Goal: Contribute content: Contribute content

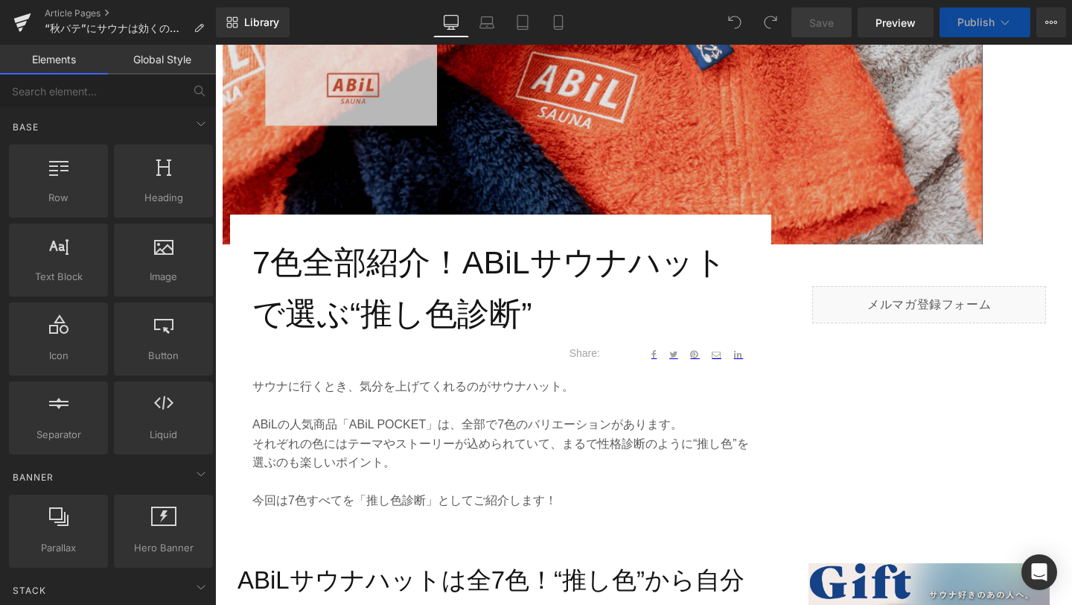
scroll to position [404, 0]
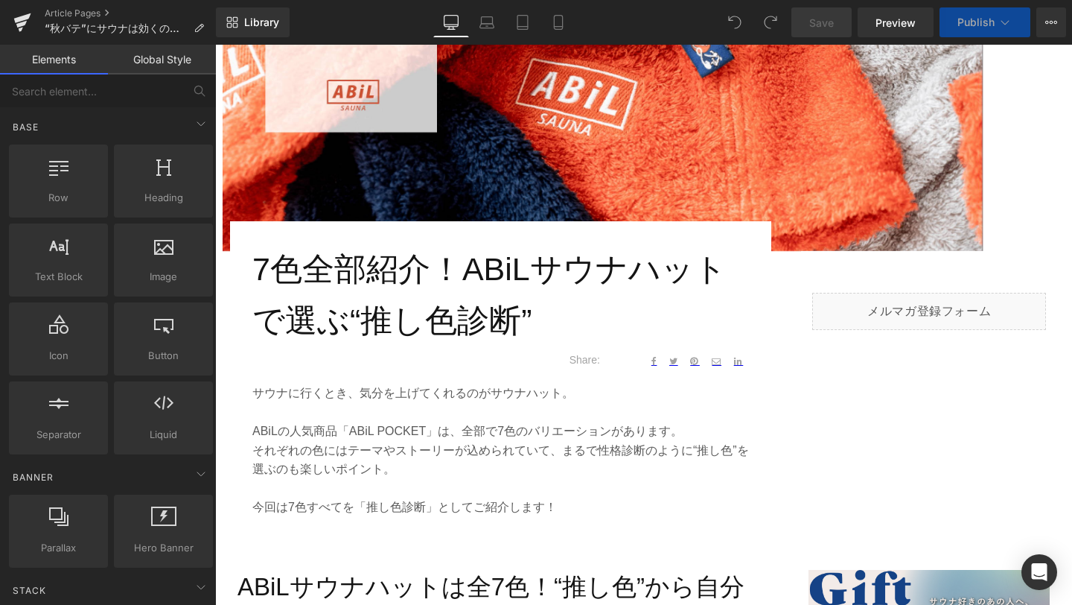
click at [334, 267] on h1 "7色全部紹介！ABiLサウナハットで選ぶ“推し色診断”" at bounding box center [500, 294] width 497 height 103
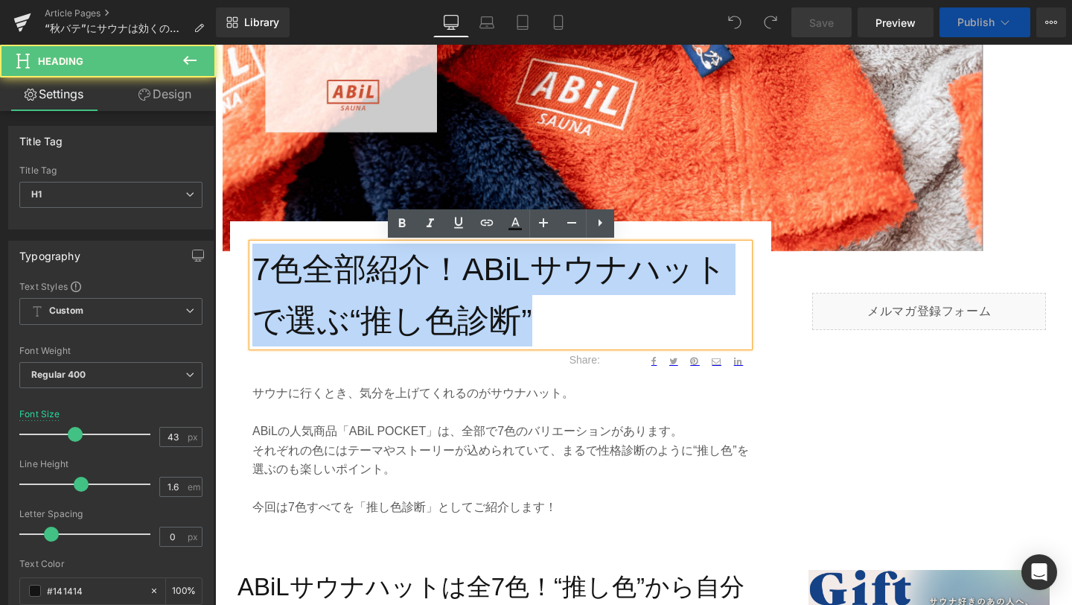
drag, startPoint x: 259, startPoint y: 263, endPoint x: 590, endPoint y: 338, distance: 339.8
click at [590, 338] on h1 "7色全部紹介！ABiLサウナハットで選ぶ“推し色診断”" at bounding box center [500, 294] width 497 height 103
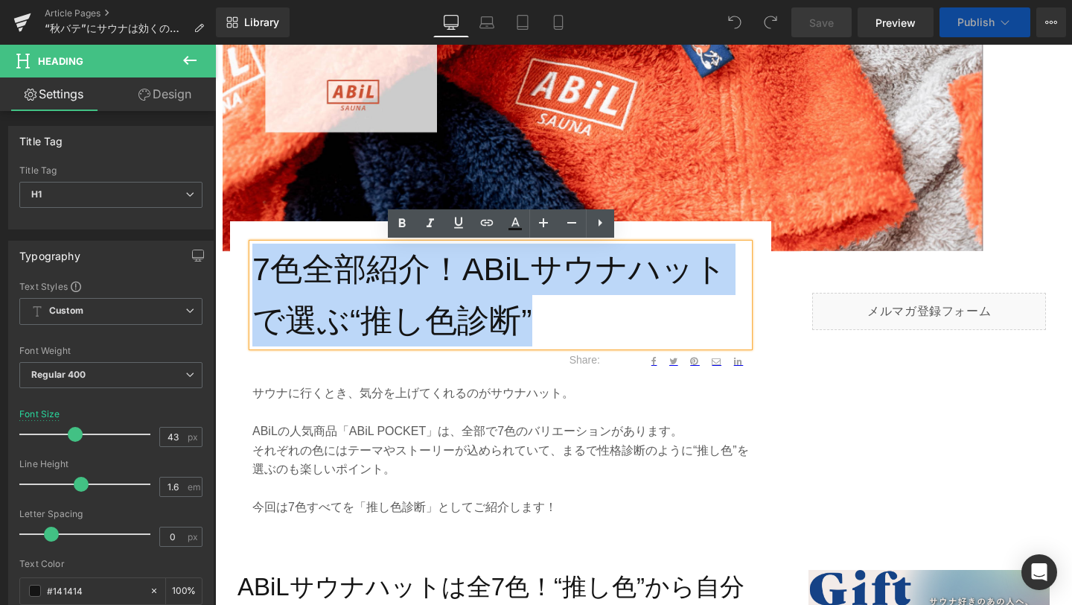
paste div
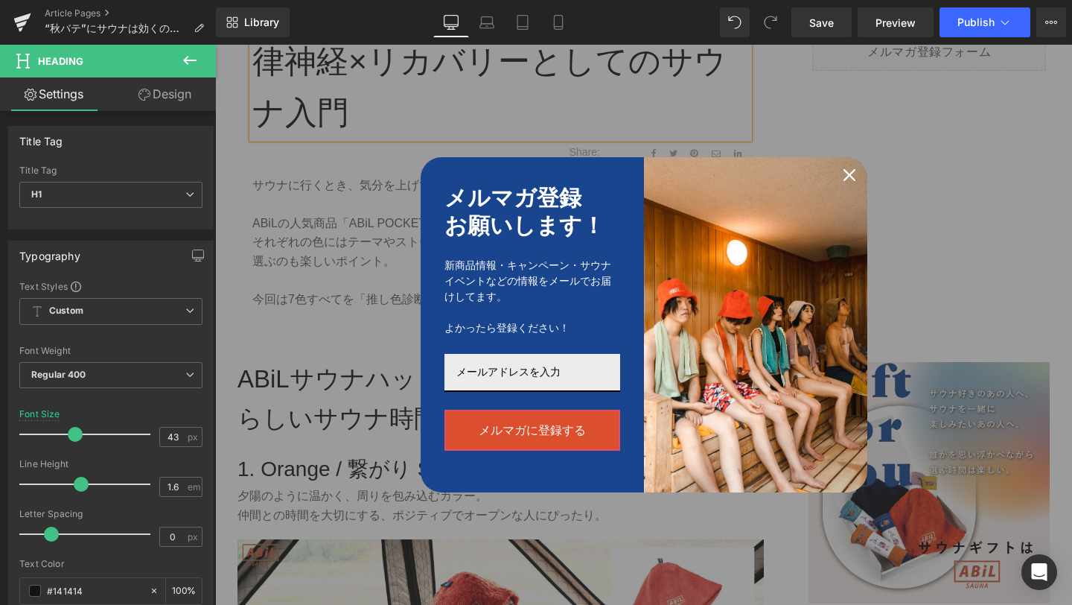
scroll to position [715, 0]
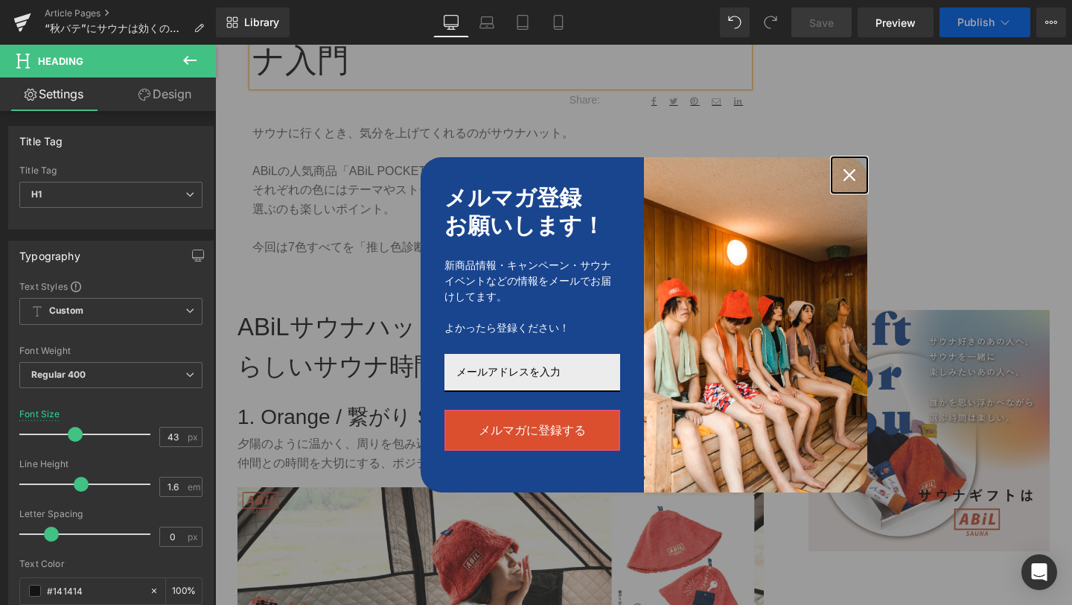
click at [848, 171] on icon "close icon" at bounding box center [850, 175] width 12 height 12
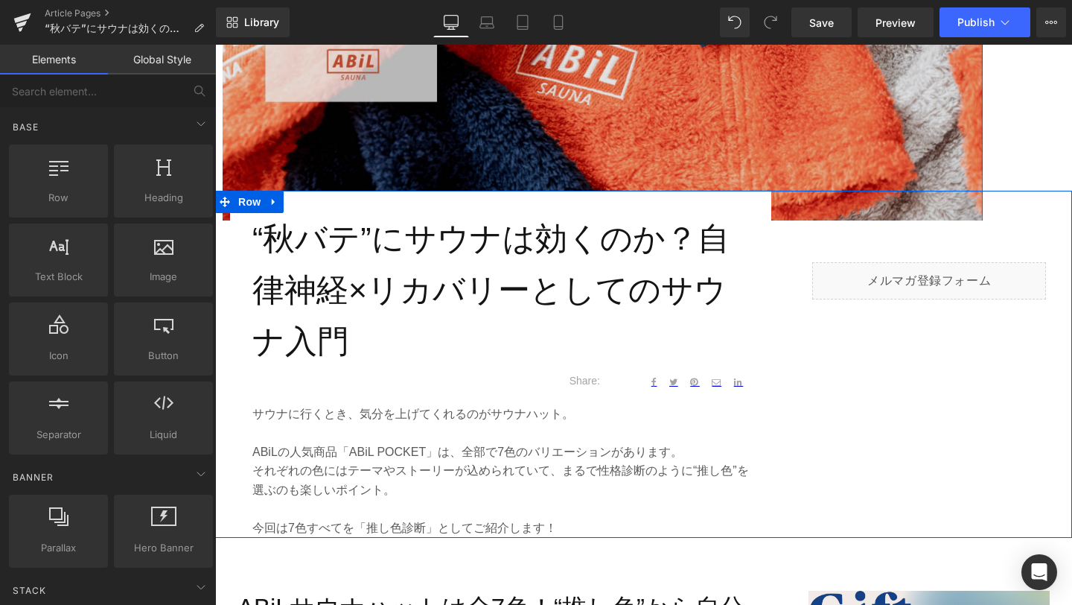
scroll to position [427, 0]
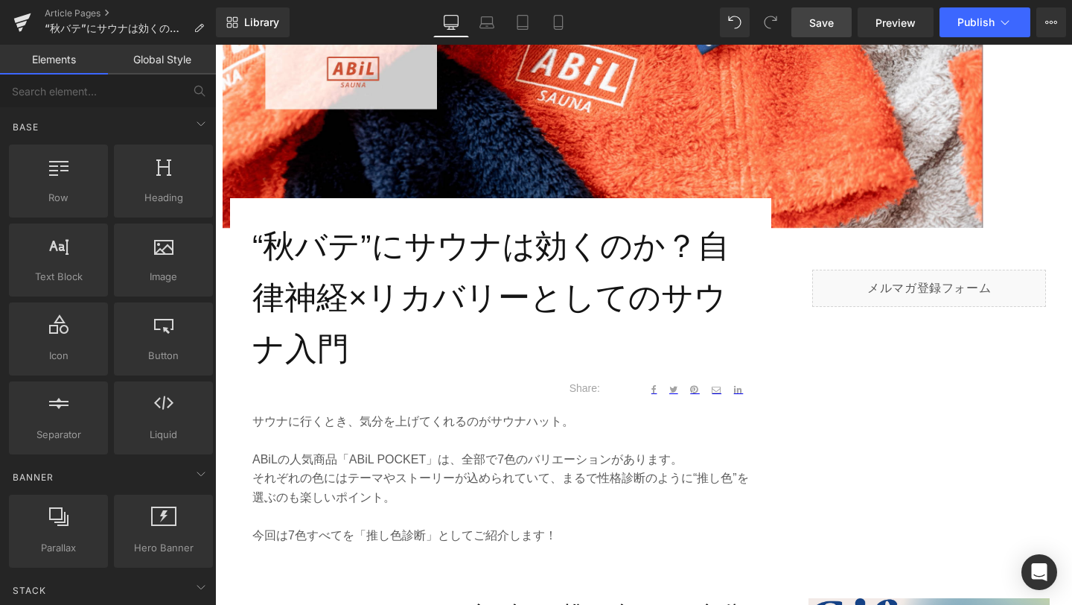
drag, startPoint x: 812, startPoint y: 26, endPoint x: 285, endPoint y: 75, distance: 528.7
click at [812, 26] on span "Save" at bounding box center [821, 23] width 25 height 16
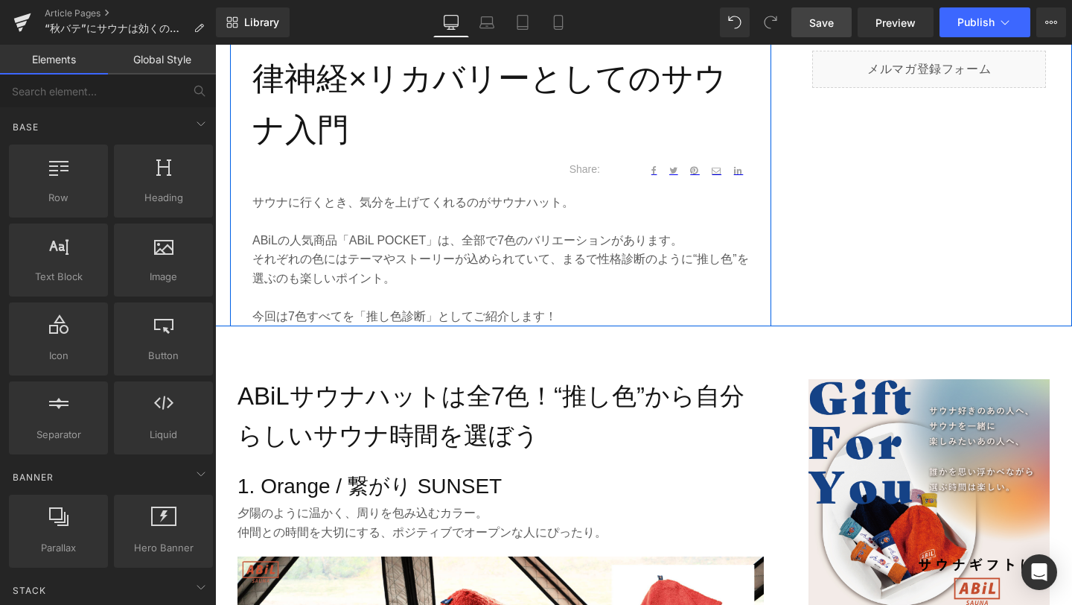
scroll to position [643, 0]
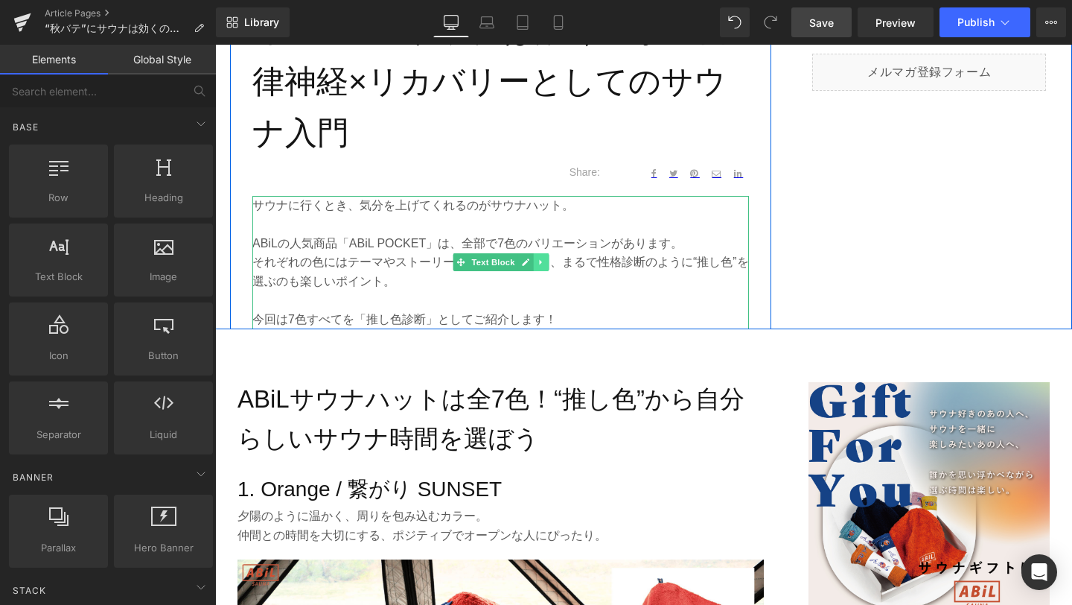
click at [540, 267] on icon at bounding box center [541, 262] width 8 height 9
click at [548, 267] on icon at bounding box center [548, 262] width 8 height 8
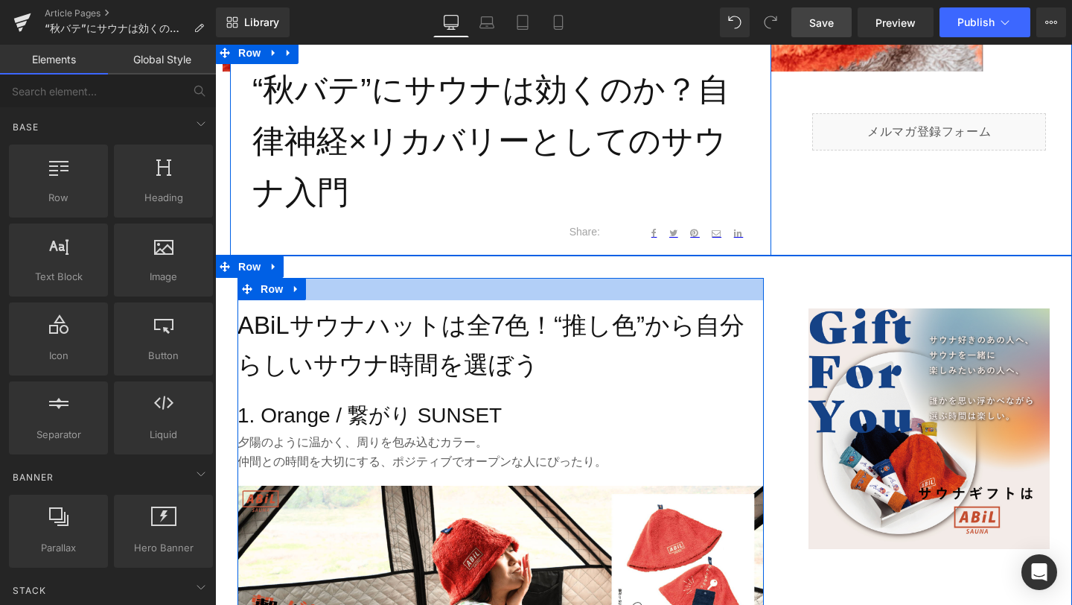
scroll to position [559, 0]
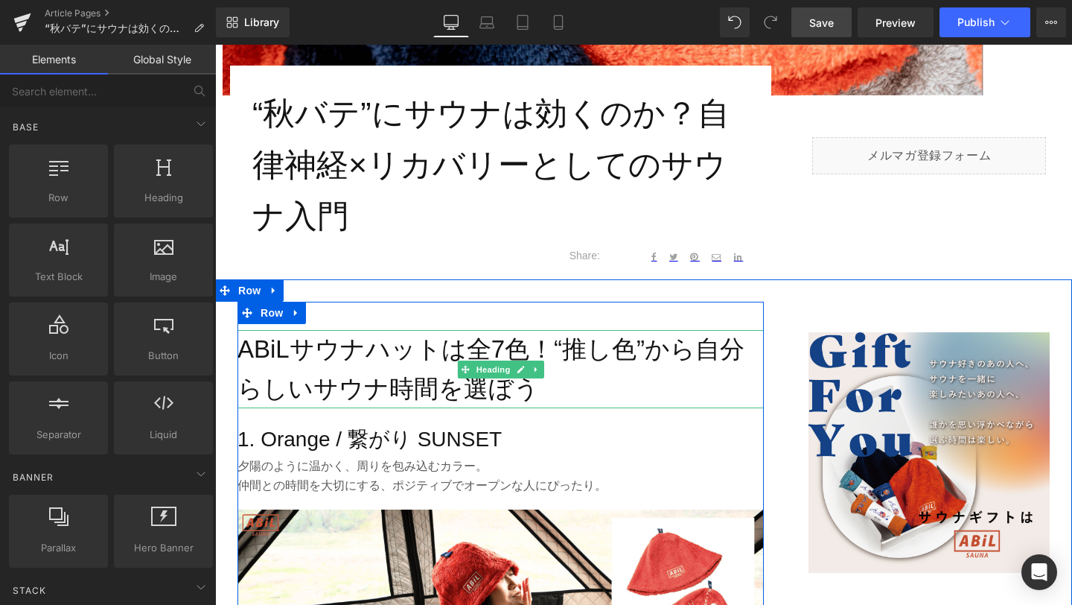
click at [395, 375] on h2 "ABiLサウナハットは全7色！“推し色”から自分らしいサウナ時間を選ぼう" at bounding box center [501, 369] width 526 height 79
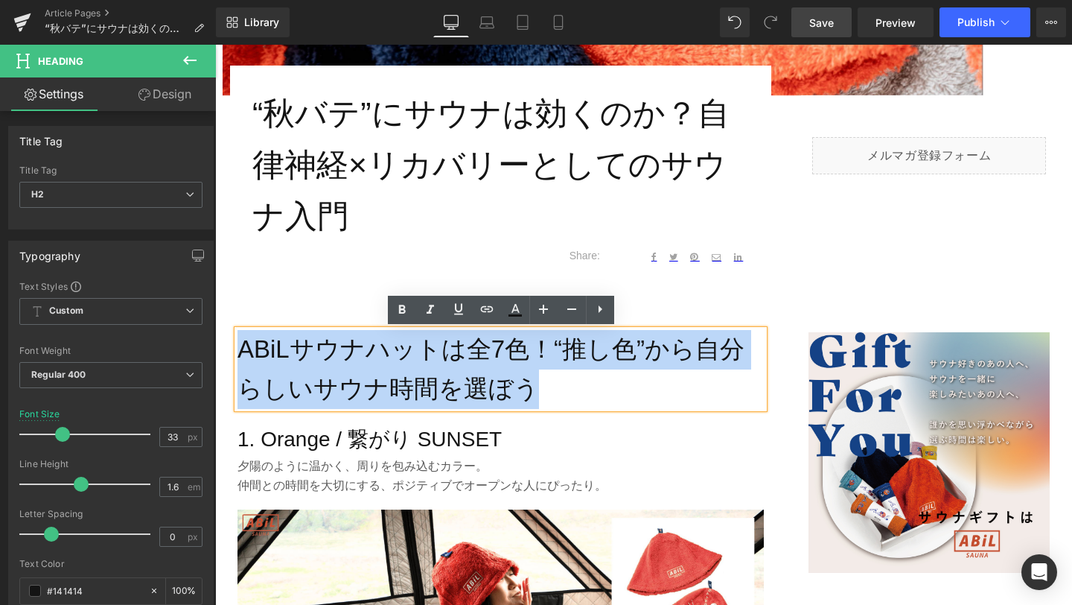
drag, startPoint x: 509, startPoint y: 395, endPoint x: 239, endPoint y: 340, distance: 275.1
click at [239, 340] on h2 "ABiLサウナハットは全7色！“推し色”から自分らしいサウナ時間を選ぼう" at bounding box center [501, 369] width 526 height 79
paste div
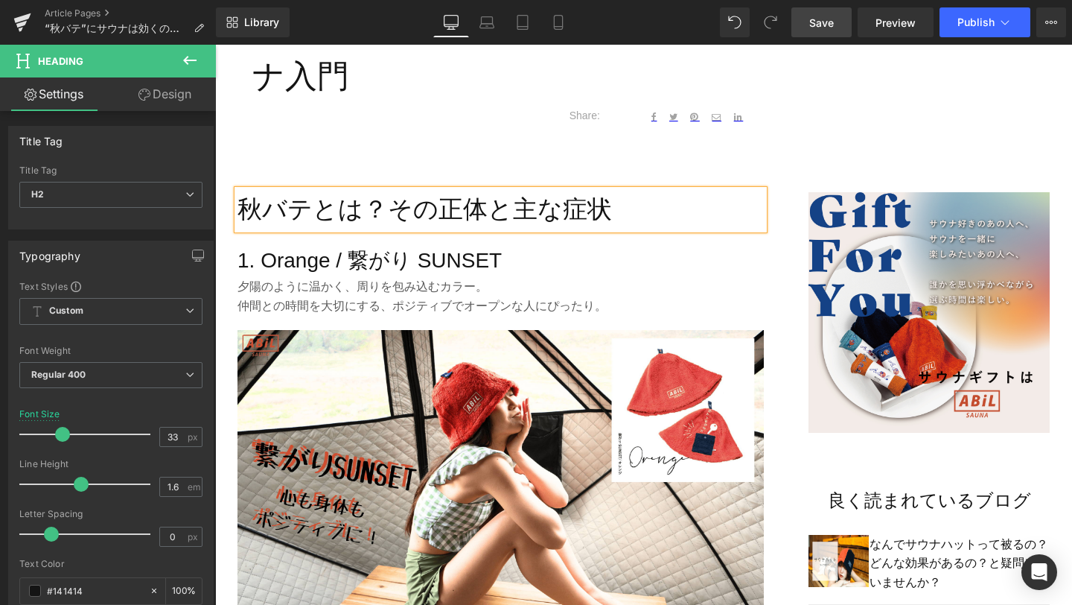
scroll to position [743, 0]
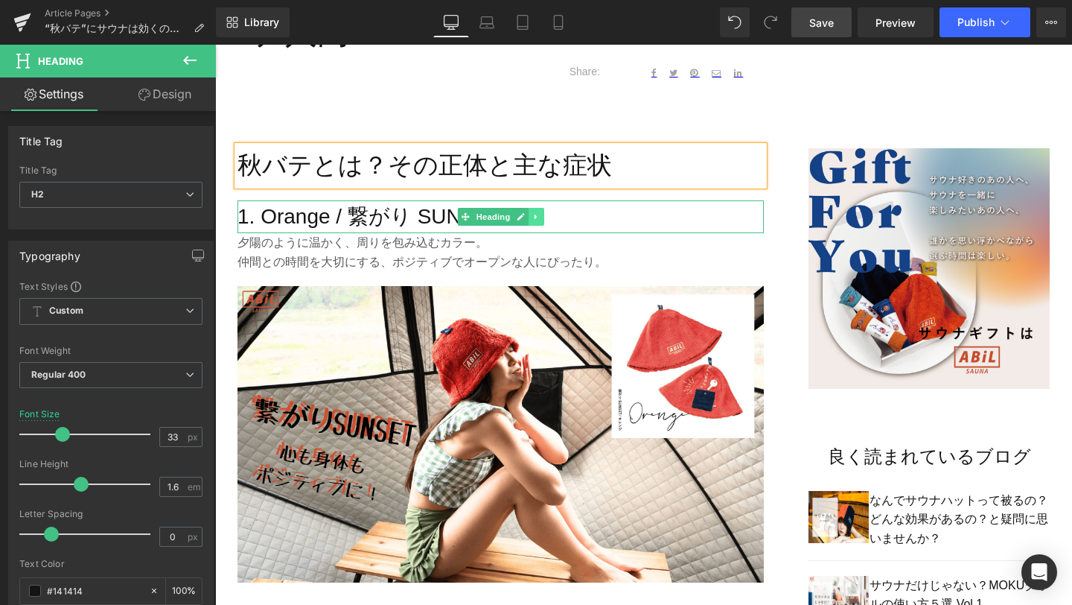
click at [536, 219] on icon at bounding box center [536, 216] width 8 height 9
click at [545, 220] on icon at bounding box center [544, 216] width 8 height 8
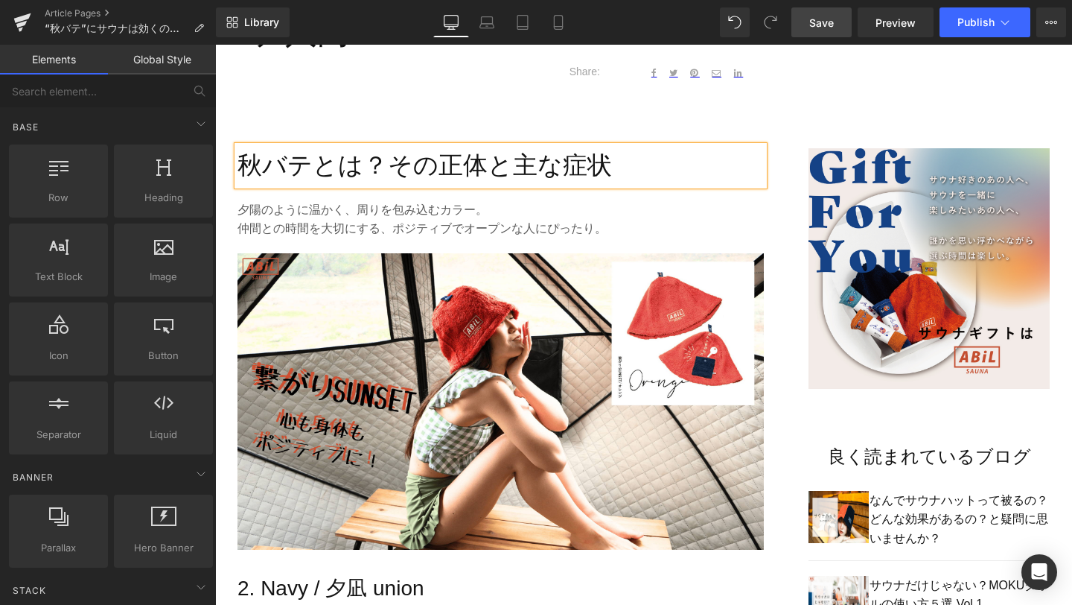
drag, startPoint x: 371, startPoint y: 235, endPoint x: 389, endPoint y: 232, distance: 18.7
click at [371, 235] on div "夕陽のように温かく、周りを包み込むカラー。 仲間との時間を大切にする、ポジティブでオープンな人にぴったり。 Text Block" at bounding box center [501, 219] width 526 height 38
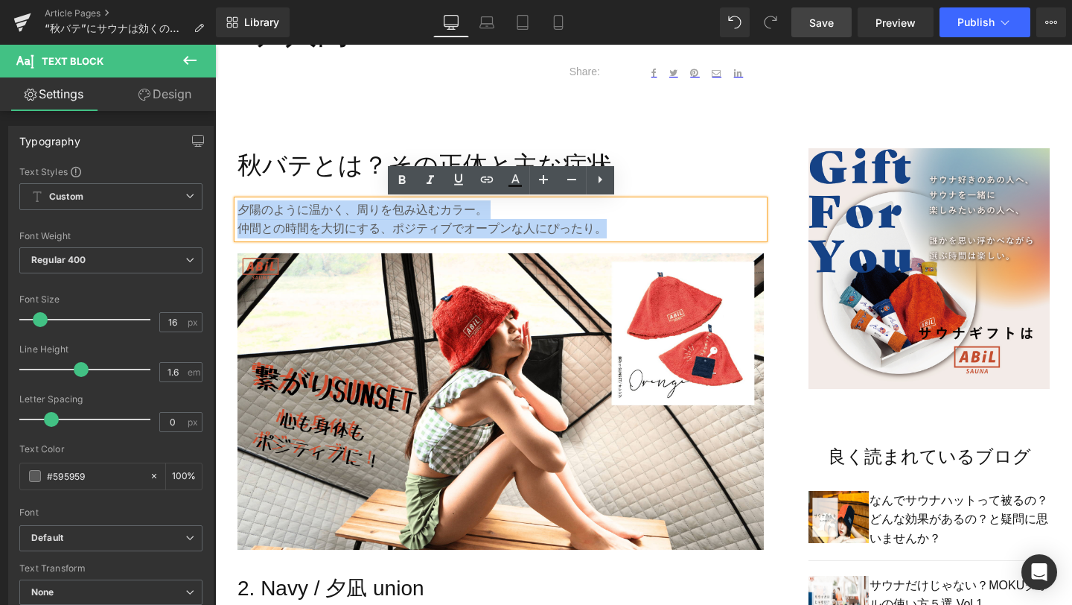
drag, startPoint x: 610, startPoint y: 225, endPoint x: 239, endPoint y: 208, distance: 371.2
click at [239, 208] on div "夕陽のように温かく、周りを包み込むカラー。 仲間との時間を大切にする、ポジティブでオープンな人にぴったり。" at bounding box center [501, 219] width 526 height 38
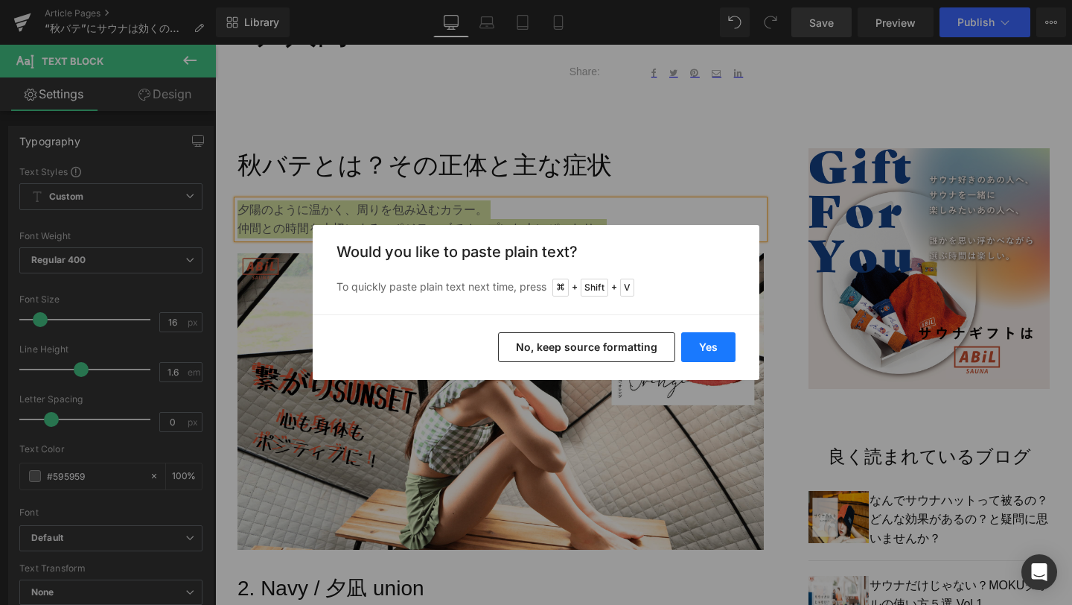
click at [718, 345] on button "Yes" at bounding box center [708, 347] width 54 height 30
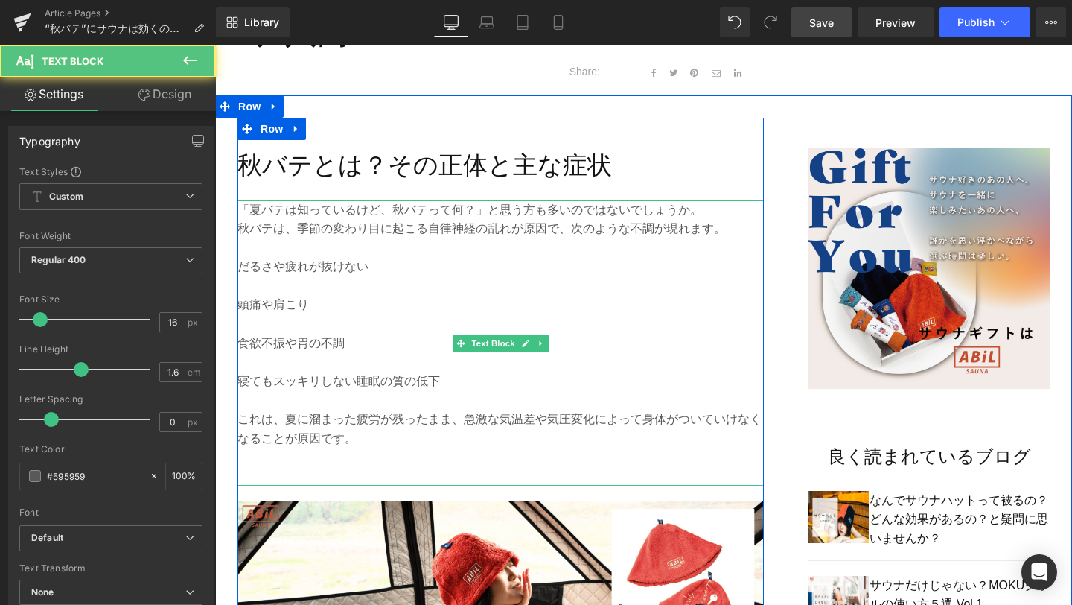
click at [360, 281] on p at bounding box center [501, 285] width 526 height 19
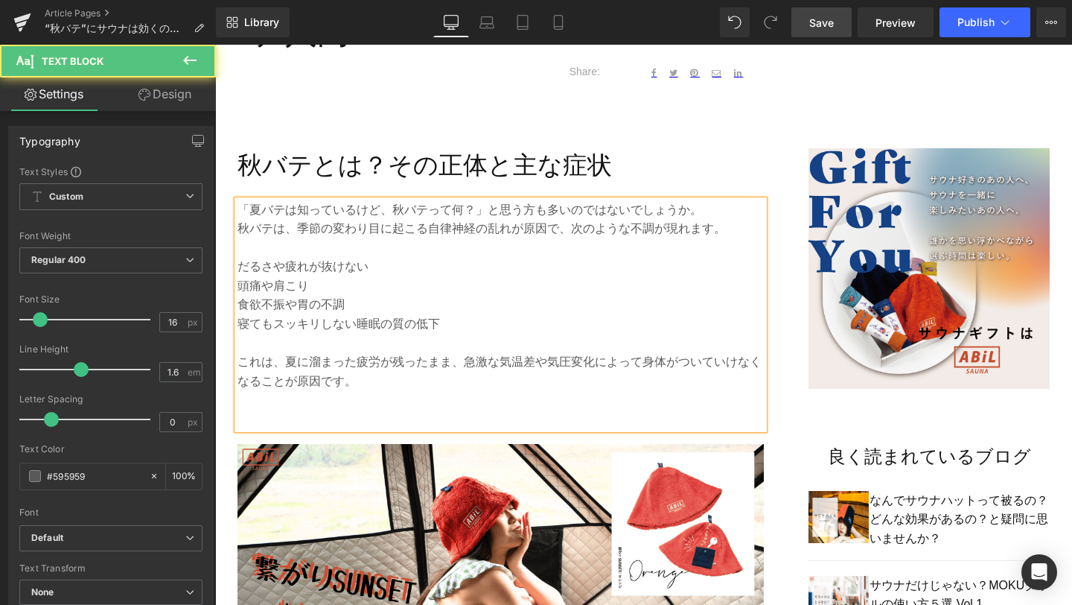
click at [241, 267] on p "だるさや疲れが抜けない" at bounding box center [501, 266] width 526 height 19
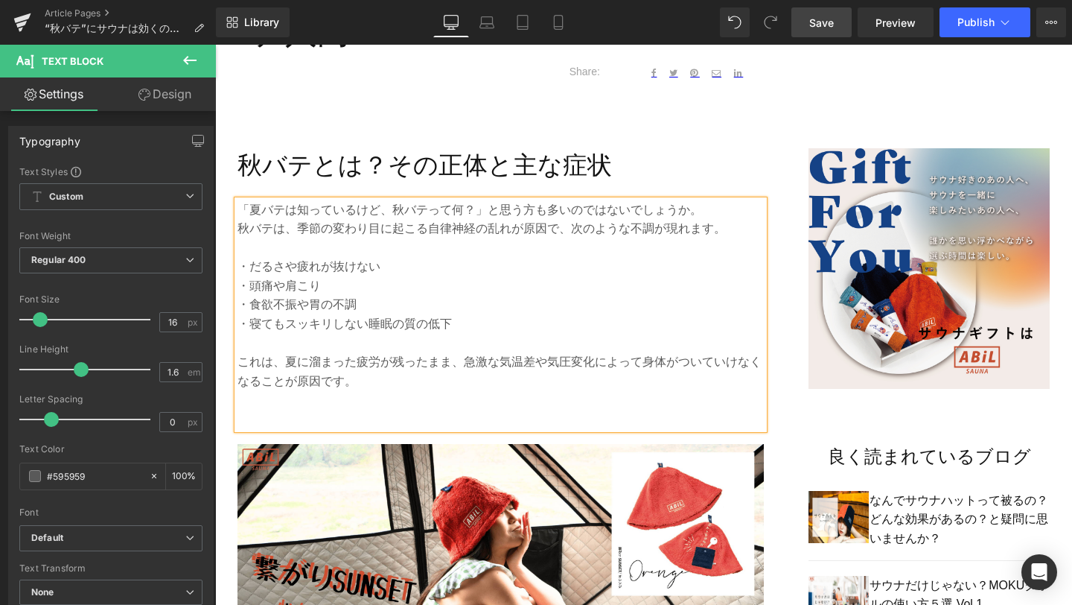
click at [456, 424] on p at bounding box center [501, 419] width 526 height 19
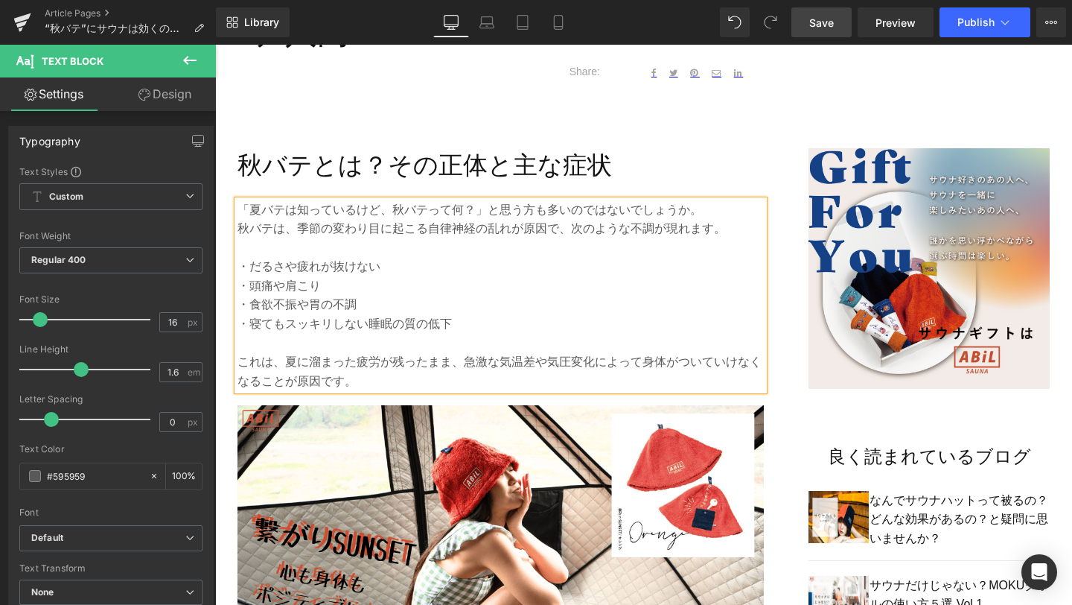
click at [815, 28] on span "Save" at bounding box center [821, 23] width 25 height 16
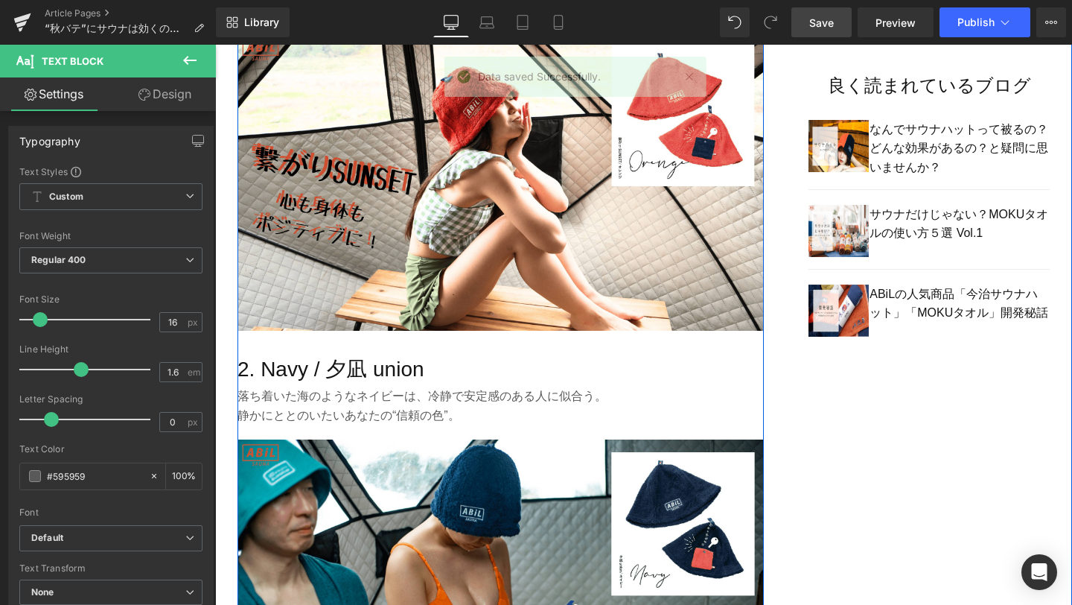
scroll to position [1156, 0]
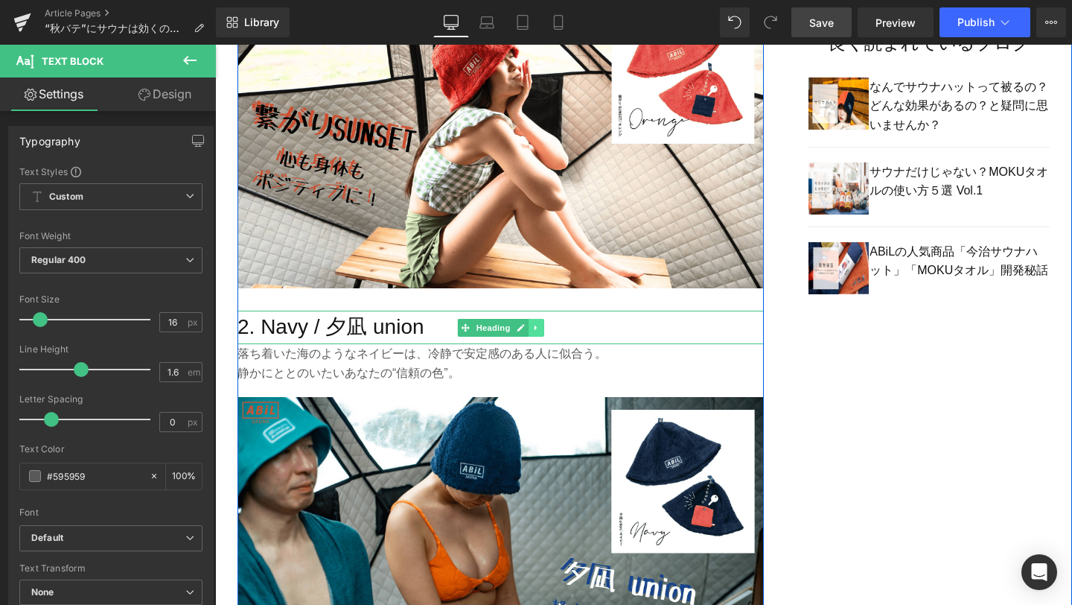
click at [536, 326] on icon at bounding box center [536, 327] width 2 height 5
click at [541, 328] on icon at bounding box center [544, 327] width 8 height 8
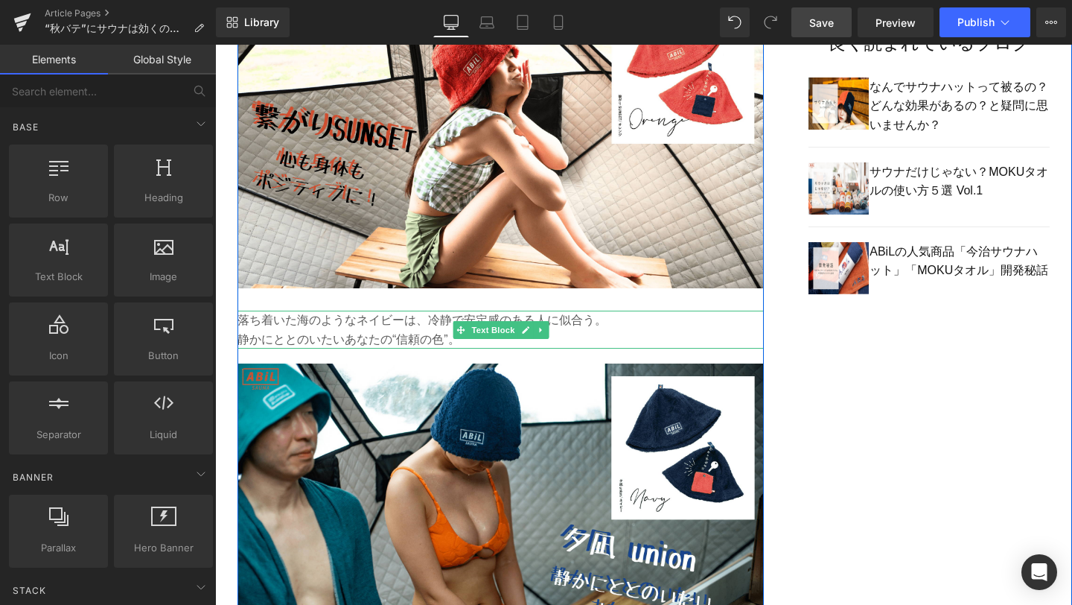
click at [541, 328] on icon at bounding box center [541, 329] width 8 height 9
click at [546, 330] on icon at bounding box center [548, 329] width 8 height 8
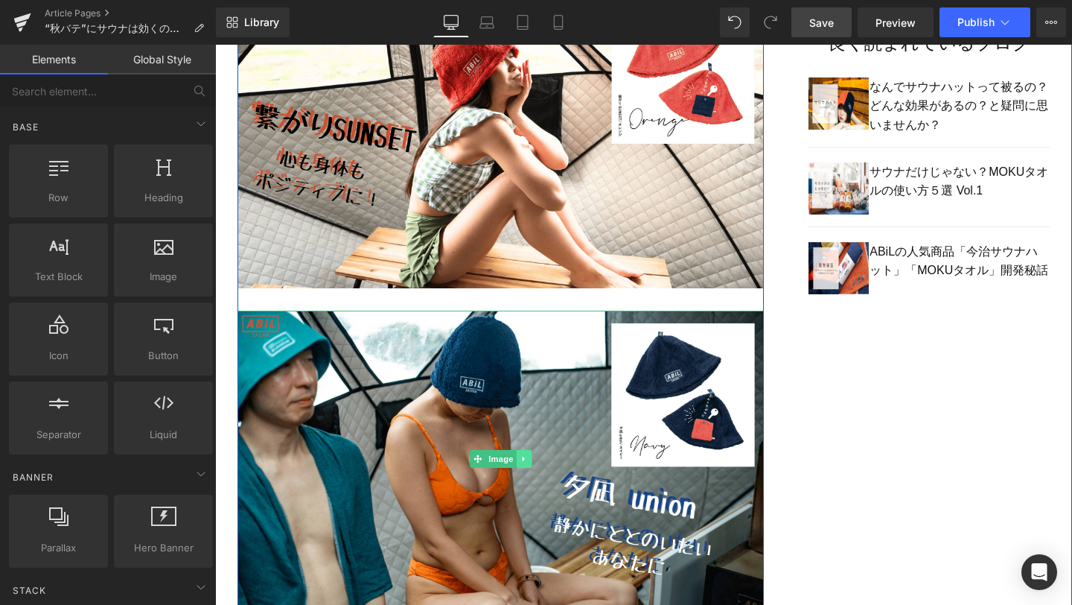
click at [525, 461] on icon at bounding box center [524, 458] width 8 height 9
click at [533, 461] on icon at bounding box center [532, 459] width 8 height 8
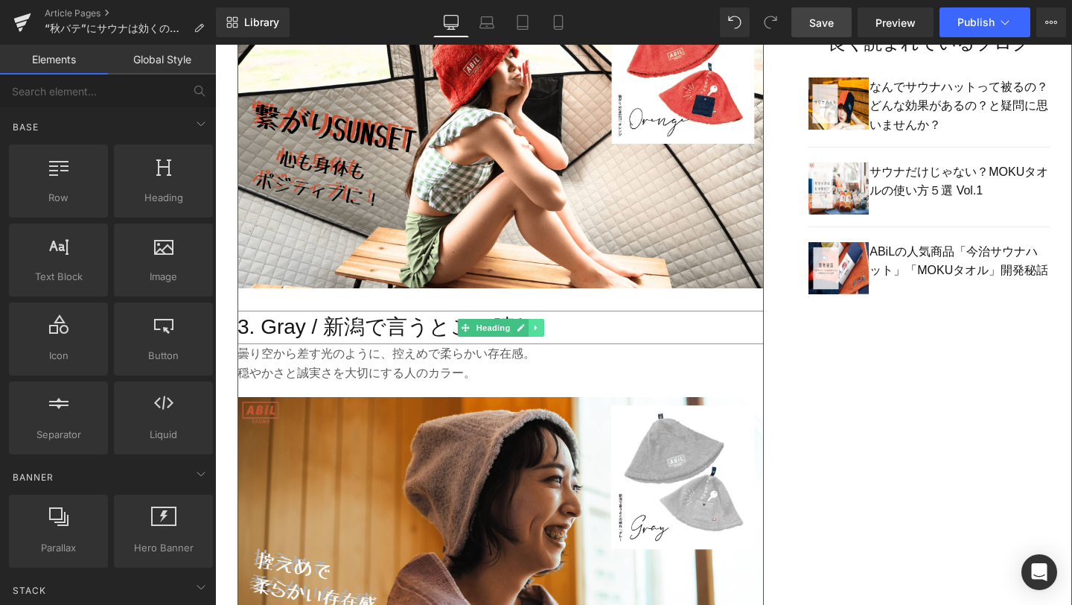
click at [541, 328] on link at bounding box center [537, 328] width 16 height 18
click at [541, 328] on icon at bounding box center [544, 327] width 8 height 8
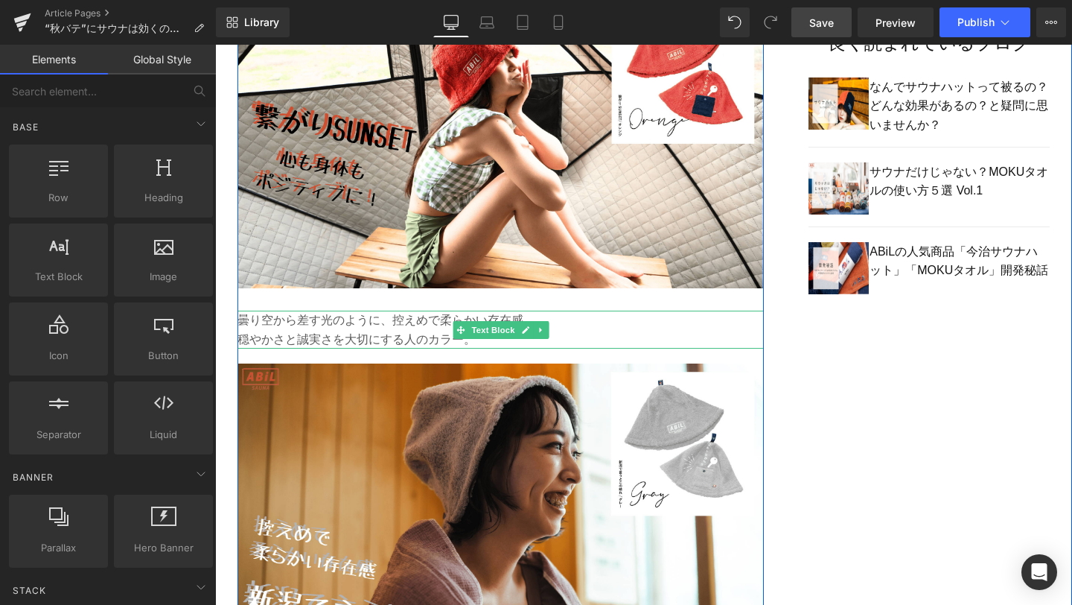
click at [541, 328] on icon at bounding box center [541, 329] width 8 height 9
click at [550, 329] on icon at bounding box center [548, 329] width 8 height 8
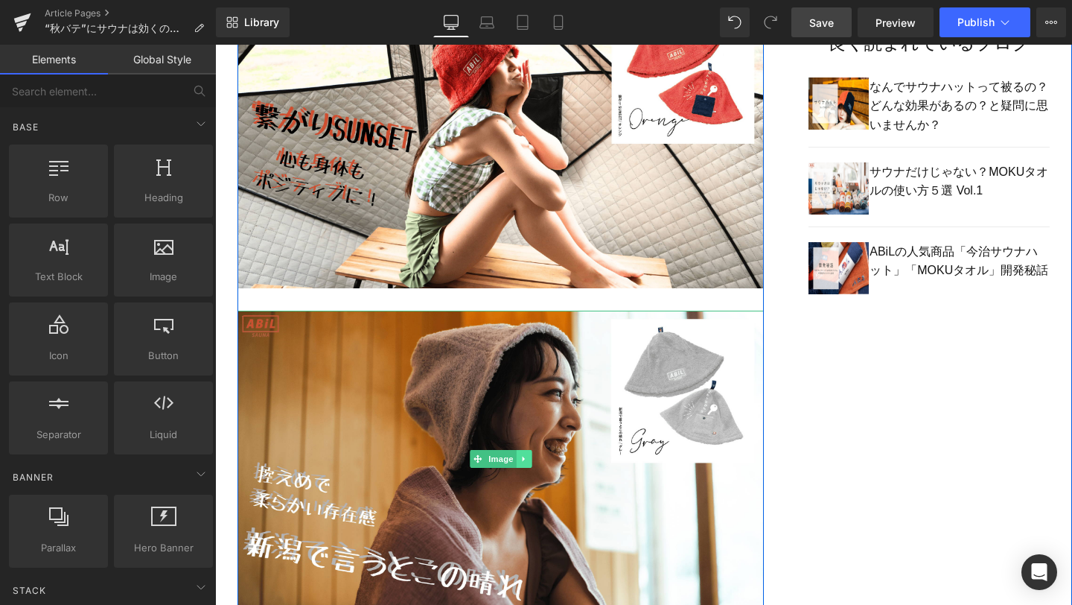
click at [529, 460] on link at bounding box center [524, 459] width 16 height 18
click at [529, 460] on icon at bounding box center [532, 459] width 8 height 8
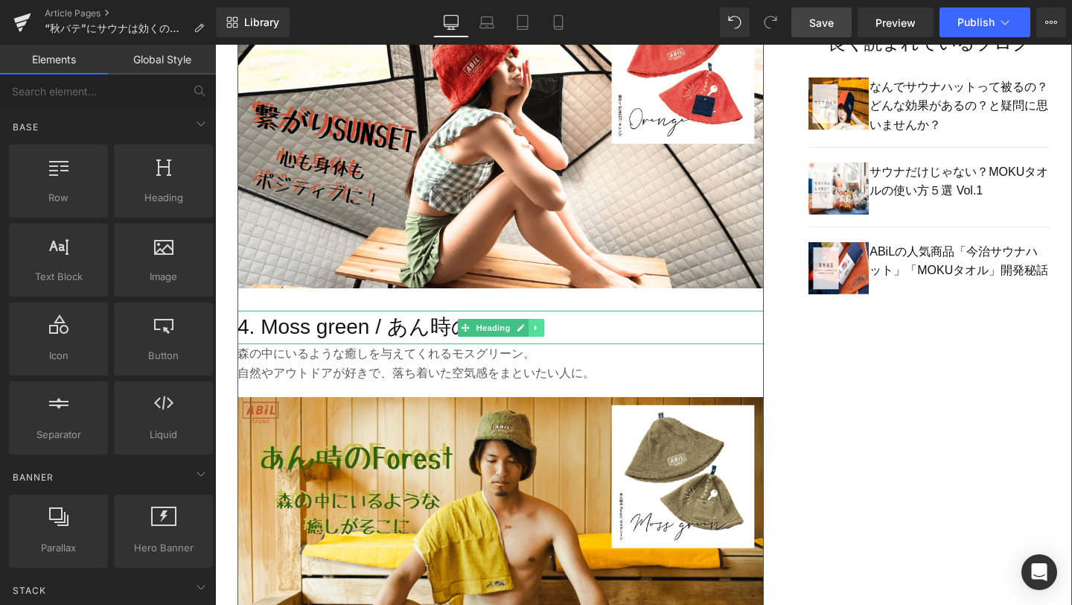
click at [532, 325] on icon at bounding box center [536, 327] width 8 height 9
click at [541, 325] on icon at bounding box center [544, 327] width 8 height 8
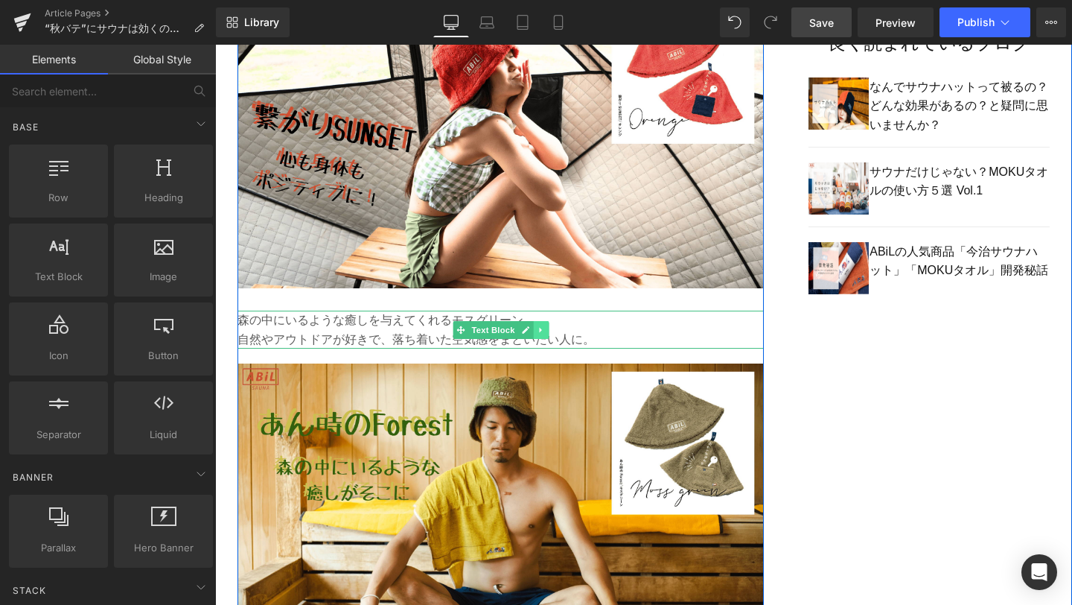
click at [541, 326] on icon at bounding box center [541, 329] width 8 height 9
click at [553, 329] on link at bounding box center [549, 330] width 16 height 18
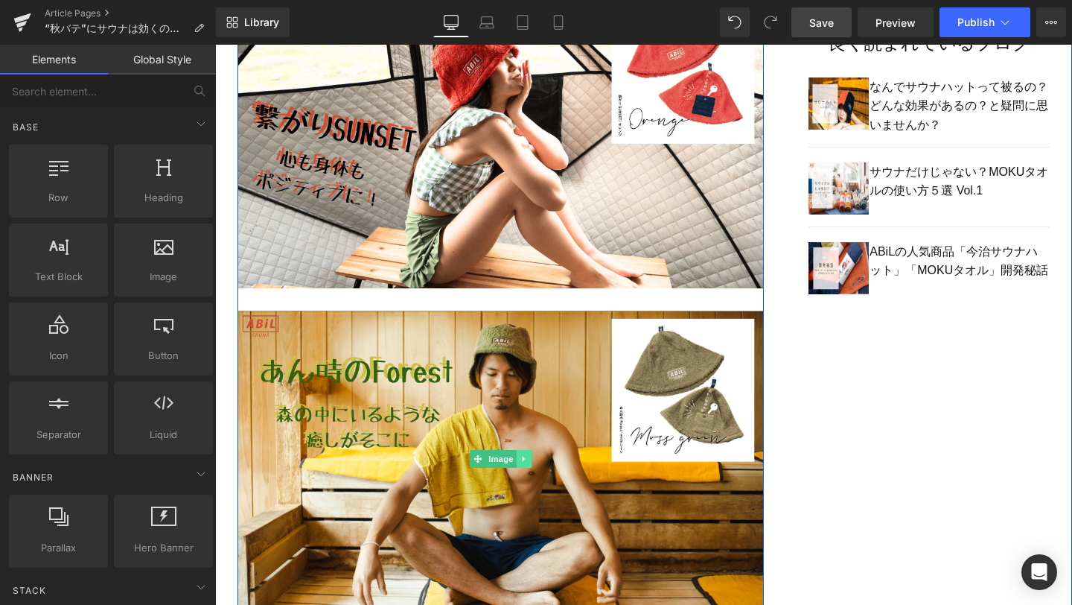
click at [519, 459] on link at bounding box center [524, 459] width 16 height 18
click at [528, 459] on icon at bounding box center [532, 459] width 8 height 8
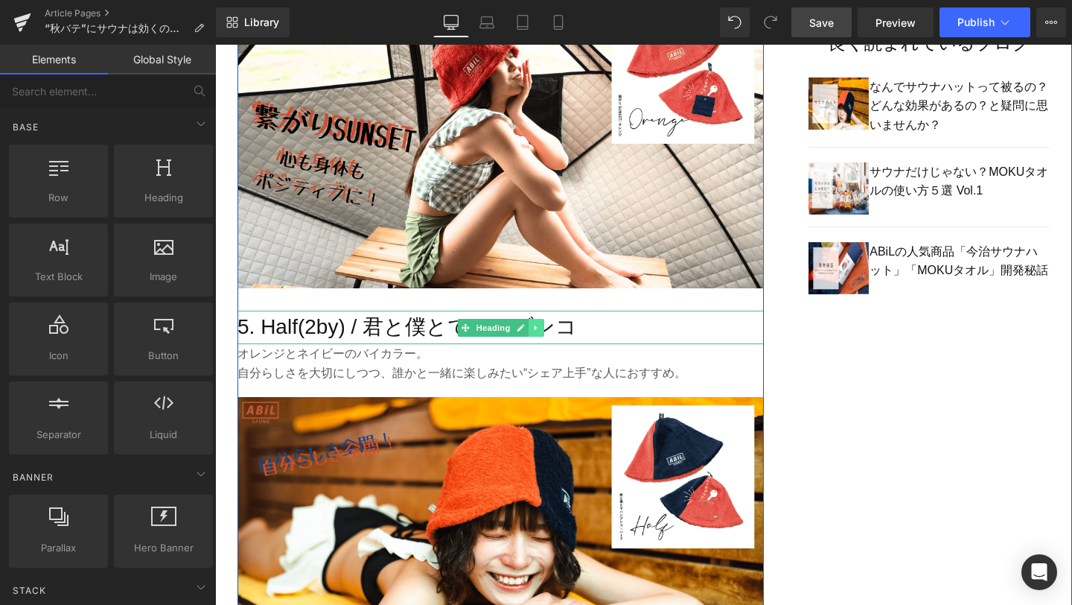
click at [538, 328] on icon at bounding box center [536, 327] width 8 height 9
click at [544, 330] on icon at bounding box center [544, 327] width 8 height 8
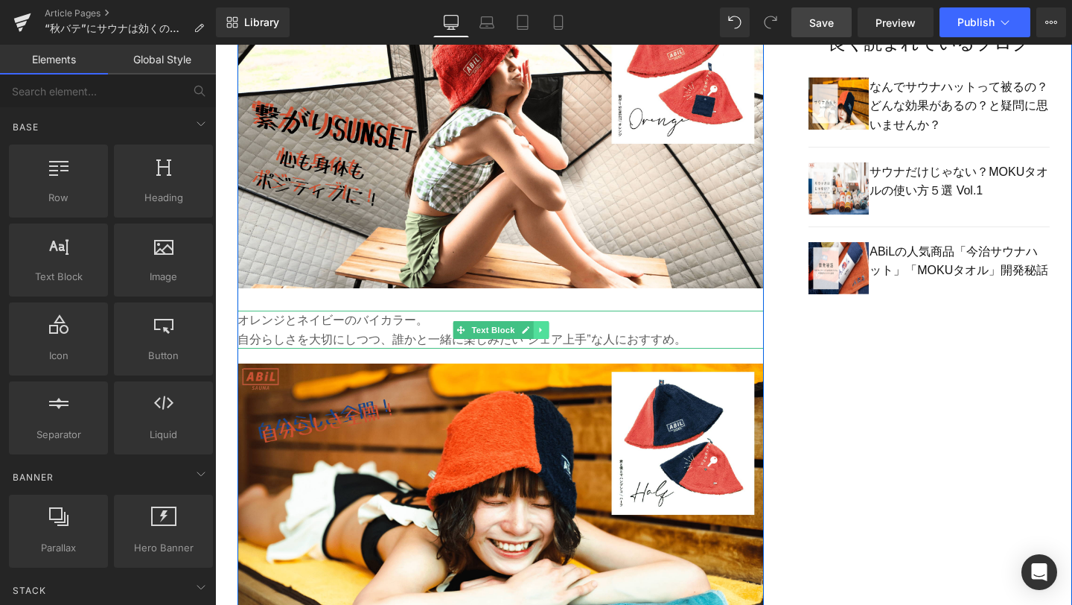
click at [544, 331] on icon at bounding box center [541, 329] width 8 height 9
click at [547, 332] on icon at bounding box center [548, 329] width 8 height 8
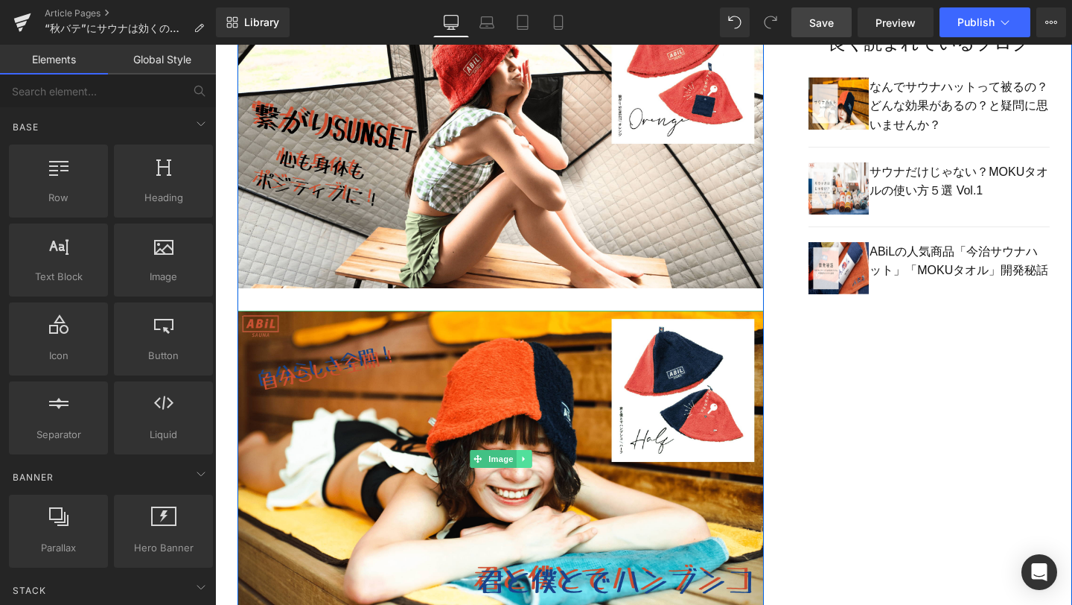
click at [529, 461] on link at bounding box center [524, 459] width 16 height 18
click at [531, 461] on icon at bounding box center [532, 459] width 8 height 8
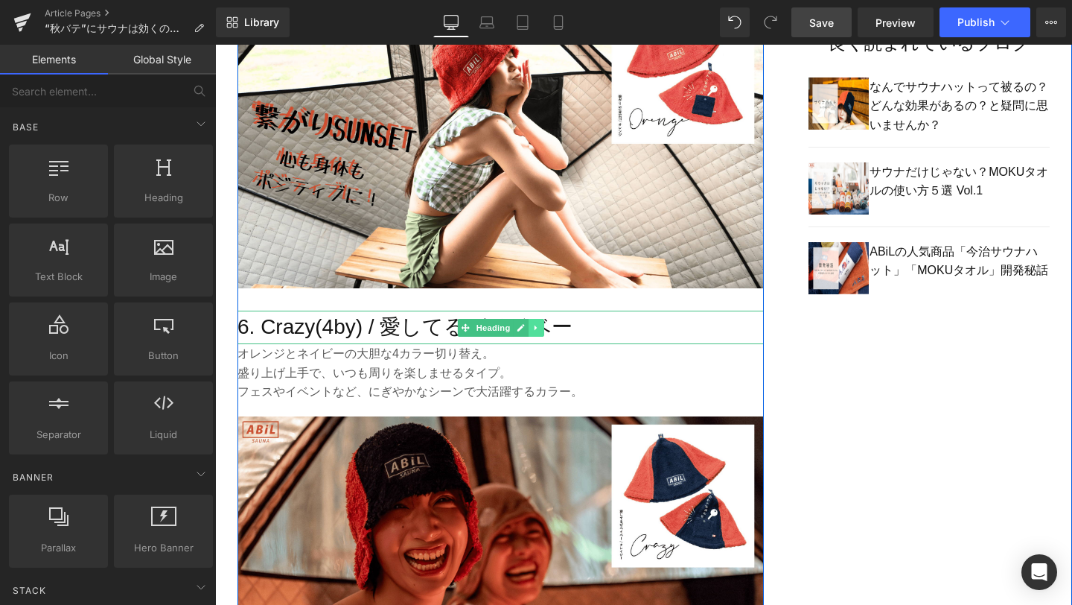
click at [539, 334] on link at bounding box center [537, 328] width 16 height 18
click at [542, 334] on link at bounding box center [544, 328] width 16 height 18
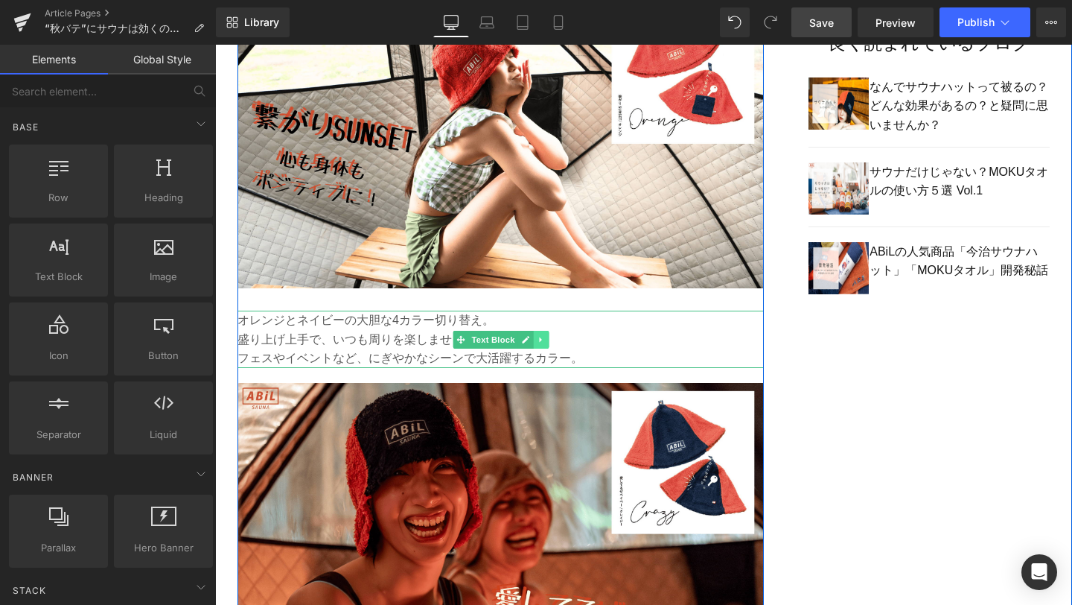
click at [539, 343] on icon at bounding box center [541, 339] width 8 height 9
click at [549, 343] on icon at bounding box center [548, 339] width 8 height 8
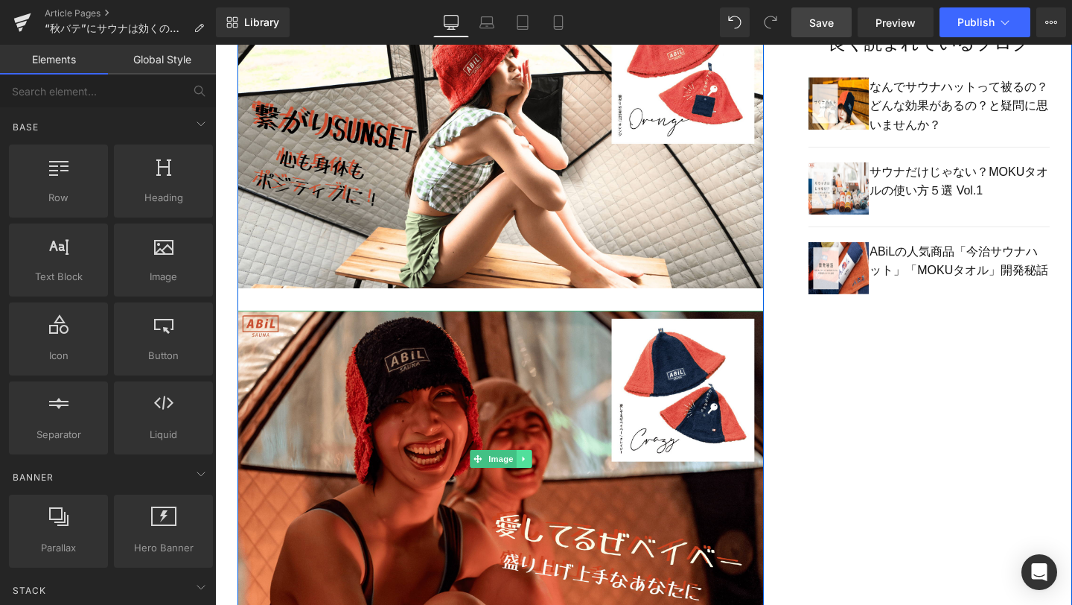
click at [529, 465] on link at bounding box center [524, 459] width 16 height 18
click at [539, 464] on link at bounding box center [532, 459] width 16 height 18
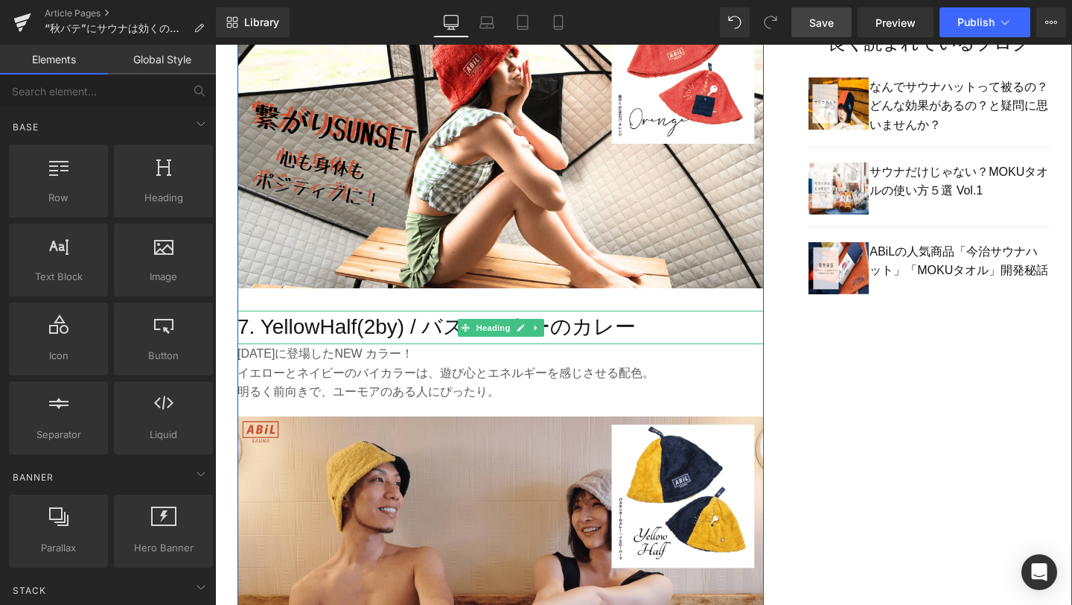
click at [544, 331] on link at bounding box center [537, 328] width 16 height 18
click at [546, 331] on icon at bounding box center [544, 327] width 8 height 9
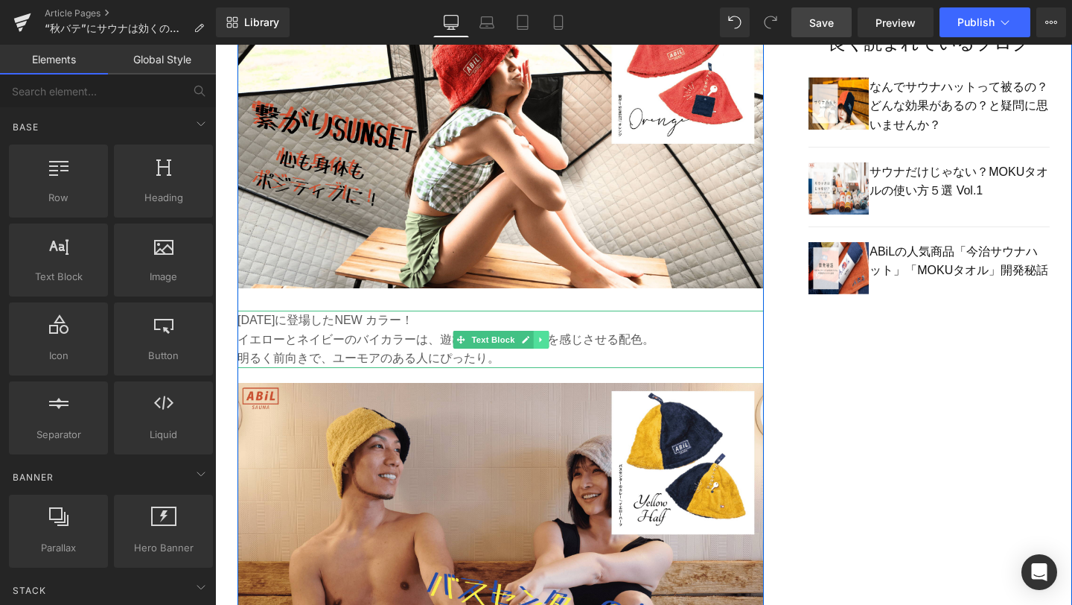
click at [546, 334] on link at bounding box center [541, 340] width 16 height 18
click at [547, 337] on icon at bounding box center [548, 339] width 8 height 8
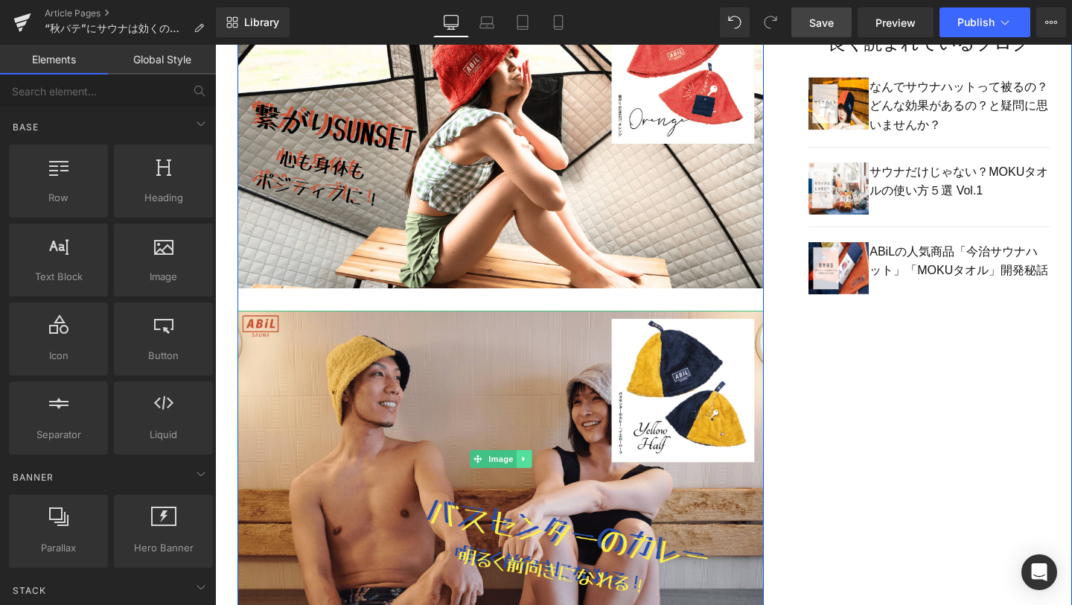
click at [521, 459] on icon at bounding box center [524, 458] width 8 height 9
click at [529, 459] on icon at bounding box center [532, 459] width 8 height 8
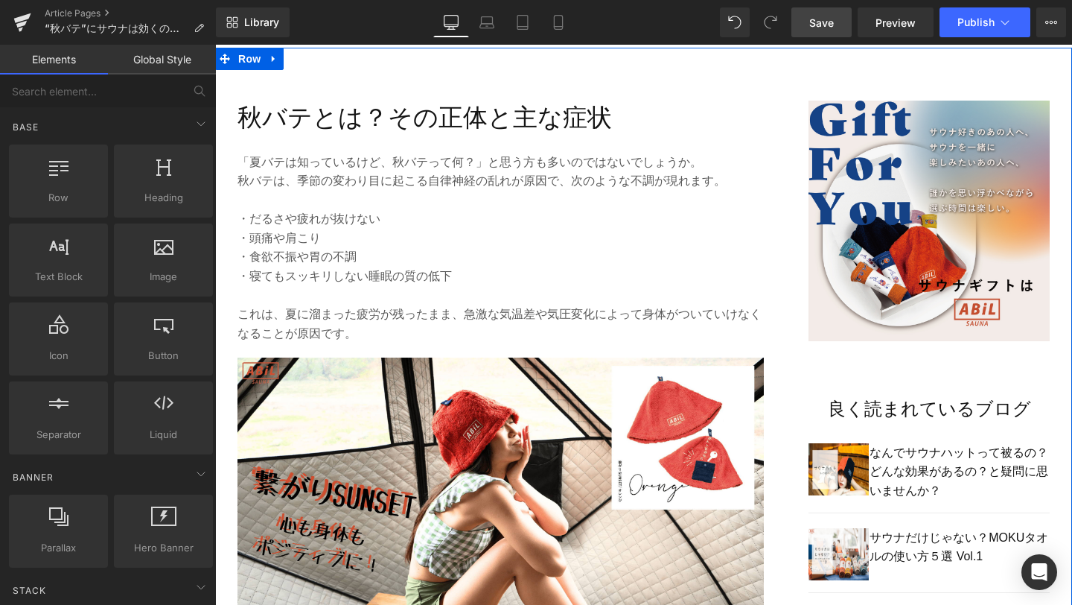
scroll to position [787, 0]
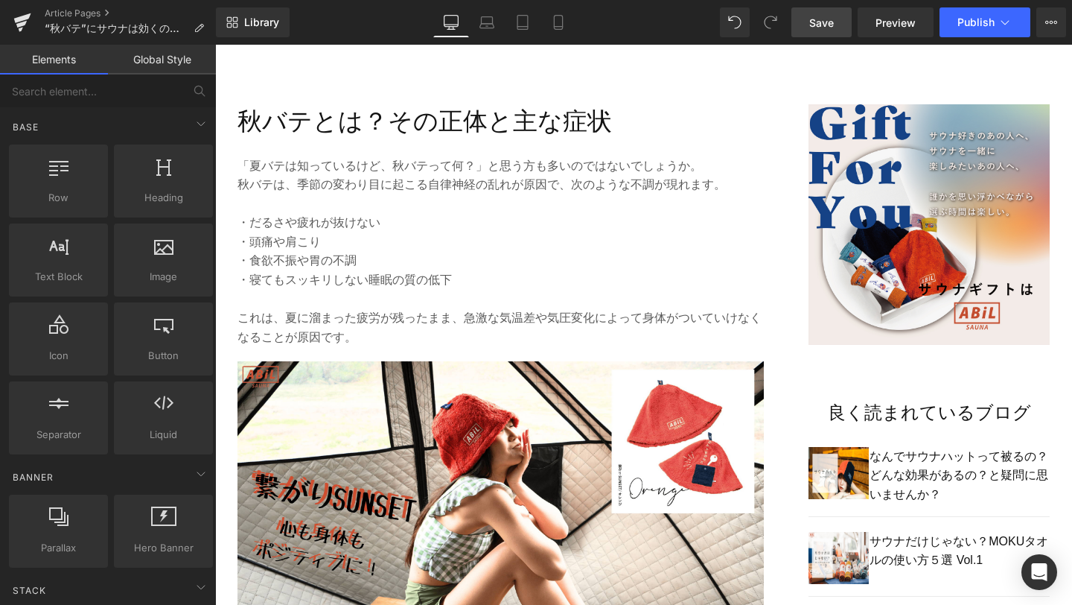
click at [820, 34] on link "Save" at bounding box center [822, 22] width 60 height 30
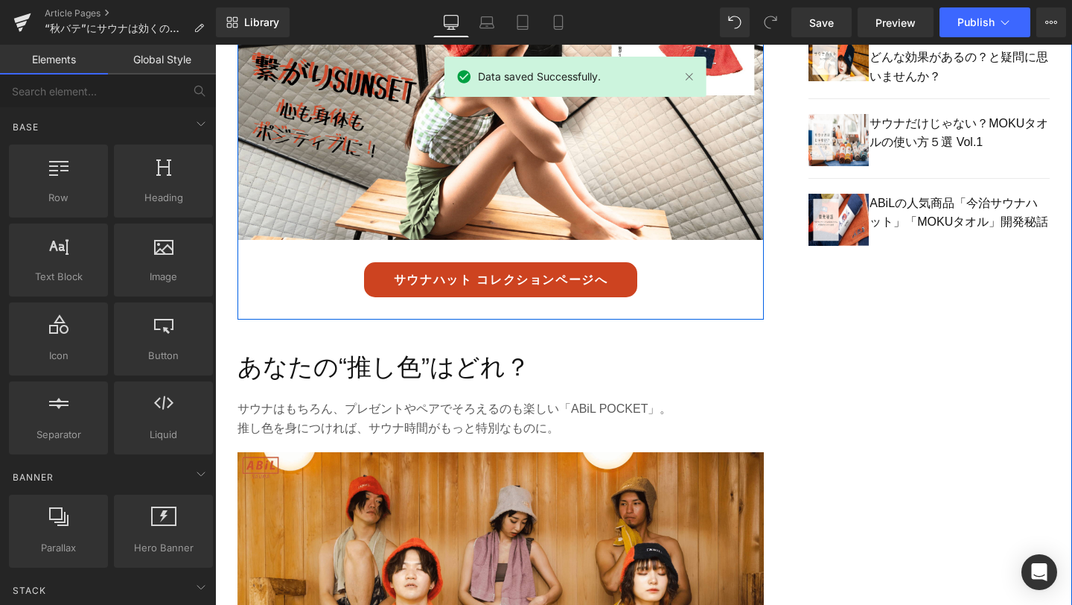
scroll to position [1209, 0]
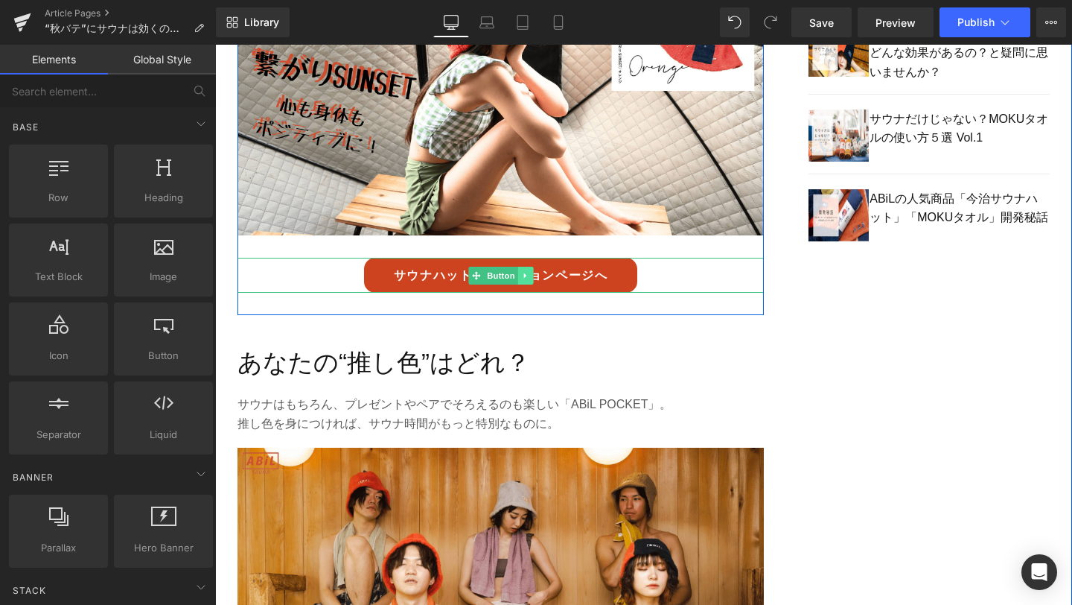
click at [530, 276] on link at bounding box center [526, 276] width 16 height 18
click at [533, 276] on icon at bounding box center [533, 275] width 8 height 9
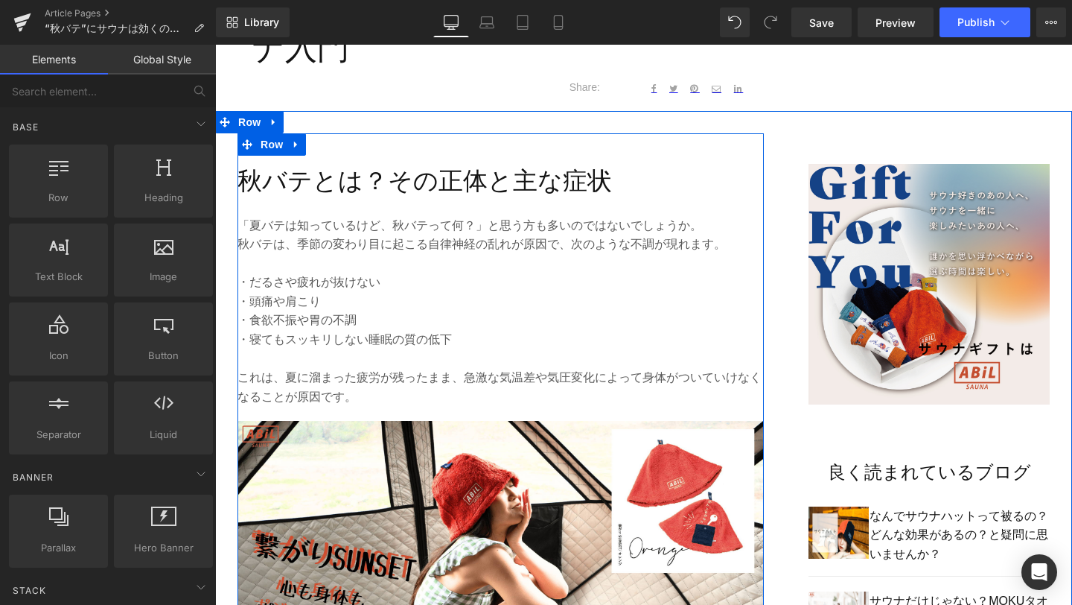
scroll to position [729, 0]
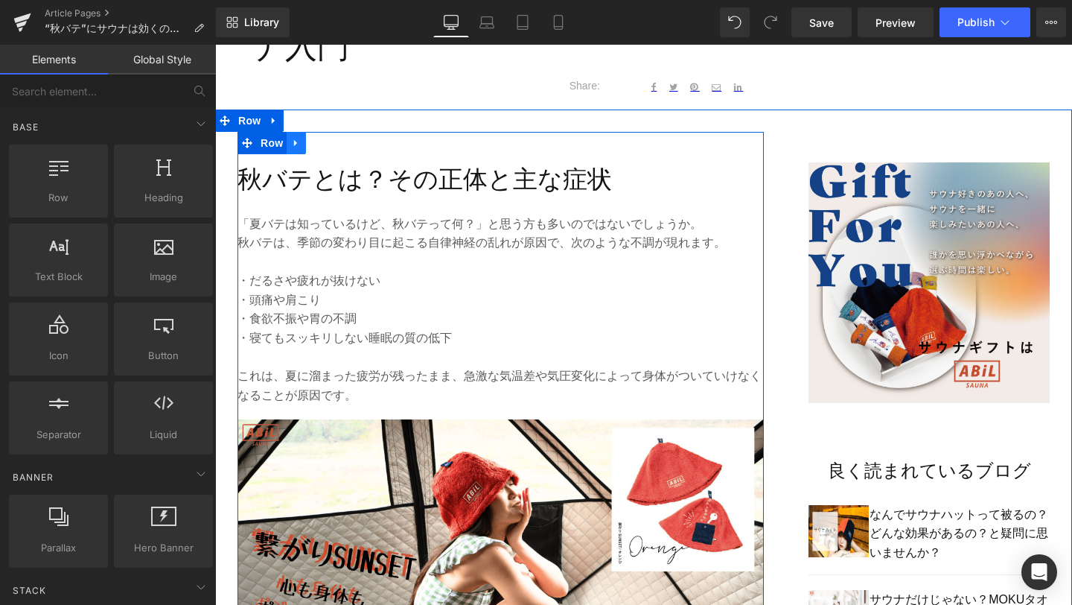
click at [296, 141] on icon at bounding box center [295, 142] width 3 height 7
click at [313, 144] on icon at bounding box center [316, 143] width 10 height 10
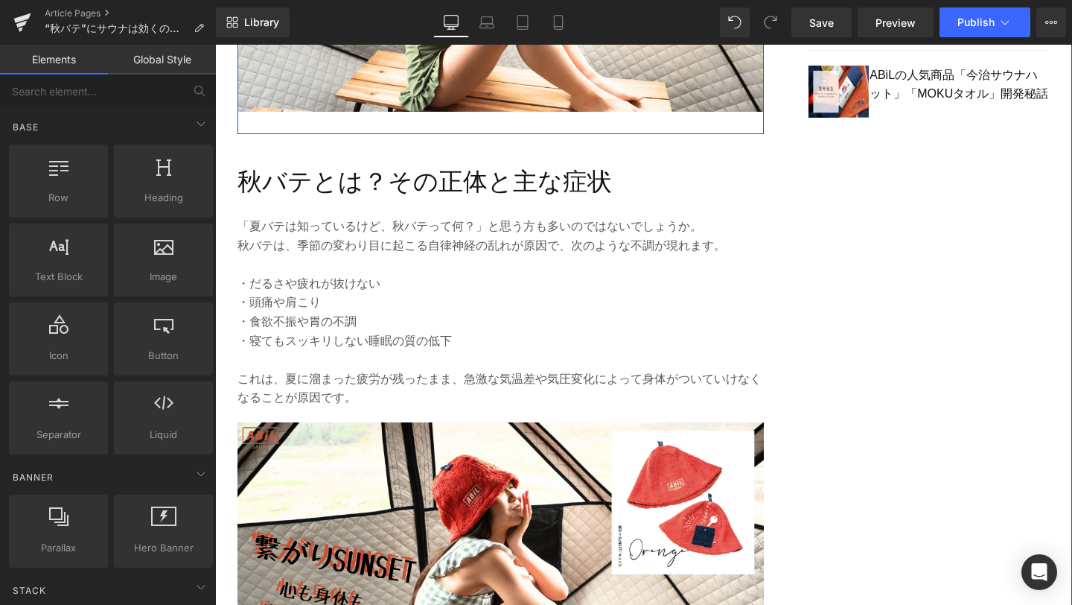
scroll to position [1363, 0]
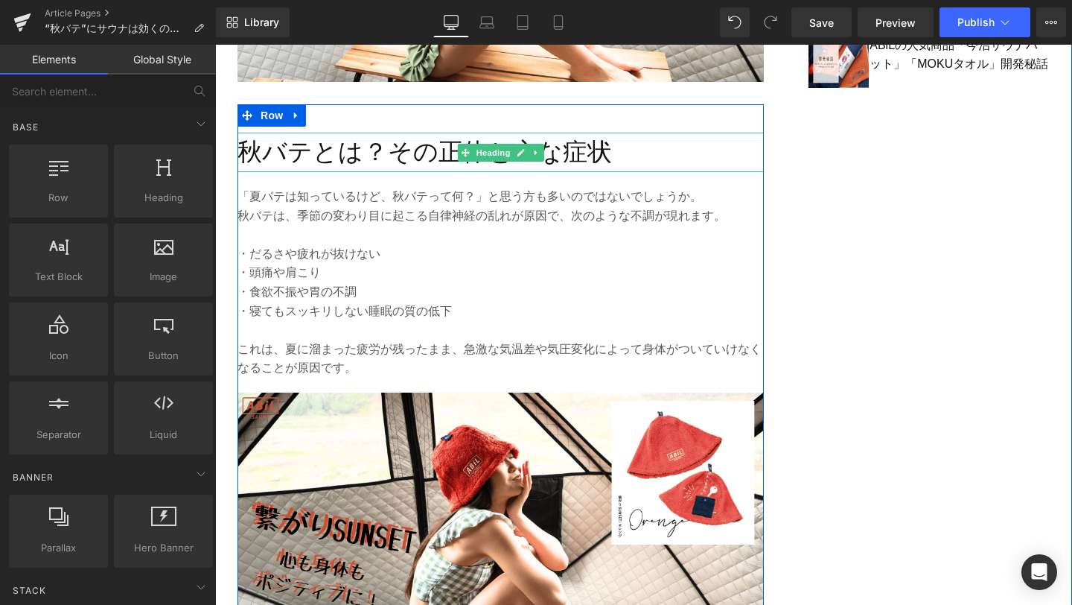
click at [413, 159] on h2 "秋バテとは？その正体と主な症状" at bounding box center [501, 152] width 526 height 39
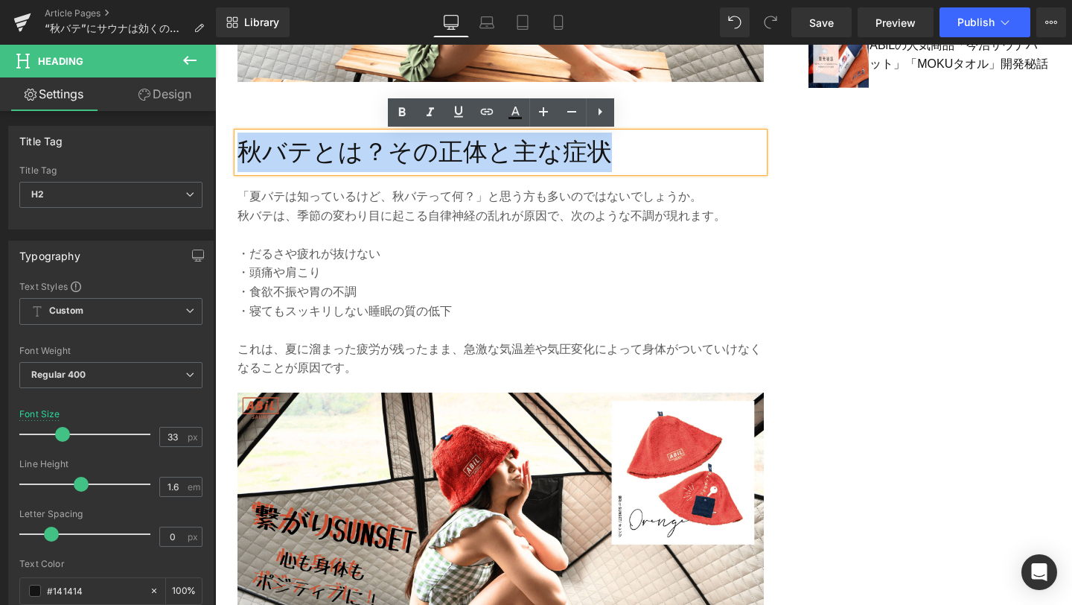
drag, startPoint x: 604, startPoint y: 148, endPoint x: 243, endPoint y: 146, distance: 360.4
click at [243, 146] on h2 "秋バテとは？その正体と主な症状" at bounding box center [501, 152] width 526 height 39
paste div
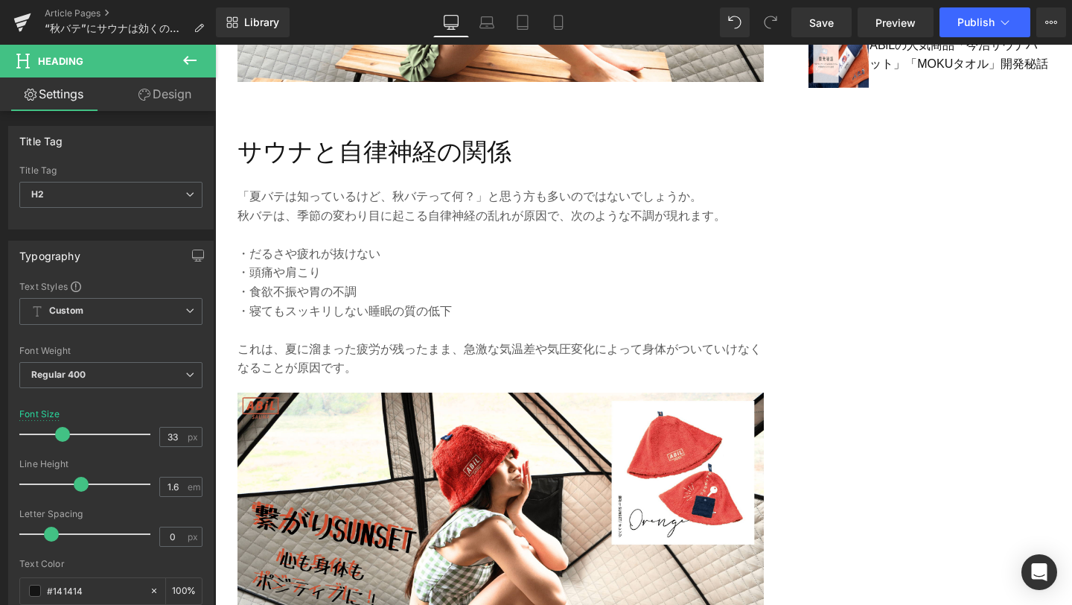
click at [803, 39] on div "Library Desktop Desktop Laptop Tablet Mobile Save Preview Publish Scheduled Vie…" at bounding box center [644, 22] width 856 height 45
click at [824, 24] on span "Save" at bounding box center [821, 23] width 25 height 16
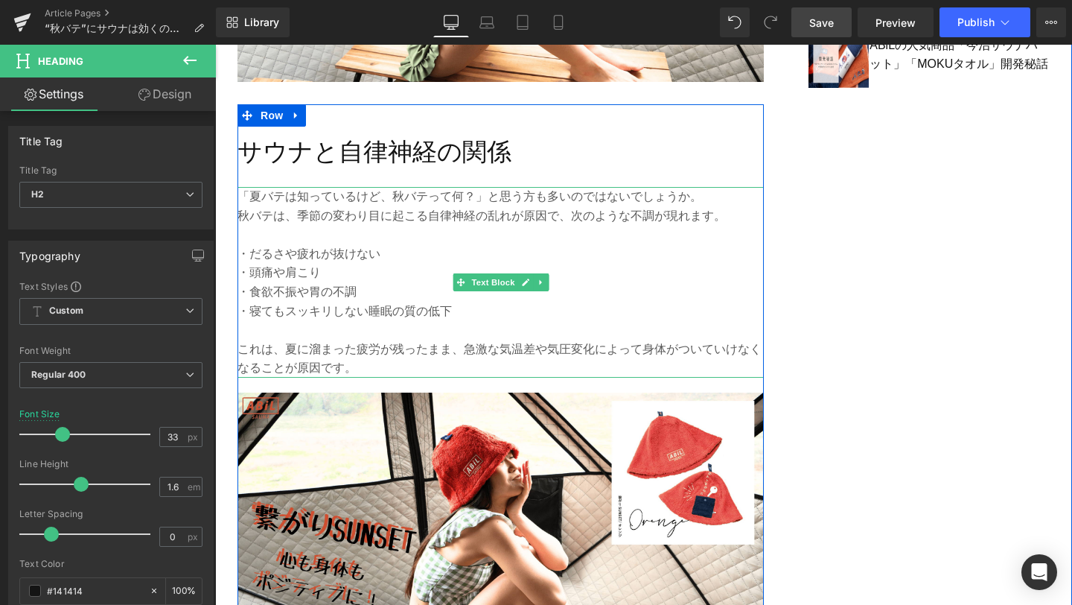
click at [398, 274] on p "・頭痛や肩こり" at bounding box center [501, 272] width 526 height 19
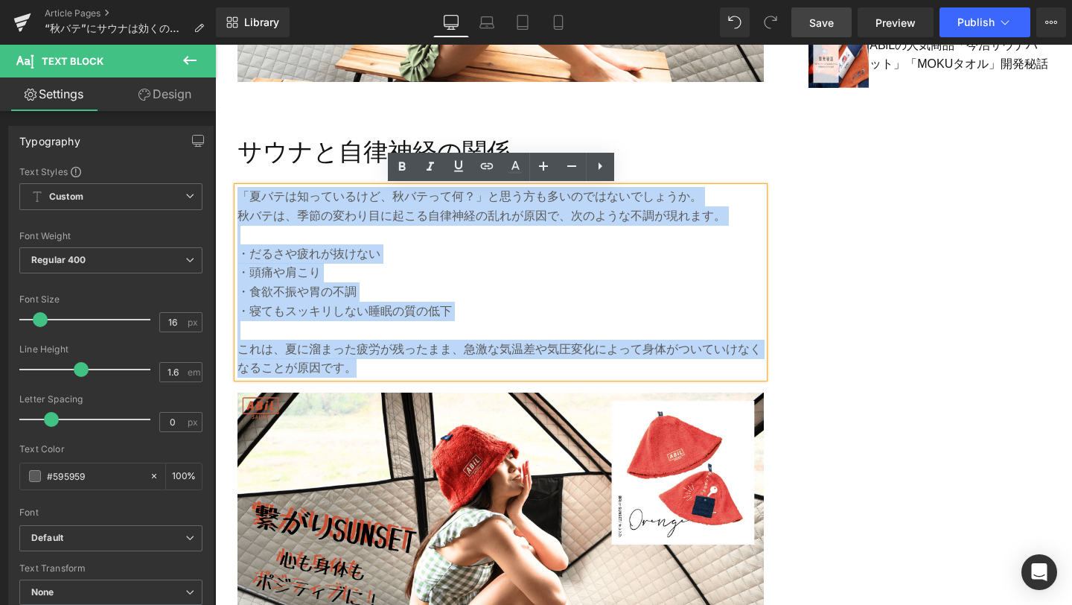
drag, startPoint x: 355, startPoint y: 369, endPoint x: 241, endPoint y: 194, distance: 209.4
click at [241, 194] on div "「夏バテは知っているけど、秋バテって何？」と思う方も多いのではないでしょうか。 秋バテは、季節の変わり目に起こる自律神経の乱れが原因で、次のような不調が現れま…" at bounding box center [501, 282] width 526 height 191
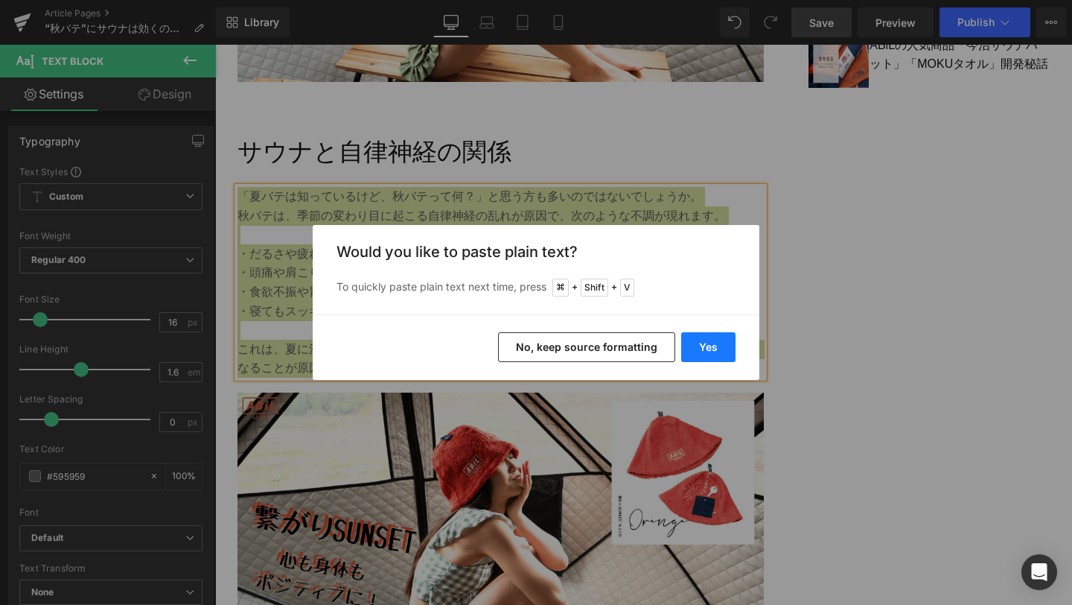
click at [703, 361] on button "Yes" at bounding box center [708, 347] width 54 height 30
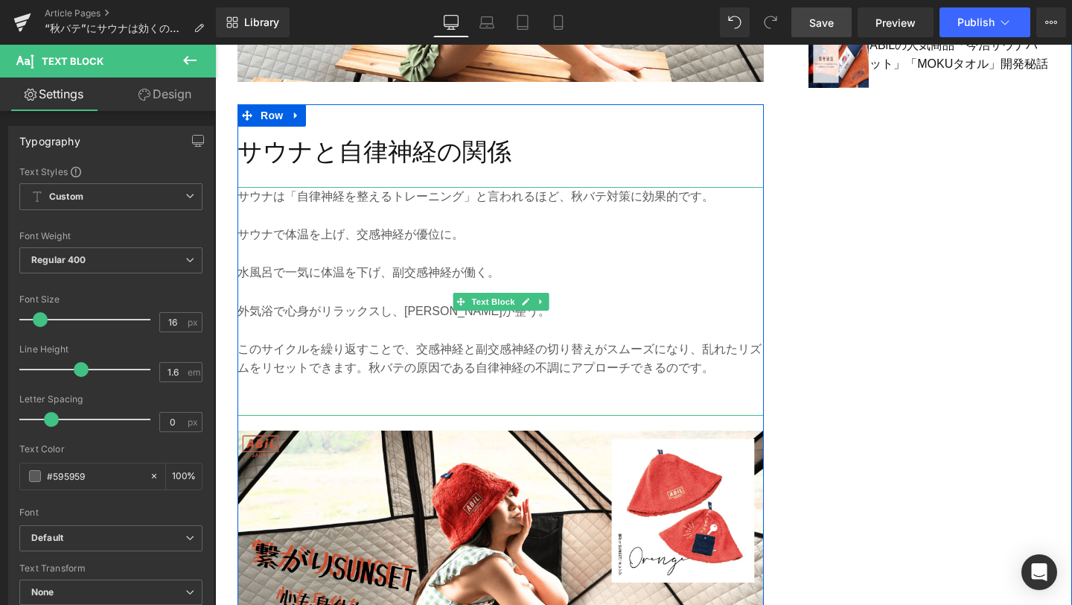
click at [256, 261] on p at bounding box center [501, 253] width 526 height 19
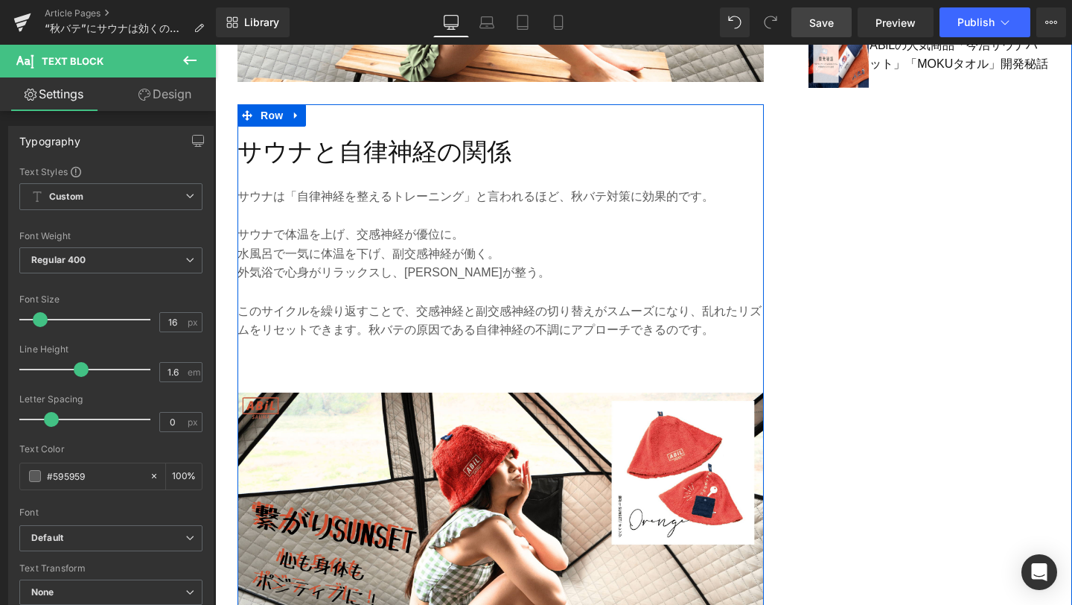
click at [241, 233] on p "サウナで体温を上げ、交感神経が優位に。" at bounding box center [501, 234] width 526 height 19
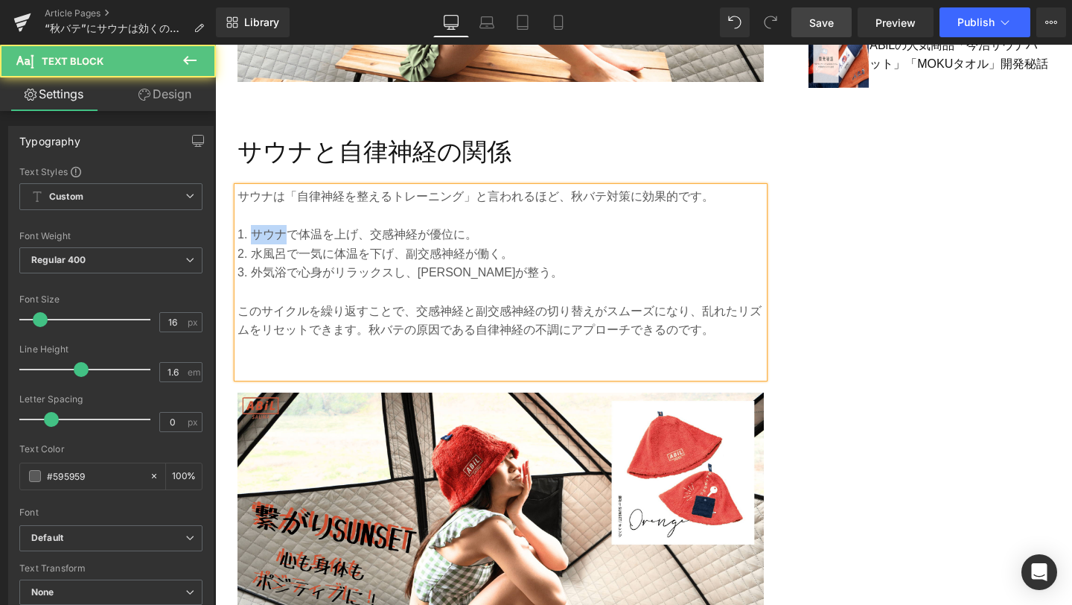
drag, startPoint x: 256, startPoint y: 236, endPoint x: 284, endPoint y: 240, distance: 28.5
click at [284, 240] on p "1. サウナで体温を上げ、交感神経が優位に。" at bounding box center [501, 234] width 526 height 19
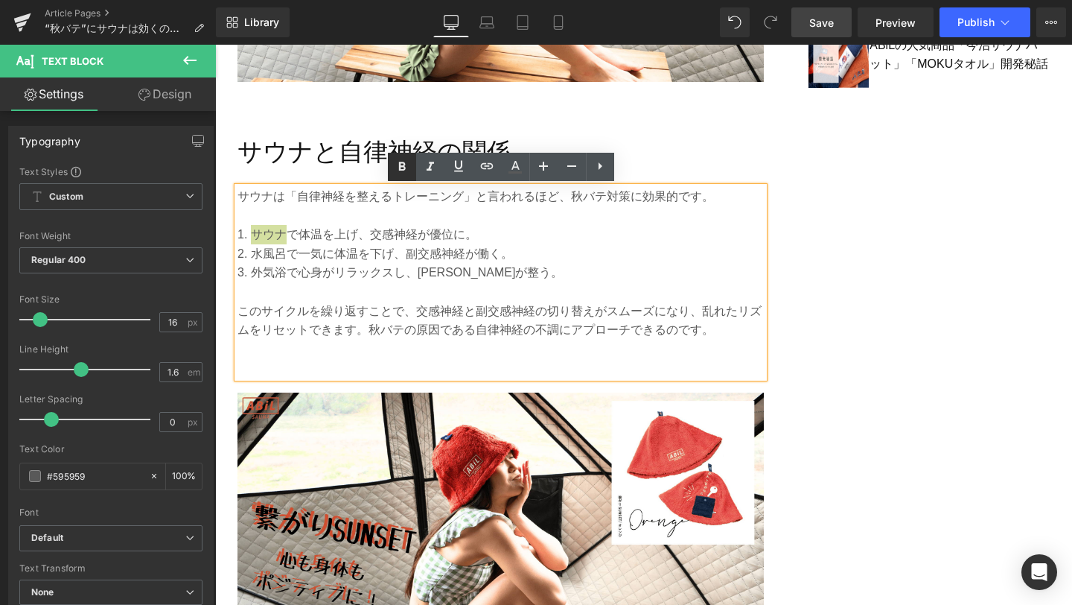
click at [397, 173] on icon at bounding box center [402, 167] width 18 height 18
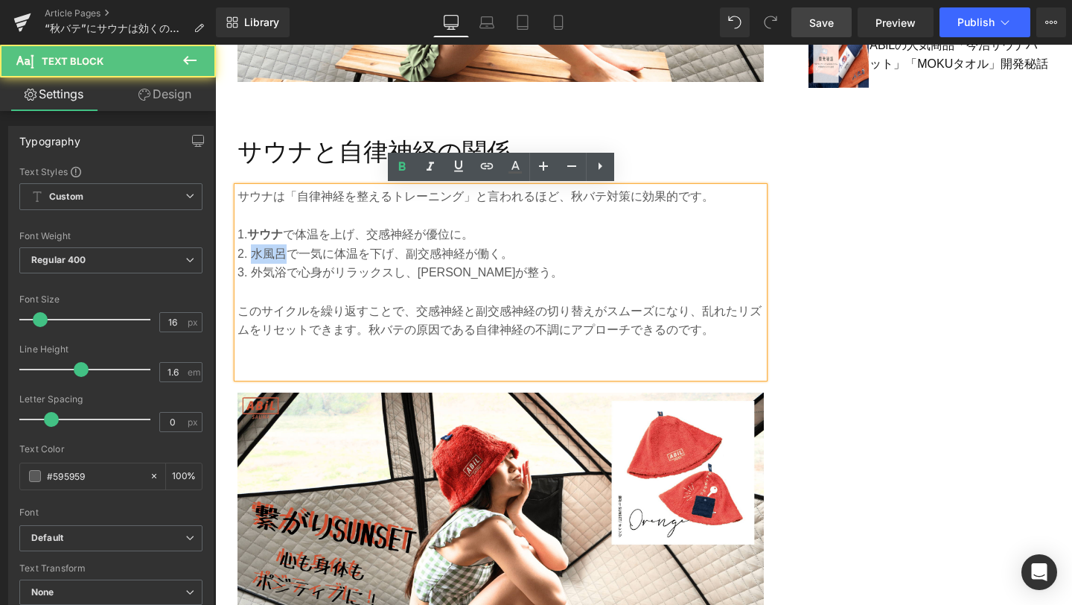
drag, startPoint x: 253, startPoint y: 255, endPoint x: 287, endPoint y: 255, distance: 34.3
click at [287, 255] on p "2. 水風呂で一気に体温を下げ、副交感神経が働く。" at bounding box center [501, 253] width 526 height 19
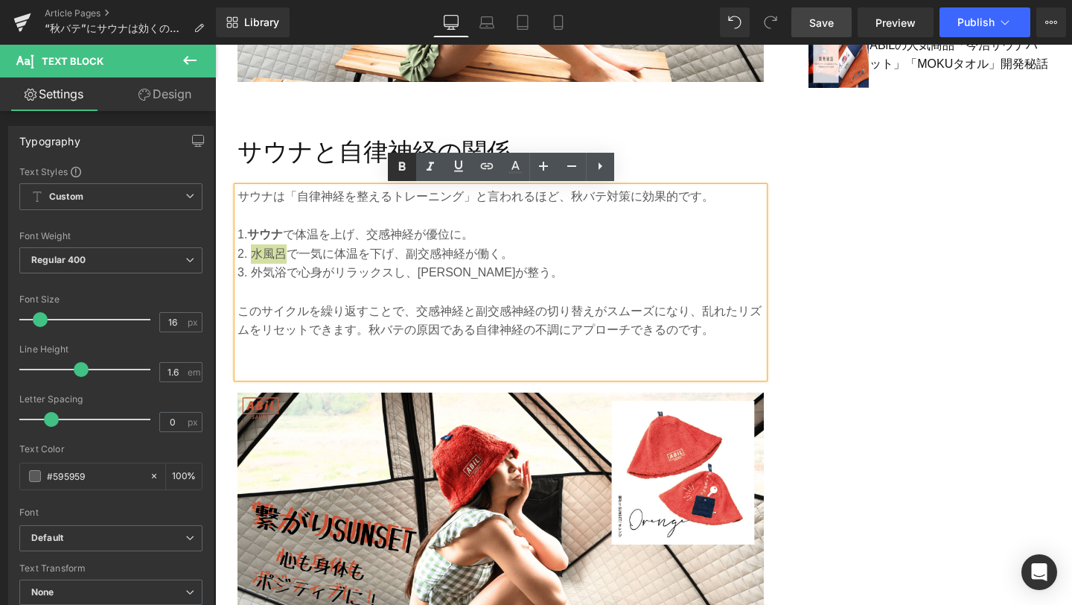
click at [401, 169] on icon at bounding box center [401, 166] width 7 height 9
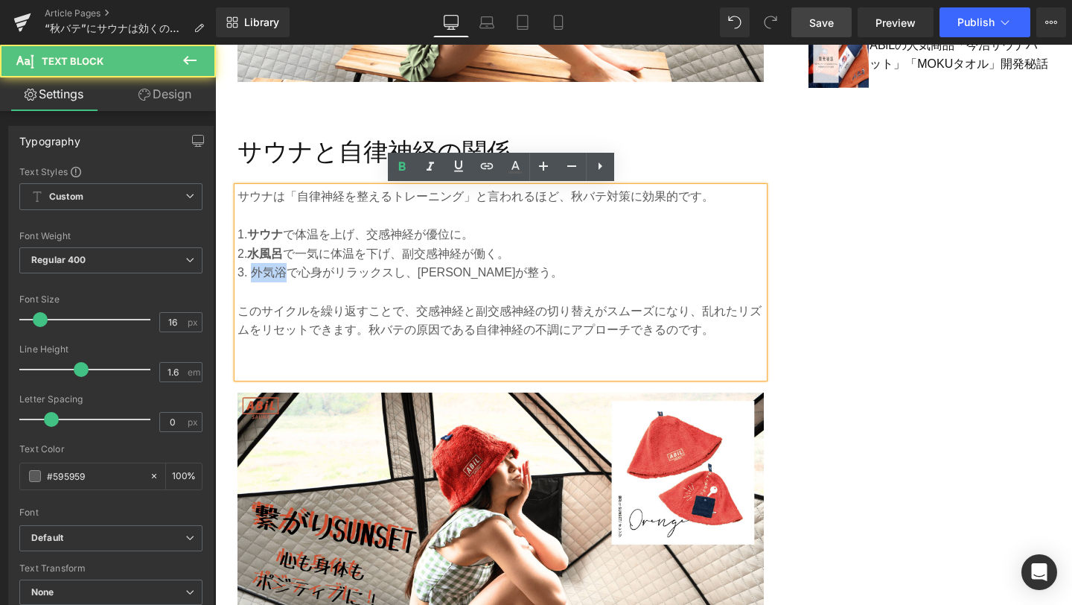
drag, startPoint x: 249, startPoint y: 278, endPoint x: 292, endPoint y: 278, distance: 42.5
click at [292, 278] on p "3. 外気浴で心身がリラックスし、[PERSON_NAME]が整う。" at bounding box center [501, 272] width 526 height 19
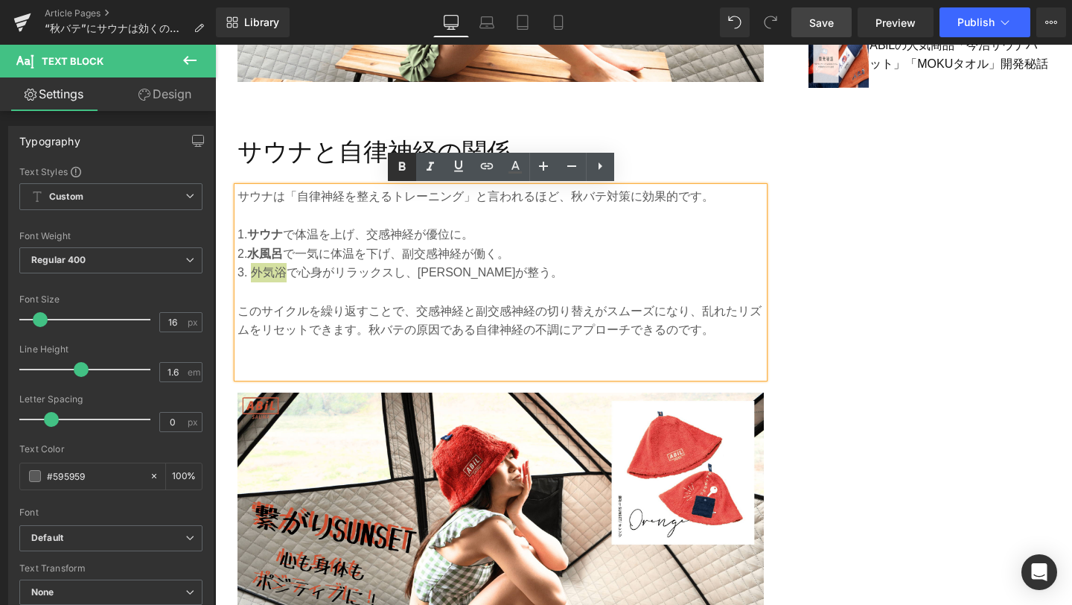
click at [398, 167] on icon at bounding box center [402, 167] width 18 height 18
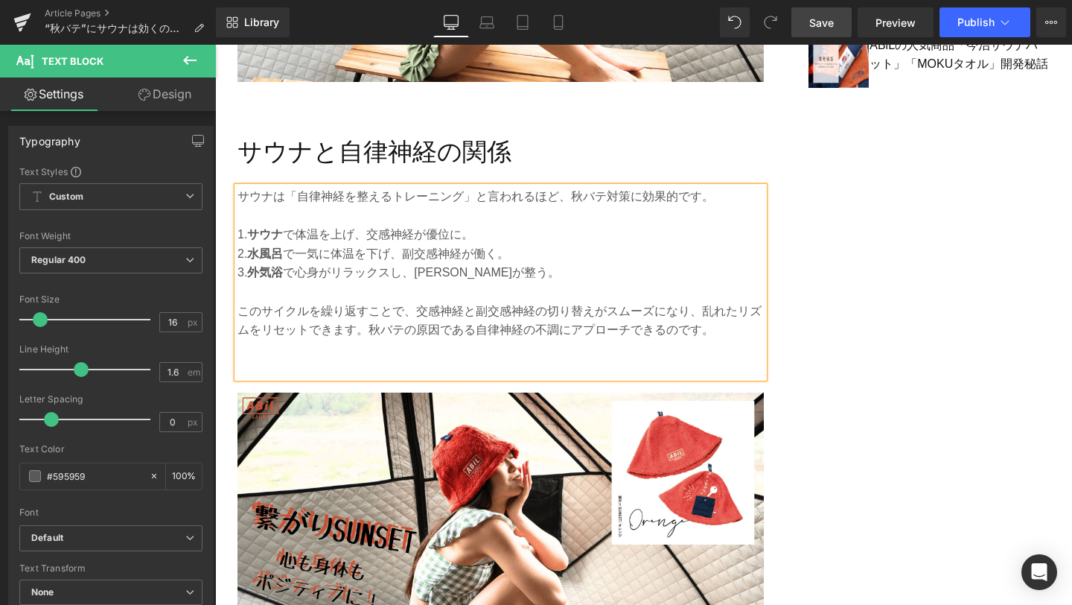
click at [831, 28] on span "Save" at bounding box center [821, 23] width 25 height 16
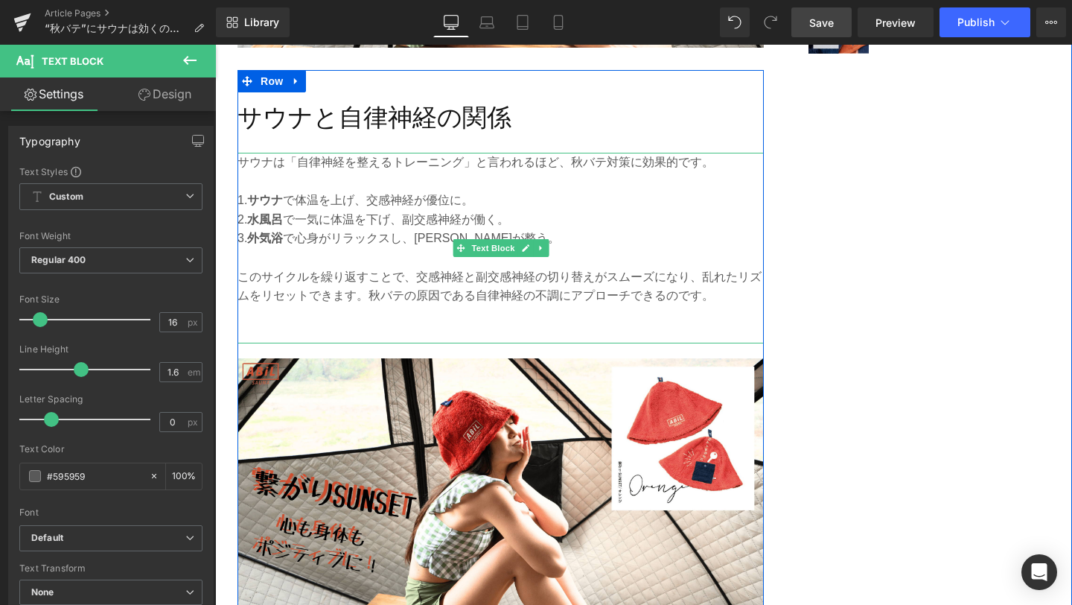
scroll to position [1413, 0]
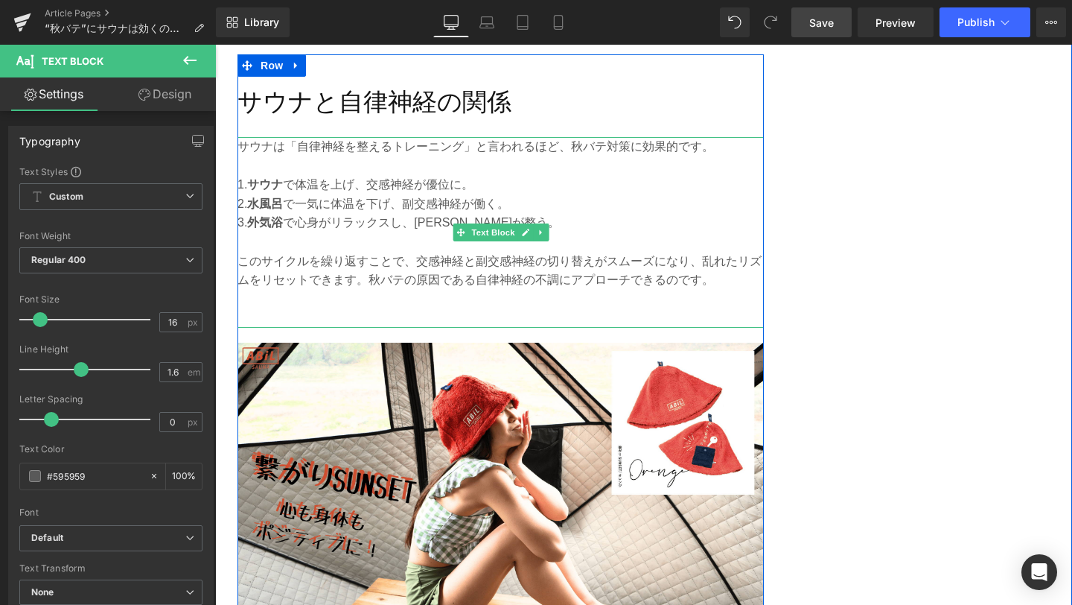
click at [402, 311] on p at bounding box center [501, 317] width 526 height 19
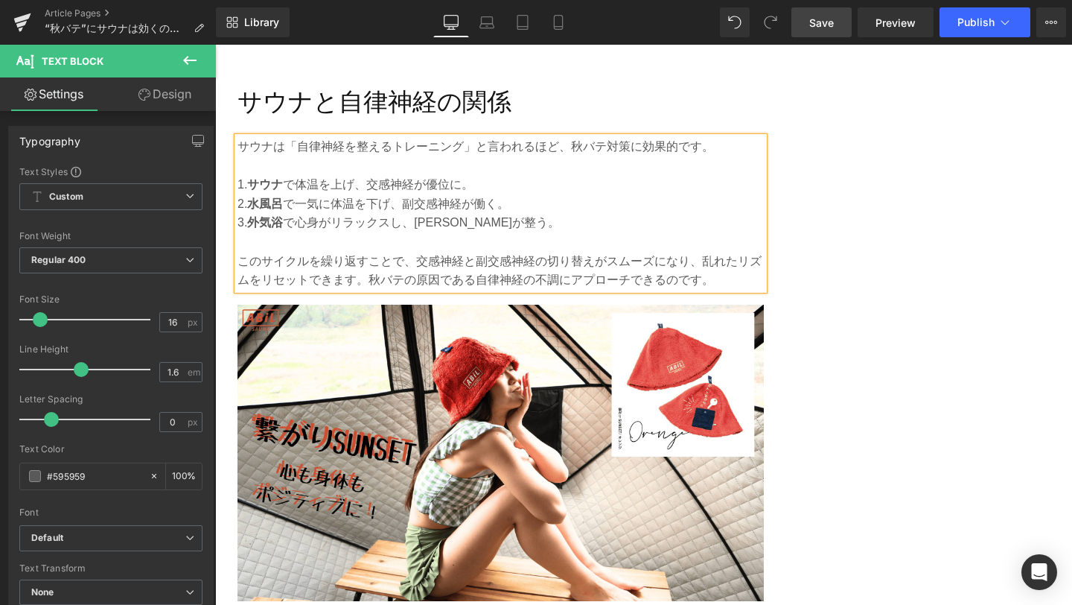
click at [833, 18] on span "Save" at bounding box center [821, 23] width 25 height 16
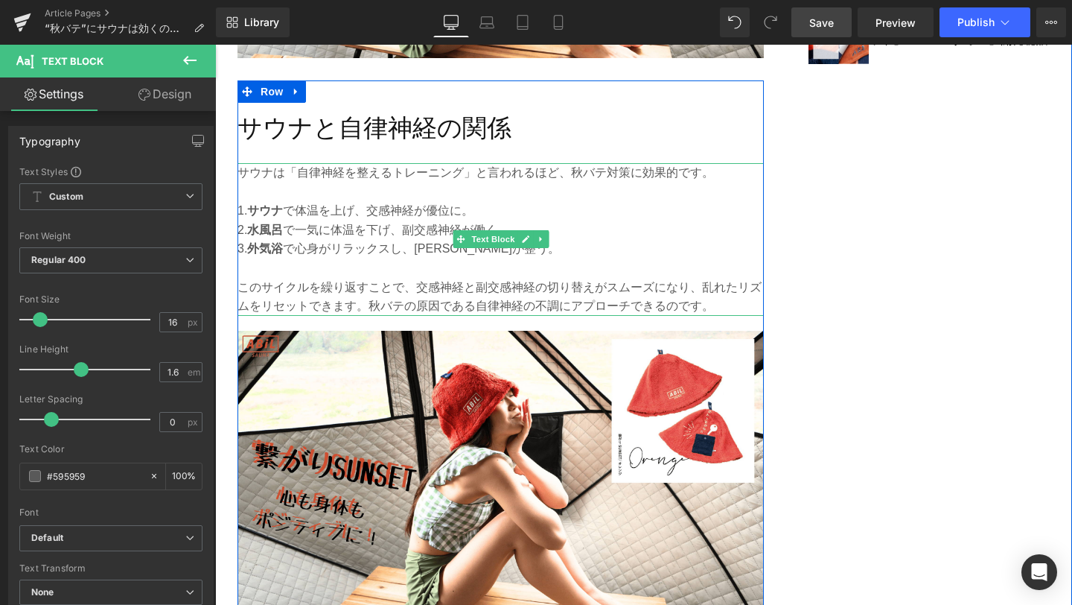
scroll to position [1366, 0]
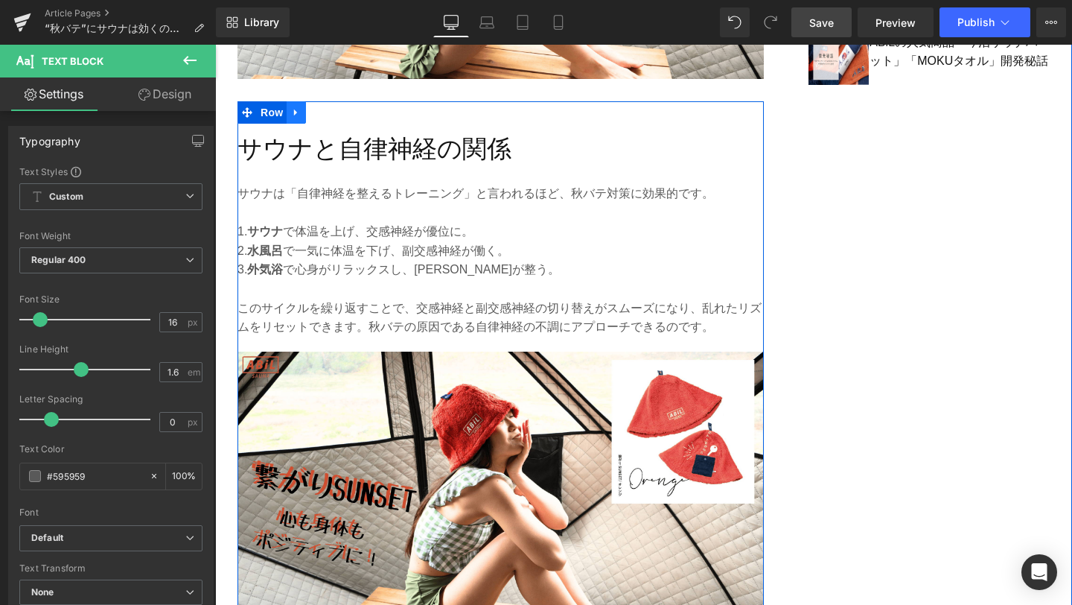
click at [294, 113] on icon at bounding box center [295, 112] width 3 height 7
click at [313, 116] on icon at bounding box center [316, 112] width 10 height 11
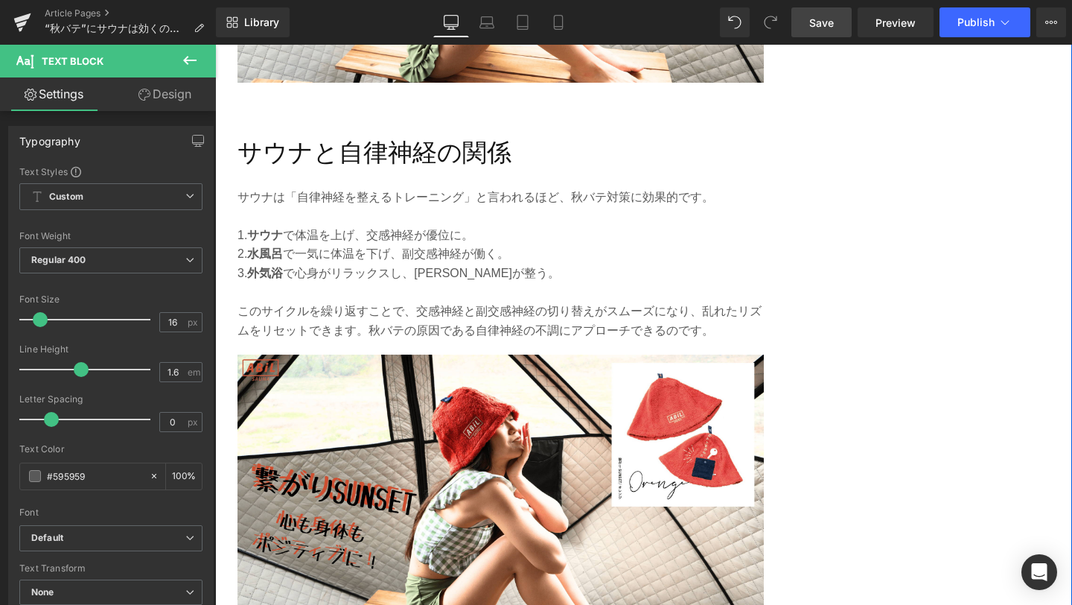
scroll to position [1931, 0]
click at [465, 157] on div "サウナと自律神経の関係 Heading" at bounding box center [501, 152] width 526 height 39
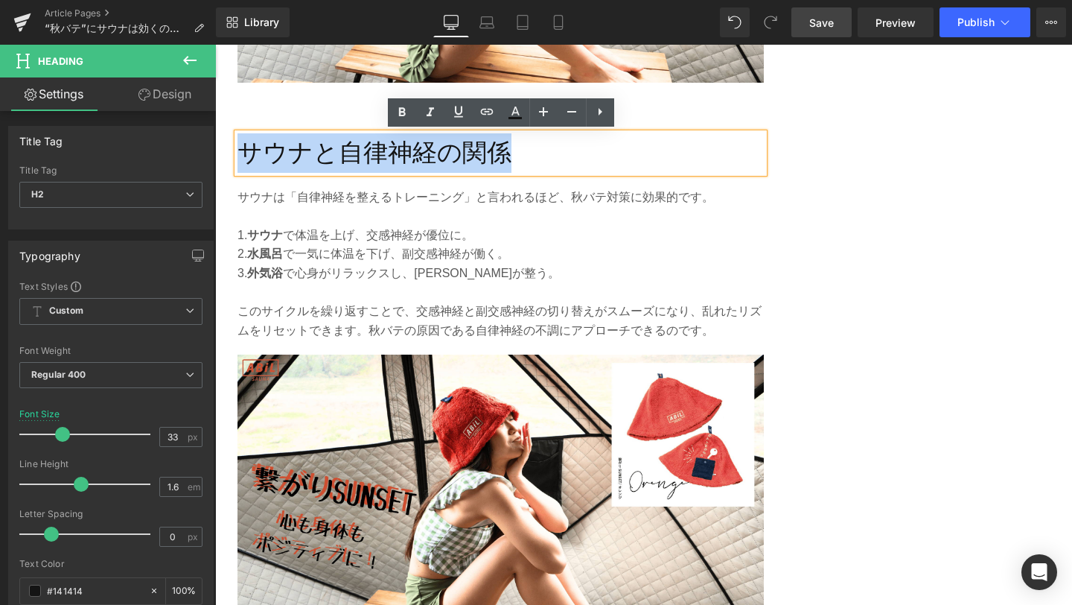
drag, startPoint x: 523, startPoint y: 150, endPoint x: 246, endPoint y: 147, distance: 277.8
click at [246, 147] on h2 "サウナと自律神経の関係" at bounding box center [501, 152] width 526 height 39
paste div
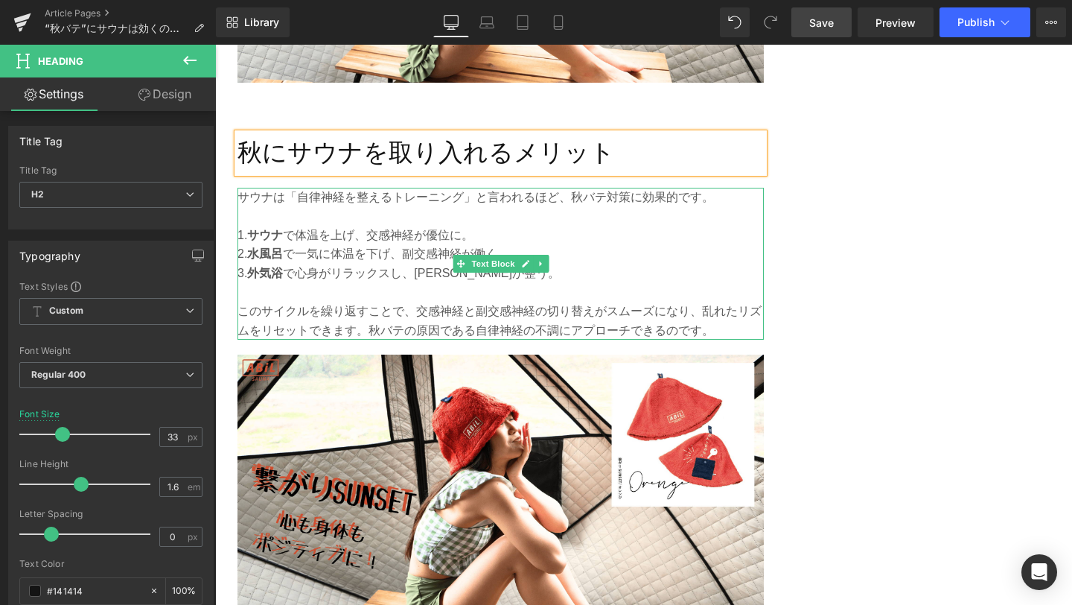
click at [369, 319] on p "このサイクルを繰り返すことで、交感神経と副交感神経の切り替えがスムーズになり、乱れたリズムをリセットできます。秋バテの原因である自律神経の不調にアプローチでき…" at bounding box center [501, 321] width 526 height 38
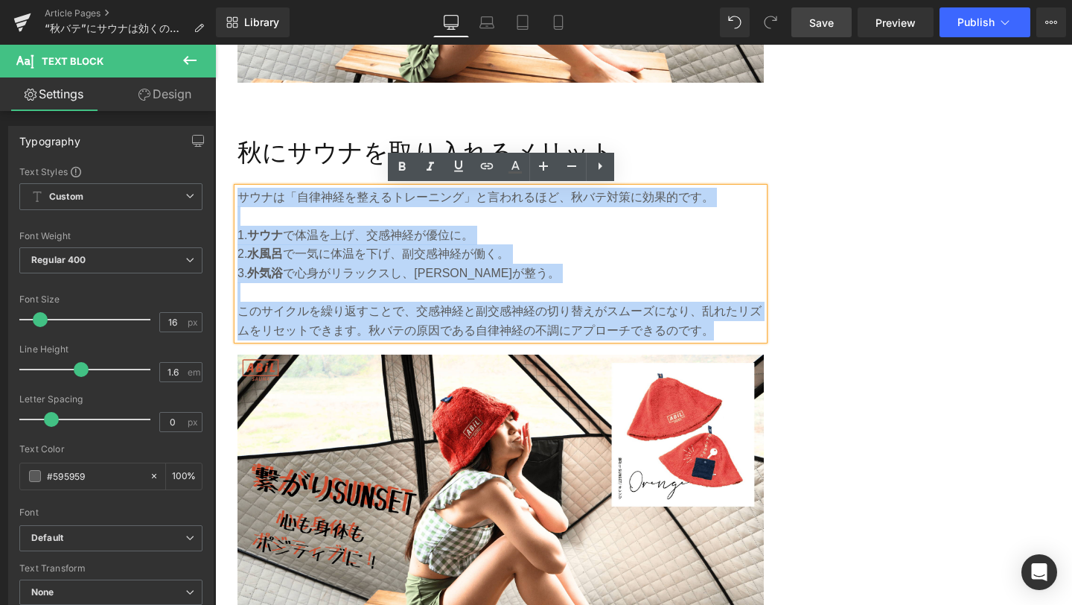
drag, startPoint x: 724, startPoint y: 330, endPoint x: 238, endPoint y: 196, distance: 503.7
click at [238, 196] on div "サウナは「自律神経を整えるトレーニング」と言われるほど、秋バテ対策に効果的です。 1. サウナ で体温を上げ、交感神経が優位に。 2. 水風呂 で一気に体温を…" at bounding box center [501, 264] width 526 height 153
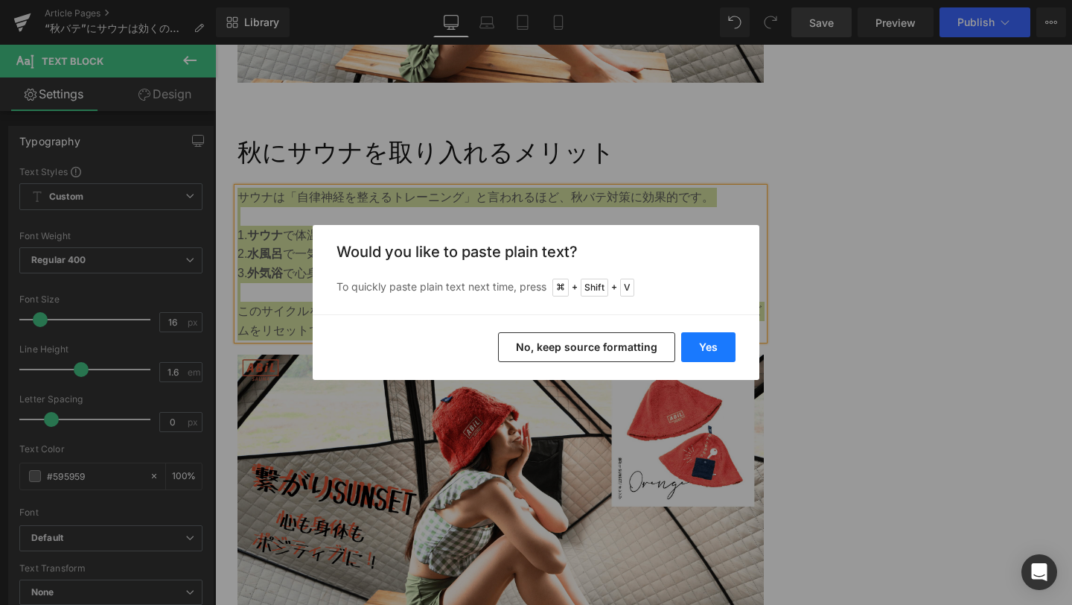
click at [721, 349] on button "Yes" at bounding box center [708, 347] width 54 height 30
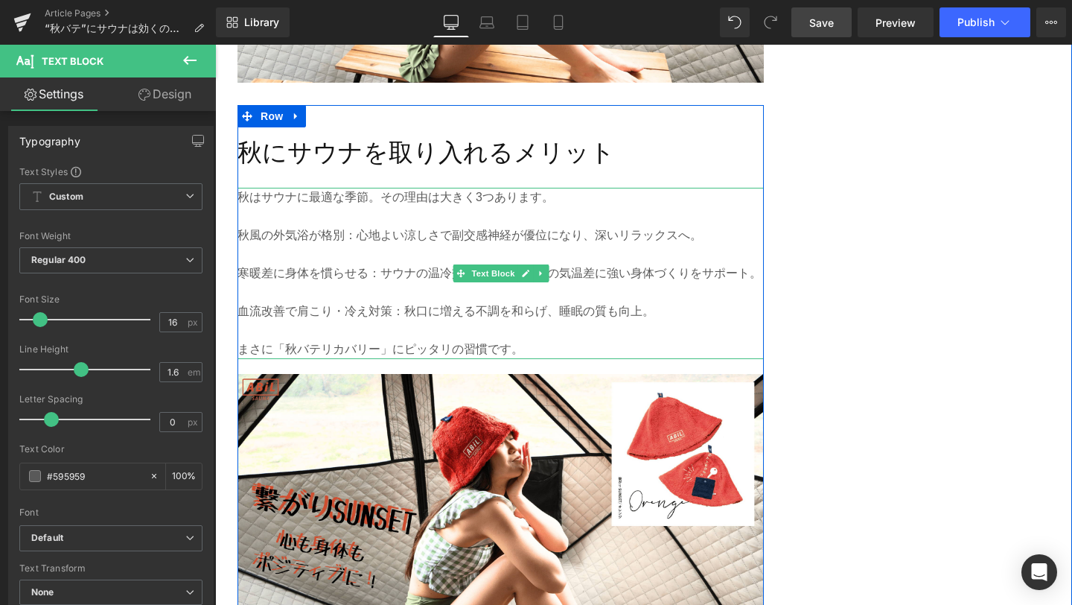
click at [325, 249] on p at bounding box center [501, 253] width 526 height 19
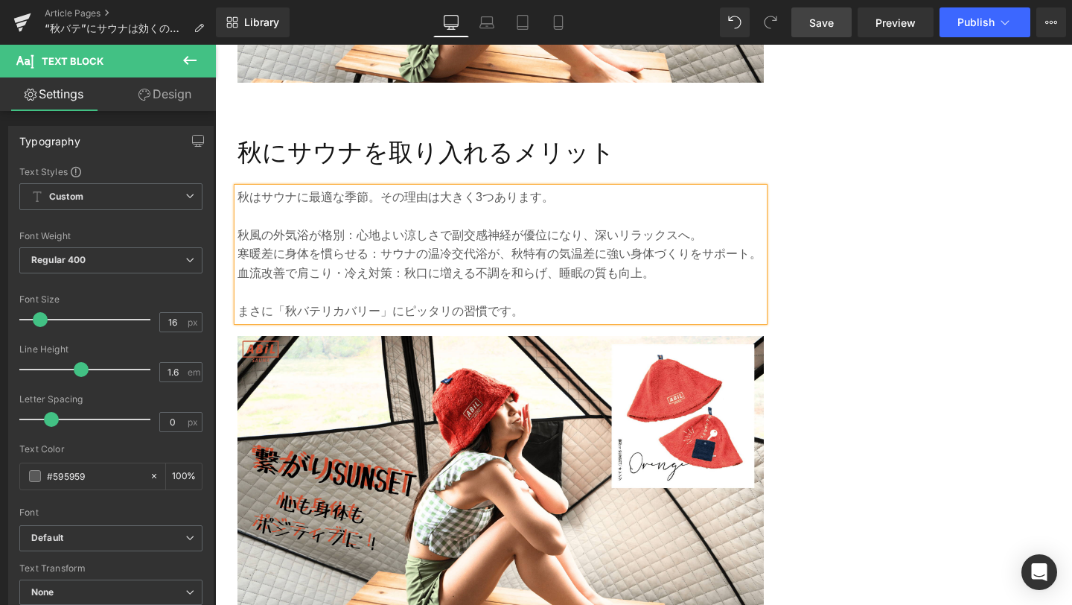
click at [238, 231] on p "秋風の外気浴が格別：心地よい涼しさで副交感神経が優位になり、深いリラックスへ。" at bounding box center [501, 235] width 526 height 19
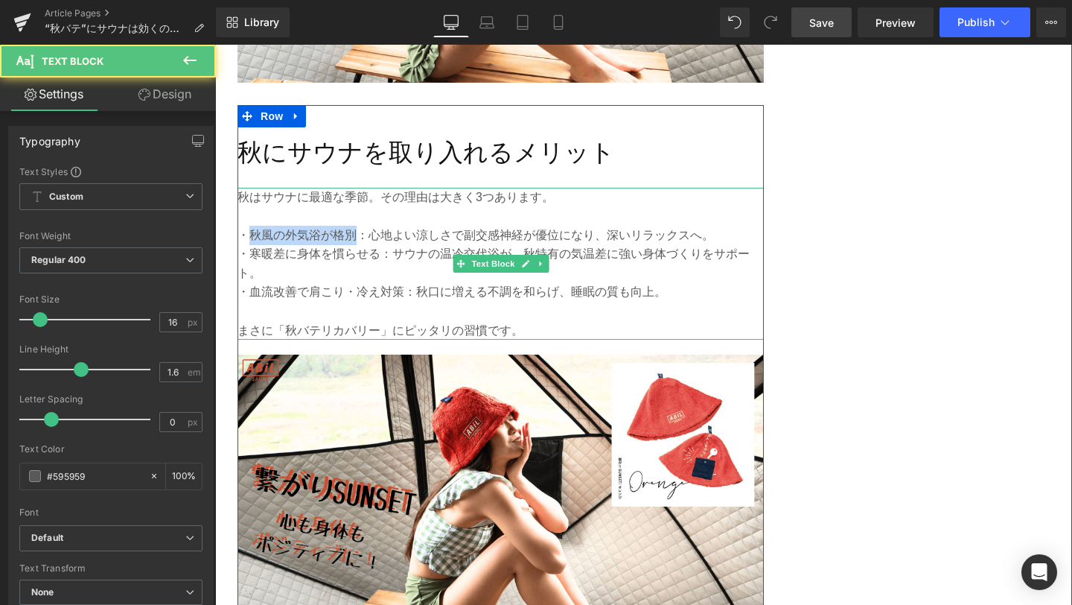
drag, startPoint x: 250, startPoint y: 236, endPoint x: 355, endPoint y: 237, distance: 105.0
click at [355, 237] on p "・秋風の外気浴が格別：心地よい涼しさで副交感神経が優位になり、深いリラックスへ。" at bounding box center [501, 235] width 526 height 19
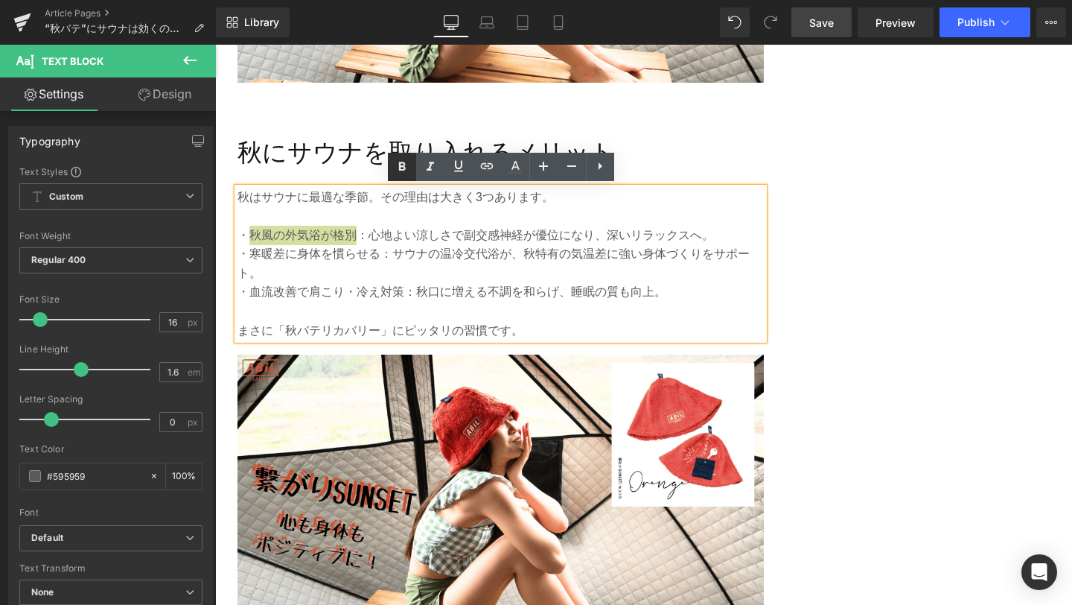
click at [404, 171] on icon at bounding box center [402, 167] width 18 height 18
drag, startPoint x: 250, startPoint y: 255, endPoint x: 379, endPoint y: 262, distance: 129.0
click at [379, 262] on p "・寒暖差に身体を慣らせる：サウナの温冷交代浴が、秋特有の気温差に強い身体づくりをサポート。" at bounding box center [501, 263] width 526 height 38
click at [398, 176] on icon at bounding box center [402, 167] width 18 height 18
drag, startPoint x: 249, startPoint y: 293, endPoint x: 402, endPoint y: 296, distance: 152.7
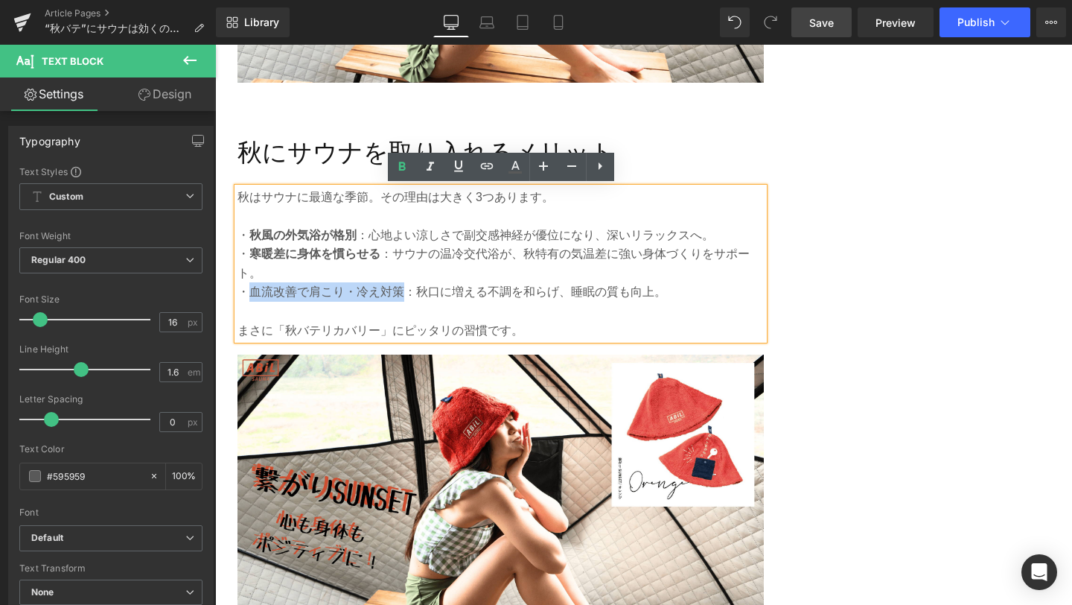
click at [402, 296] on p "・血流改善で肩こり・冷え対策：秋口に増える不調を和らげ、睡眠の質も向上。" at bounding box center [501, 291] width 526 height 19
click at [404, 171] on icon at bounding box center [402, 167] width 18 height 18
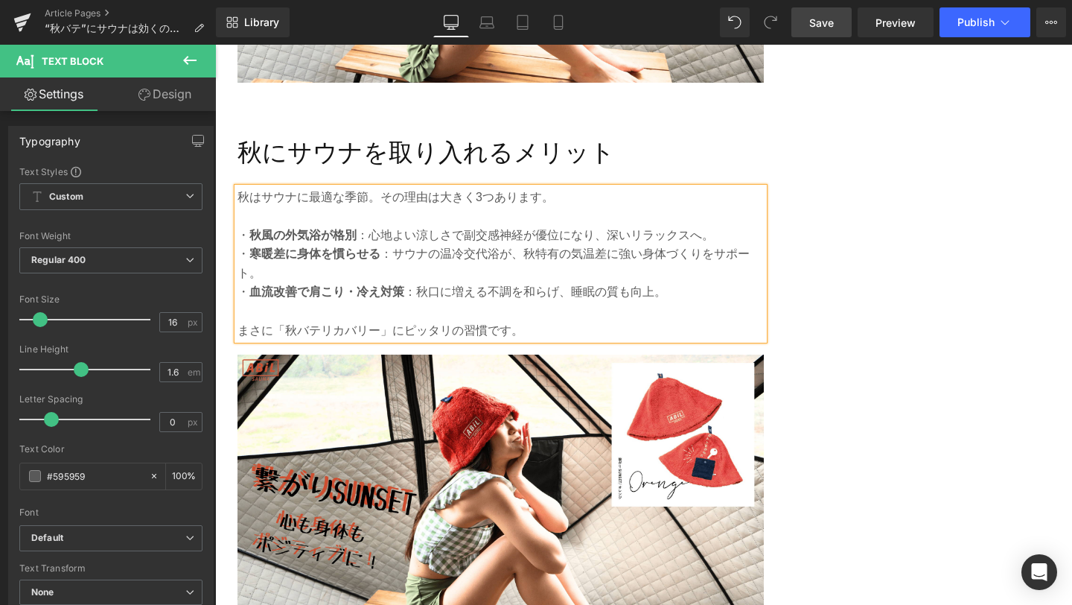
click at [821, 18] on span "Save" at bounding box center [821, 23] width 25 height 16
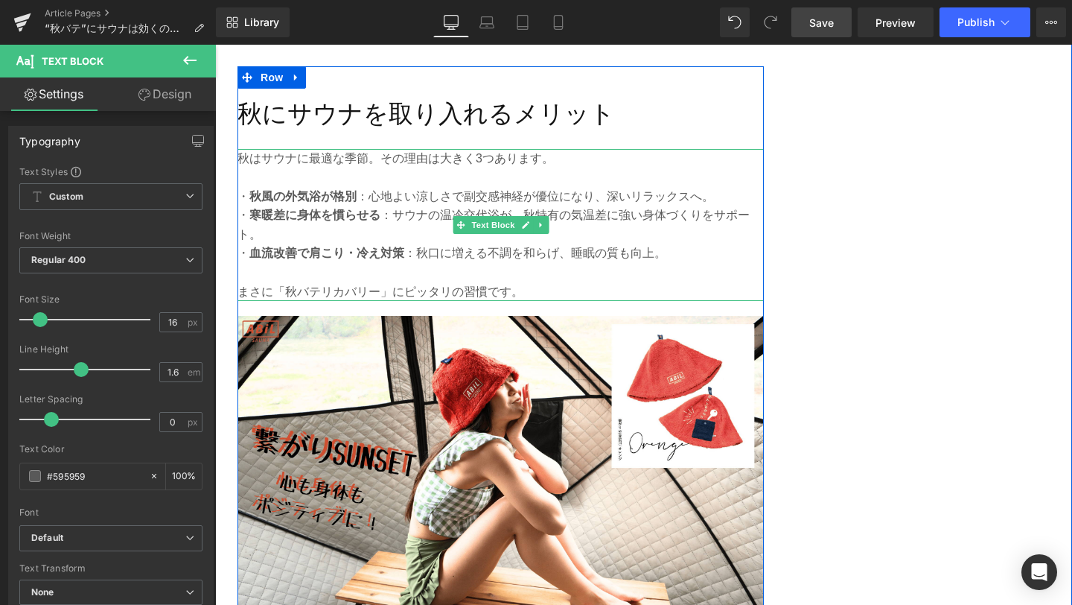
scroll to position [1950, 0]
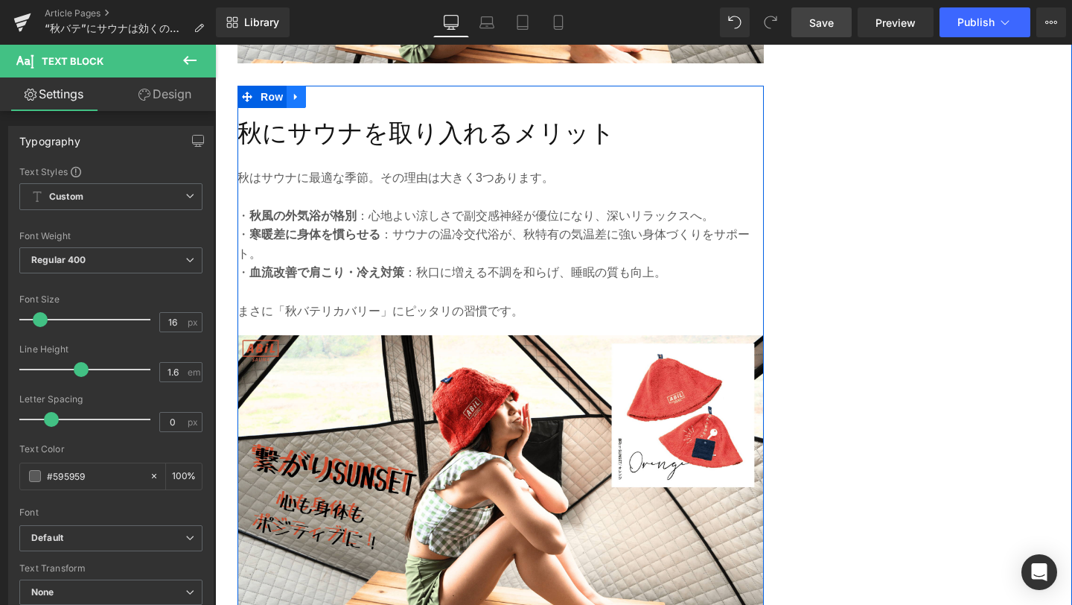
click at [296, 101] on icon at bounding box center [296, 96] width 10 height 11
click at [319, 98] on icon at bounding box center [316, 97] width 10 height 10
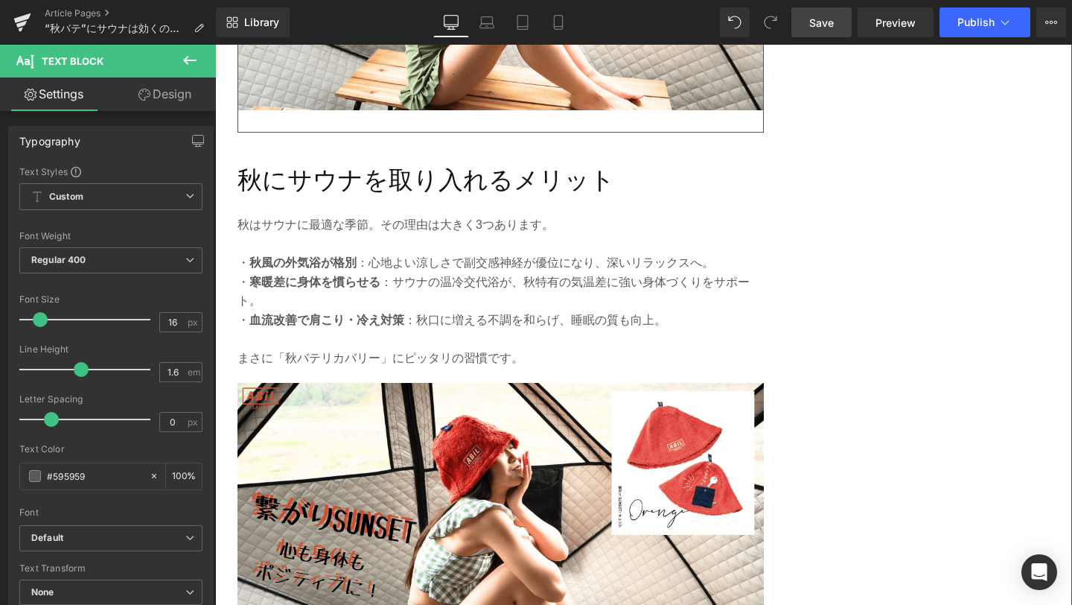
scroll to position [2500, 0]
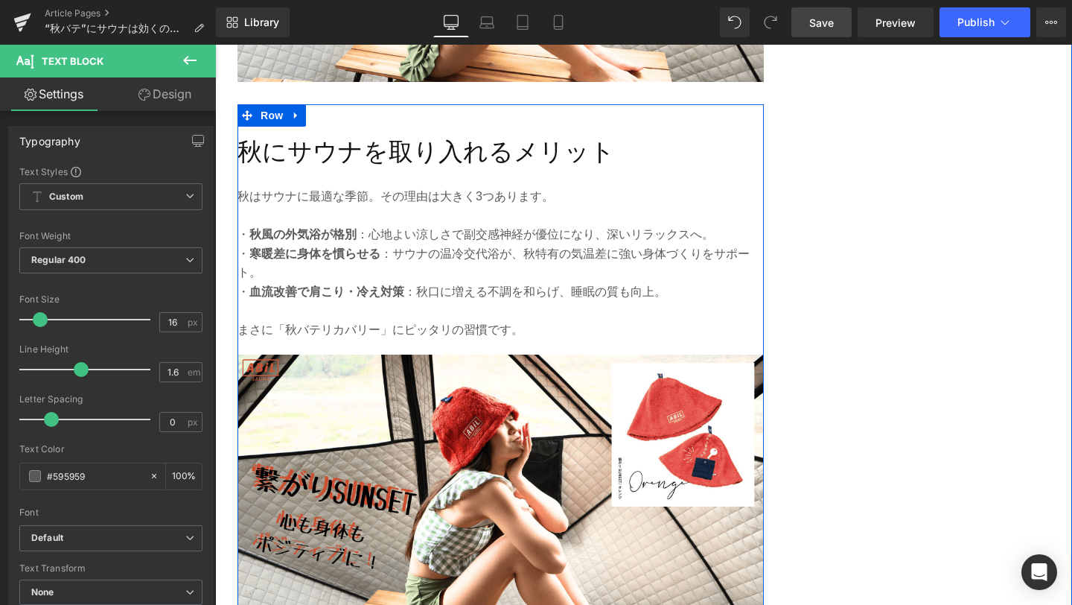
click at [352, 154] on h2 "秋にサウナを取り入れるメリット" at bounding box center [501, 152] width 526 height 39
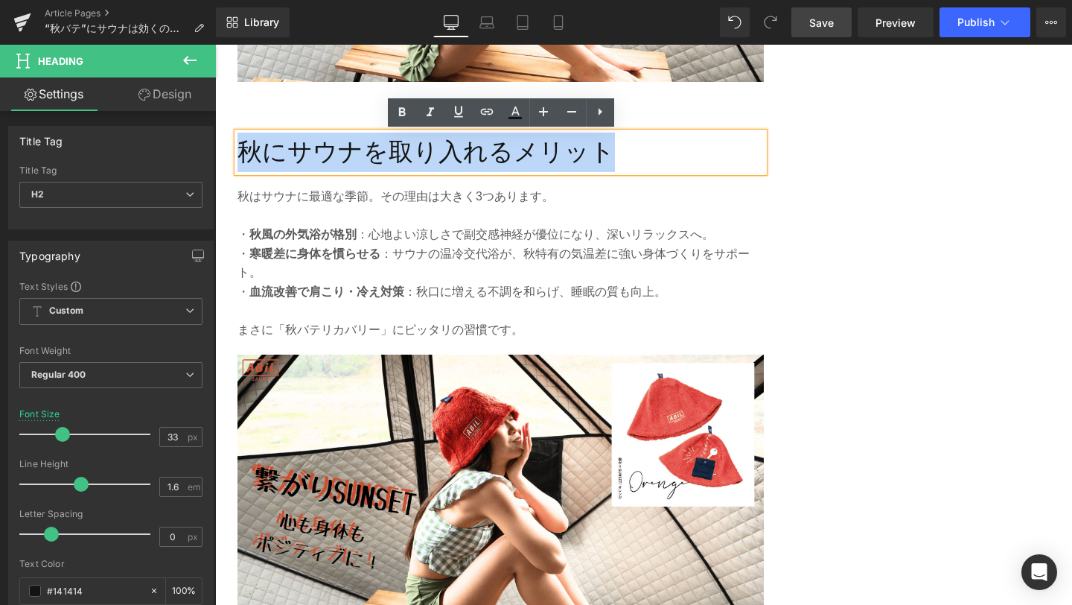
drag, startPoint x: 608, startPoint y: 150, endPoint x: 243, endPoint y: 151, distance: 364.1
click at [243, 151] on h2 "秋にサウナを取り入れるメリット" at bounding box center [501, 152] width 526 height 39
paste div
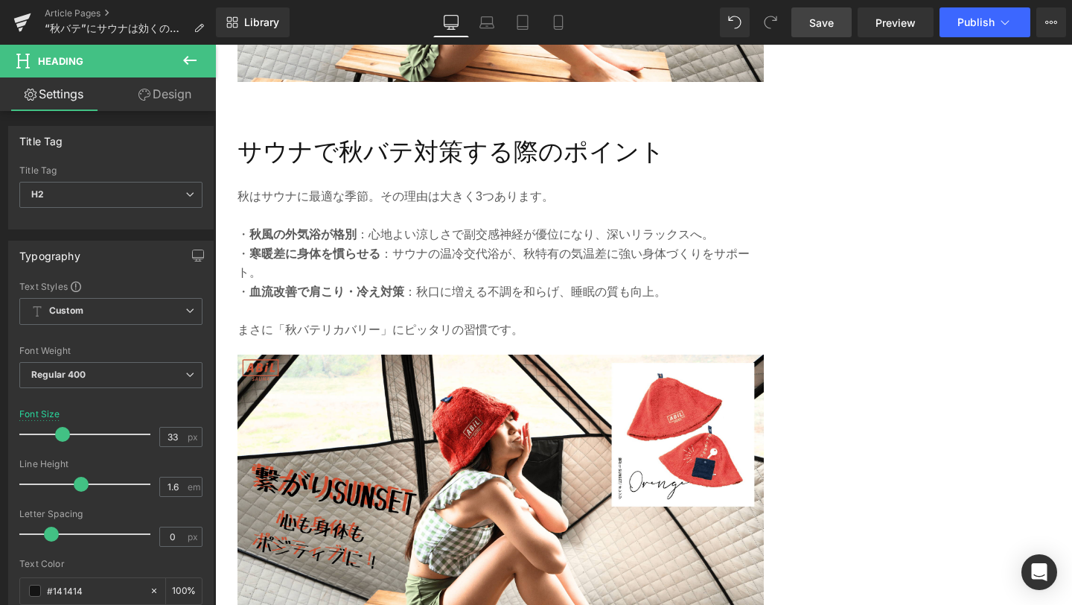
click at [818, 22] on span "Save" at bounding box center [821, 23] width 25 height 16
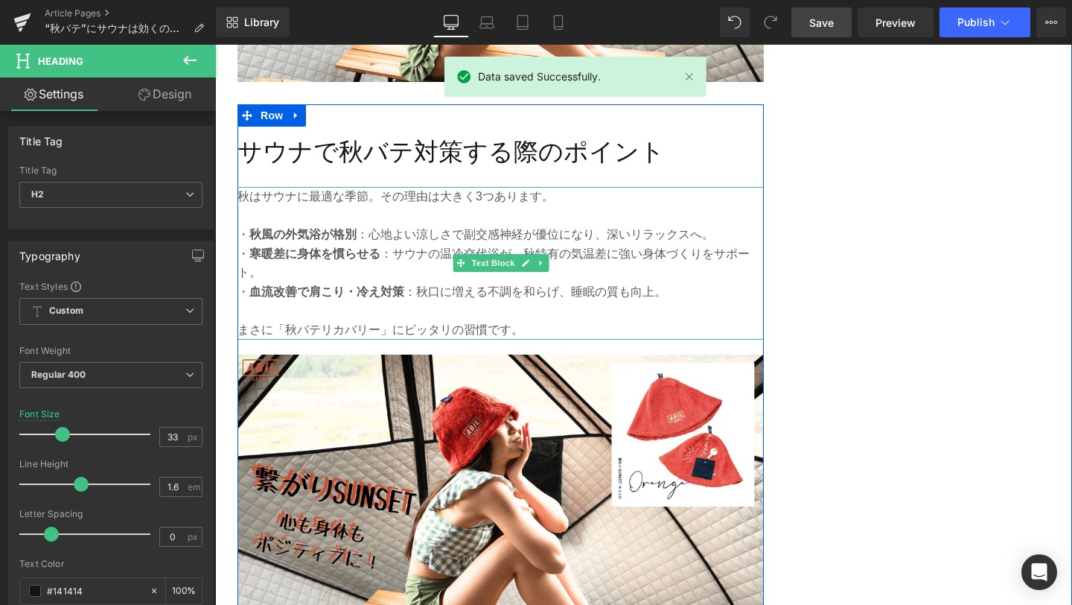
click at [352, 316] on p at bounding box center [501, 310] width 526 height 19
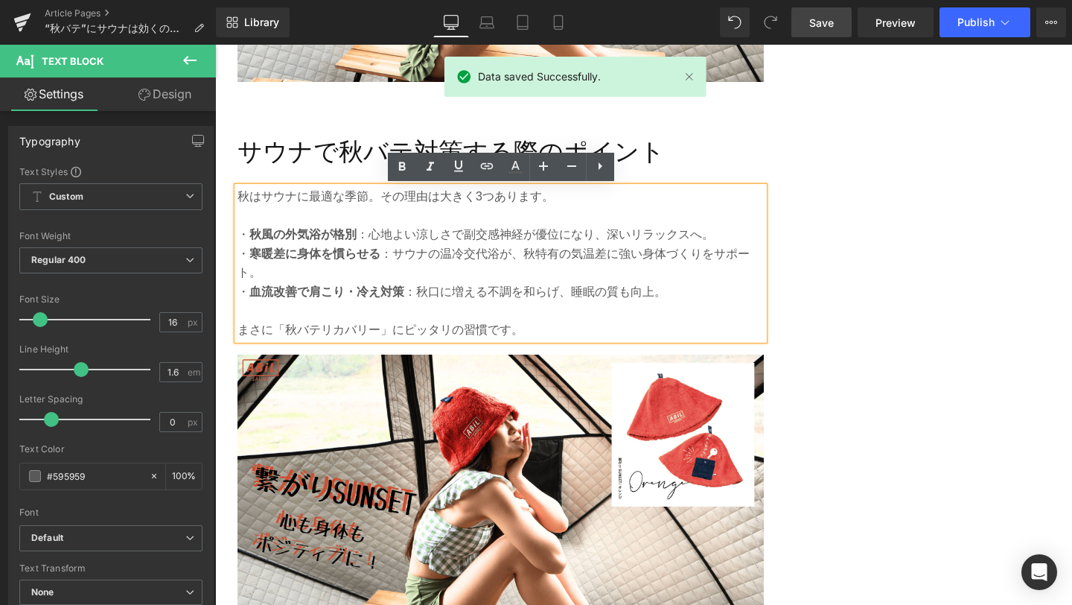
click at [538, 339] on p "まさに「秋バテリカバリー」にピッタリの習慣です。" at bounding box center [501, 329] width 526 height 19
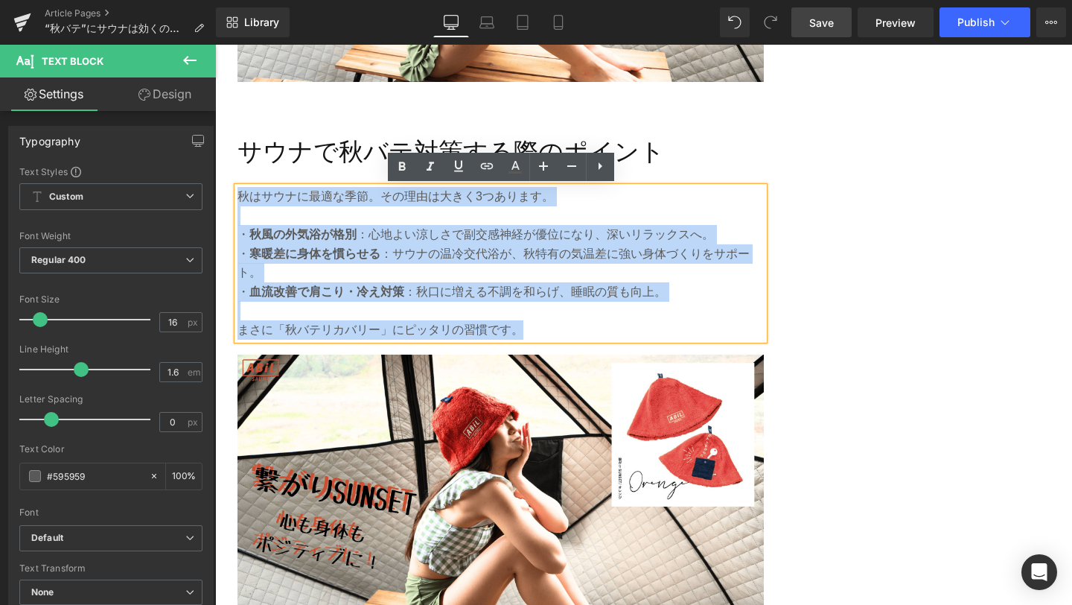
drag, startPoint x: 538, startPoint y: 339, endPoint x: 243, endPoint y: 192, distance: 329.3
click at [243, 192] on div "秋はサウナに最適な季節。その理由は大きく3つあります。 ・ 秋風の外気浴が格別 ：心地よい涼しさで副交感神経が優位になり、深いリラックスへ。 ・ 寒暖差に身体…" at bounding box center [501, 263] width 526 height 153
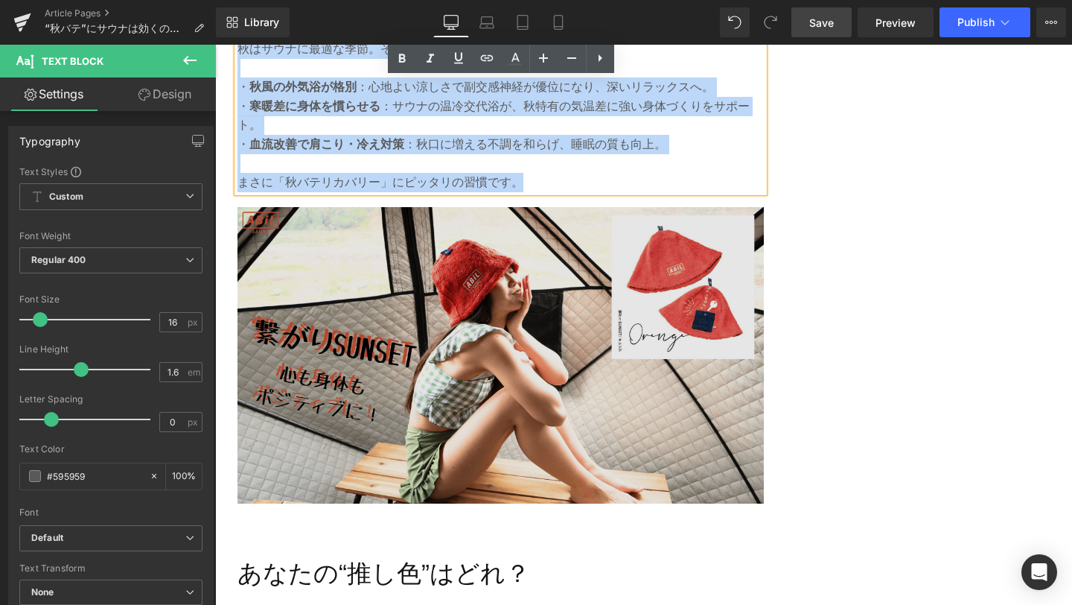
scroll to position [2645, 0]
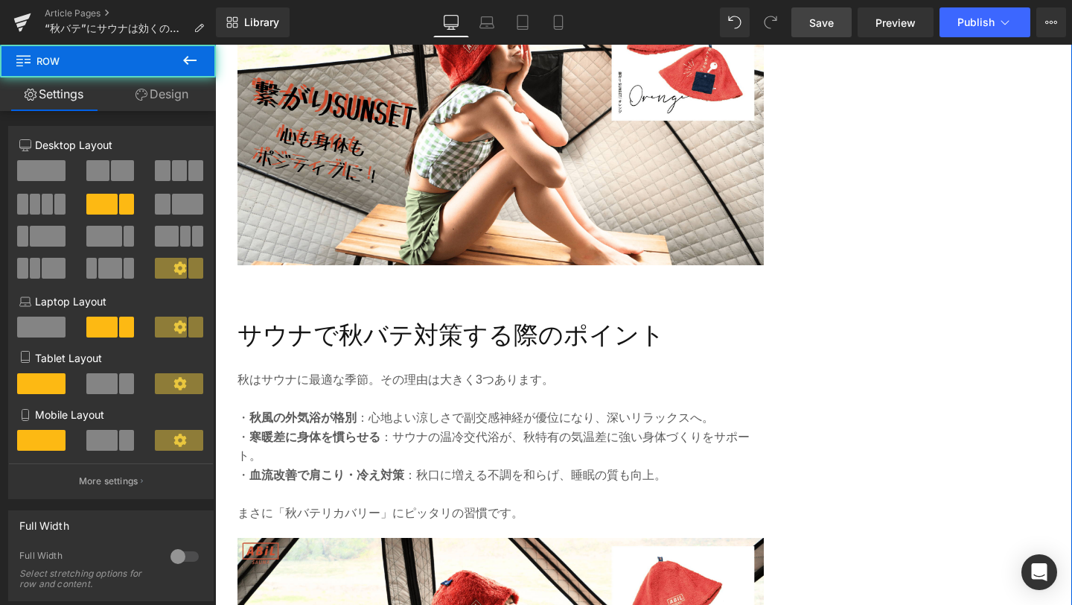
scroll to position [2319, 0]
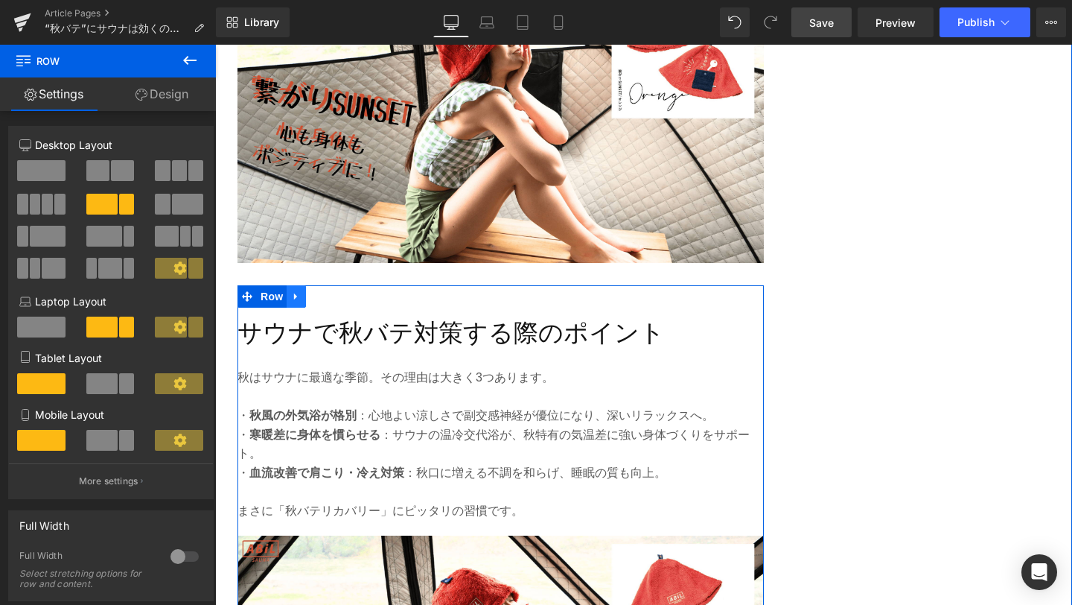
click at [299, 306] on link at bounding box center [296, 296] width 19 height 22
click at [314, 297] on icon at bounding box center [316, 296] width 10 height 10
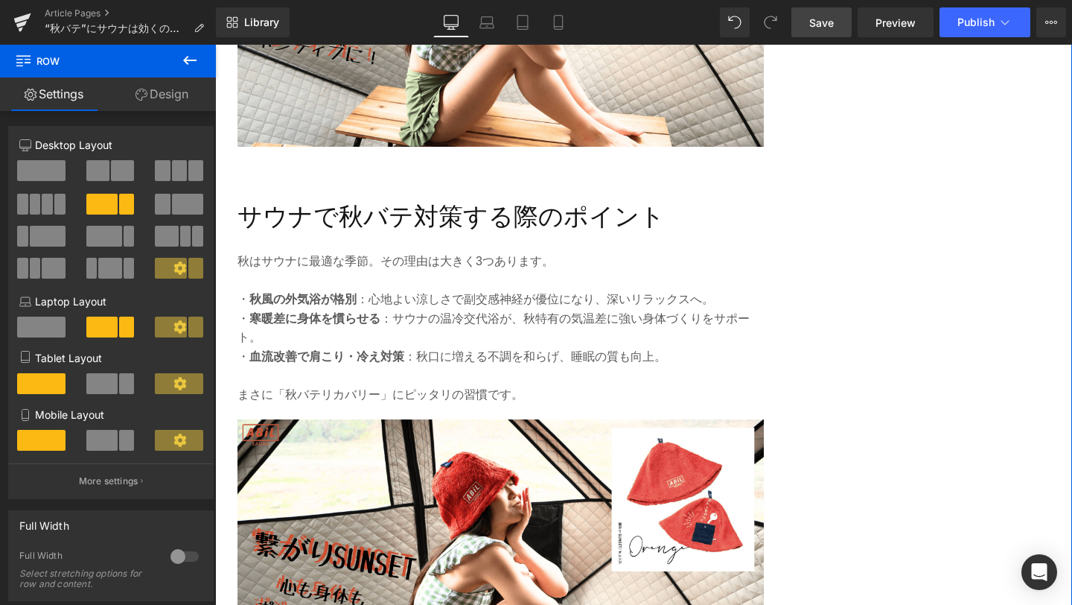
scroll to position [2452, 0]
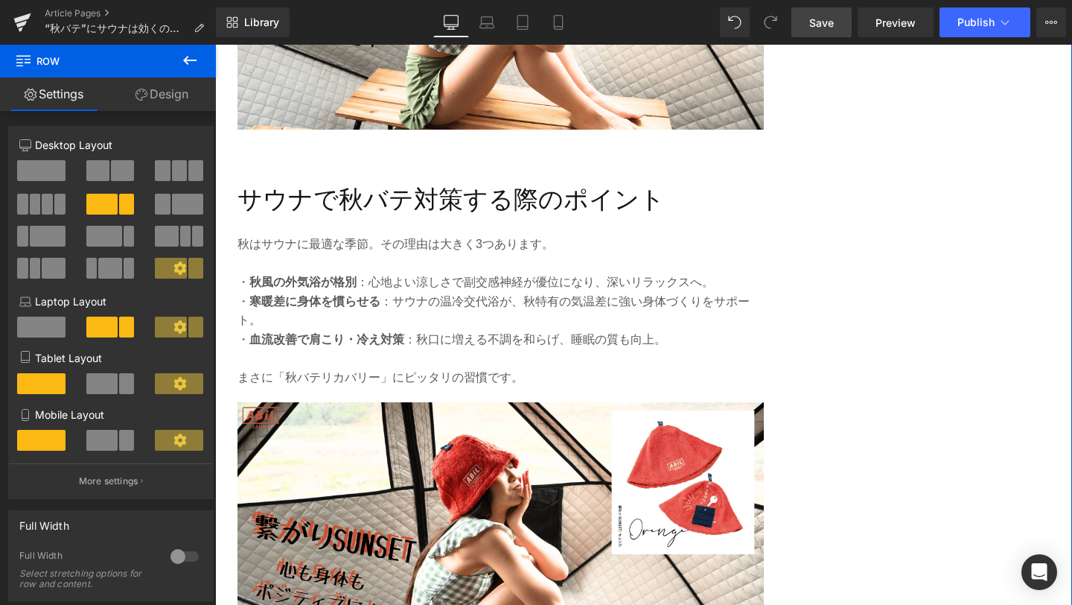
click at [398, 354] on p at bounding box center [501, 357] width 526 height 19
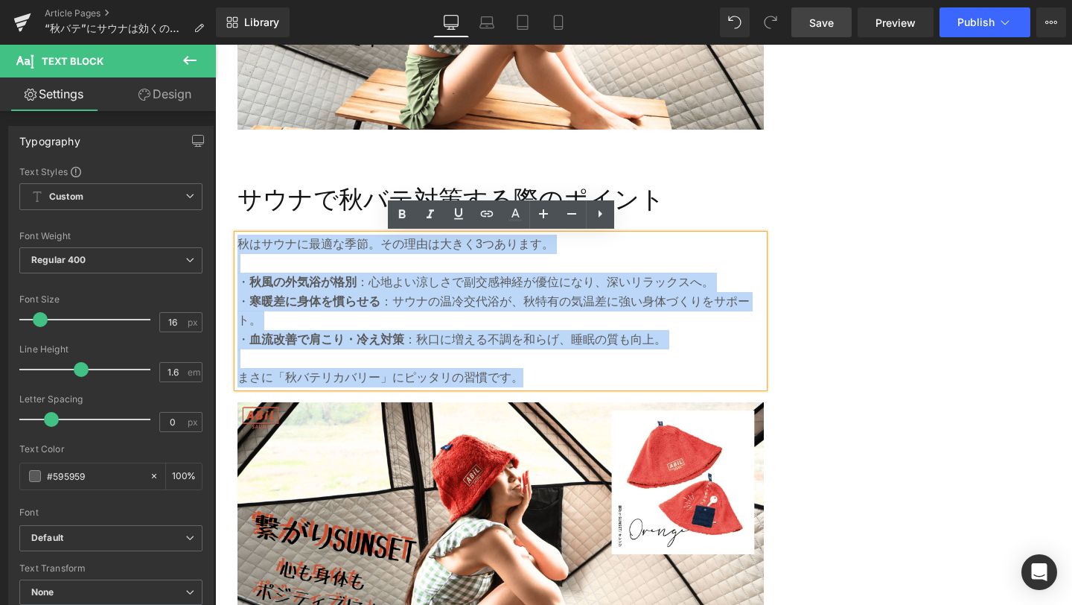
drag, startPoint x: 538, startPoint y: 375, endPoint x: 240, endPoint y: 243, distance: 326.0
click at [240, 243] on div "秋はサウナに最適な季節。その理由は大きく3つあります。 ・ 秋風の外気浴が格別 ：心地よい涼しさで副交感神経が優位になり、深いリラックスへ。 ・ 寒暖差に身体…" at bounding box center [501, 311] width 526 height 153
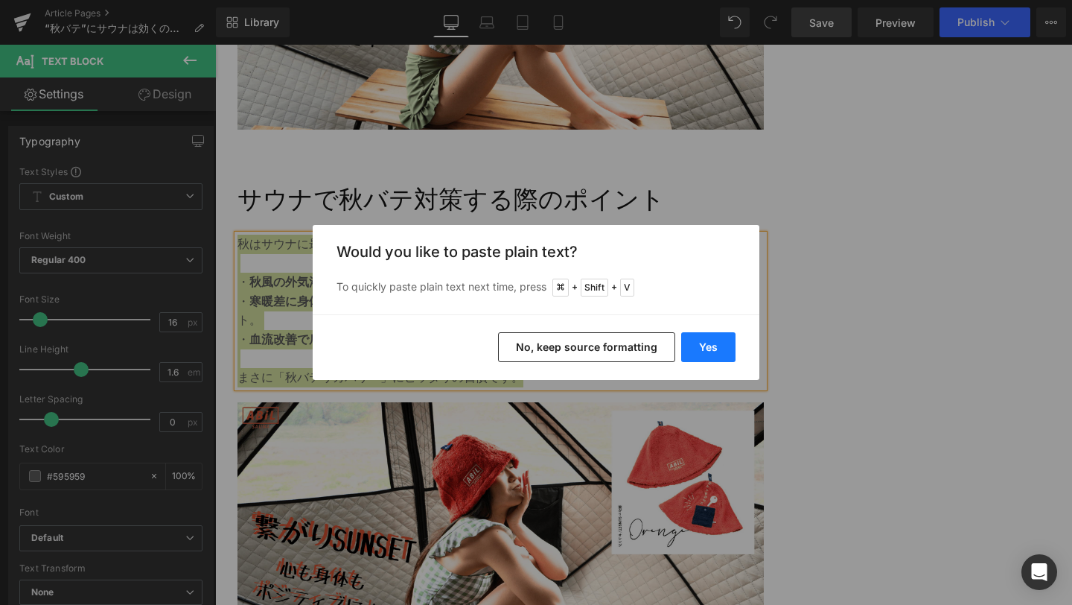
click at [697, 346] on button "Yes" at bounding box center [708, 347] width 54 height 30
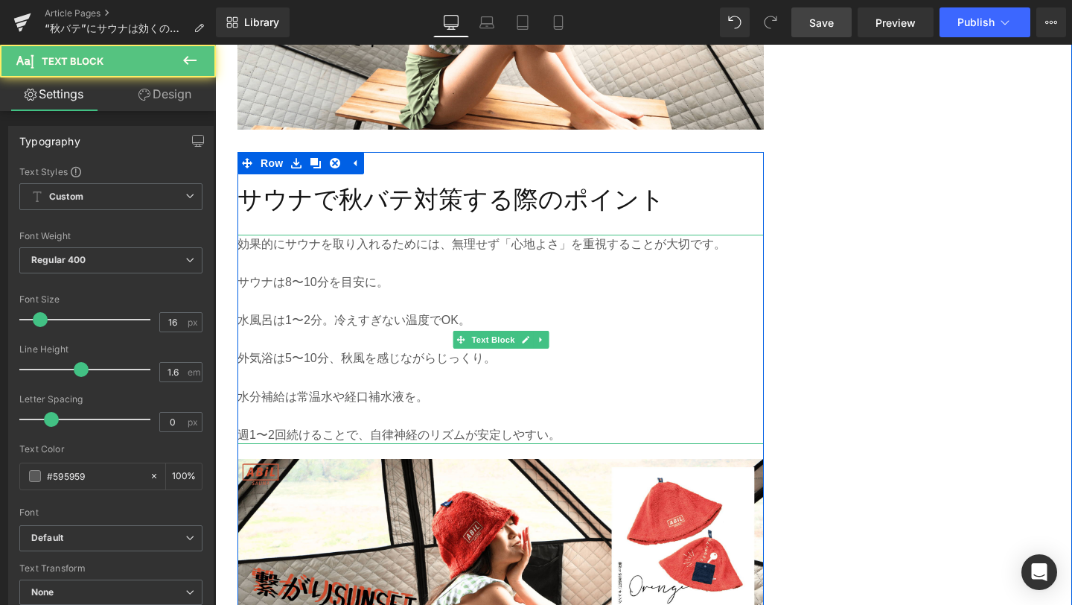
click at [302, 305] on p at bounding box center [501, 301] width 526 height 19
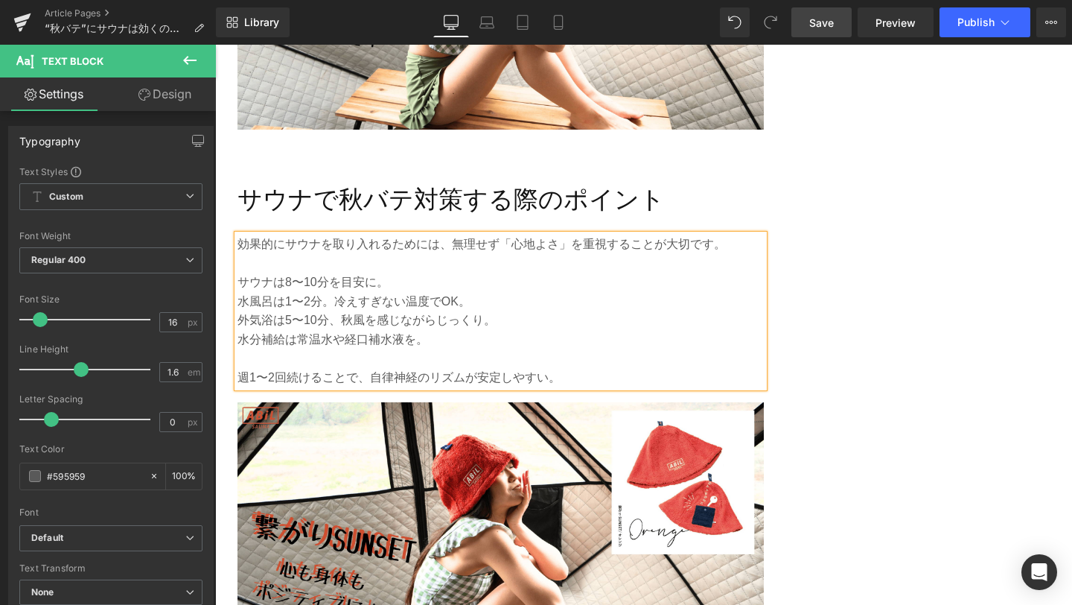
click at [238, 281] on p "サウナは8〜10分を目安に。" at bounding box center [501, 282] width 526 height 19
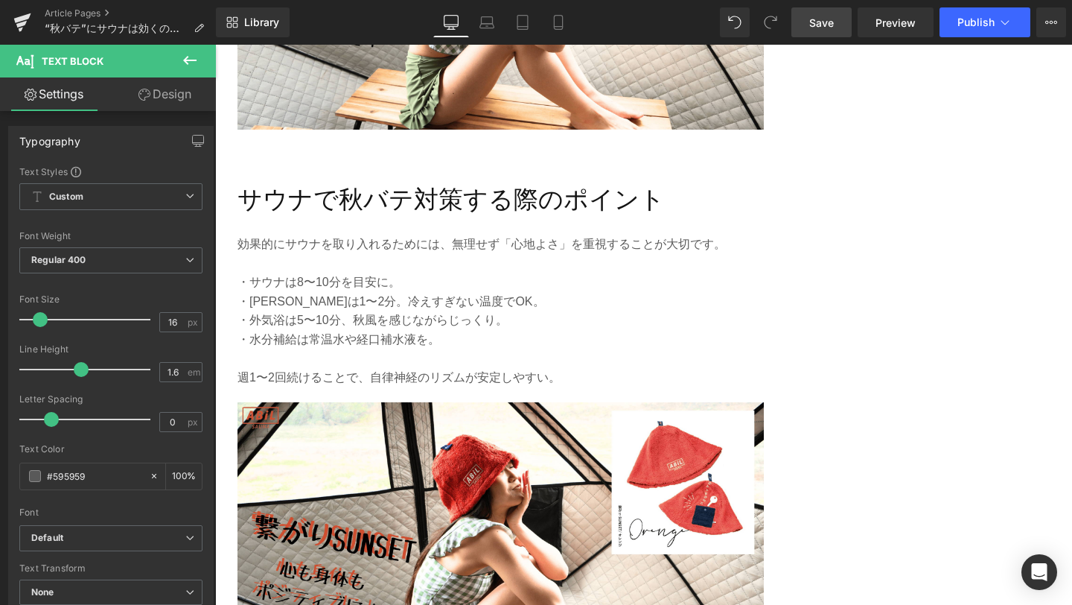
click at [829, 18] on span "Save" at bounding box center [821, 23] width 25 height 16
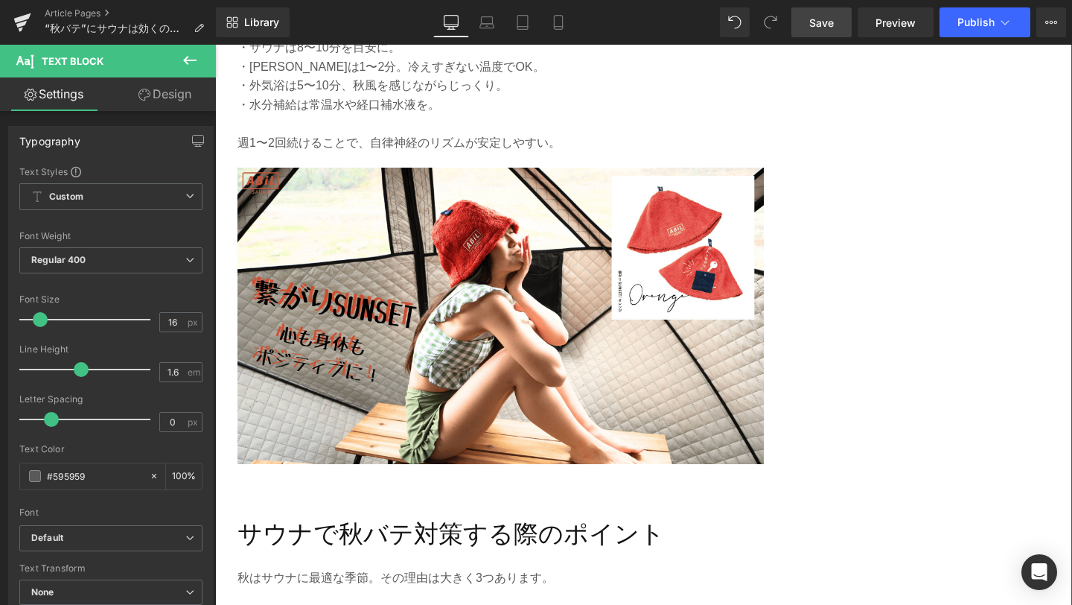
scroll to position [2996, 0]
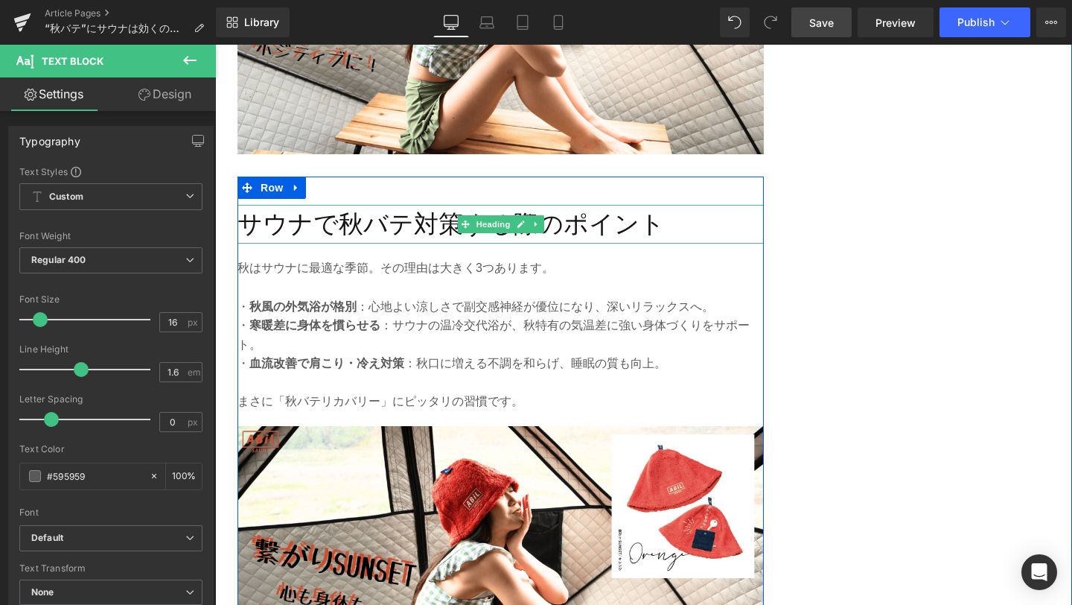
click at [419, 225] on h2 "サウナで秋バテ対策する際のポイント" at bounding box center [501, 224] width 526 height 39
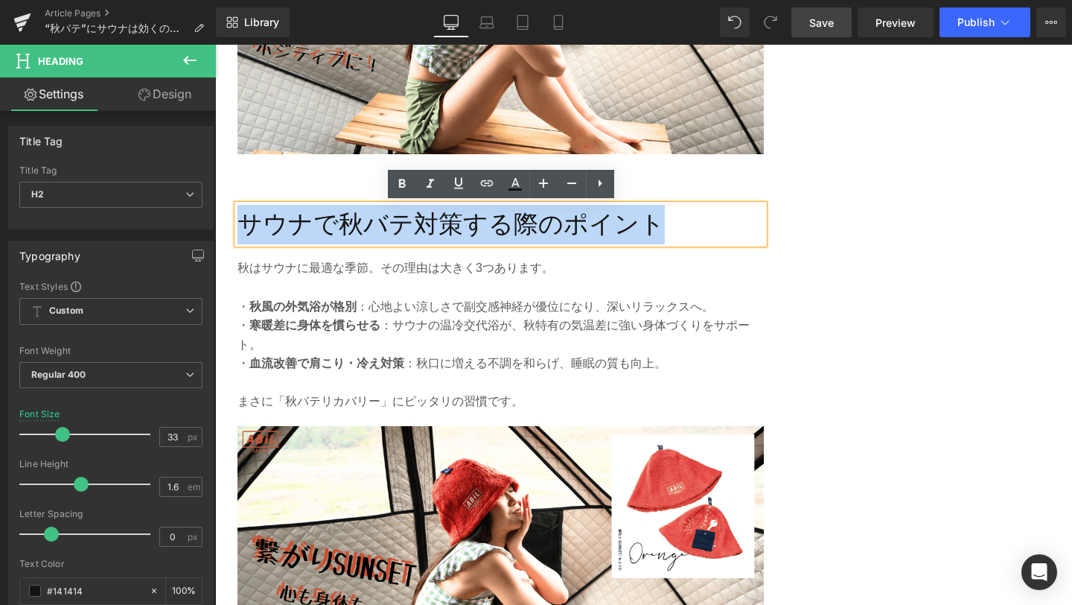
drag, startPoint x: 652, startPoint y: 221, endPoint x: 245, endPoint y: 213, distance: 407.4
click at [245, 213] on h2 "サウナで秋バテ対策する際のポイント" at bounding box center [501, 224] width 526 height 39
paste div
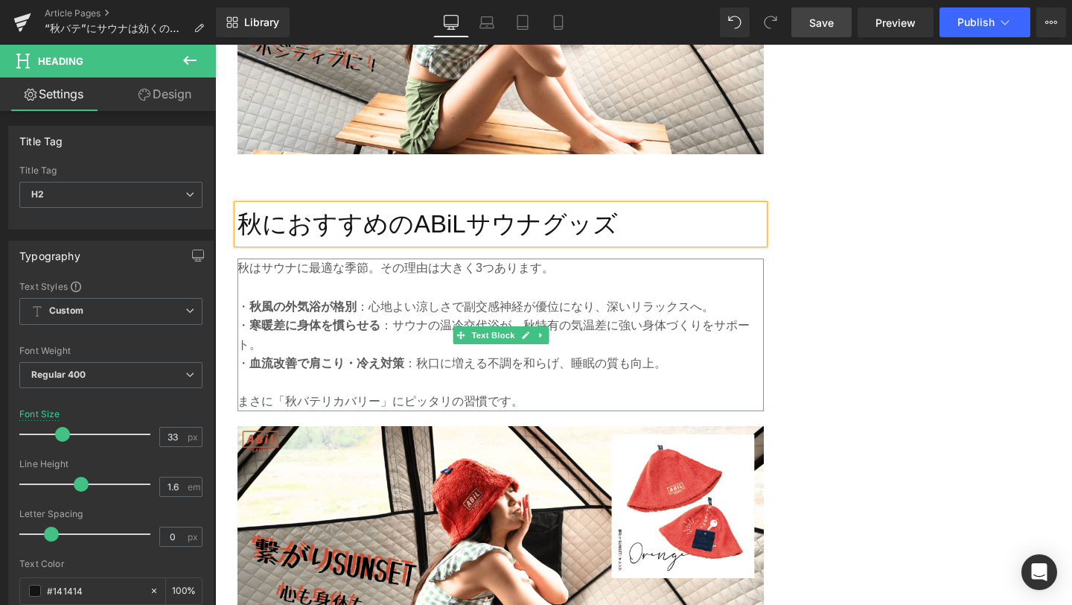
click at [376, 363] on strong "血流改善で肩こり・冷え対策" at bounding box center [326, 363] width 155 height 13
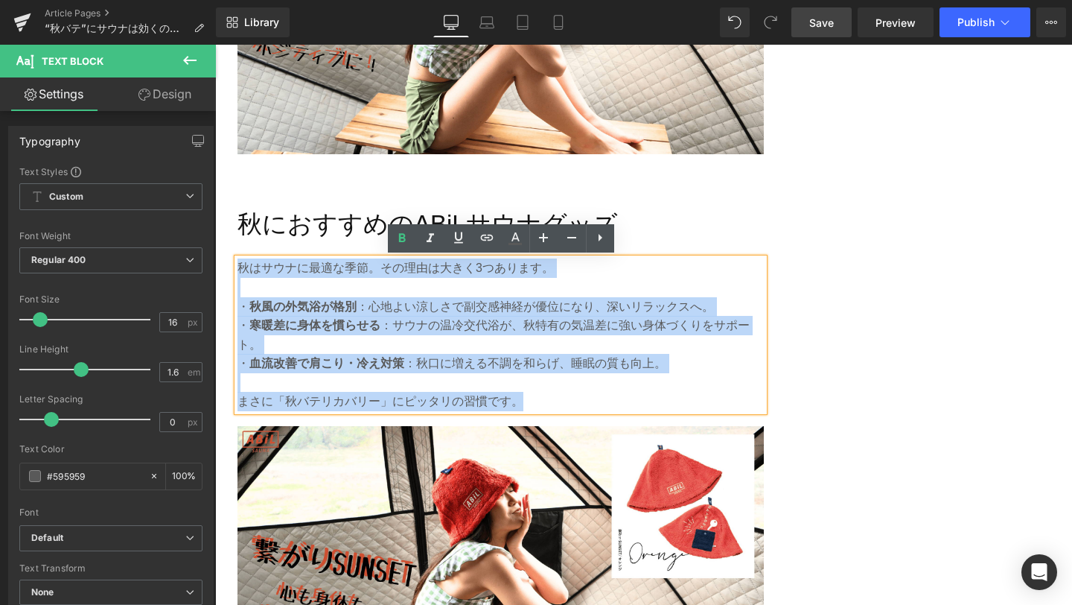
drag, startPoint x: 521, startPoint y: 407, endPoint x: 239, endPoint y: 267, distance: 315.0
click at [239, 267] on div "秋はサウナに最適な季節。その理由は大きく3つあります。 ・ 秋風の外気浴が格別 ：心地よい涼しさで副交感神経が優位になり、深いリラックスへ。 ・ 寒暖差に身体…" at bounding box center [501, 334] width 526 height 153
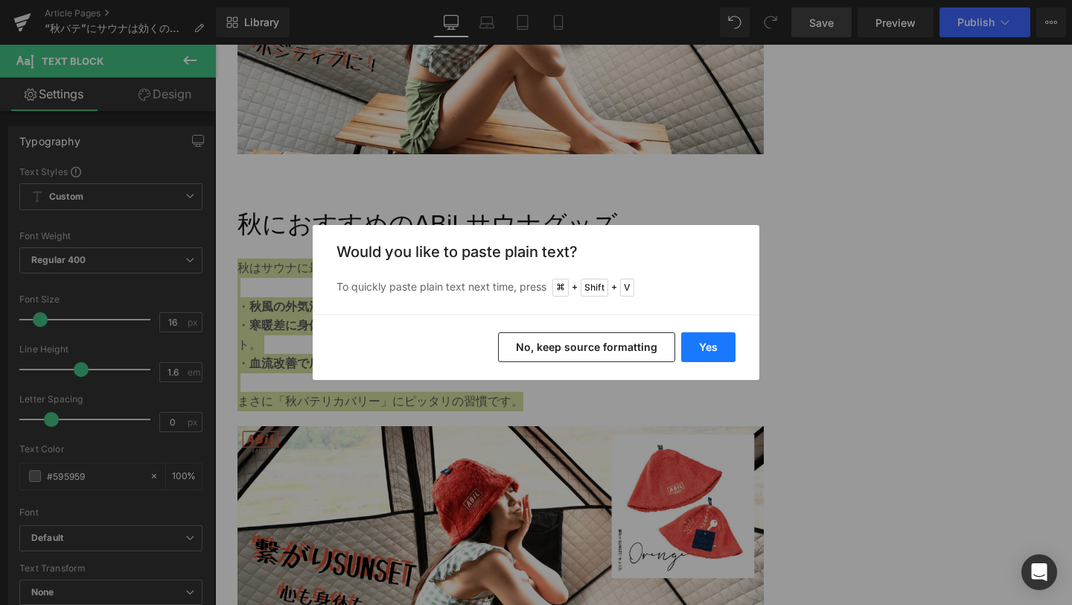
click at [699, 344] on button "Yes" at bounding box center [708, 347] width 54 height 30
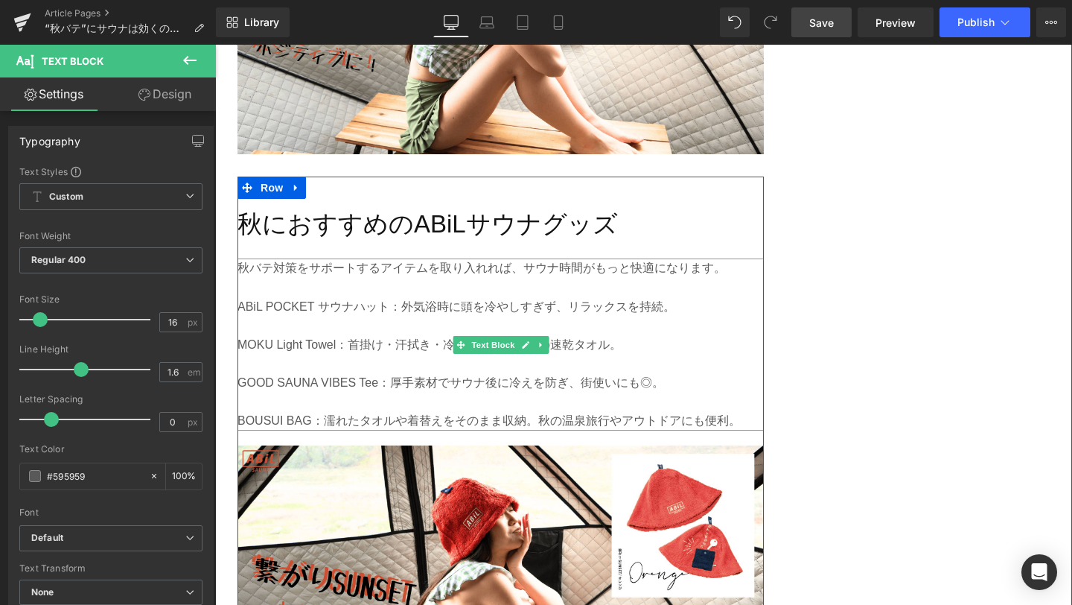
click at [357, 322] on p at bounding box center [501, 325] width 526 height 19
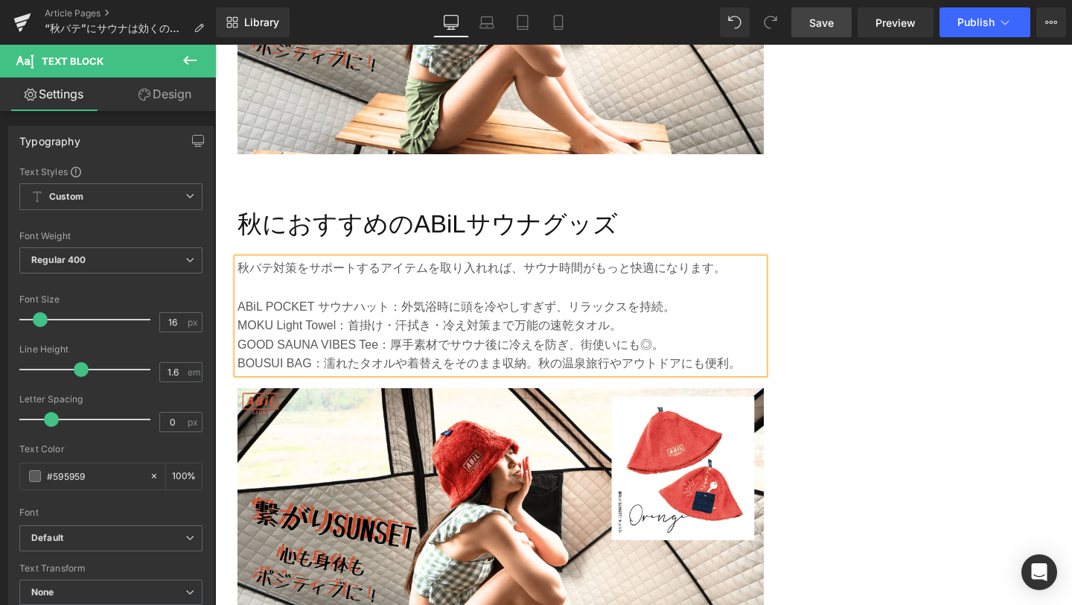
click at [241, 301] on p "ABiL POCKET サウナハット：外気浴時に頭を冷やしすぎず、リラックスを持続。" at bounding box center [501, 306] width 526 height 19
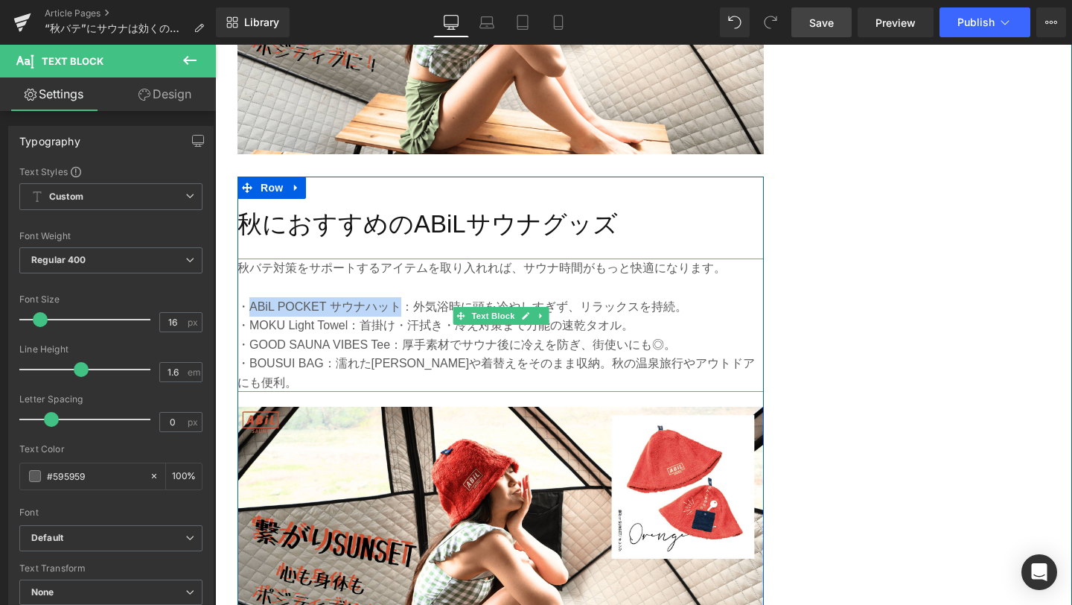
drag, startPoint x: 249, startPoint y: 307, endPoint x: 398, endPoint y: 305, distance: 148.2
click at [398, 305] on p "・ABiL POCKET サウナハット：外気浴時に頭を冷やしすぎず、リラックスを持続。" at bounding box center [501, 306] width 526 height 19
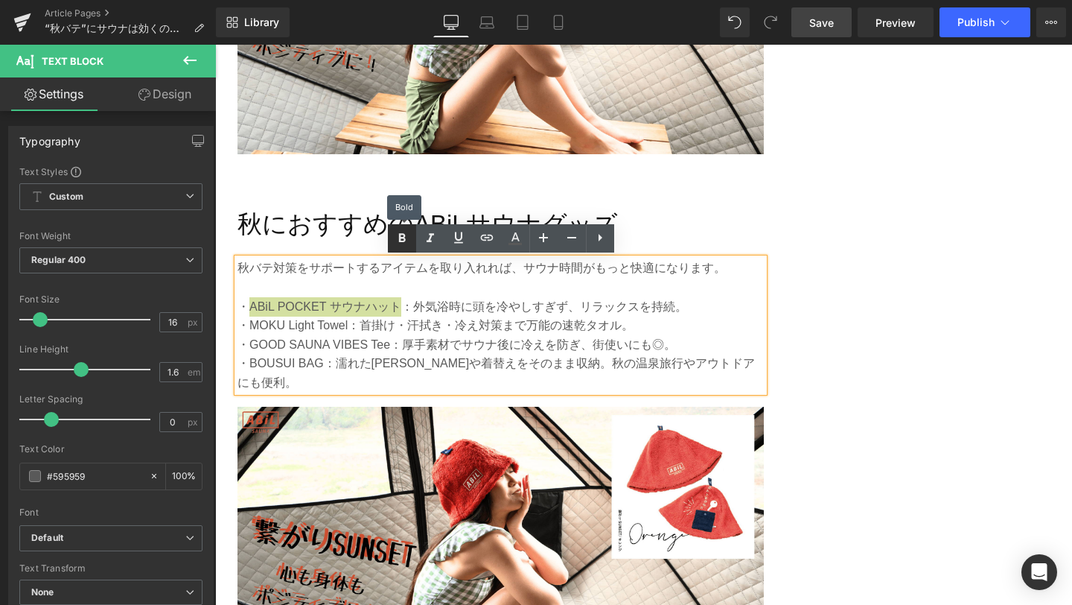
click at [407, 239] on icon at bounding box center [402, 238] width 18 height 18
drag, startPoint x: 248, startPoint y: 324, endPoint x: 349, endPoint y: 319, distance: 101.4
click at [349, 319] on p "・MOKU Light Towel：首掛け・汗拭き・冷え対策まで万能の速乾タオル。" at bounding box center [501, 325] width 526 height 19
click at [398, 238] on icon at bounding box center [401, 237] width 7 height 9
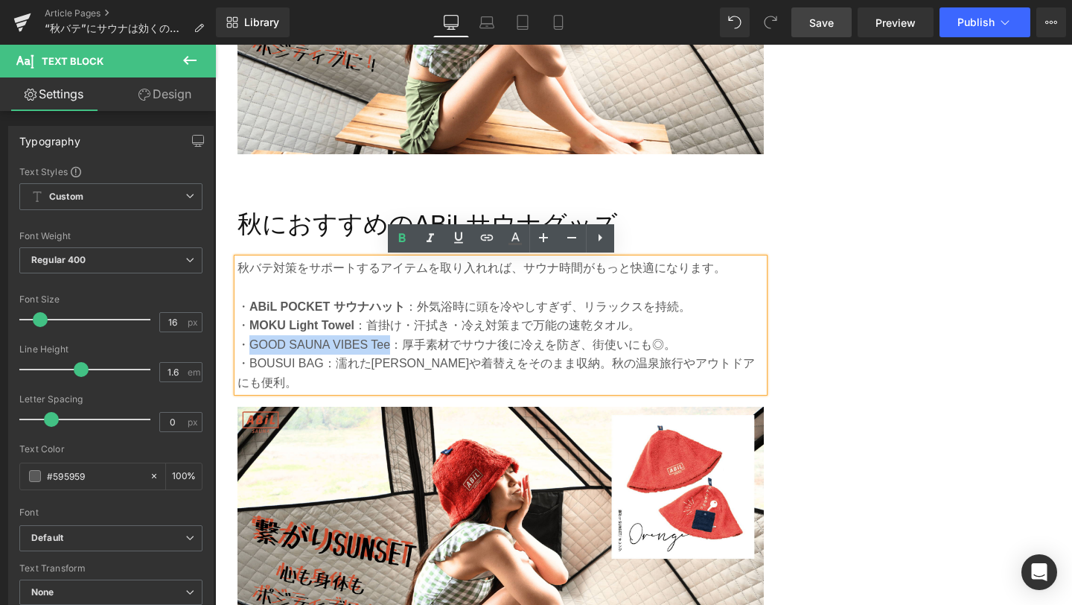
drag, startPoint x: 252, startPoint y: 346, endPoint x: 388, endPoint y: 343, distance: 135.6
click at [388, 343] on p "・GOOD SAUNA VIBES Tee：厚手素材でサウナ後に冷えを防ぎ、街使いにも◎。" at bounding box center [501, 344] width 526 height 19
click at [399, 241] on icon at bounding box center [401, 237] width 7 height 9
drag, startPoint x: 252, startPoint y: 361, endPoint x: 322, endPoint y: 357, distance: 70.9
click at [322, 357] on p "・BOUSUI BAG：濡れた[PERSON_NAME]や着替えをそのまま収納。秋の温泉旅行やアウトドアにも便利。" at bounding box center [501, 373] width 526 height 38
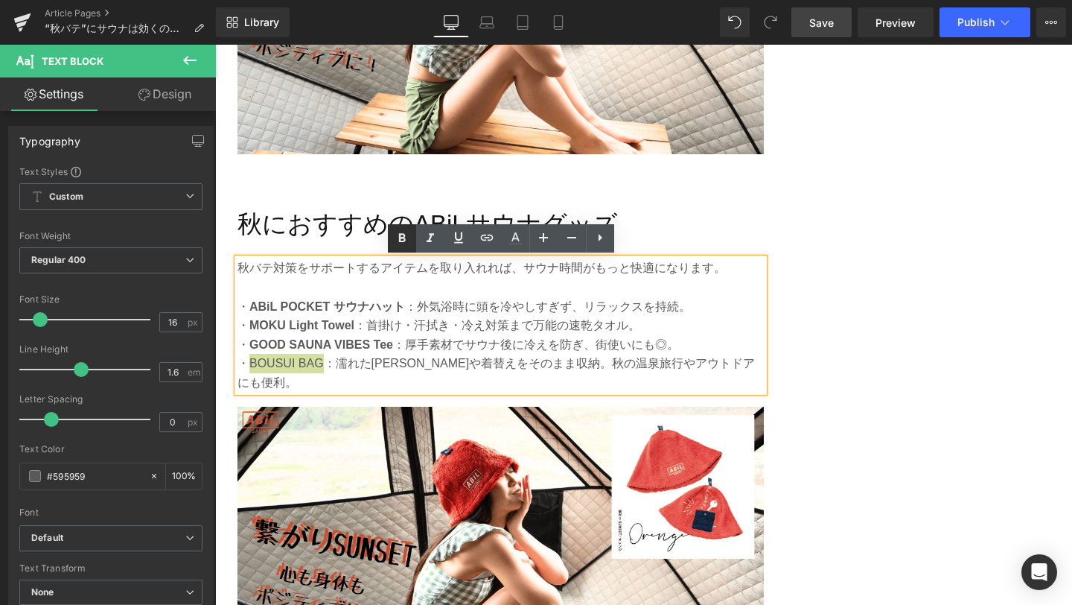
click at [405, 245] on icon at bounding box center [402, 238] width 18 height 18
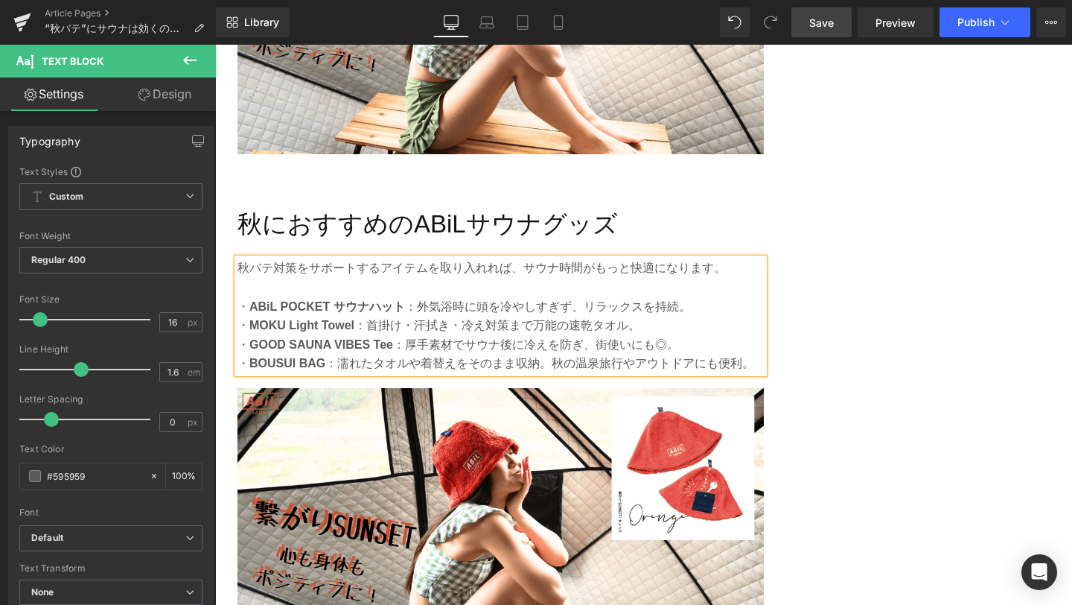
click at [837, 19] on link "Save" at bounding box center [822, 22] width 60 height 30
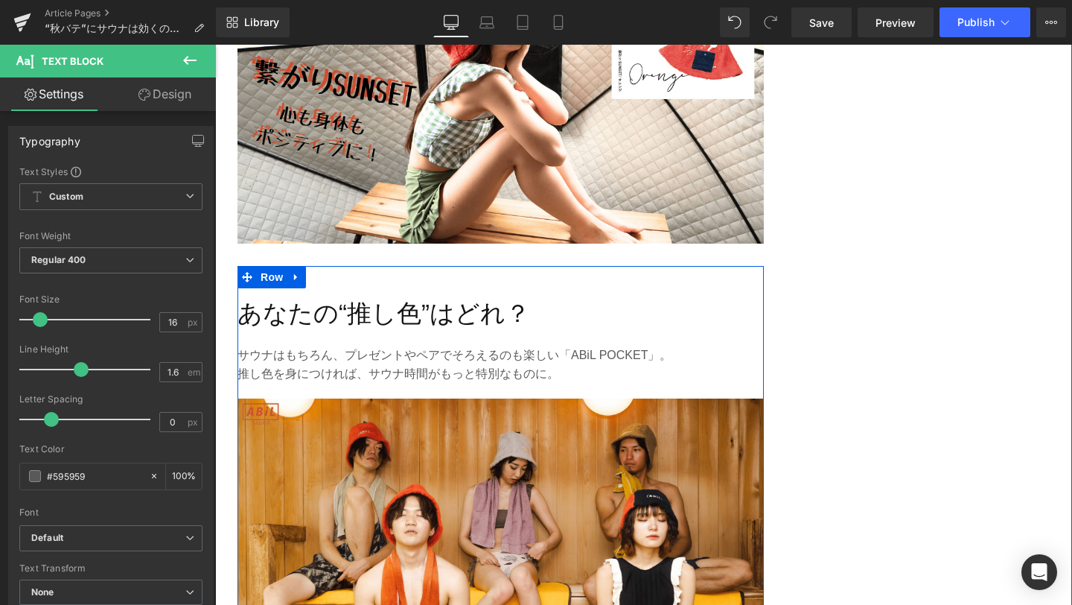
scroll to position [3443, 0]
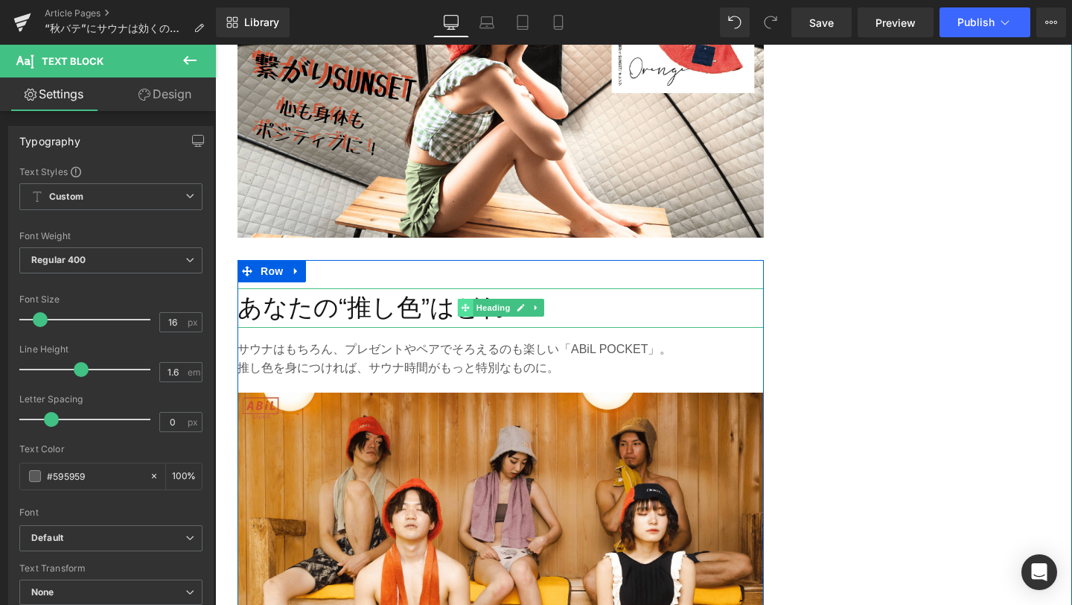
click at [469, 311] on span at bounding box center [466, 308] width 16 height 18
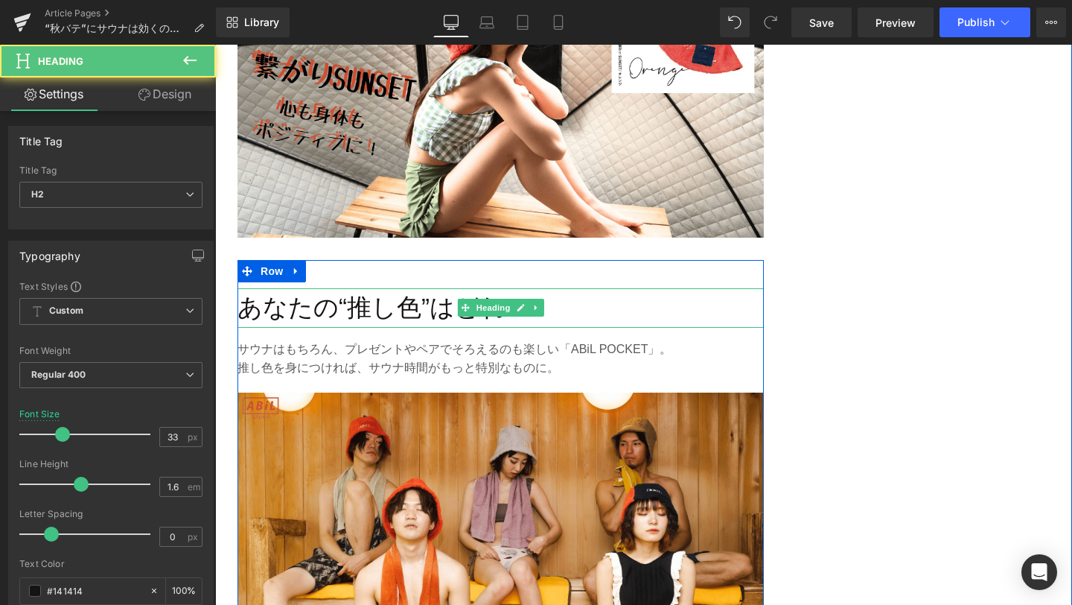
click at [424, 304] on h2 "あなたの“推し色”はどれ？" at bounding box center [501, 307] width 526 height 39
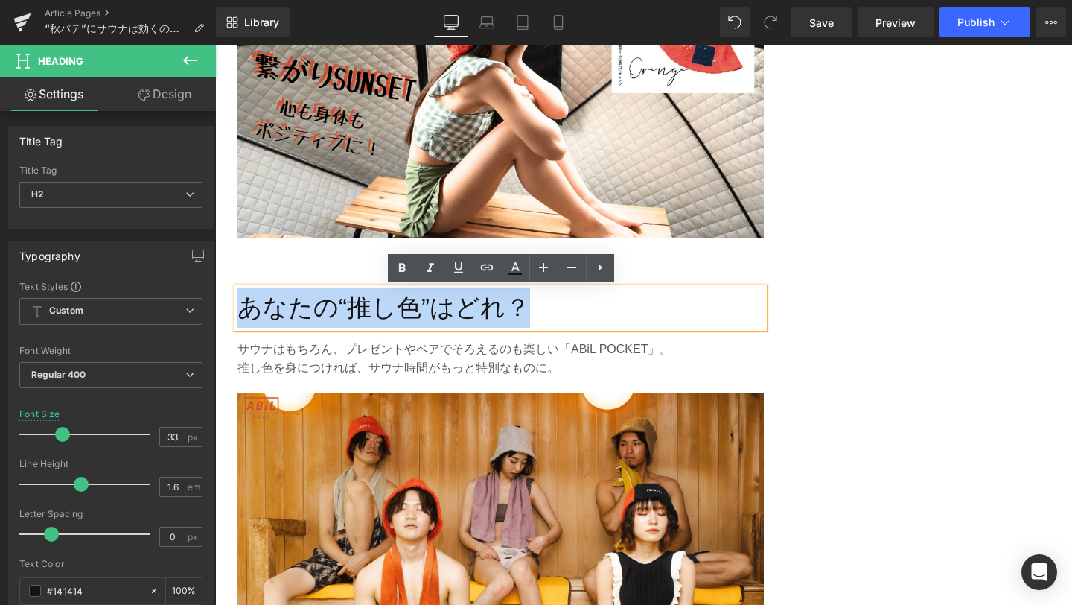
drag, startPoint x: 525, startPoint y: 311, endPoint x: 249, endPoint y: 305, distance: 276.3
click at [249, 305] on h2 "あなたの“推し色”はどれ？" at bounding box center [501, 307] width 526 height 39
paste div
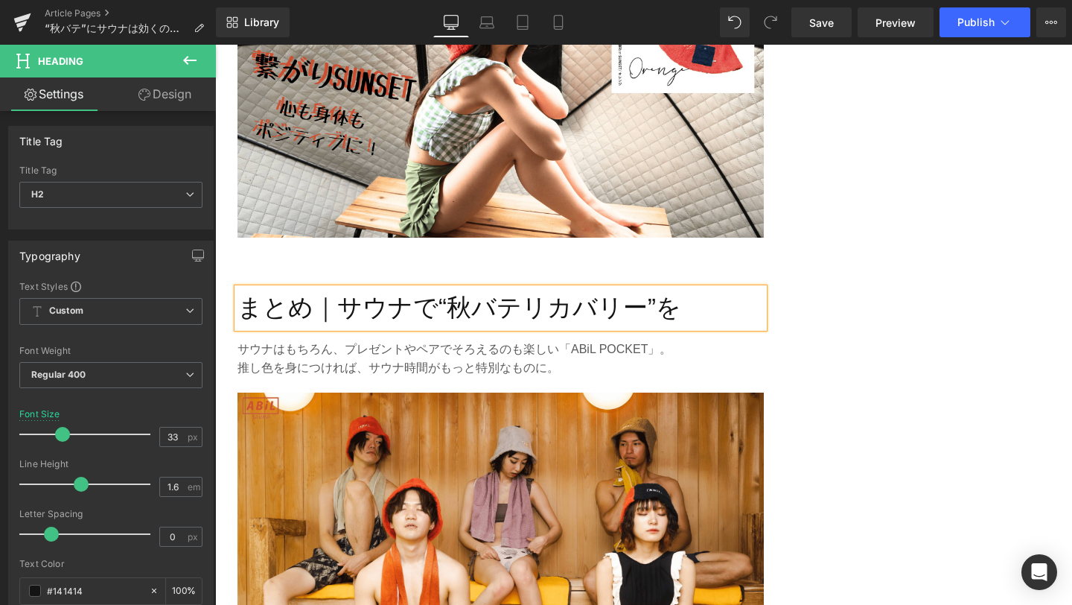
click at [424, 370] on p "推し色を身につければ、サウナ時間がもっと特別なものに。" at bounding box center [501, 367] width 526 height 19
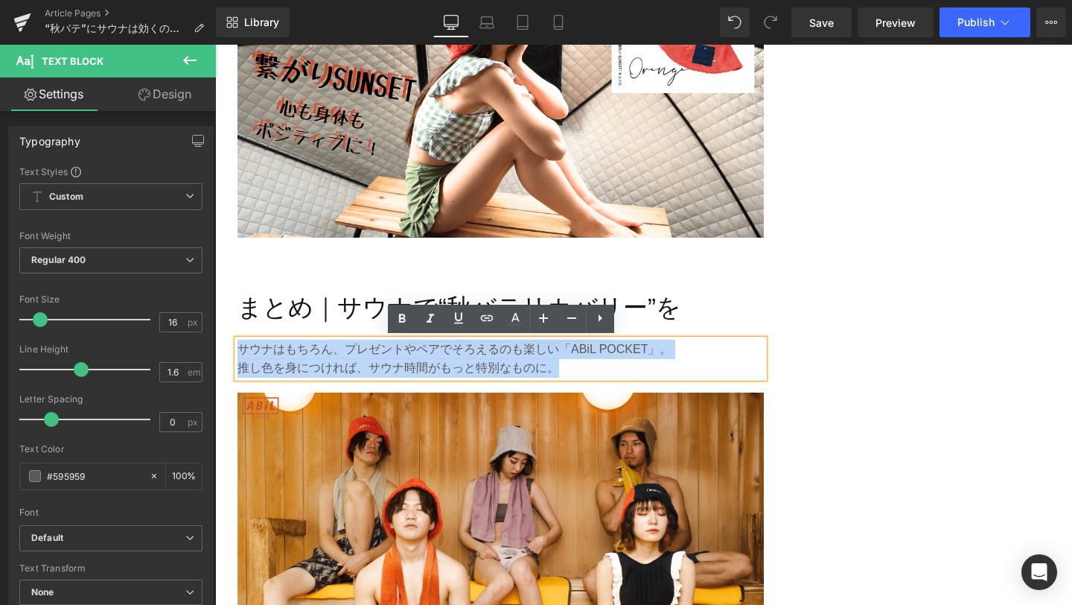
drag, startPoint x: 593, startPoint y: 370, endPoint x: 243, endPoint y: 348, distance: 350.7
click at [243, 348] on div "サウナはもちろん、プレゼントやペアでそろえるのも楽しい「ABiL POCKET」。 推し色を身につければ、サウナ時間がもっと特別なものに。" at bounding box center [501, 359] width 526 height 38
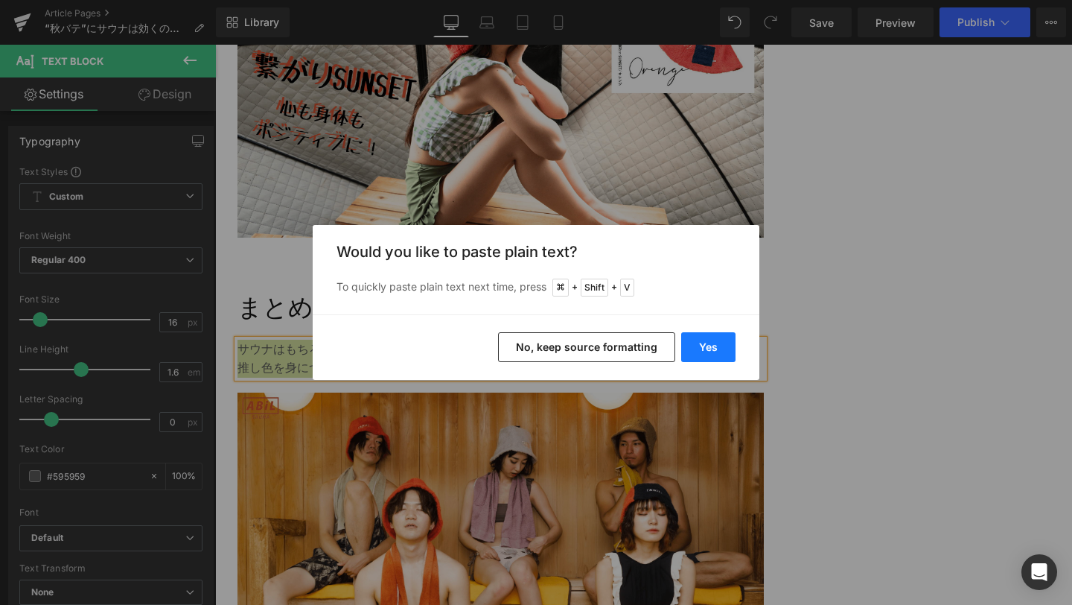
click at [723, 348] on button "Yes" at bounding box center [708, 347] width 54 height 30
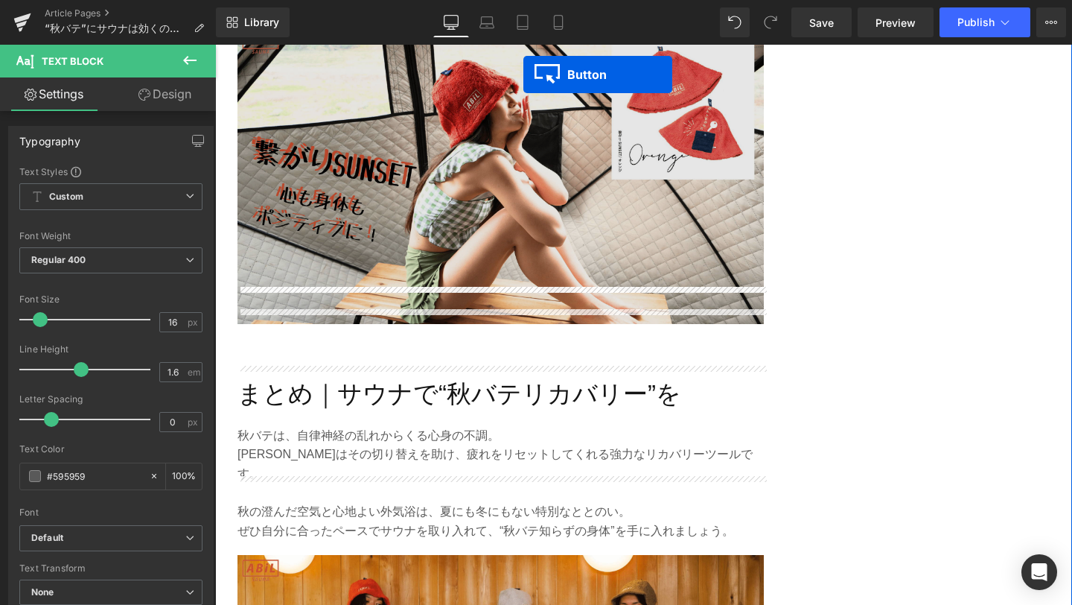
scroll to position [3282, 0]
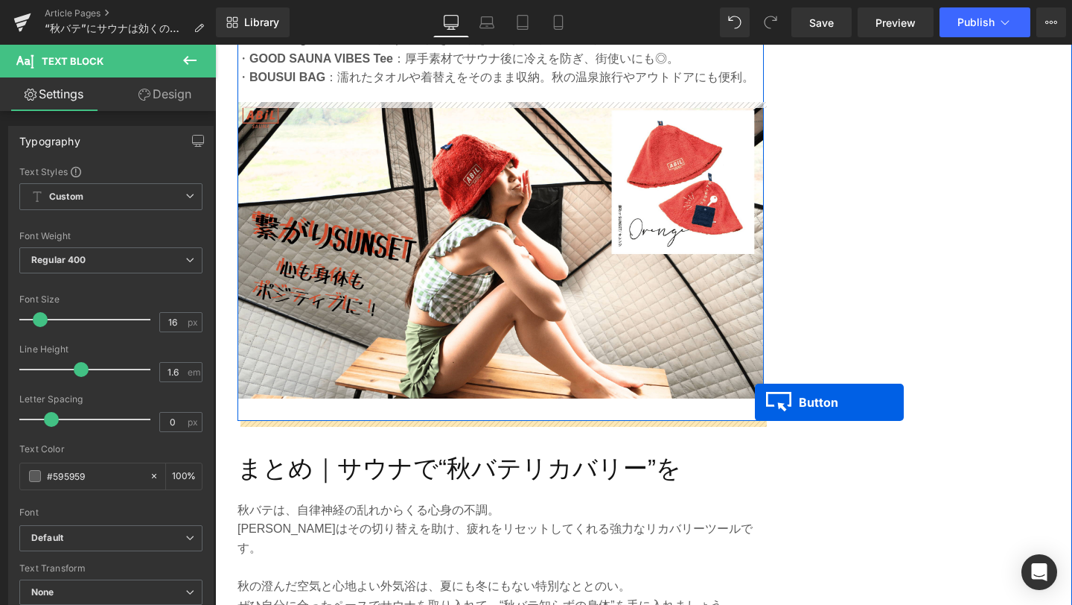
drag, startPoint x: 480, startPoint y: 408, endPoint x: 754, endPoint y: 401, distance: 274.9
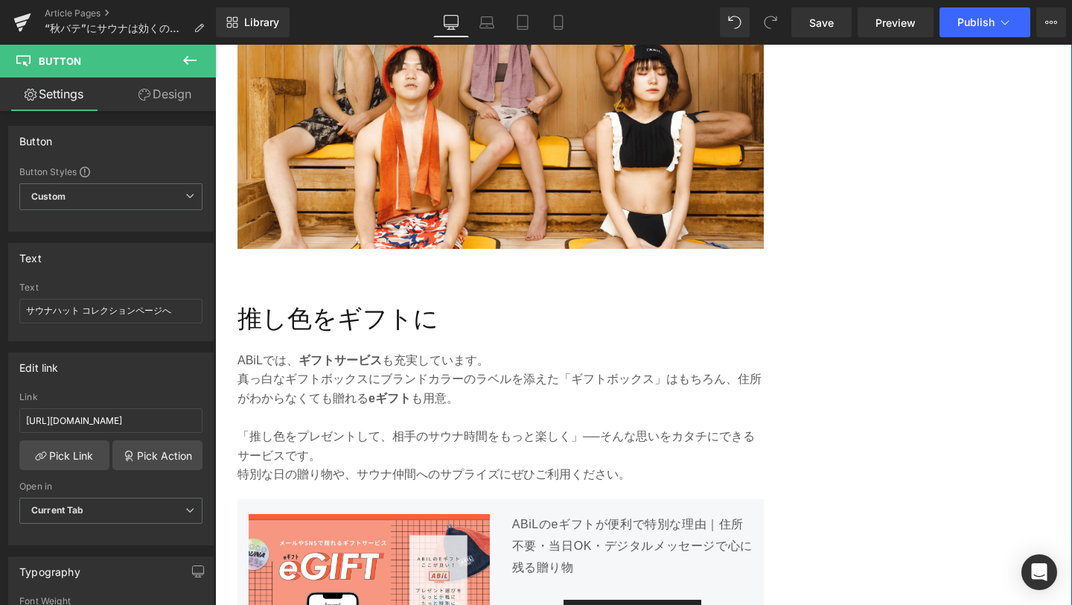
scroll to position [4018, 0]
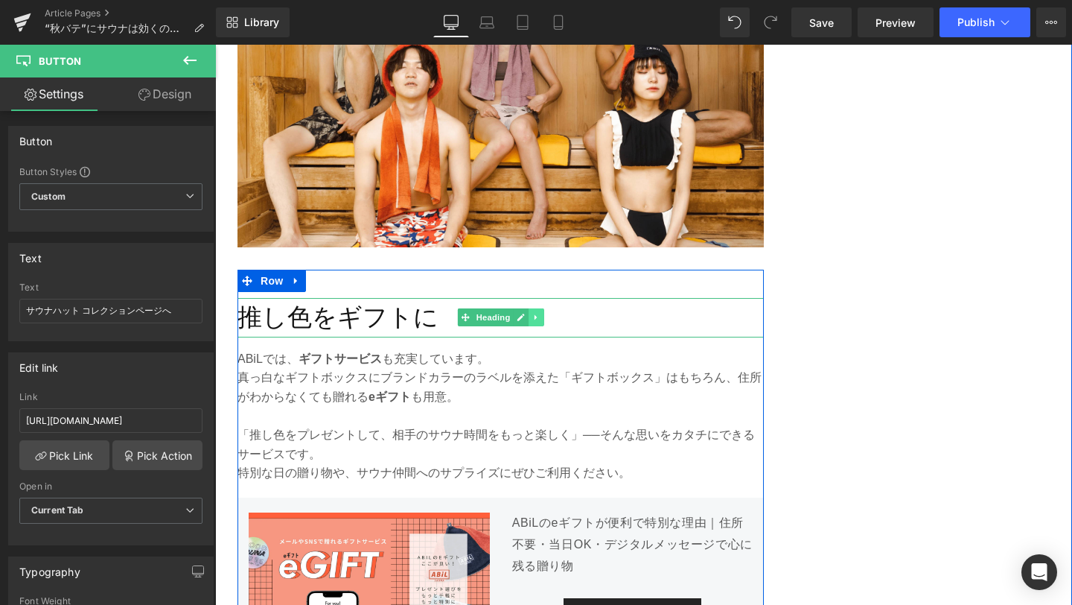
click at [533, 308] on link at bounding box center [537, 317] width 16 height 18
click at [544, 313] on icon at bounding box center [544, 317] width 8 height 9
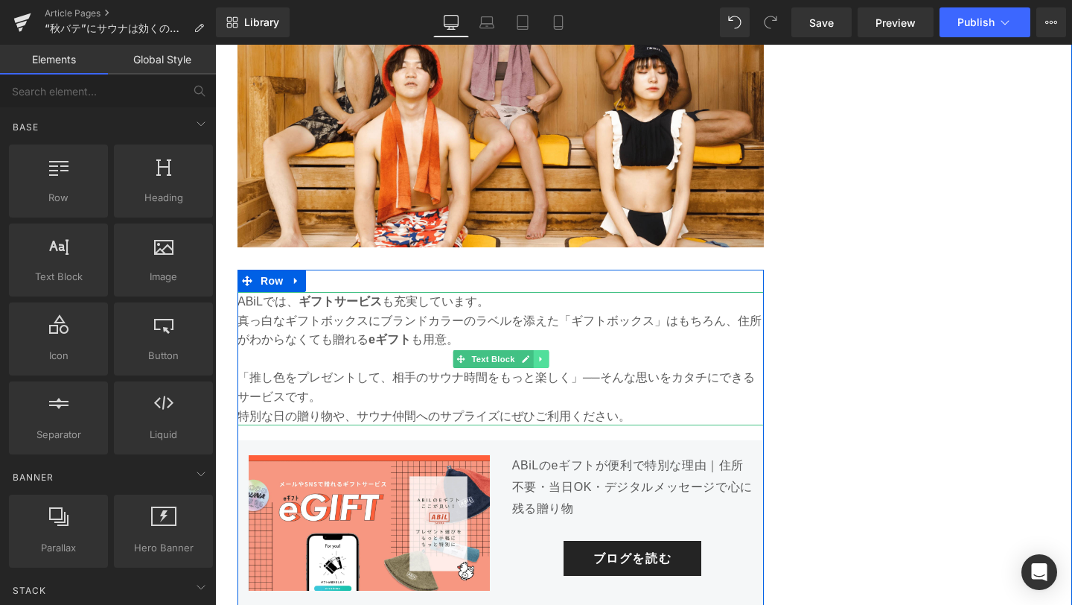
click at [544, 350] on link at bounding box center [541, 359] width 16 height 18
click at [548, 350] on link at bounding box center [549, 359] width 16 height 18
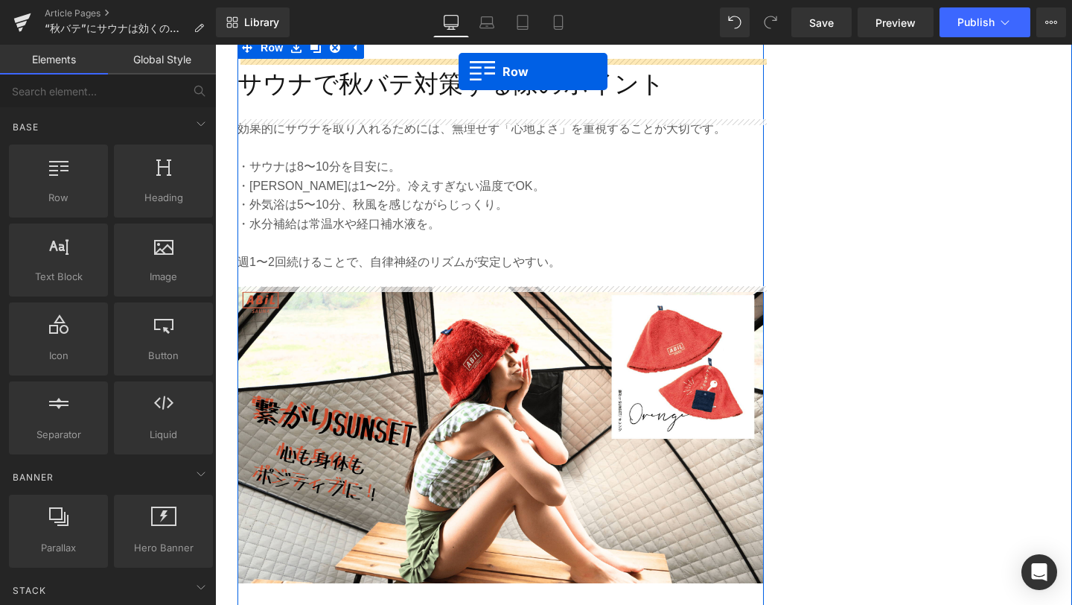
scroll to position [2478, 0]
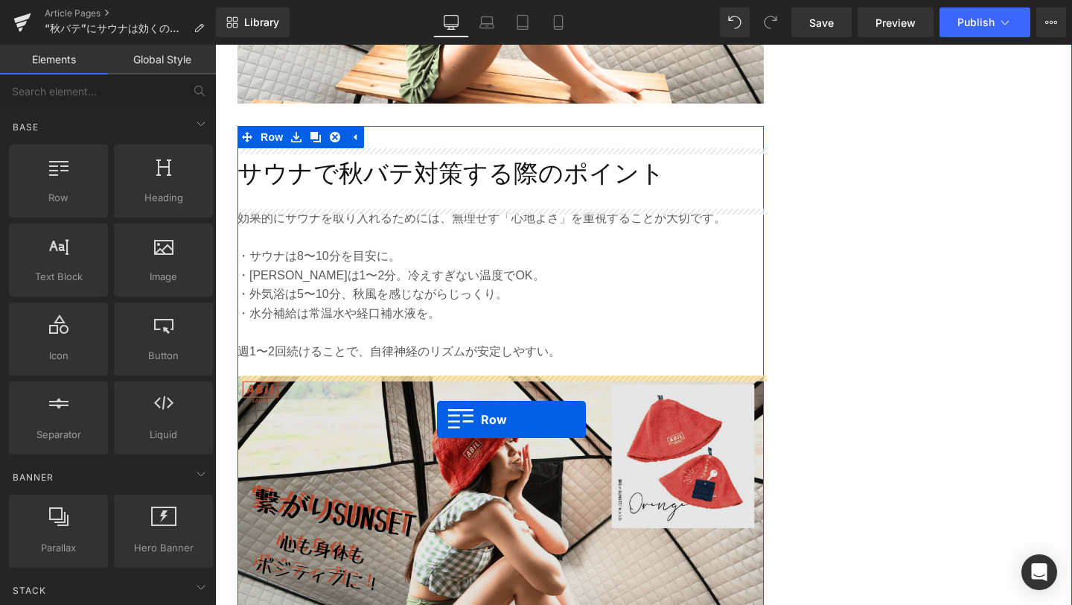
drag, startPoint x: 246, startPoint y: 366, endPoint x: 437, endPoint y: 419, distance: 198.7
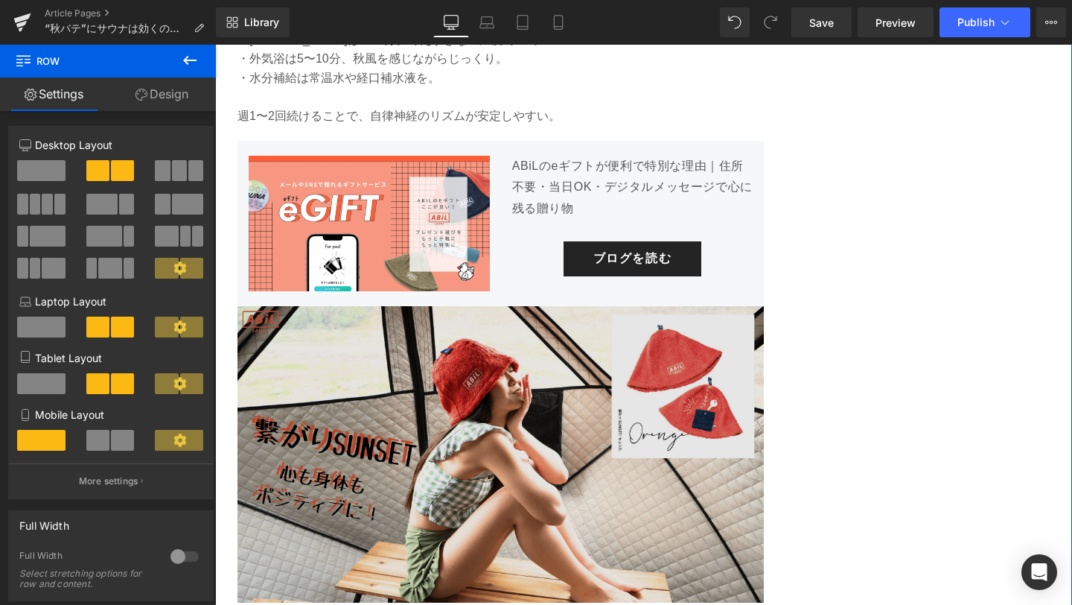
scroll to position [2731, 0]
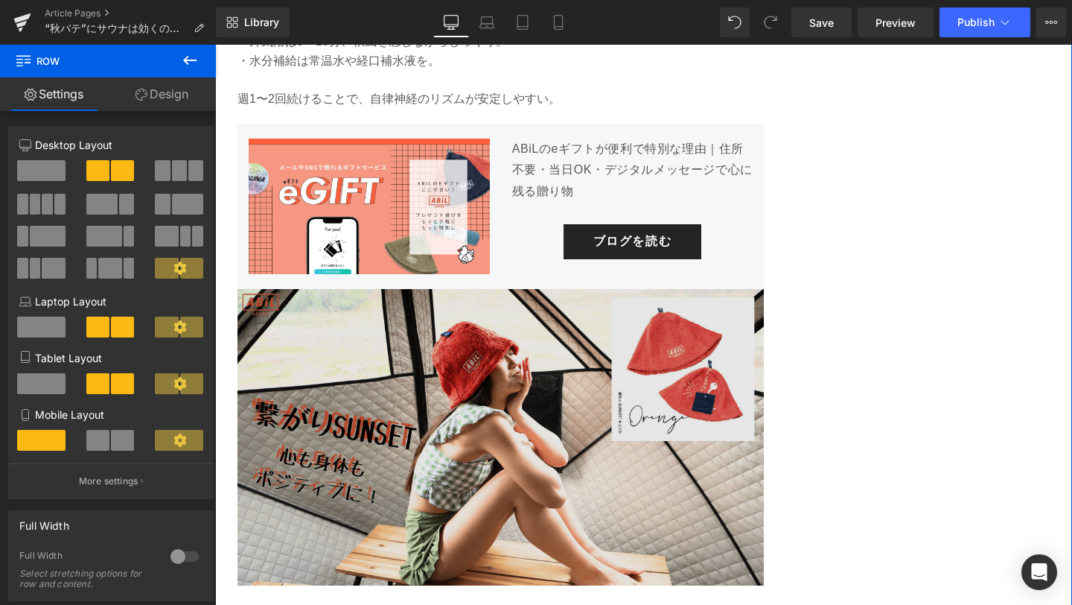
click at [437, 419] on img at bounding box center [501, 437] width 526 height 296
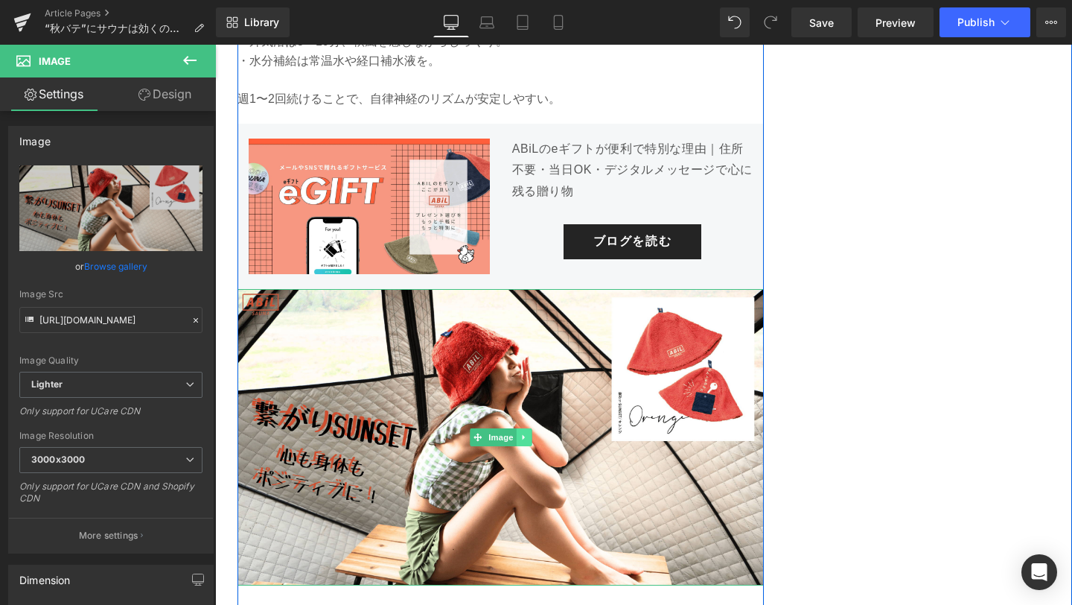
click at [526, 443] on link at bounding box center [524, 437] width 16 height 18
click at [535, 442] on link at bounding box center [532, 437] width 16 height 18
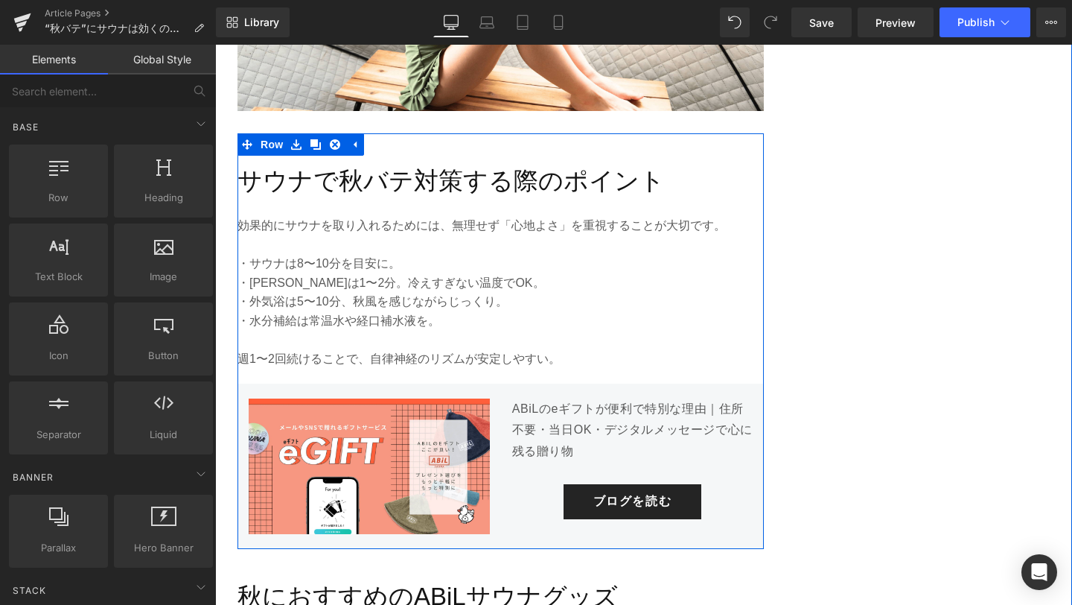
scroll to position [2524, 0]
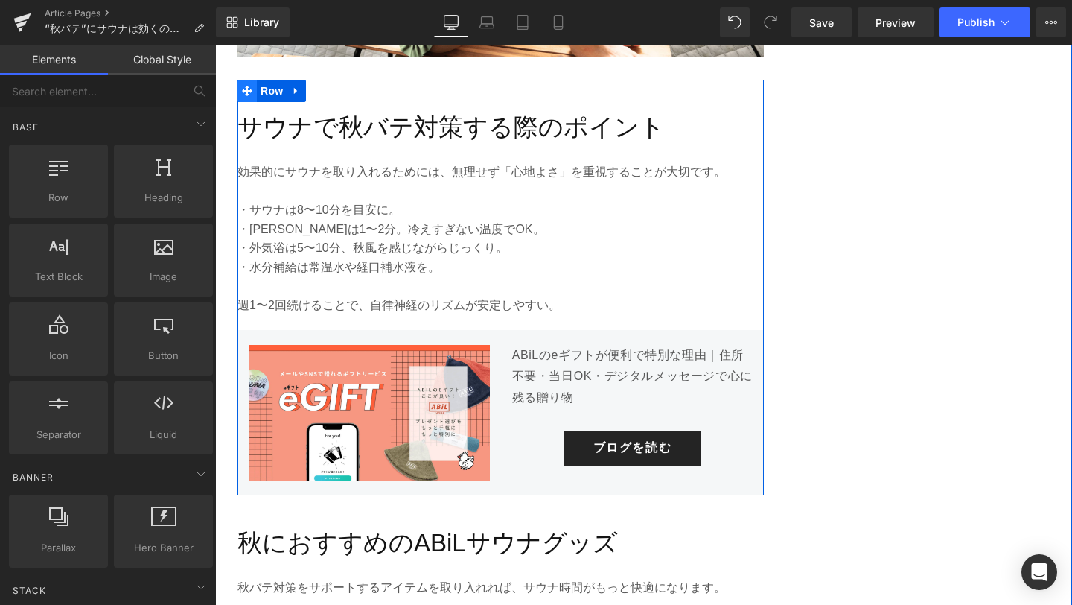
click at [245, 91] on icon at bounding box center [247, 91] width 10 height 10
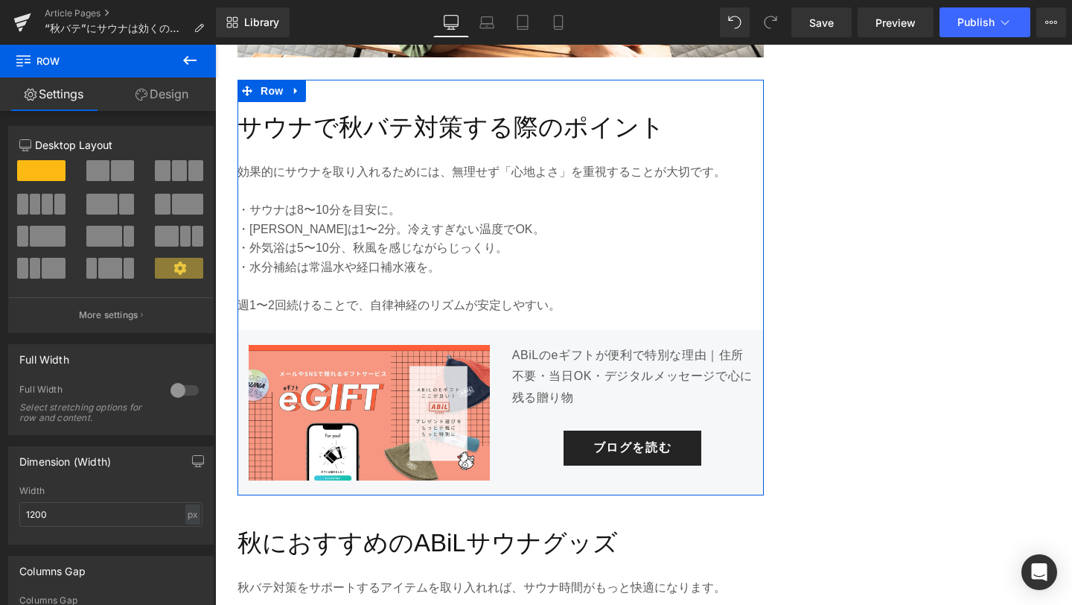
click at [152, 95] on link "Design" at bounding box center [162, 94] width 108 height 34
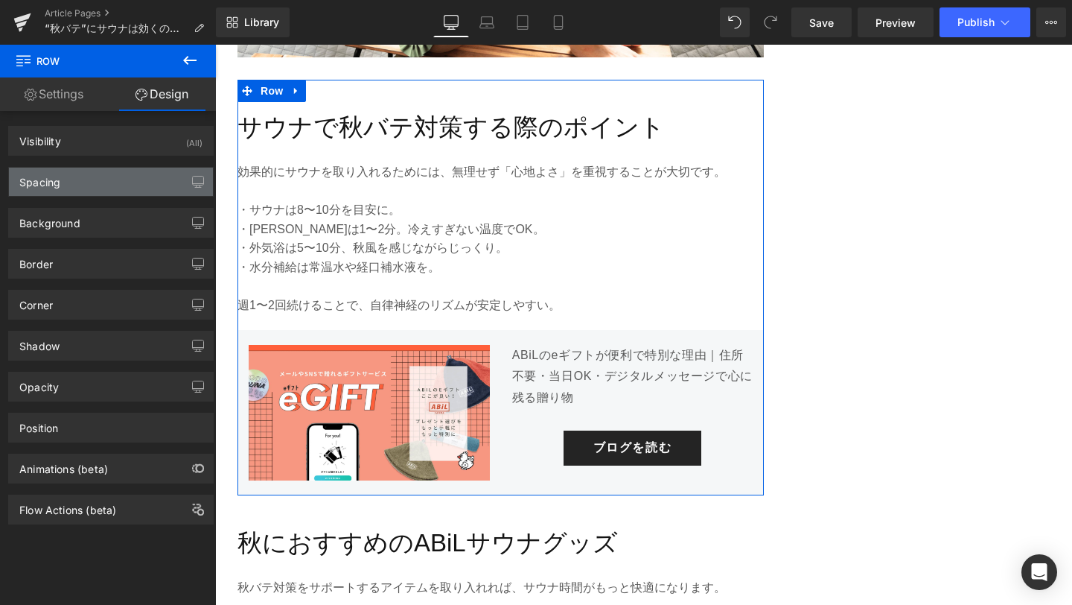
click at [131, 179] on div "Spacing" at bounding box center [111, 182] width 204 height 28
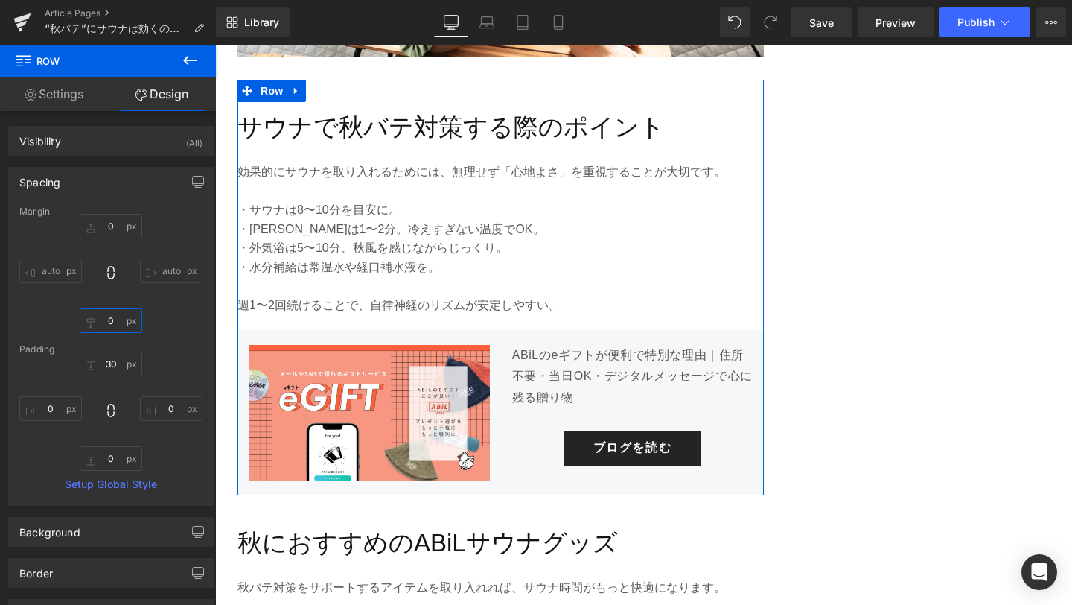
click at [112, 316] on input "text" at bounding box center [111, 320] width 63 height 25
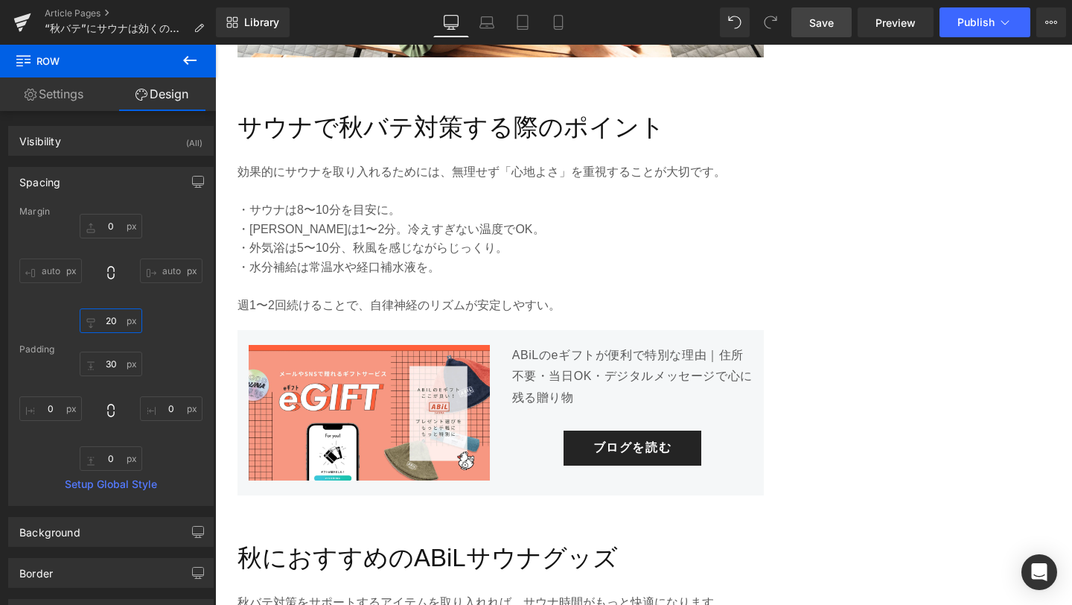
type input "20"
click at [816, 25] on span "Save" at bounding box center [821, 23] width 25 height 16
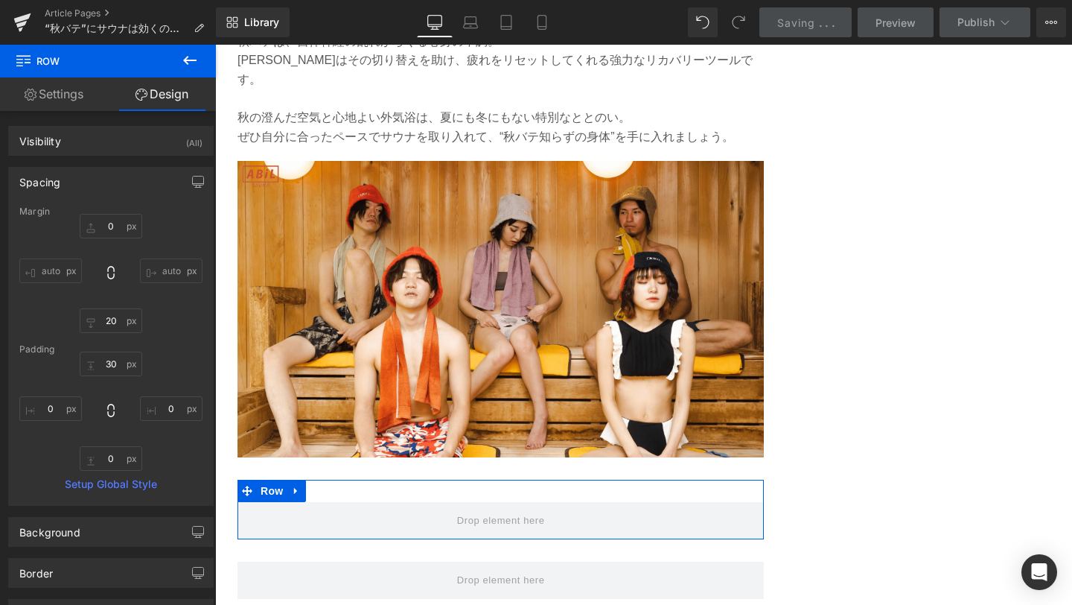
scroll to position [3795, 0]
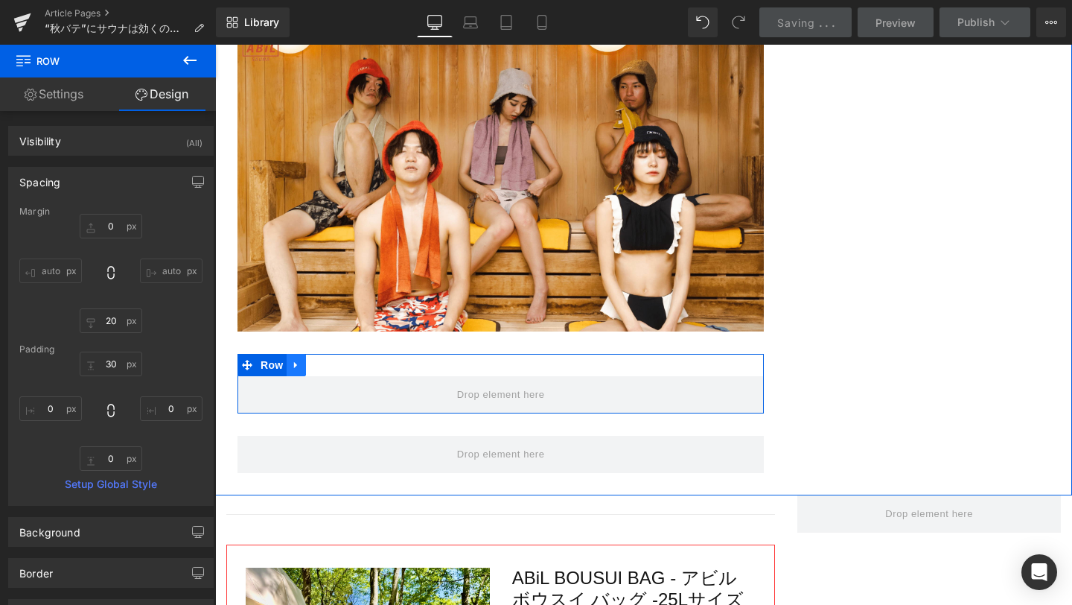
click at [294, 362] on icon at bounding box center [295, 365] width 3 height 7
click at [342, 354] on link at bounding box center [334, 365] width 19 height 22
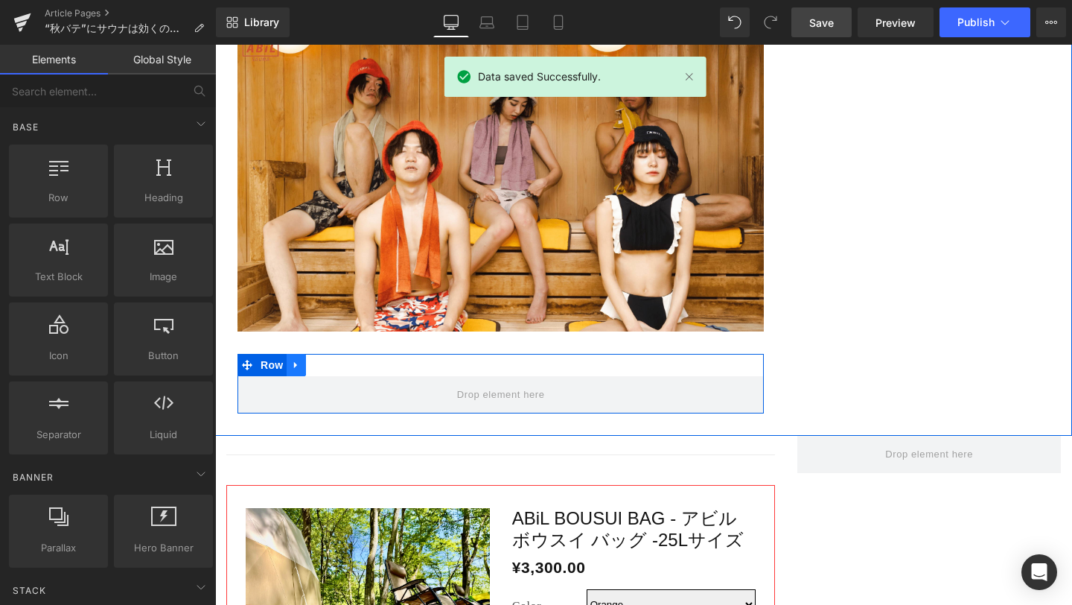
click at [301, 360] on icon at bounding box center [296, 365] width 10 height 11
click at [338, 360] on icon at bounding box center [335, 365] width 10 height 10
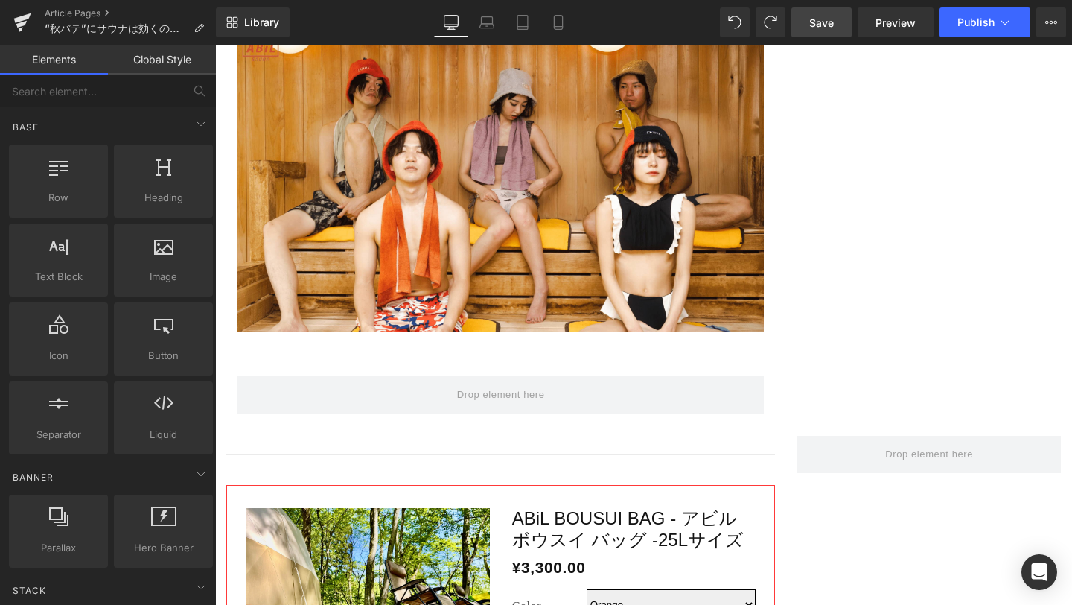
click at [819, 17] on span "Save" at bounding box center [821, 23] width 25 height 16
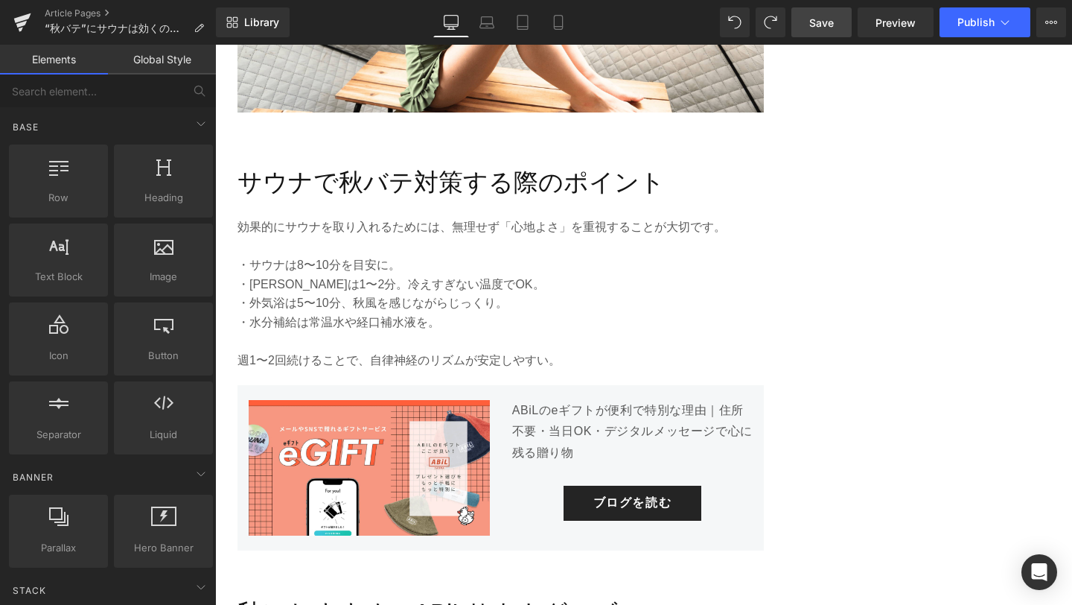
scroll to position [2471, 0]
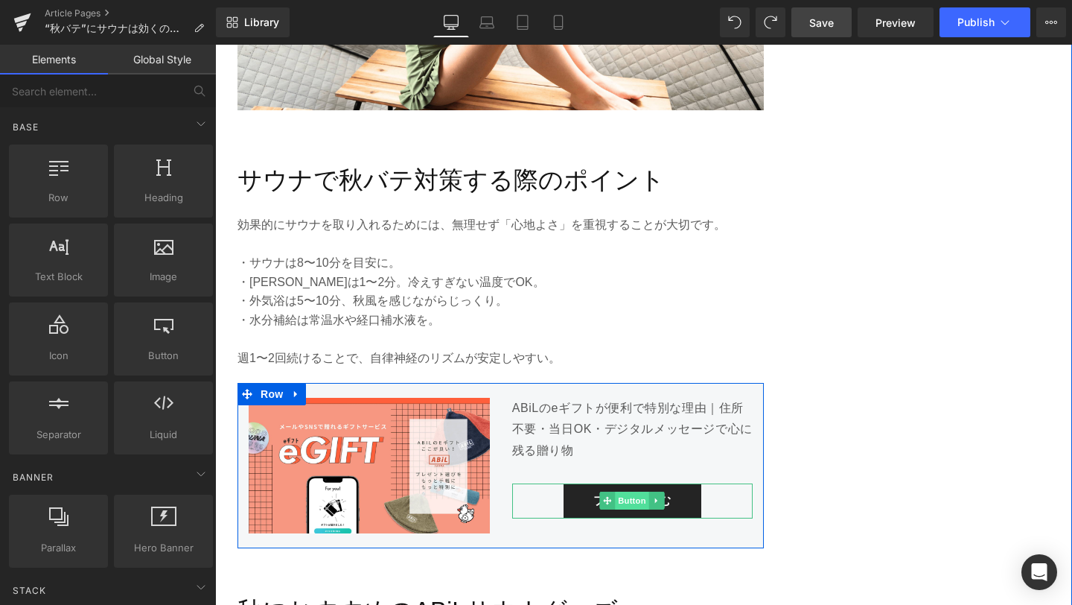
click at [643, 500] on span "Button" at bounding box center [633, 500] width 34 height 18
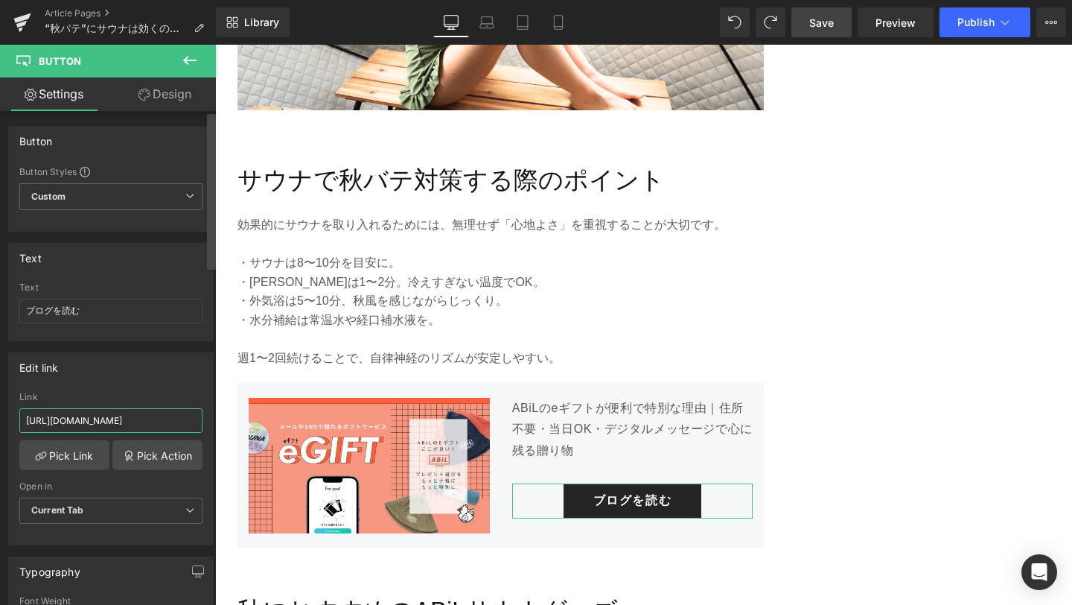
drag, startPoint x: 26, startPoint y: 422, endPoint x: 211, endPoint y: 434, distance: 185.1
click at [211, 434] on div "Button Button Styles Custom Custom Setup Global Style Custom Setup Global Style…" at bounding box center [108, 361] width 216 height 500
paste input "90"
type input "[URL][DOMAIN_NAME]"
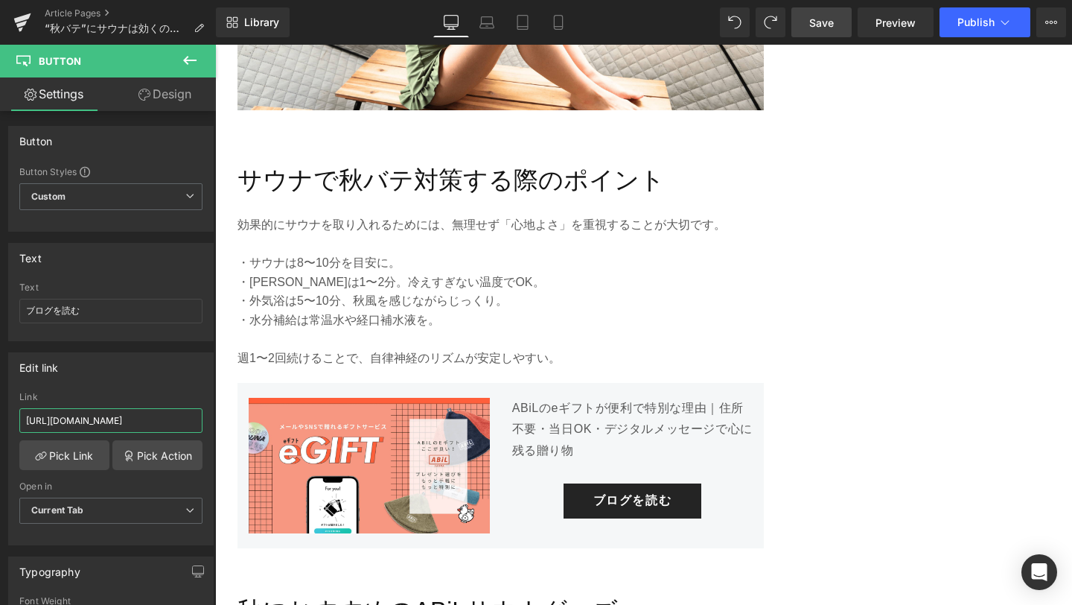
scroll to position [0, 0]
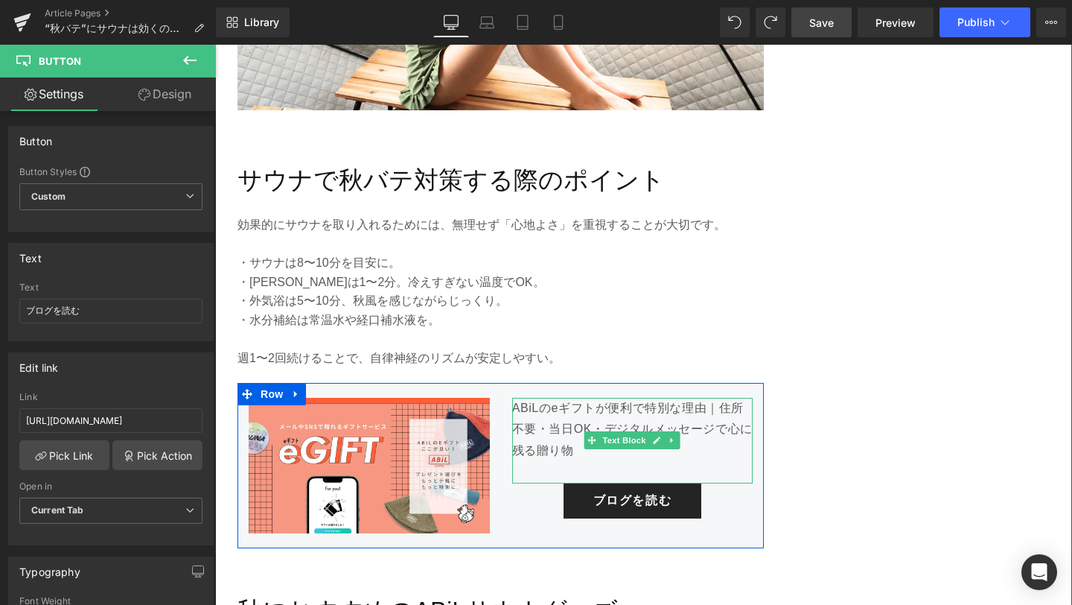
click at [576, 451] on p "ABiLのeギフトが便利で特別な理由｜住所不要・当日OK・デジタルメッセージで心に残る贈り物" at bounding box center [632, 430] width 241 height 64
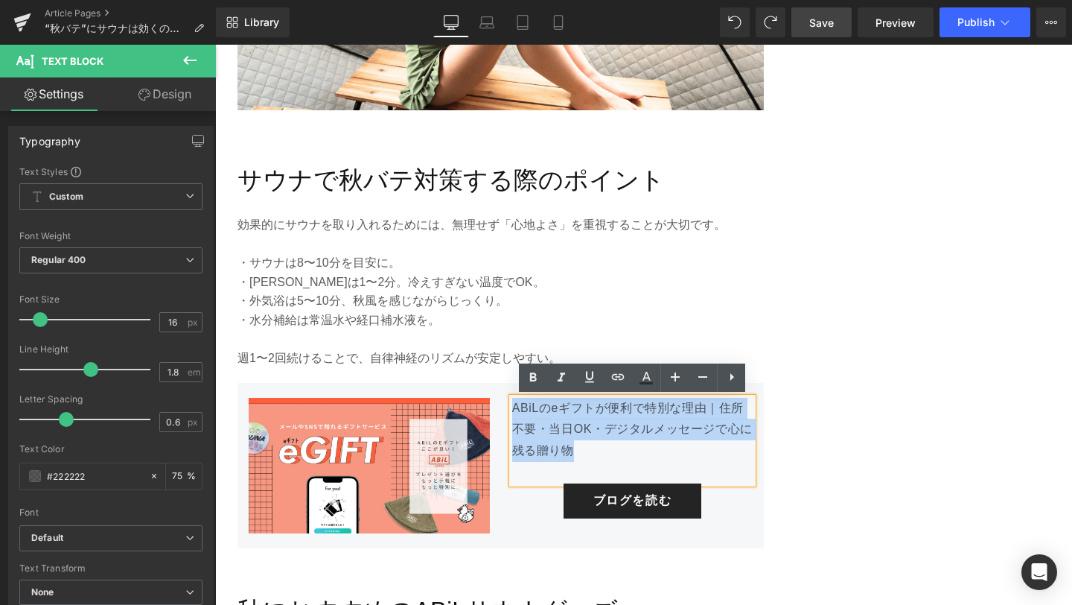
drag, startPoint x: 576, startPoint y: 451, endPoint x: 492, endPoint y: 413, distance: 92.3
click at [492, 413] on div "Image ABiLのeギフトが便利で特別な理由｜住所不要・当日OK・デジタルメッセージで心に残る贈り物 Text Block ブログを読む Button R…" at bounding box center [501, 465] width 526 height 165
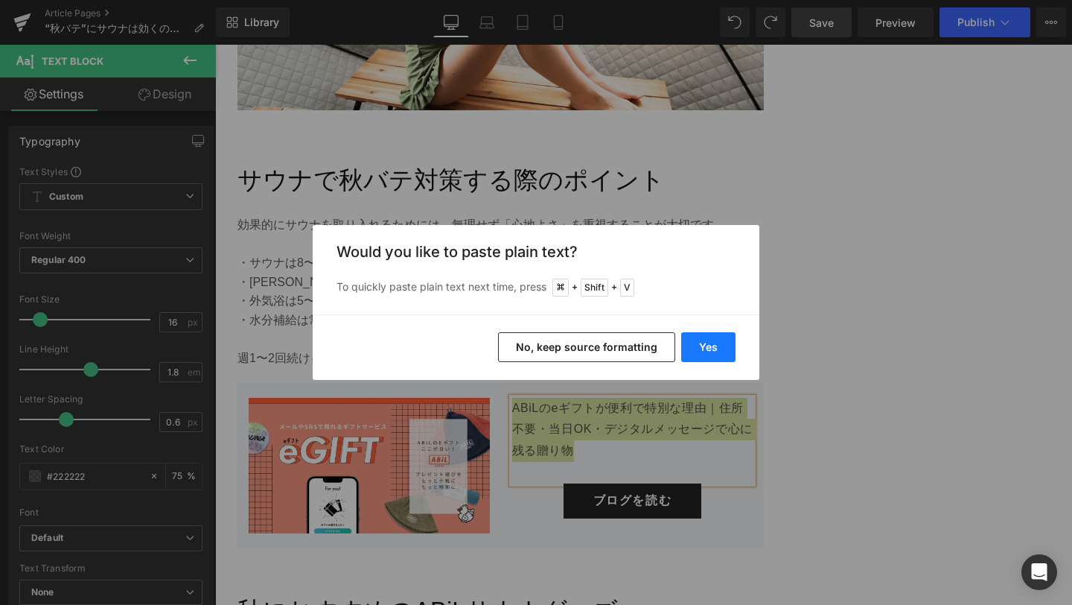
click at [718, 347] on button "Yes" at bounding box center [708, 347] width 54 height 30
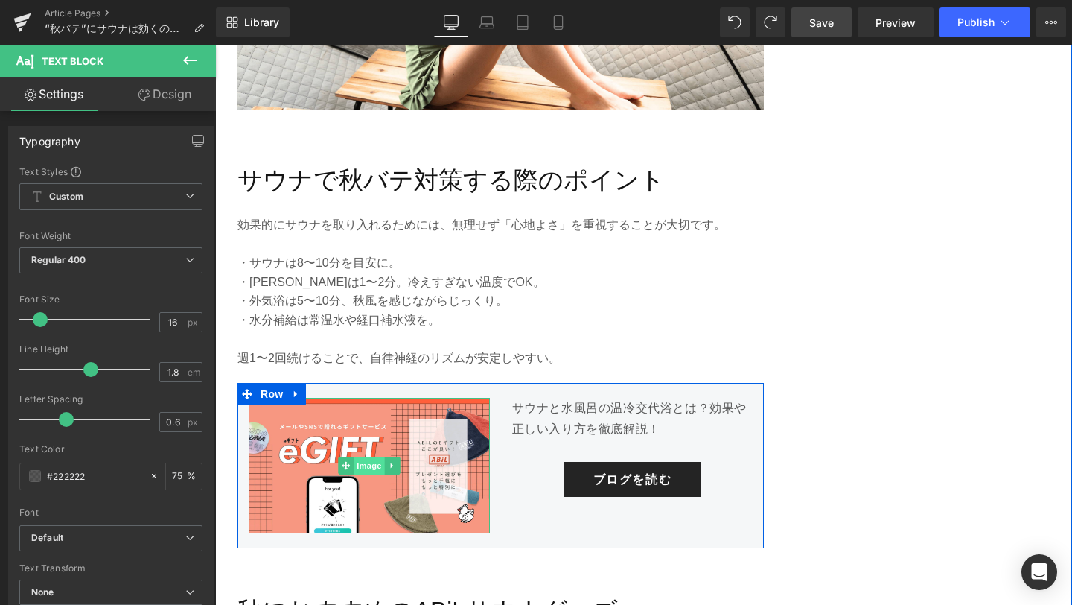
click at [374, 464] on span "Image" at bounding box center [369, 465] width 31 height 18
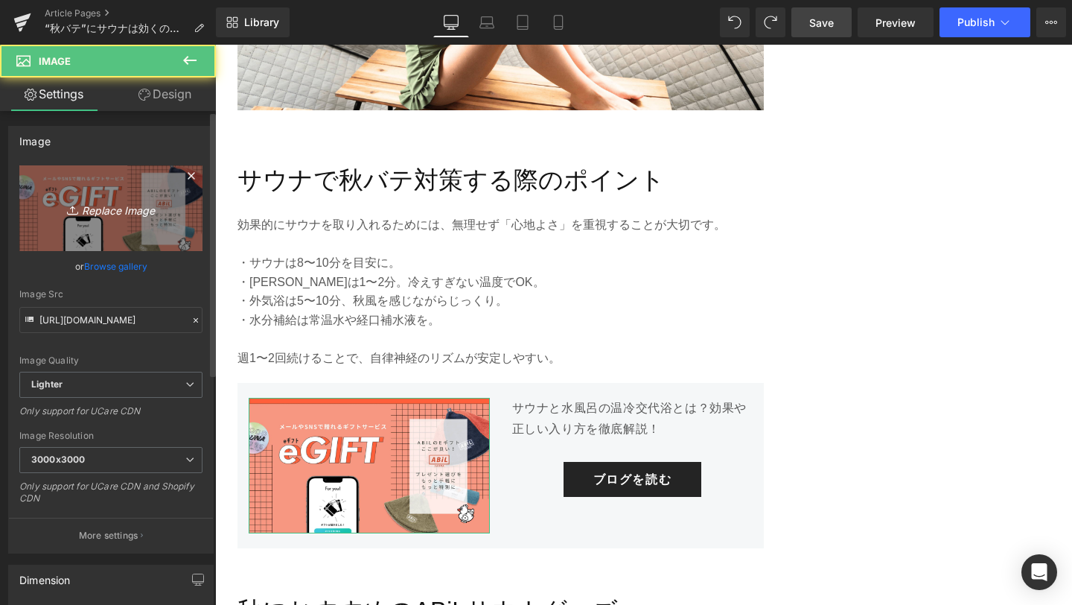
click at [107, 221] on link "Replace Image" at bounding box center [110, 208] width 183 height 86
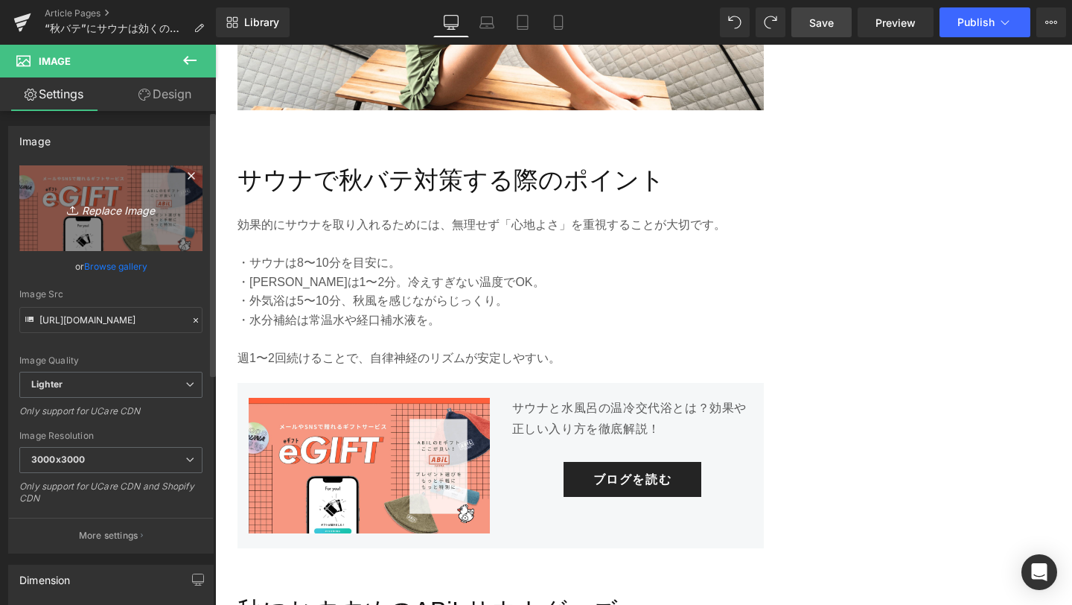
type input "C:\fakepath\1-min (1).png"
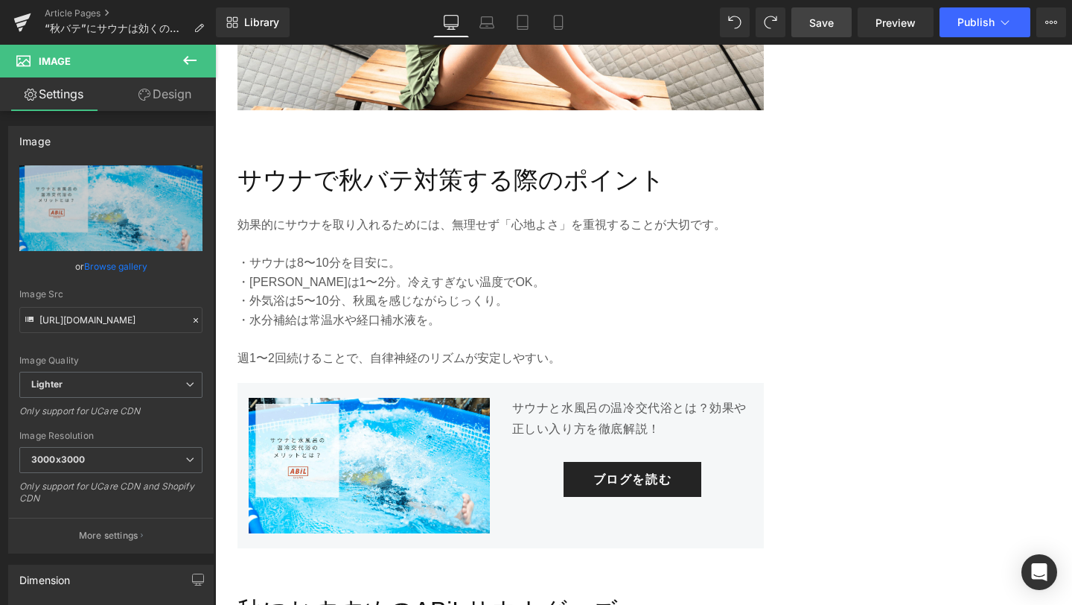
click at [836, 19] on link "Save" at bounding box center [822, 22] width 60 height 30
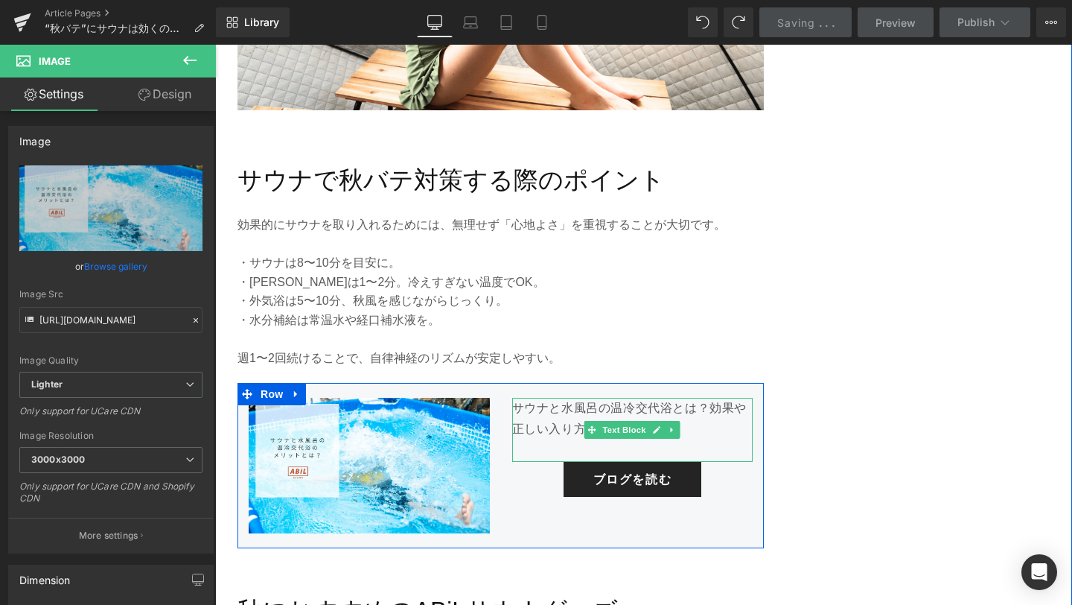
click at [700, 431] on p "サウナと水風呂の温冷交代浴とは？効果や正しい入り方を徹底解説！" at bounding box center [632, 419] width 241 height 43
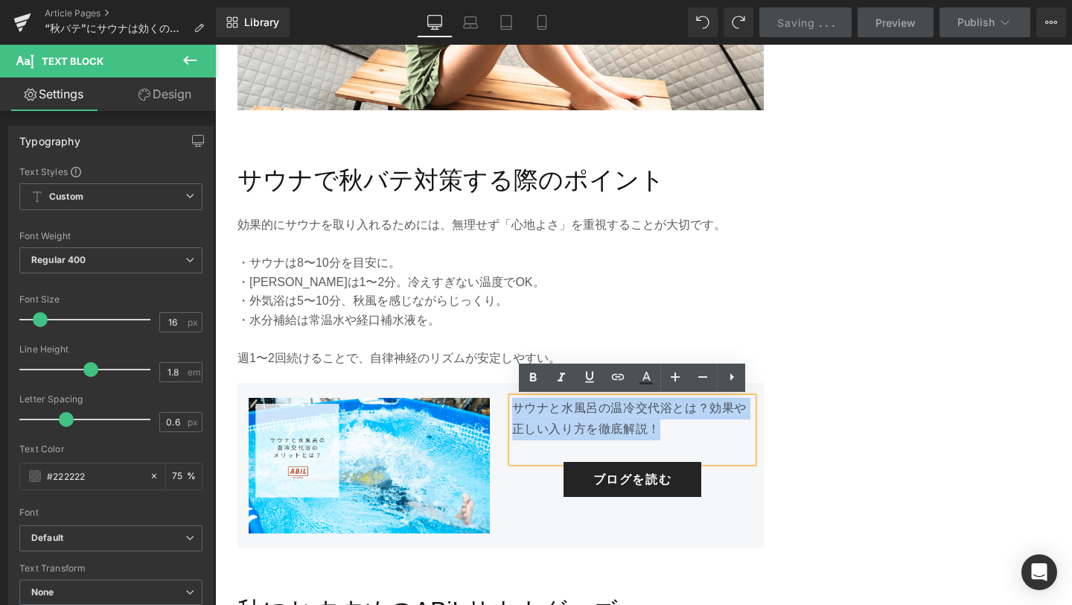
drag, startPoint x: 666, startPoint y: 430, endPoint x: 514, endPoint y: 401, distance: 155.4
click at [514, 401] on p "サウナと水風呂の温冷交代浴とは？効果や正しい入り方を徹底解説！" at bounding box center [632, 419] width 241 height 43
copy p "サウナと水風呂の温冷交代浴とは？効果や正しい入り方を徹底解説！"
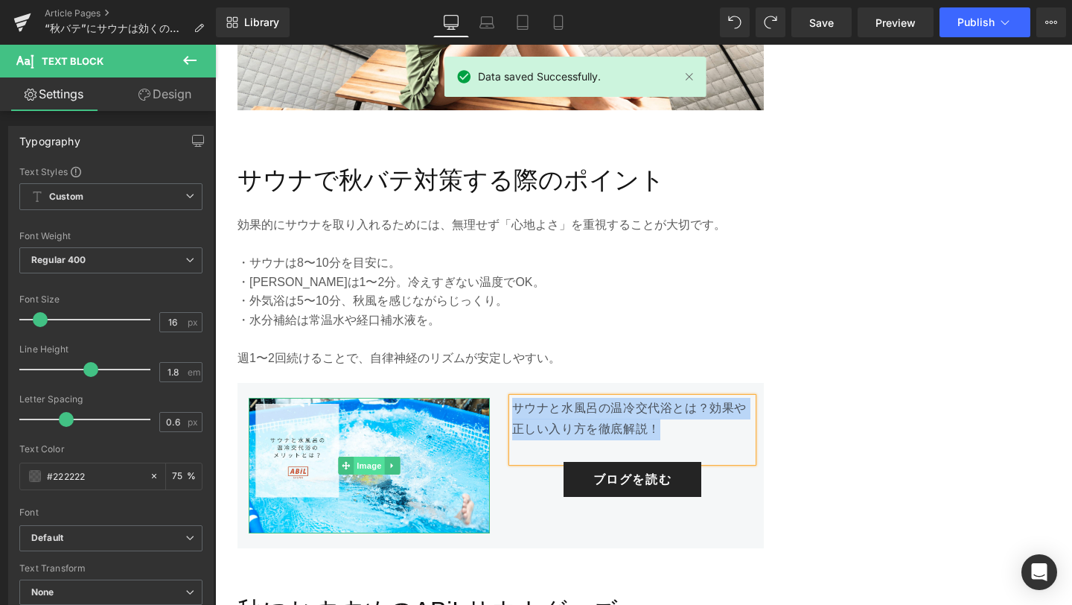
click at [369, 465] on span "Image" at bounding box center [369, 465] width 31 height 18
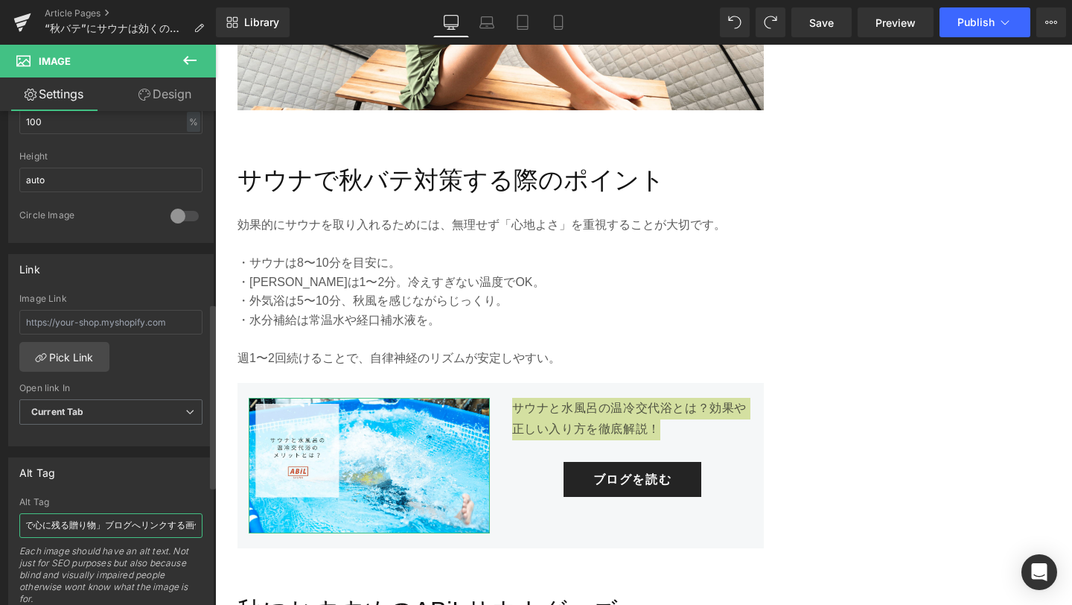
scroll to position [0, 337]
drag, startPoint x: 36, startPoint y: 522, endPoint x: 83, endPoint y: 528, distance: 47.3
click at [83, 528] on input "「ABiLのeギフトが便利で特別な理由｜住所不要・当日OK・デジタルメッセージで心に残る贈り物」ブログへリンクする画像" at bounding box center [110, 525] width 183 height 25
type input "「サウナと水風呂の温冷交代浴とは？効果や正しい入り方を徹底解説！」ブログへリンクする画像"
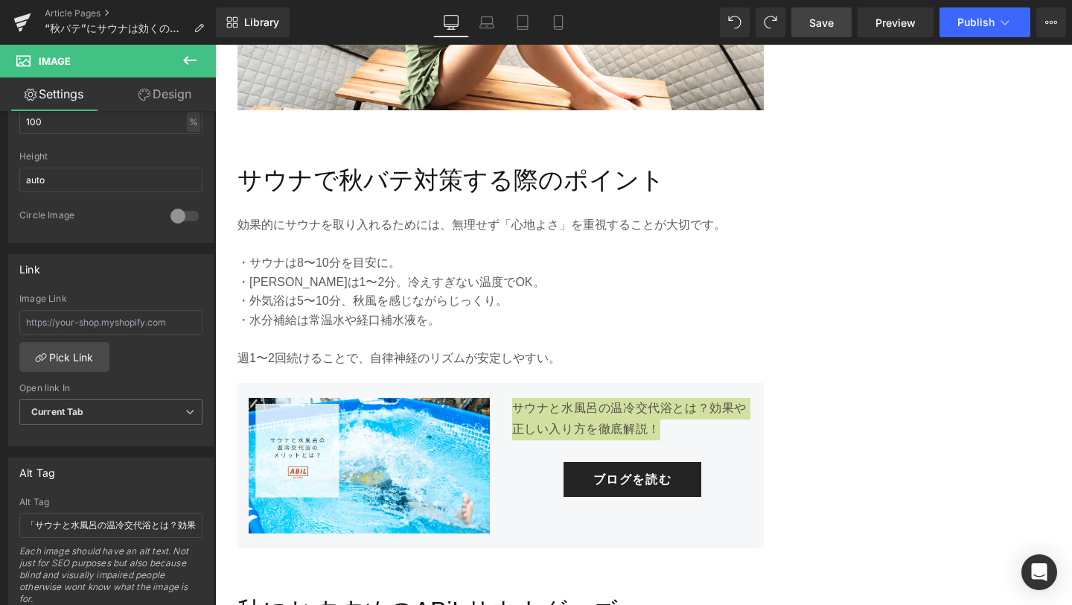
click at [823, 17] on span "Save" at bounding box center [821, 23] width 25 height 16
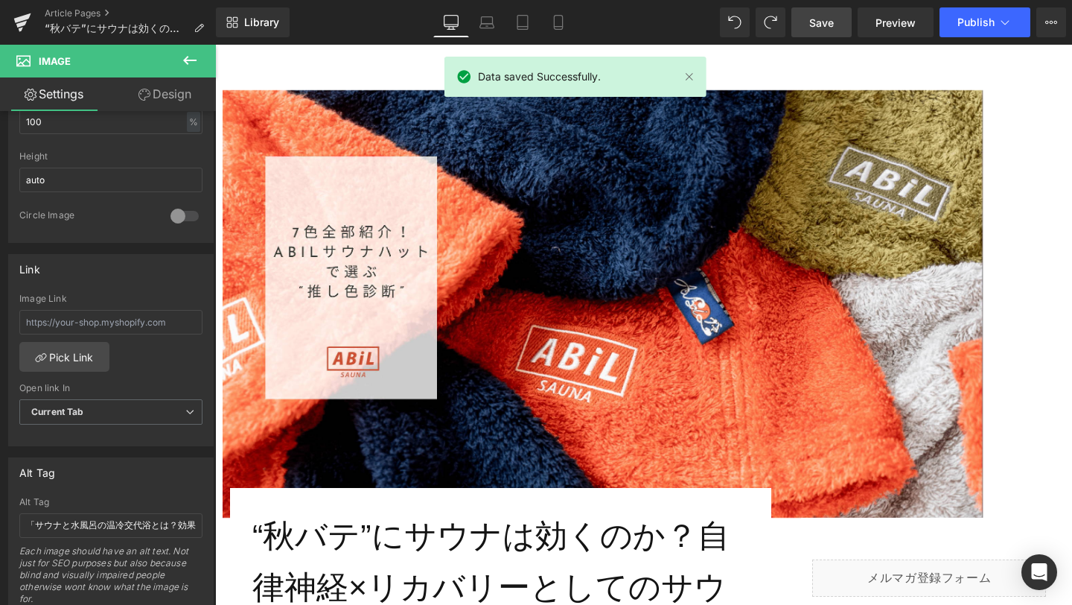
scroll to position [133, 0]
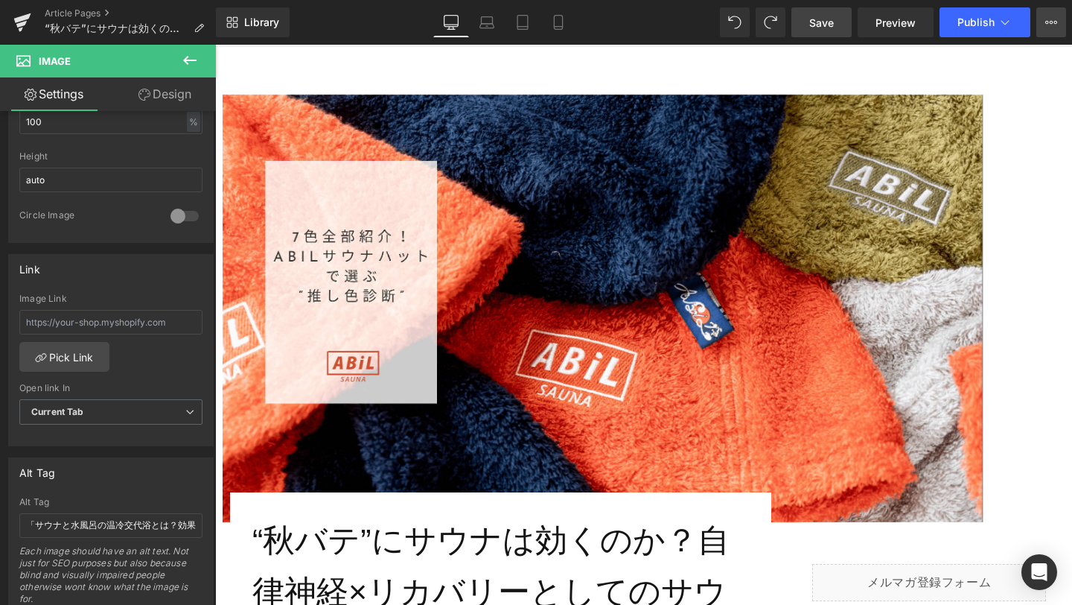
click at [1046, 22] on icon at bounding box center [1051, 22] width 12 height 12
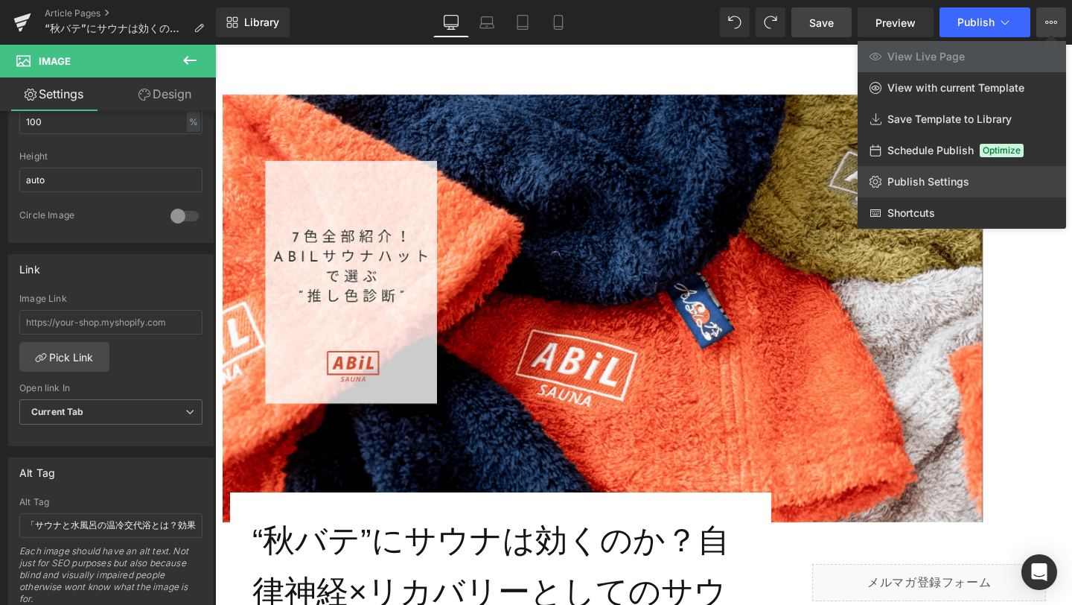
click at [1002, 177] on link "Publish Settings" at bounding box center [962, 181] width 208 height 31
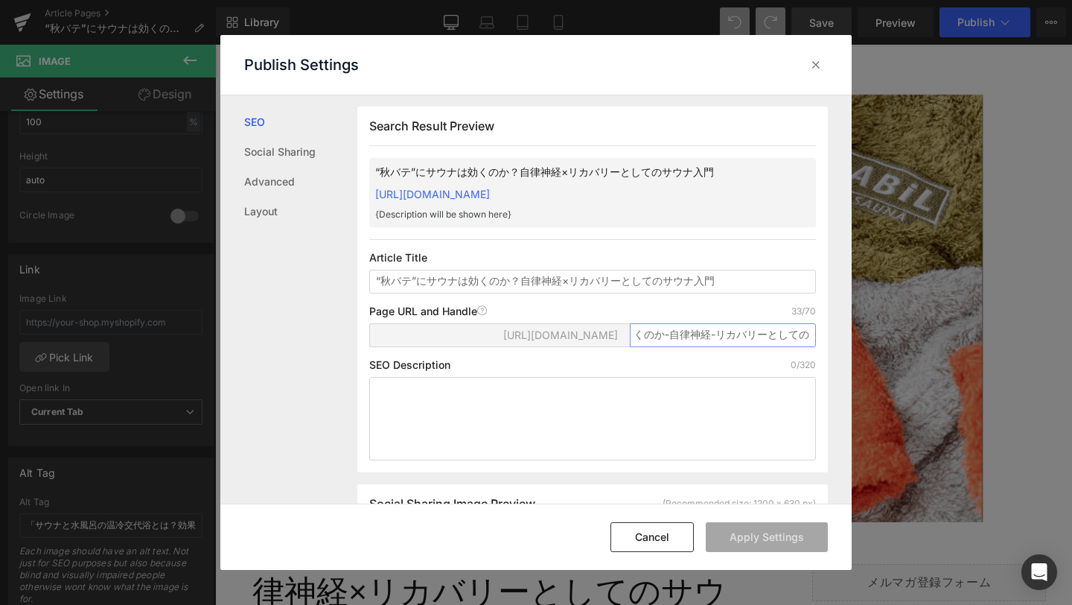
scroll to position [0, 156]
drag, startPoint x: 636, startPoint y: 349, endPoint x: 803, endPoint y: 343, distance: 166.9
click at [803, 343] on input "秋バテ-にサウナは効くのか-自律神経-リカバリーとしてのサウナ入門" at bounding box center [723, 335] width 186 height 24
paste input "akibate-sauna-recovery"
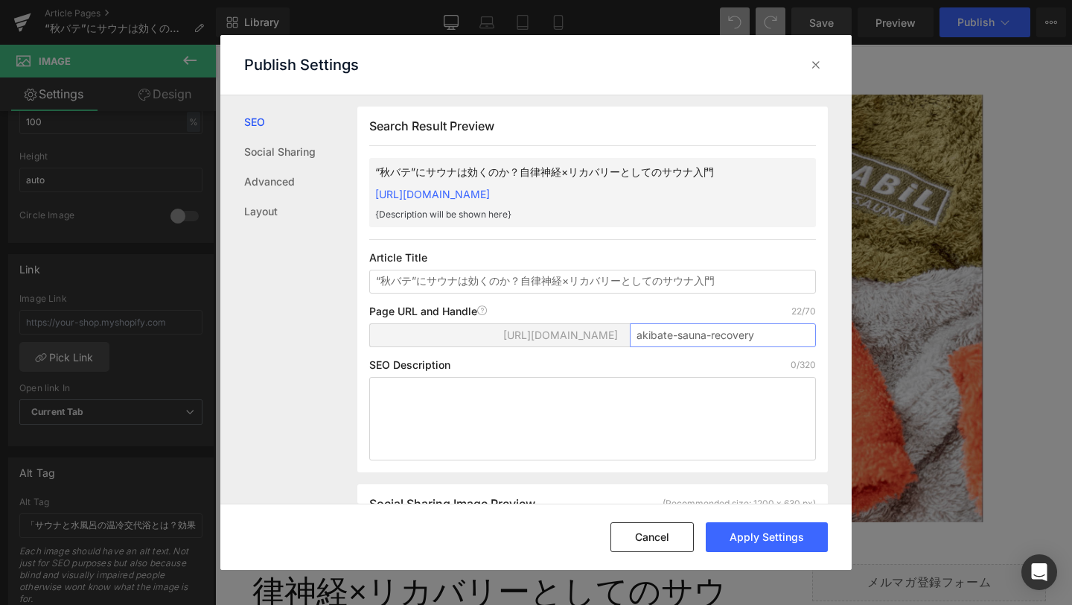
type input "akibate-sauna-recovery"
click at [503, 391] on textarea at bounding box center [592, 418] width 447 height 83
paste textarea "秋バテの原因は自律神経の乱れ。[PERSON_NAME]は交感神経と副交感神経の切り替えを整え、疲労回復や睡眠改善をサポートします。秋に最適なサウナの入り方や…"
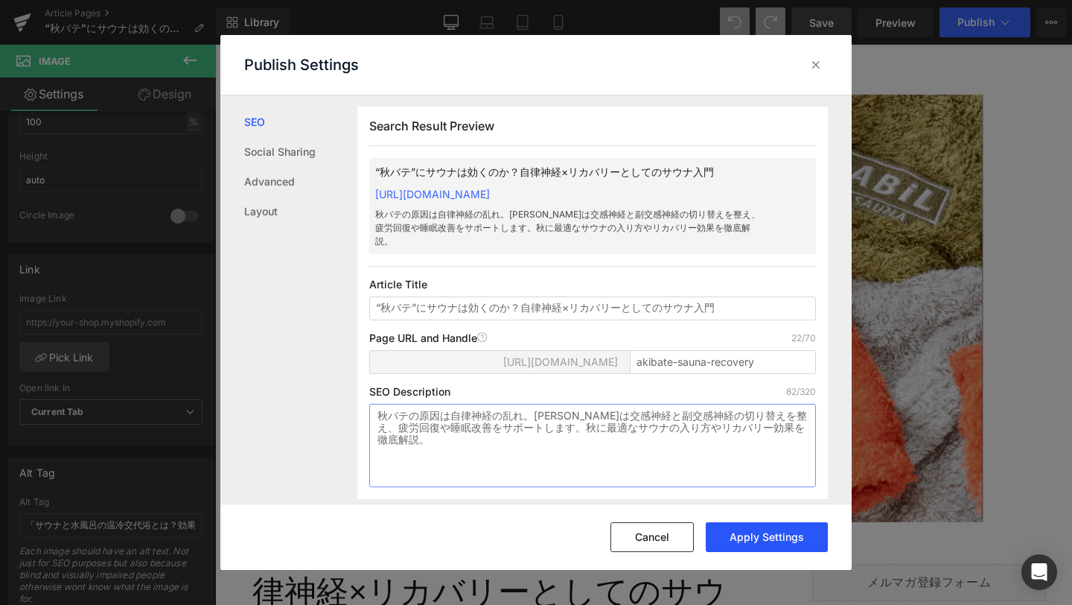
type textarea "秋バテの原因は自律神経の乱れ。[PERSON_NAME]は交感神経と副交感神経の切り替えを整え、疲労回復や睡眠改善をサポートします。秋に最適なサウナの入り方や…"
click at [732, 536] on button "Apply Settings" at bounding box center [767, 537] width 122 height 30
click at [816, 64] on icon at bounding box center [816, 64] width 15 height 15
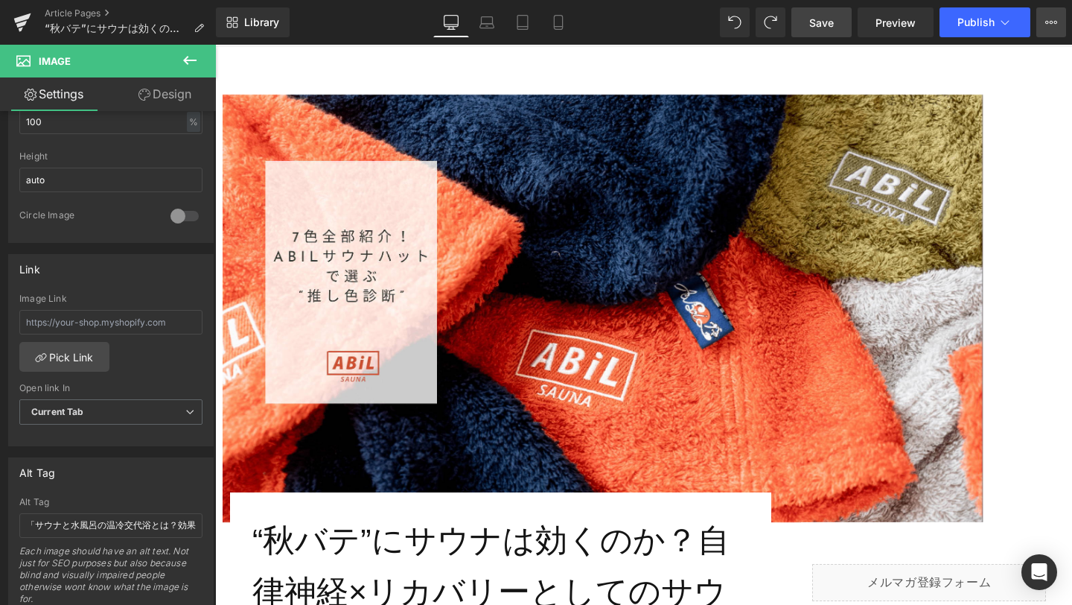
click at [1048, 19] on icon at bounding box center [1051, 22] width 12 height 12
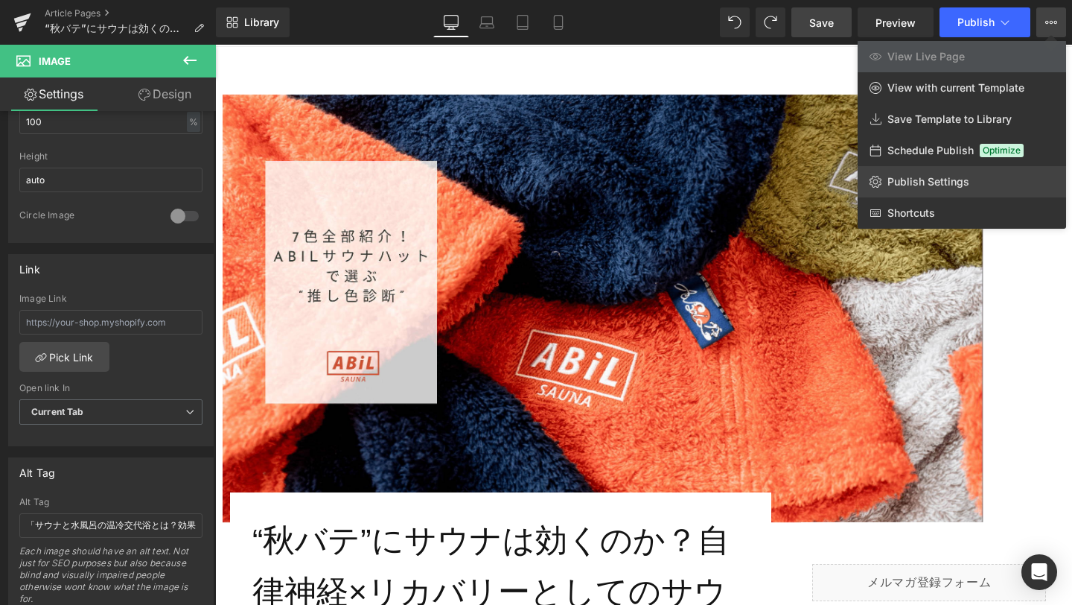
click at [972, 188] on link "Publish Settings" at bounding box center [962, 181] width 208 height 31
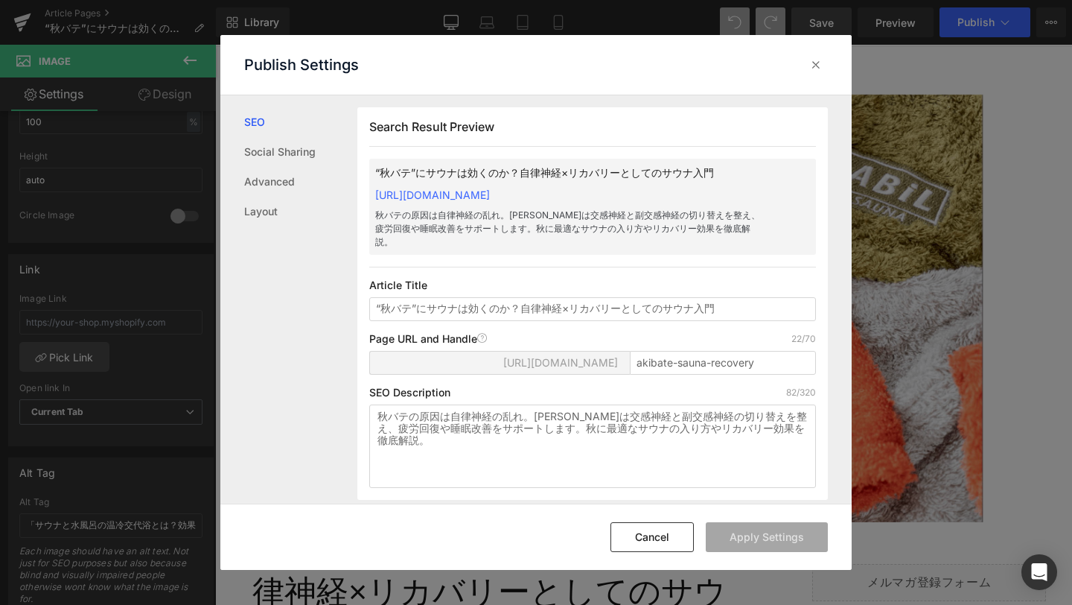
scroll to position [1, 0]
click at [817, 62] on icon at bounding box center [816, 64] width 15 height 15
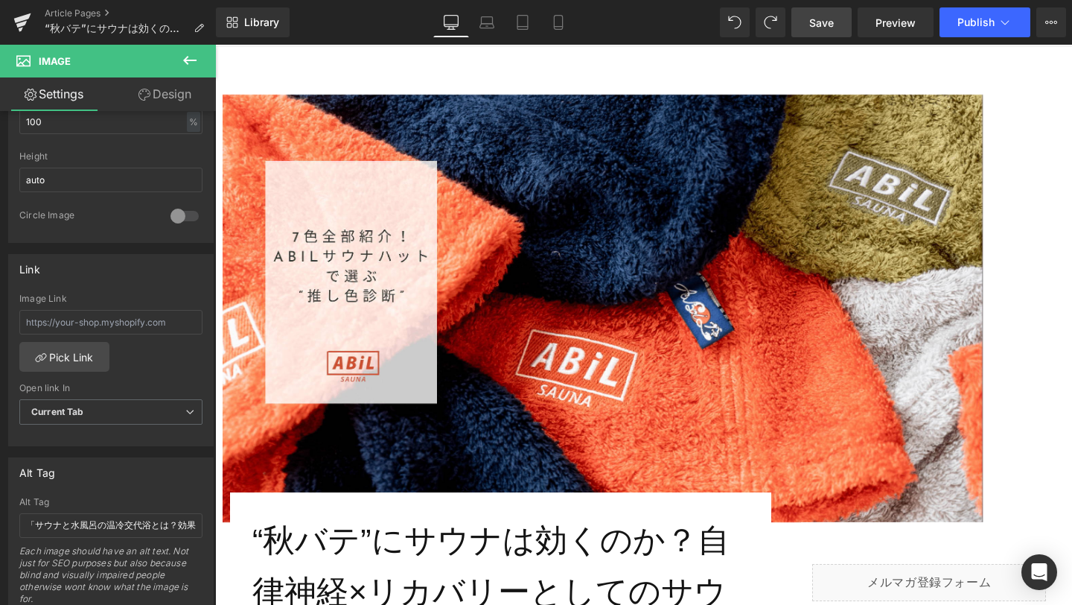
drag, startPoint x: 828, startPoint y: 34, endPoint x: 502, endPoint y: 291, distance: 415.2
click at [828, 34] on link "Save" at bounding box center [822, 22] width 60 height 30
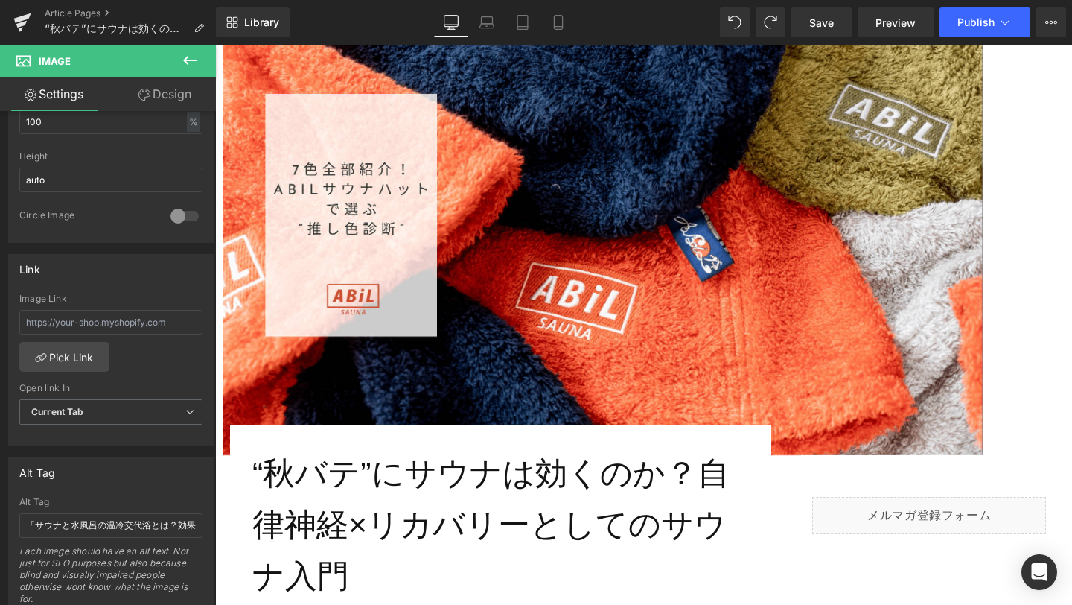
scroll to position [201, 0]
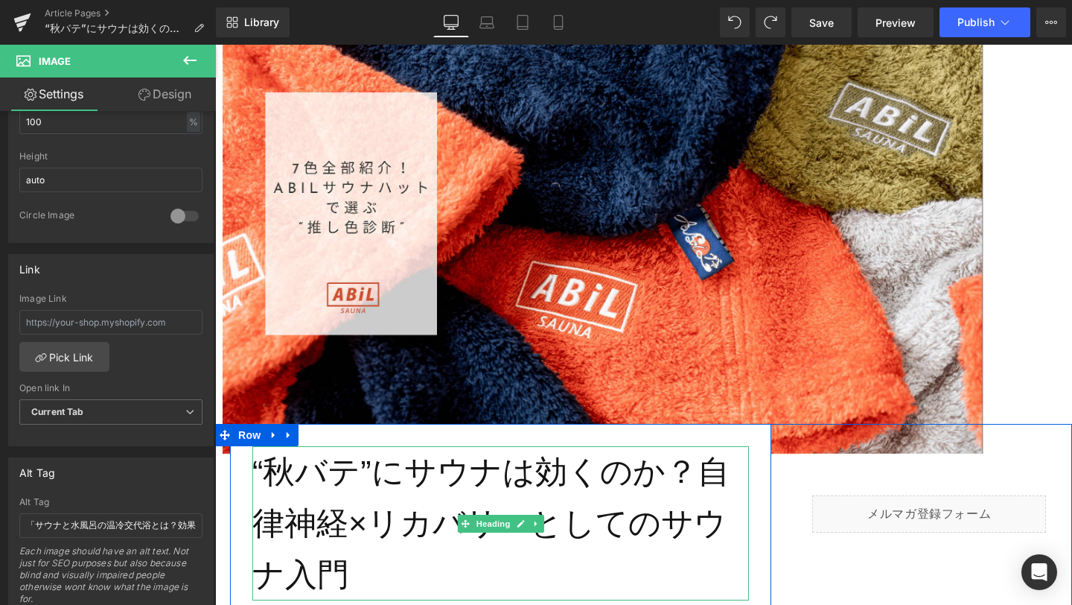
click at [259, 465] on h1 "“秋バテ”にサウナは効くのか？自律神経×リカバリーとしてのサウナ入門" at bounding box center [500, 522] width 497 height 153
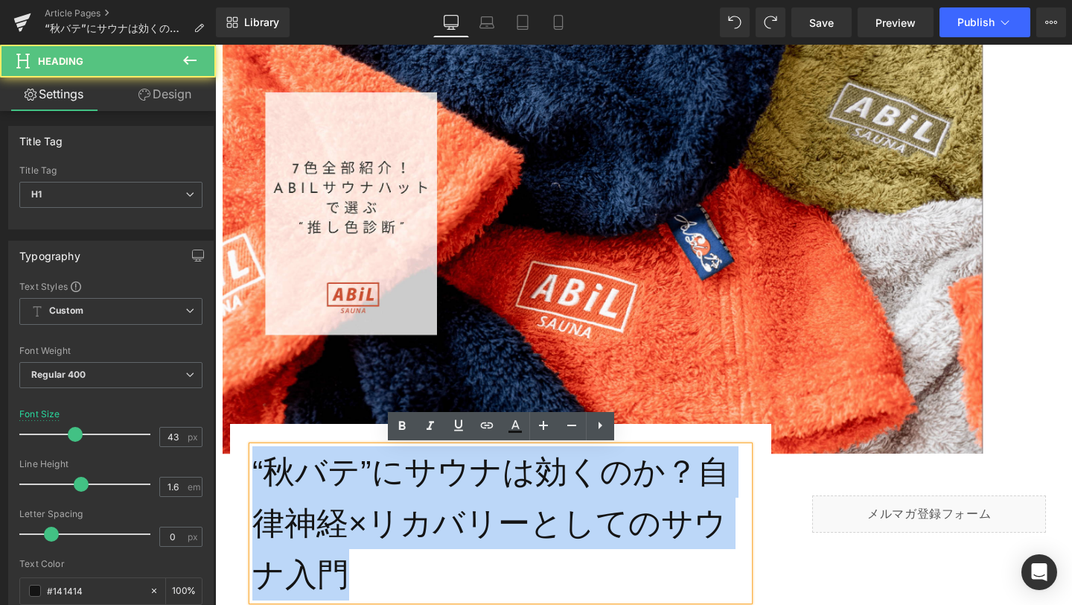
drag, startPoint x: 322, startPoint y: 574, endPoint x: 257, endPoint y: 471, distance: 122.5
click at [257, 471] on h1 "“秋バテ”にサウナは効くのか？自律神経×リカバリーとしてのサウナ入門" at bounding box center [500, 522] width 497 height 153
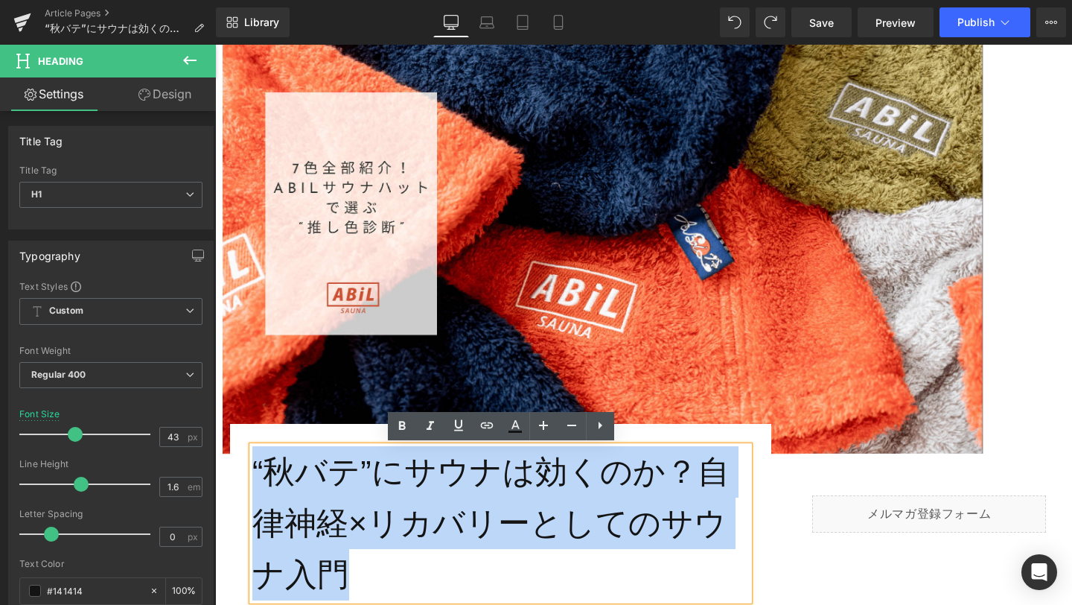
copy h1 "“秋バテ”にサウナは効くのか？自律神経×リカバリーとしてのサウナ入門"
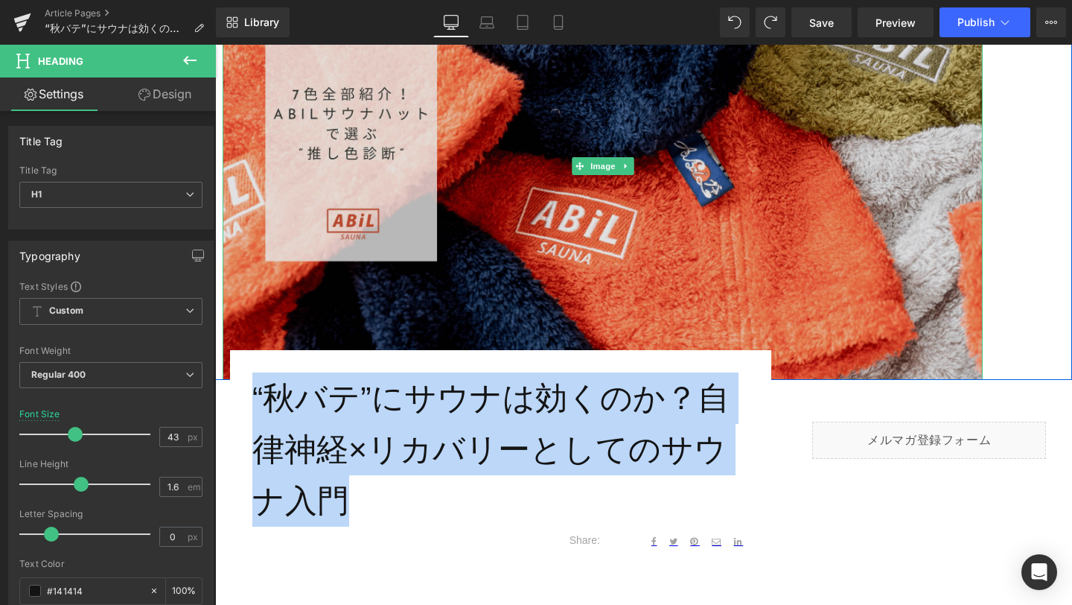
scroll to position [263, 0]
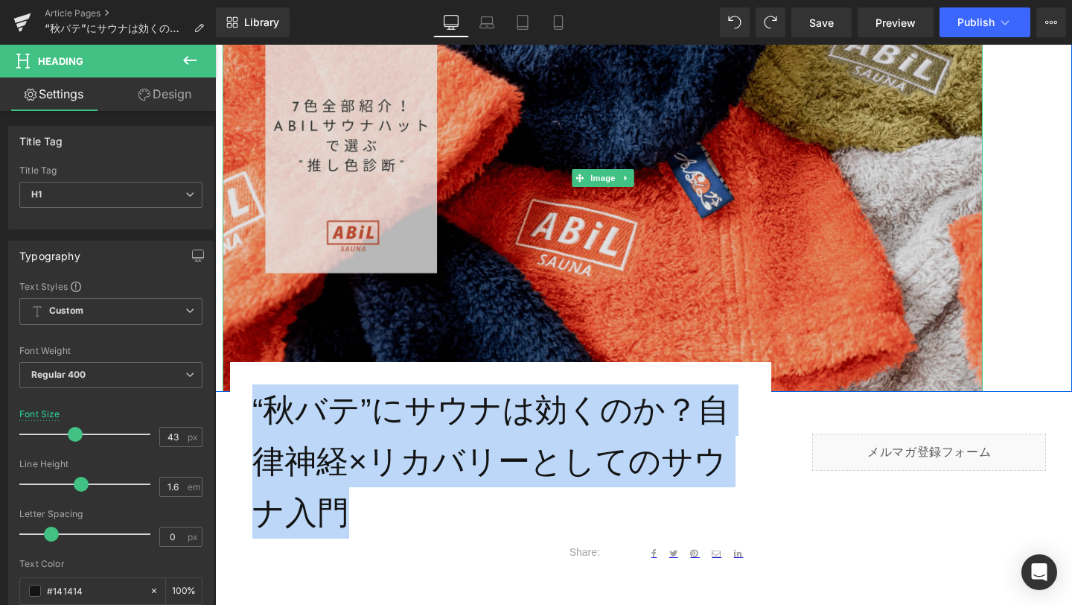
click at [578, 132] on img at bounding box center [603, 177] width 760 height 427
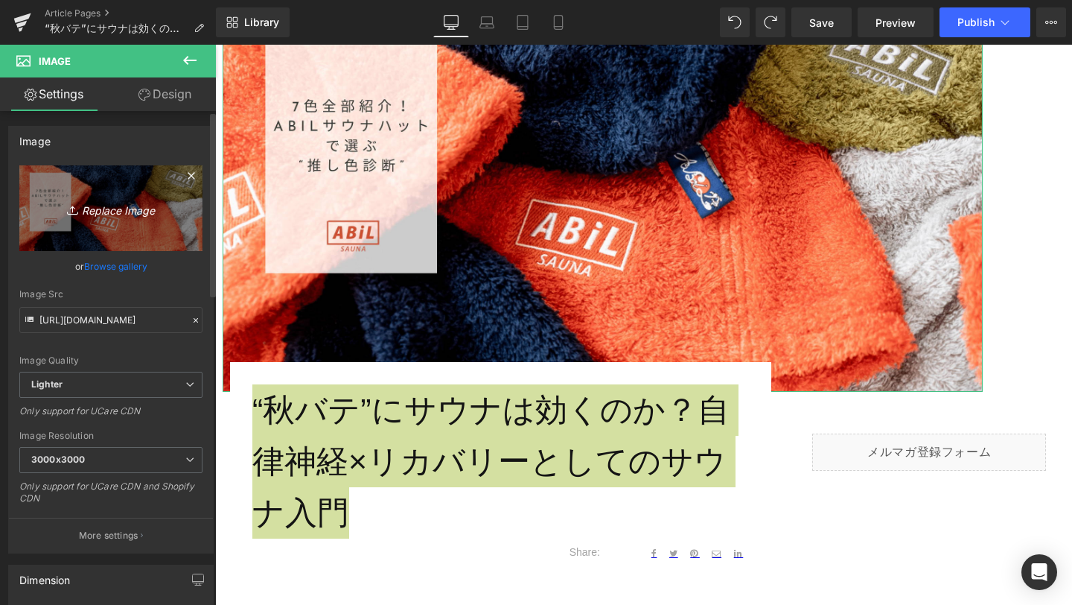
click at [134, 216] on icon "Replace Image" at bounding box center [110, 208] width 119 height 19
type input "C:\fakepath\1-min.png"
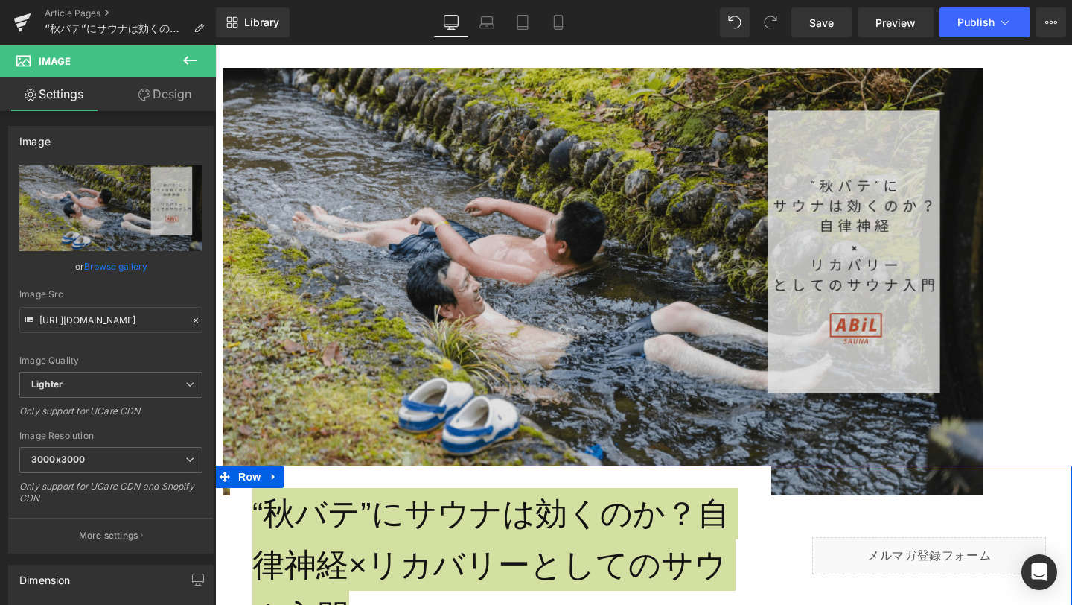
scroll to position [157, 0]
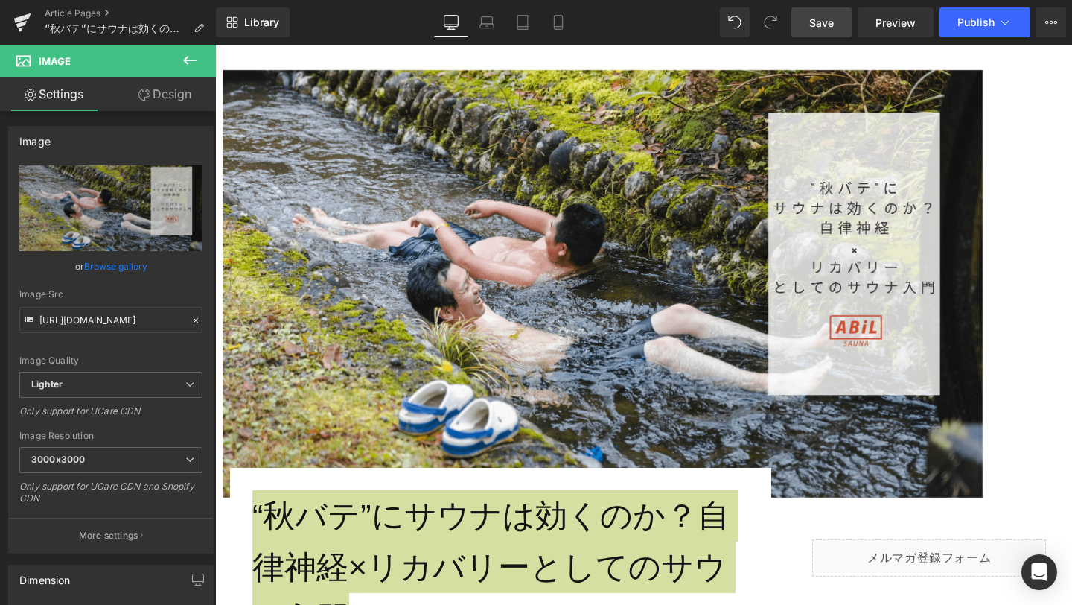
click at [825, 35] on link "Save" at bounding box center [822, 22] width 60 height 30
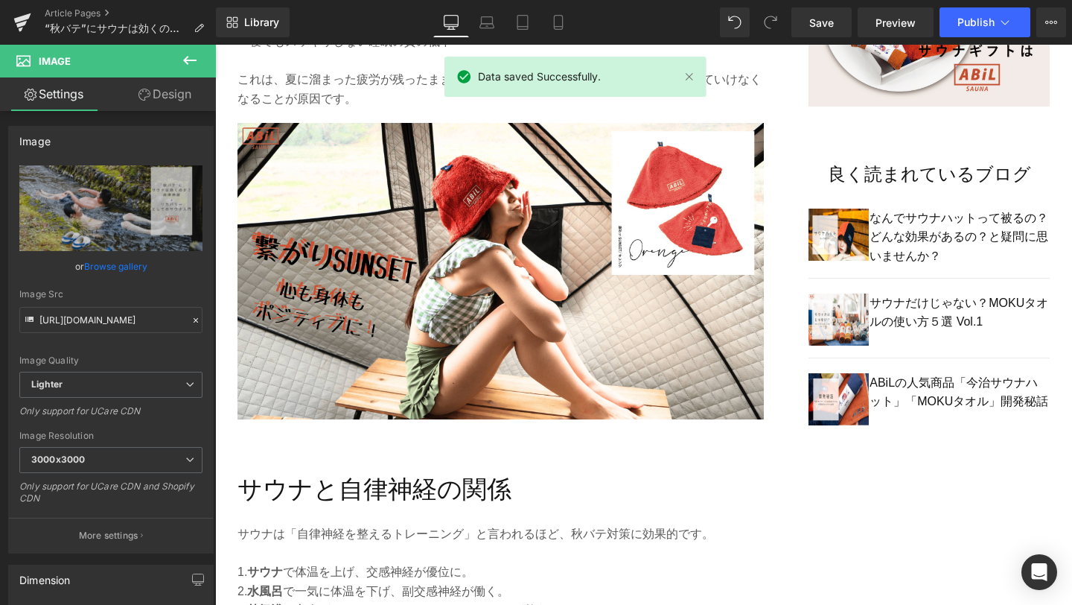
scroll to position [1070, 0]
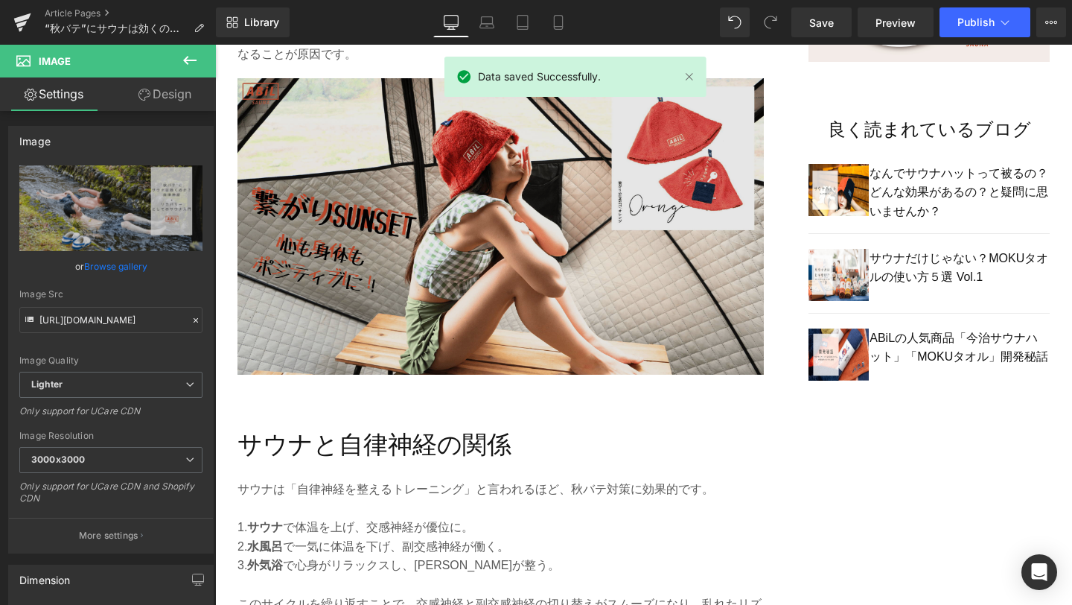
click at [567, 288] on img at bounding box center [501, 226] width 526 height 296
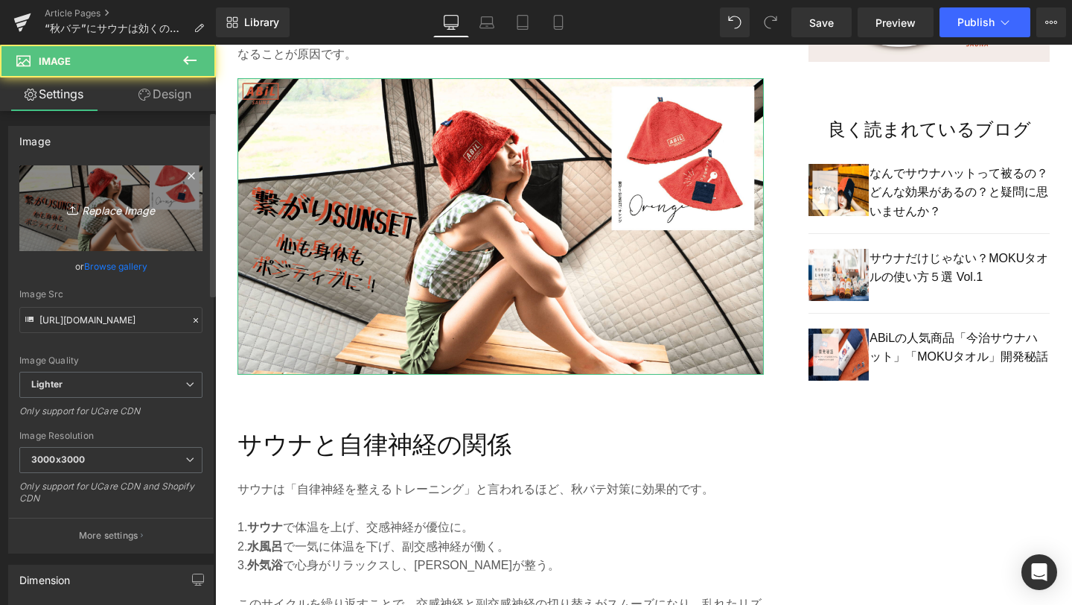
click at [95, 202] on icon "Replace Image" at bounding box center [110, 208] width 119 height 19
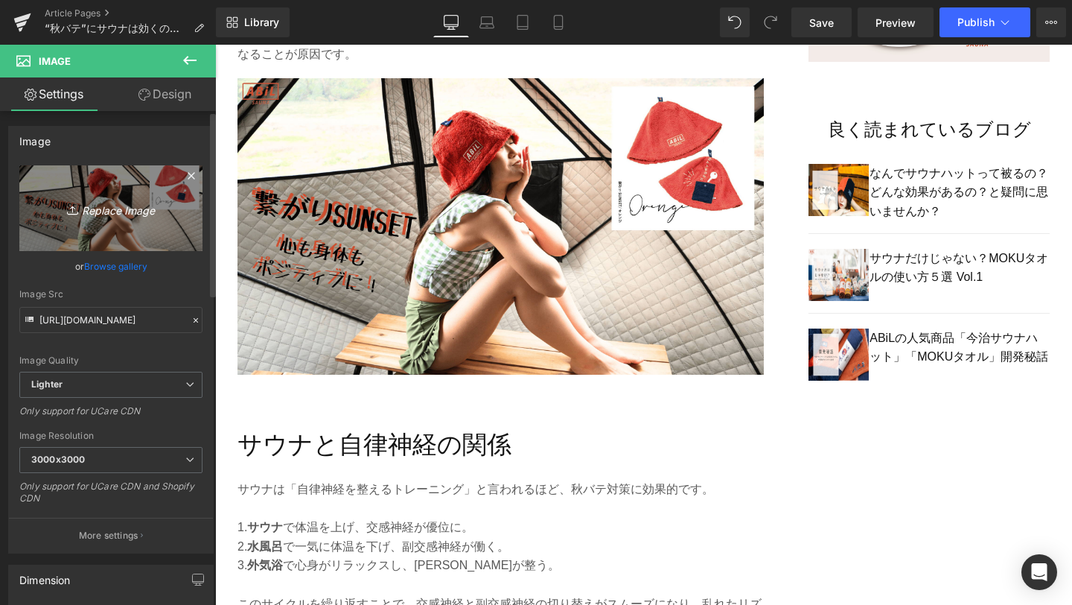
type input "C:\fakepath\2-min.png"
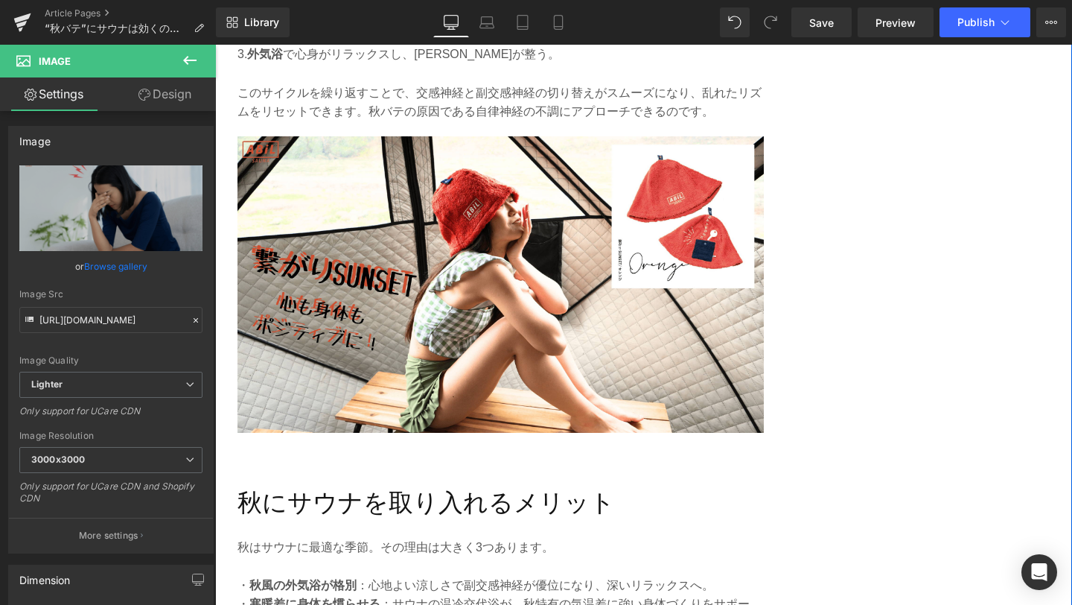
scroll to position [1579, 0]
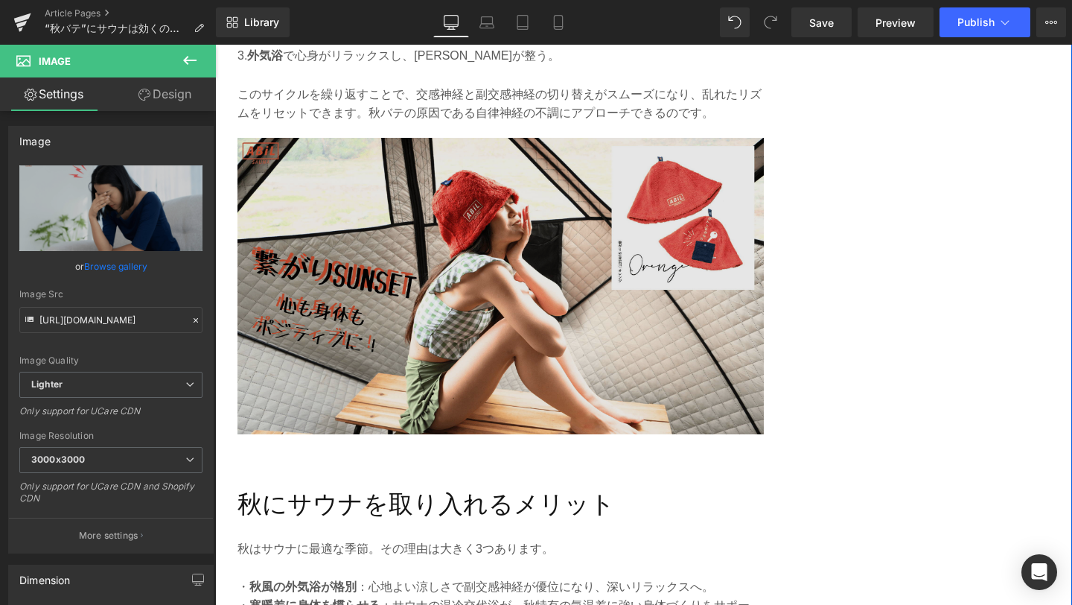
click at [506, 229] on img at bounding box center [501, 286] width 526 height 296
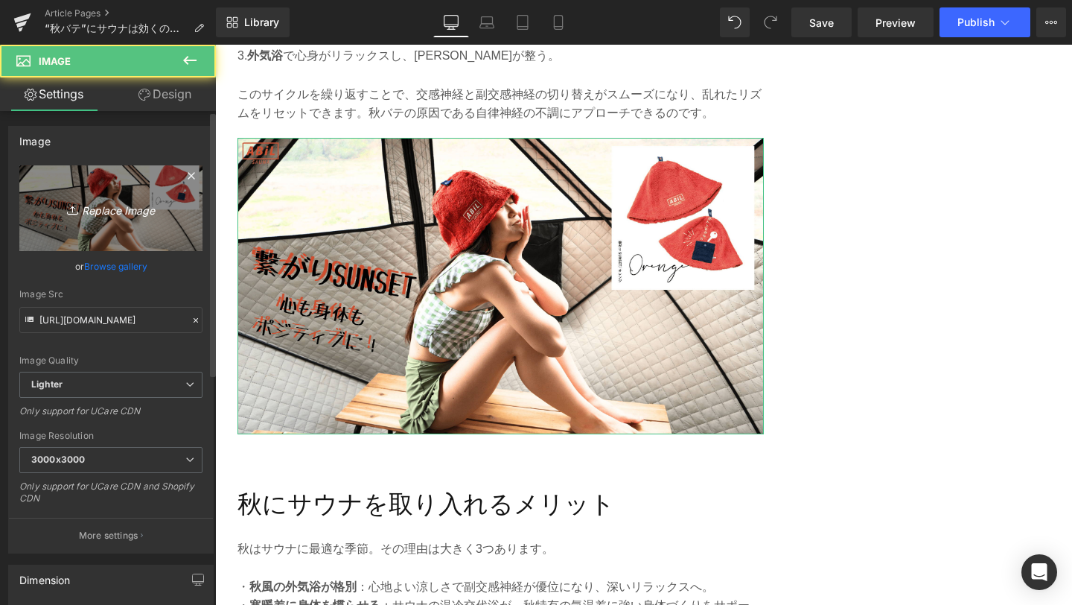
click at [116, 218] on link "Replace Image" at bounding box center [110, 208] width 183 height 86
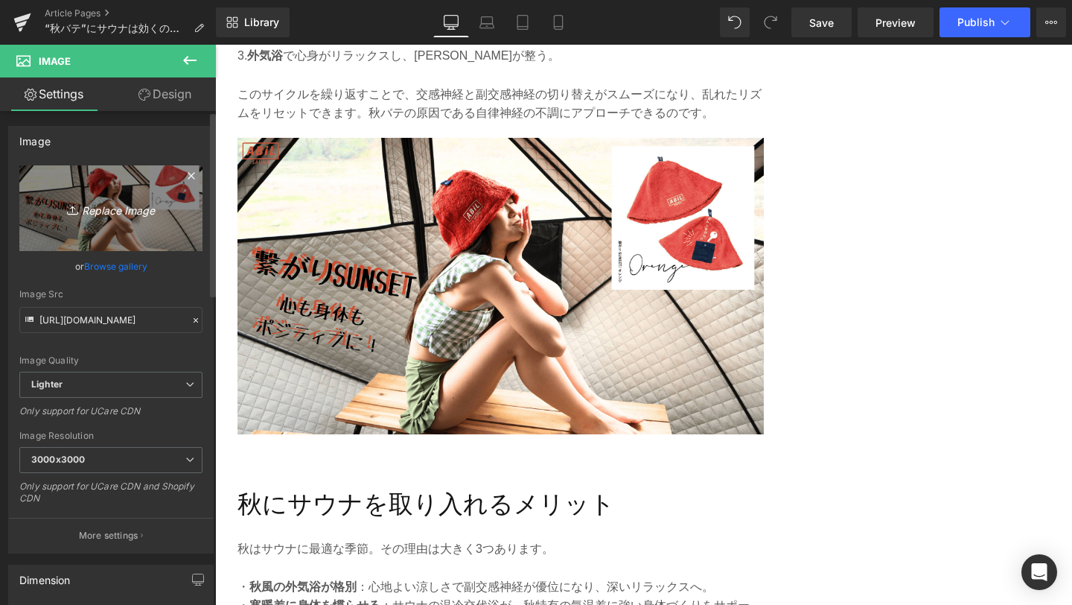
type input "C:\fakepath\3-min.png"
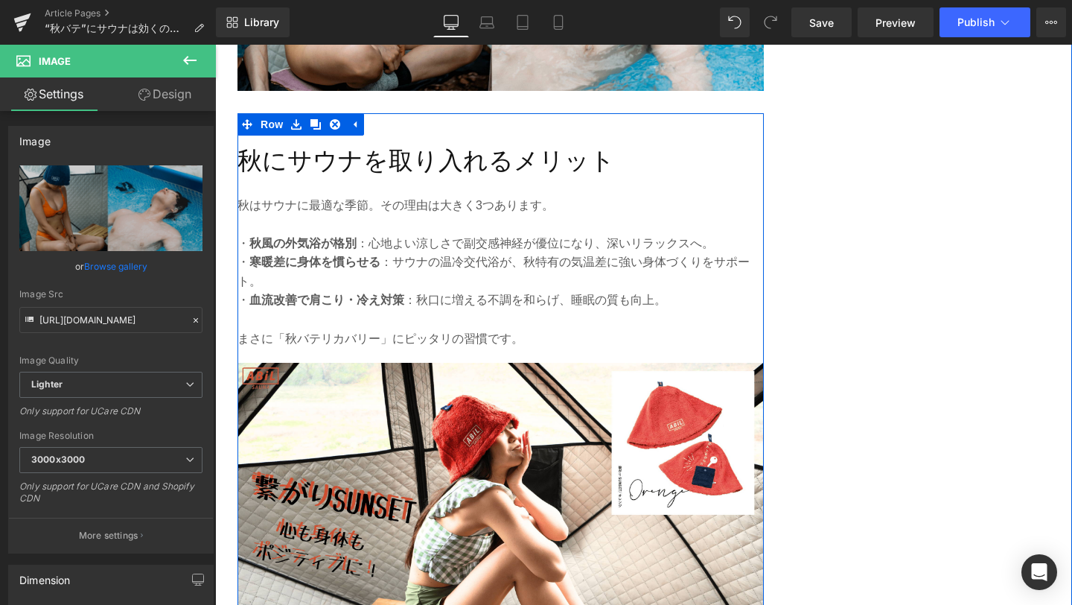
scroll to position [1977, 0]
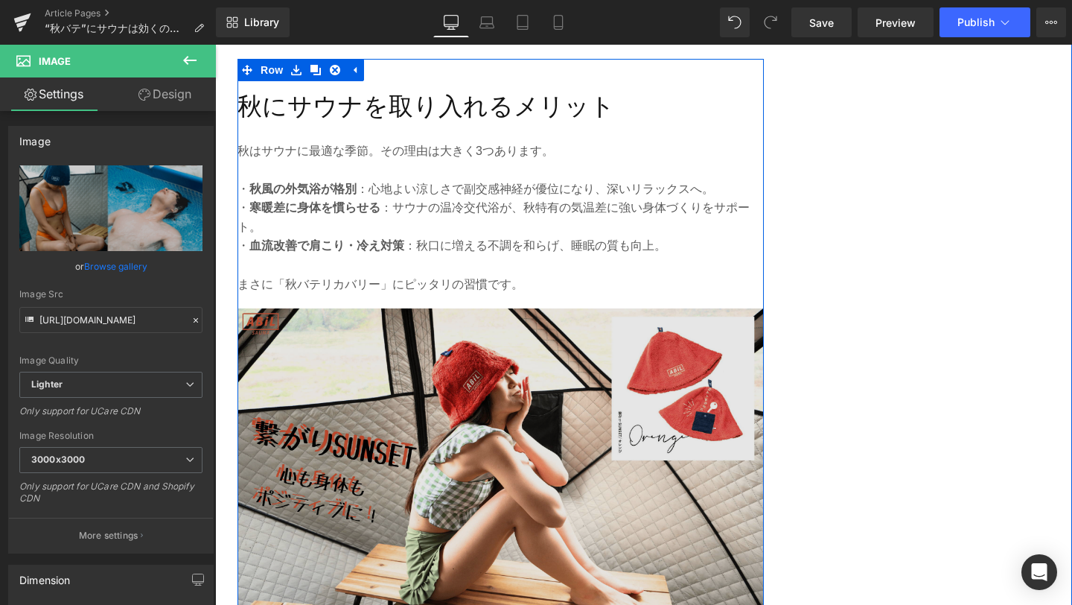
click at [552, 467] on img at bounding box center [501, 456] width 526 height 296
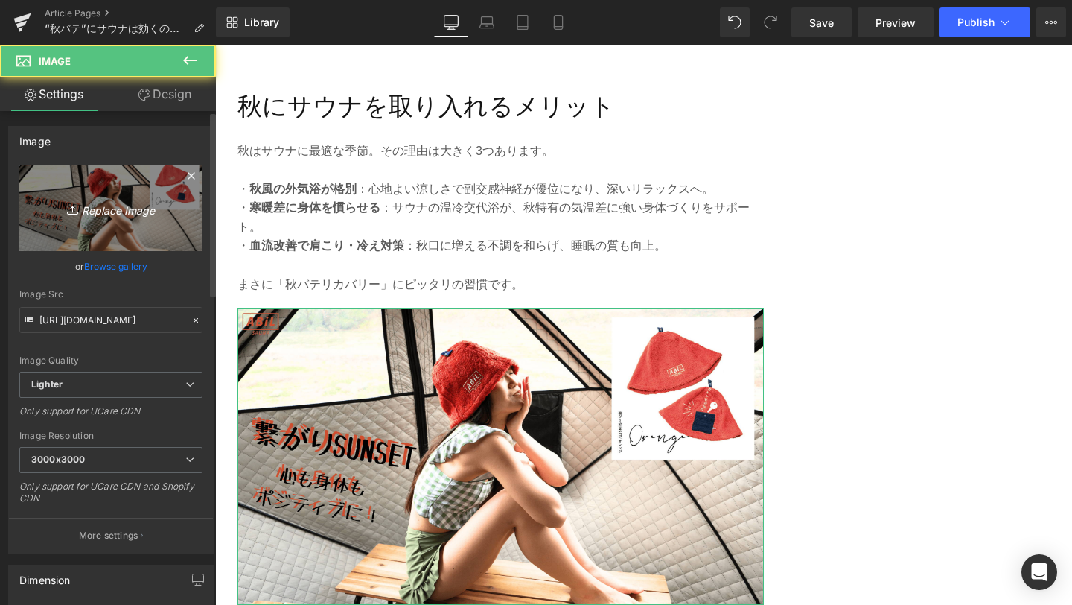
click at [140, 208] on icon "Replace Image" at bounding box center [110, 208] width 119 height 19
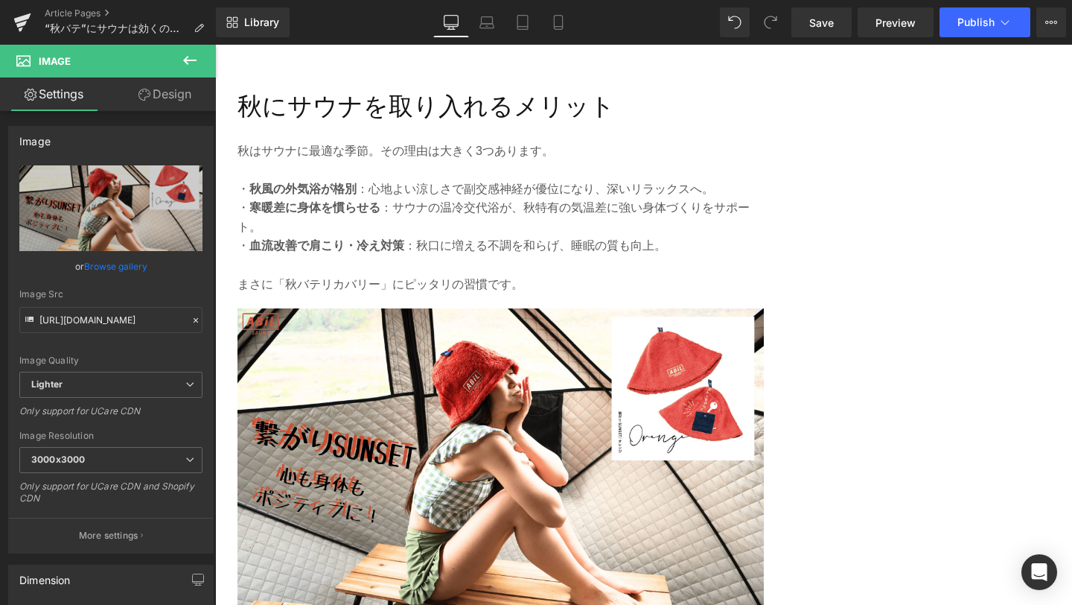
type input "C:\fakepath\4-min.png"
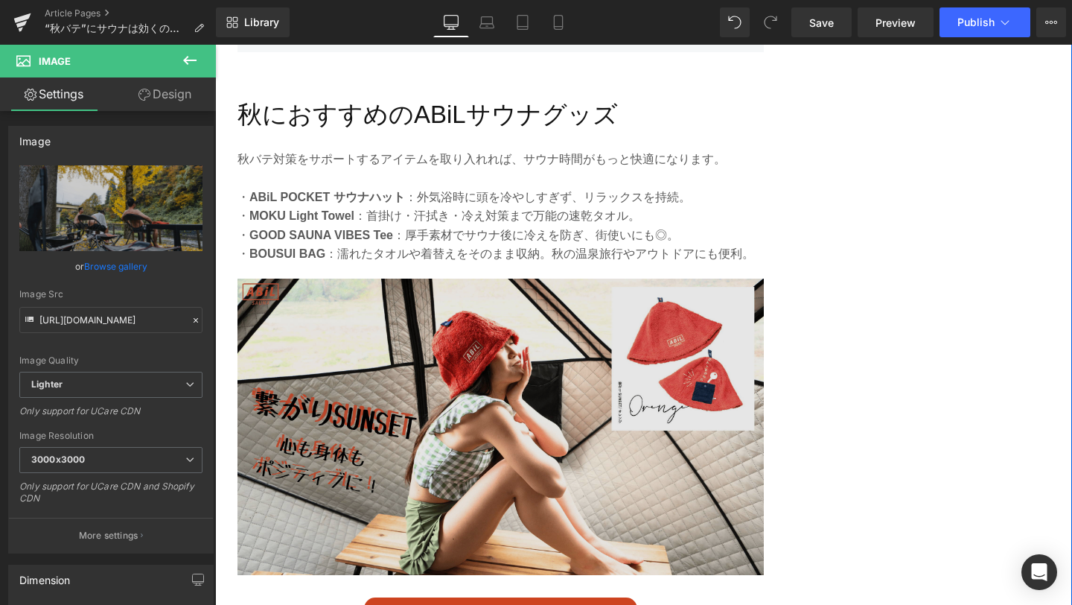
scroll to position [2992, 0]
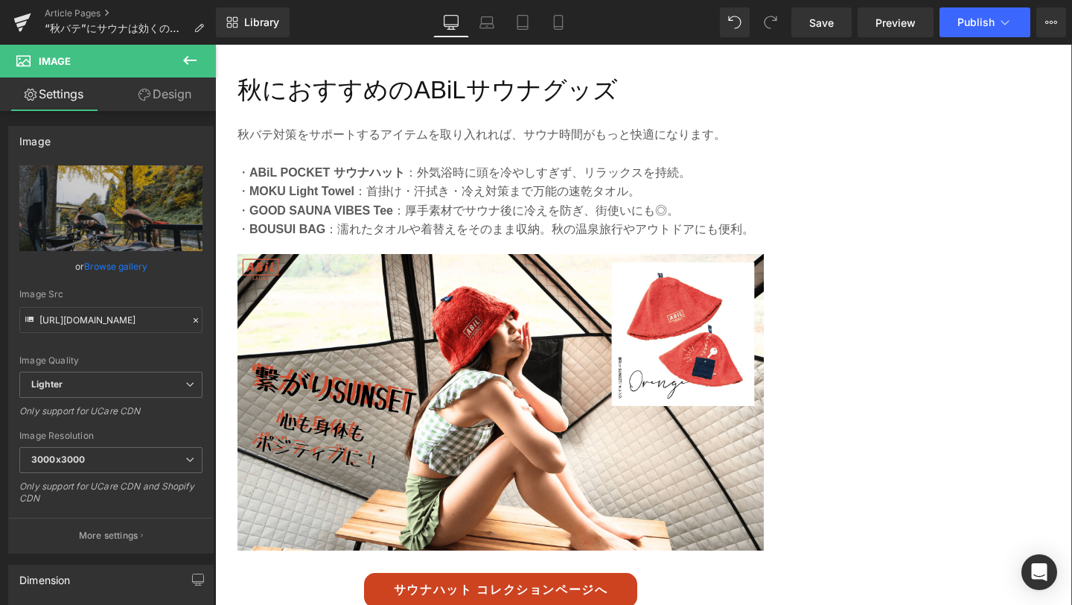
click at [490, 400] on div "Image" at bounding box center [501, 402] width 526 height 296
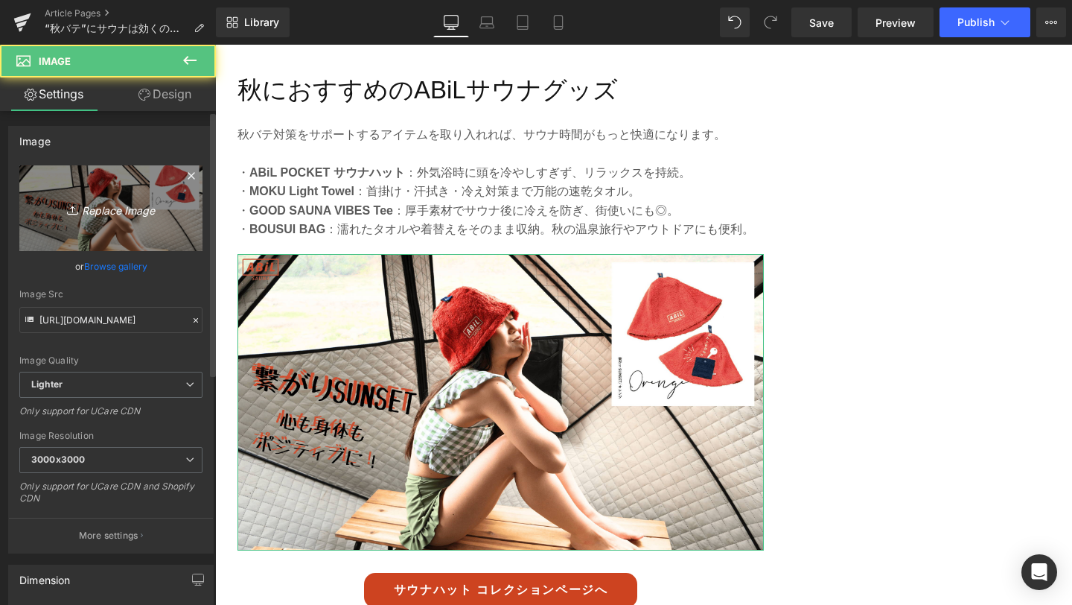
click at [130, 220] on link "Replace Image" at bounding box center [110, 208] width 183 height 86
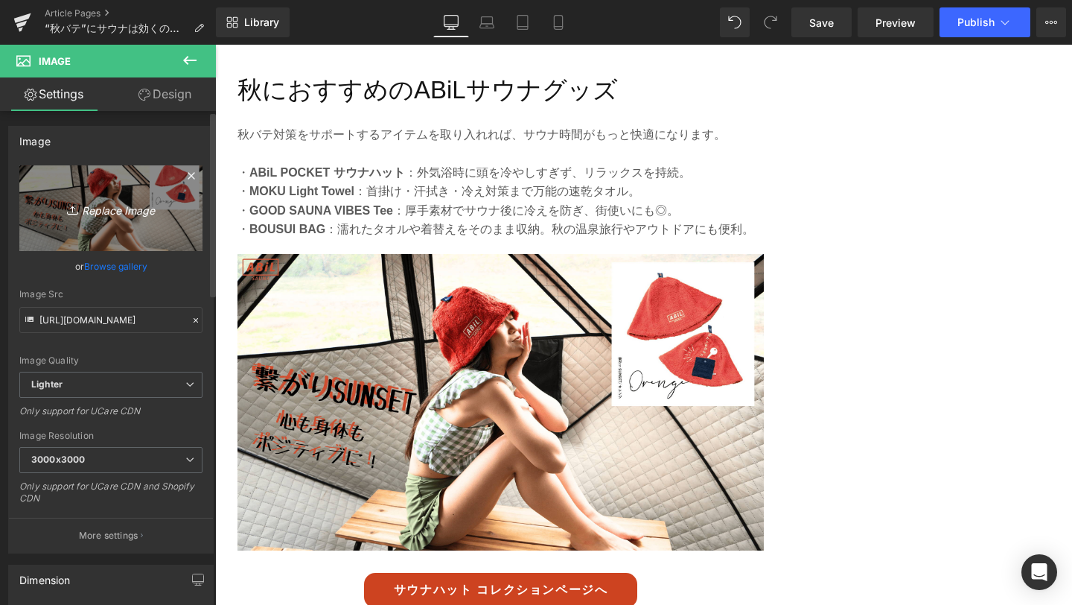
type input "C:\fakepath\5-min.png"
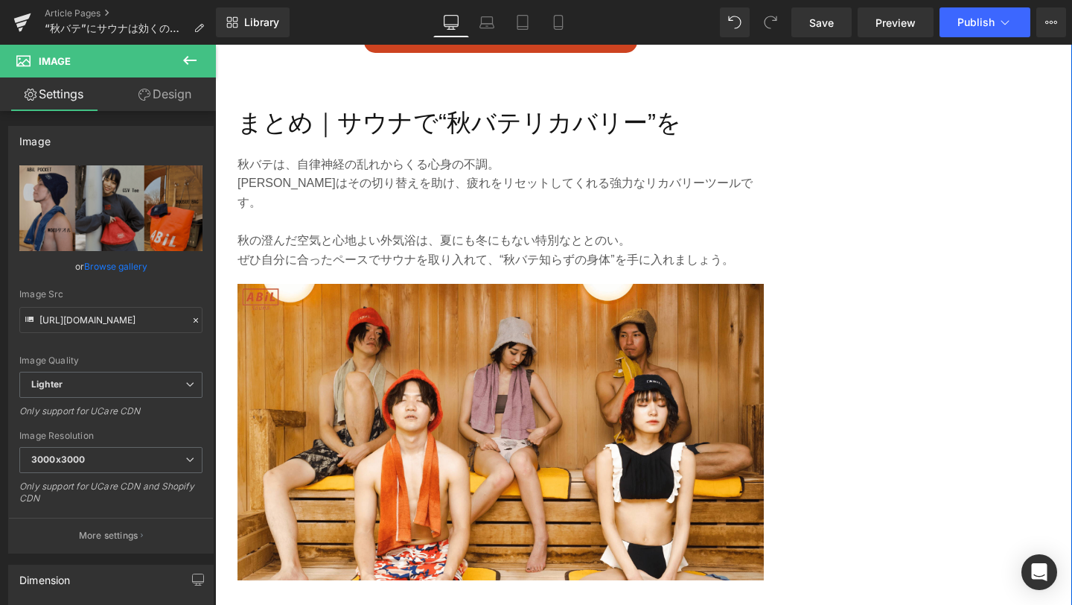
scroll to position [3547, 0]
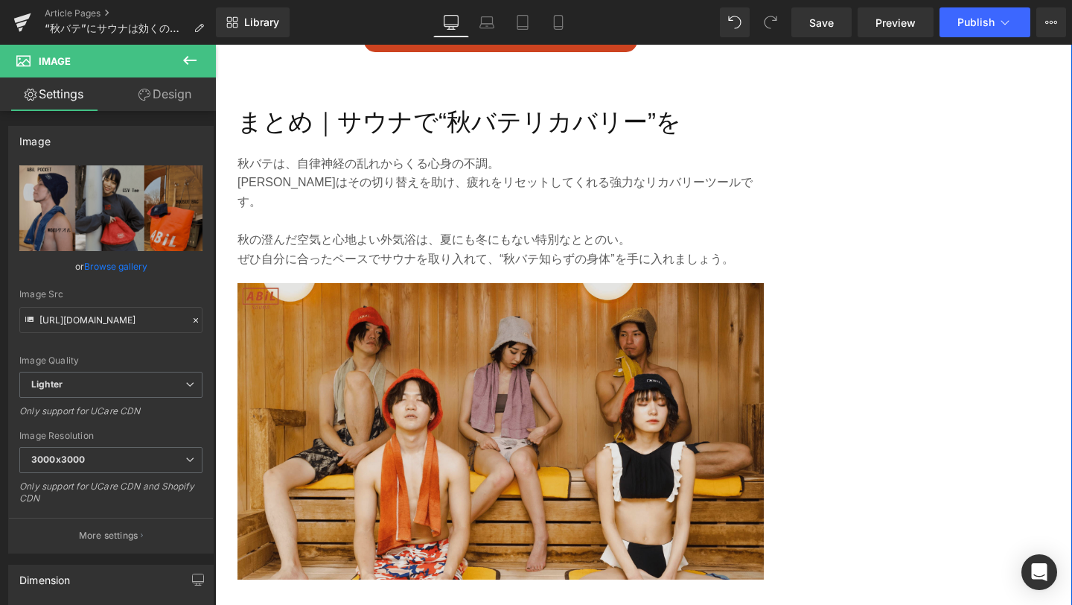
click at [508, 446] on img at bounding box center [501, 431] width 526 height 296
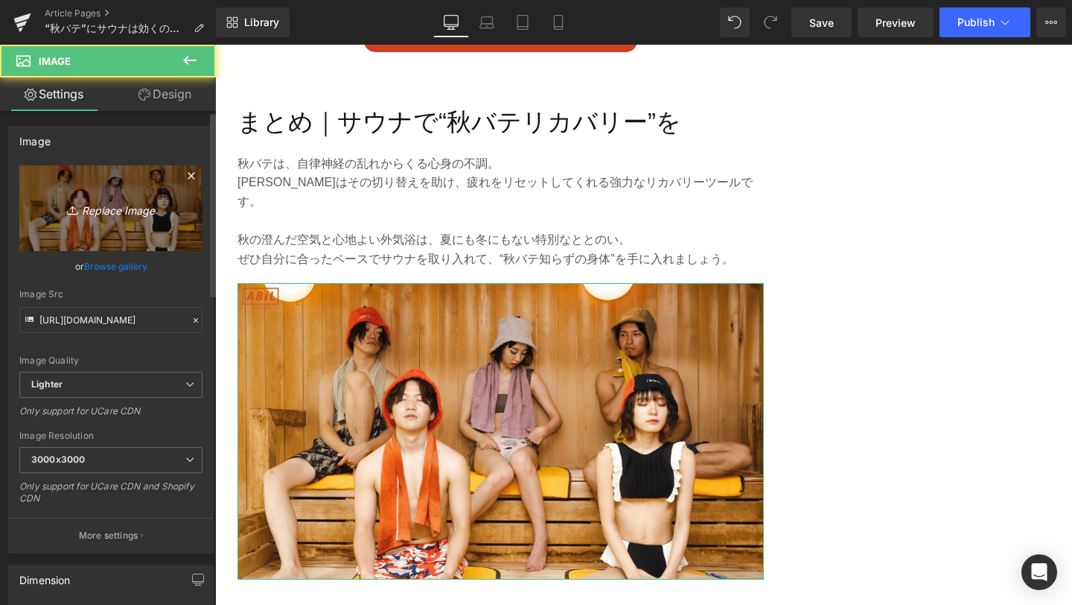
click at [130, 206] on icon "Replace Image" at bounding box center [110, 208] width 119 height 19
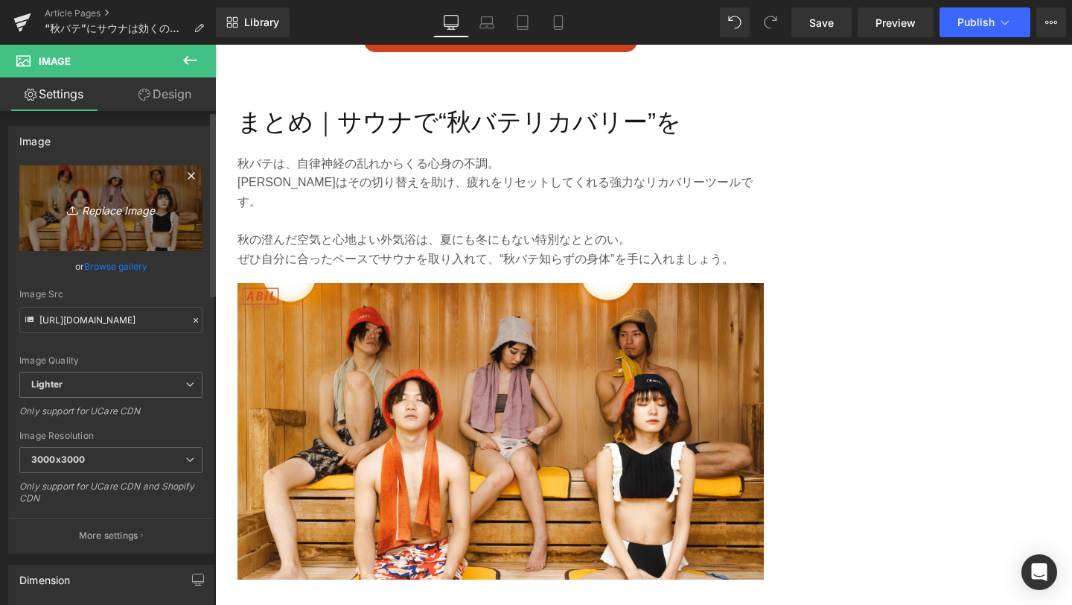
type input "C:\fakepath\6-min.png"
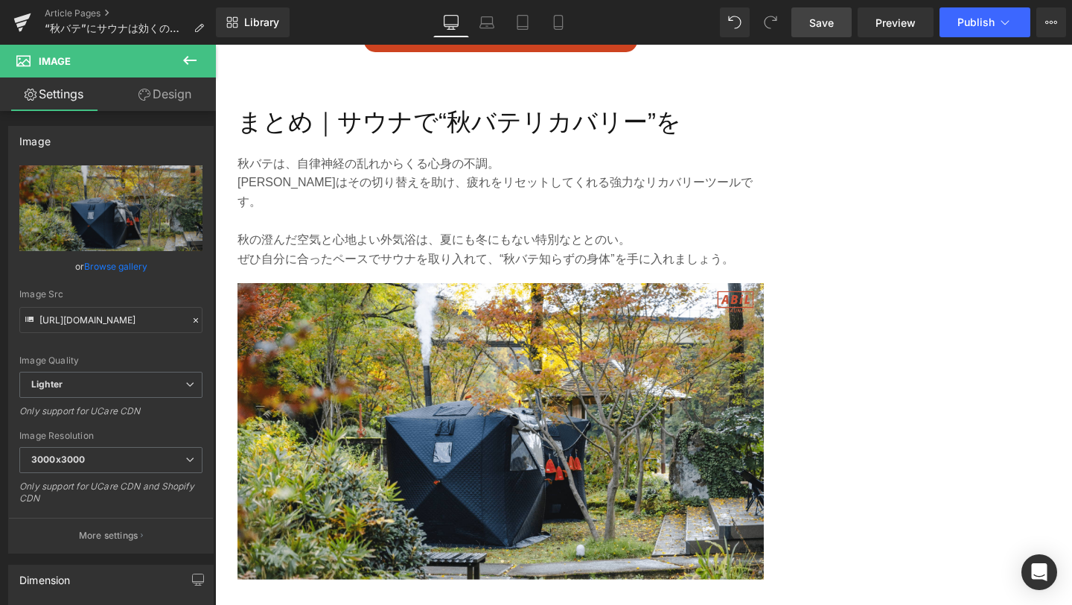
click at [815, 34] on link "Save" at bounding box center [822, 22] width 60 height 30
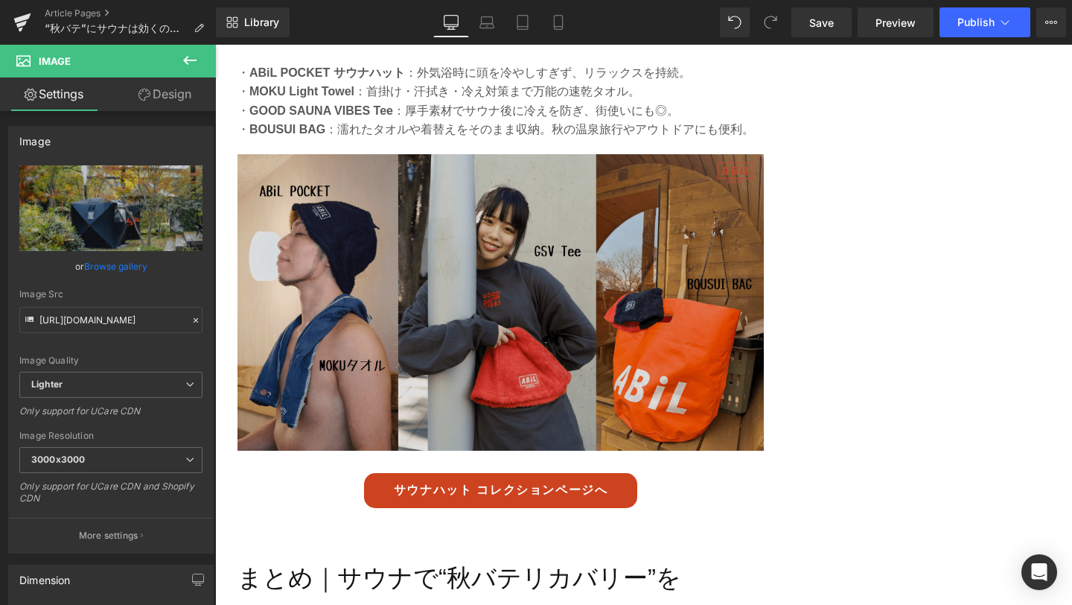
scroll to position [3101, 0]
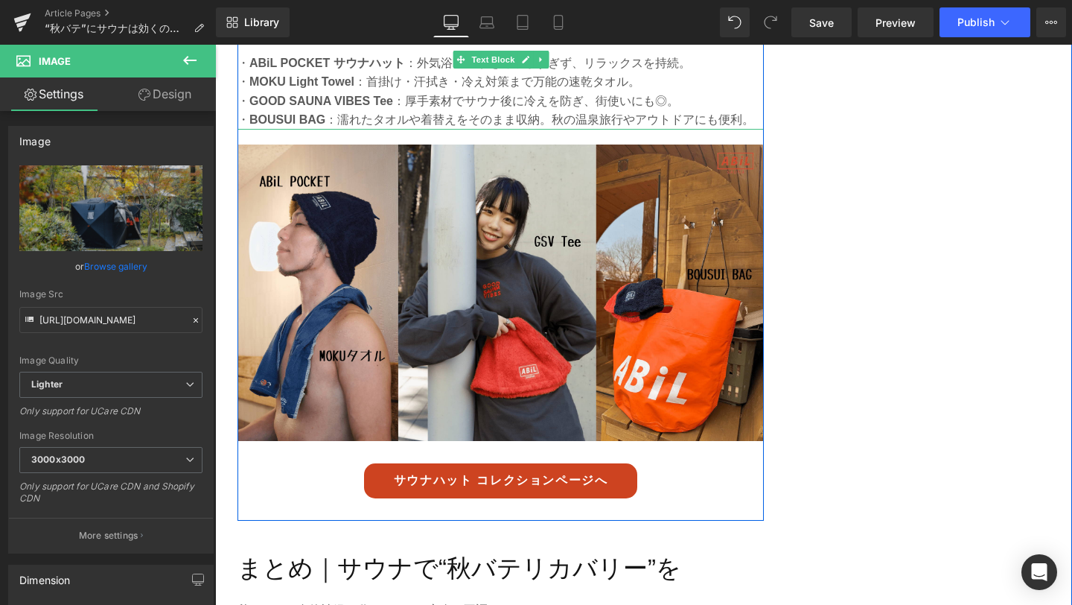
click at [261, 98] on strong "GOOD SAUNA VIBES Tee" at bounding box center [321, 101] width 144 height 13
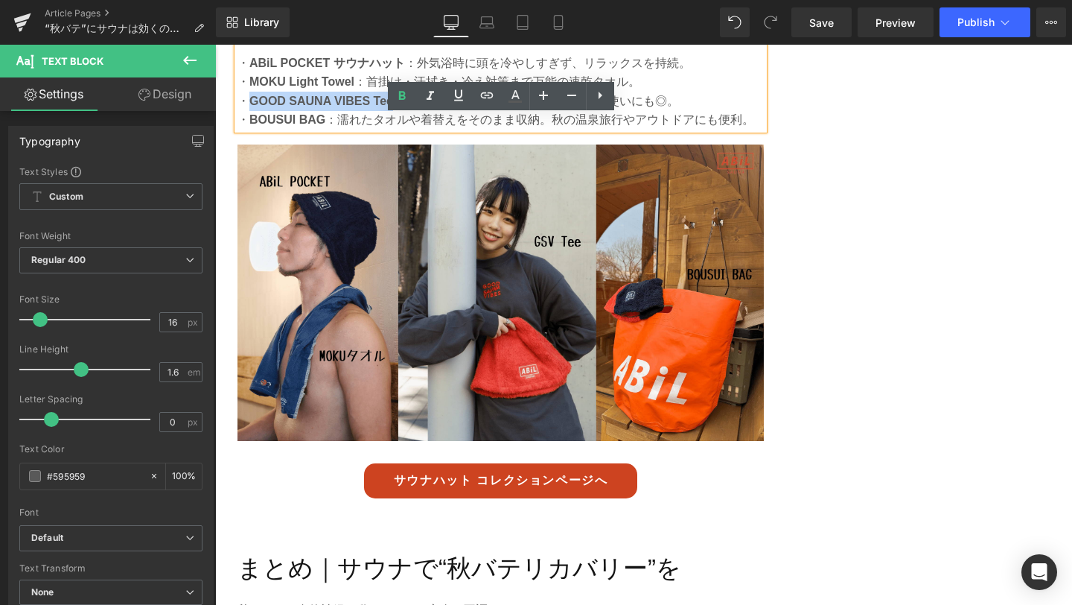
drag, startPoint x: 251, startPoint y: 100, endPoint x: 395, endPoint y: 102, distance: 143.7
click at [395, 102] on p "・ GOOD SAUNA VIBES Tee ：厚手素材でサウナ後に冷えを防ぎ、街使いにも◎。" at bounding box center [501, 101] width 526 height 19
copy strong "GOOD SAUNA VIBES Tee"
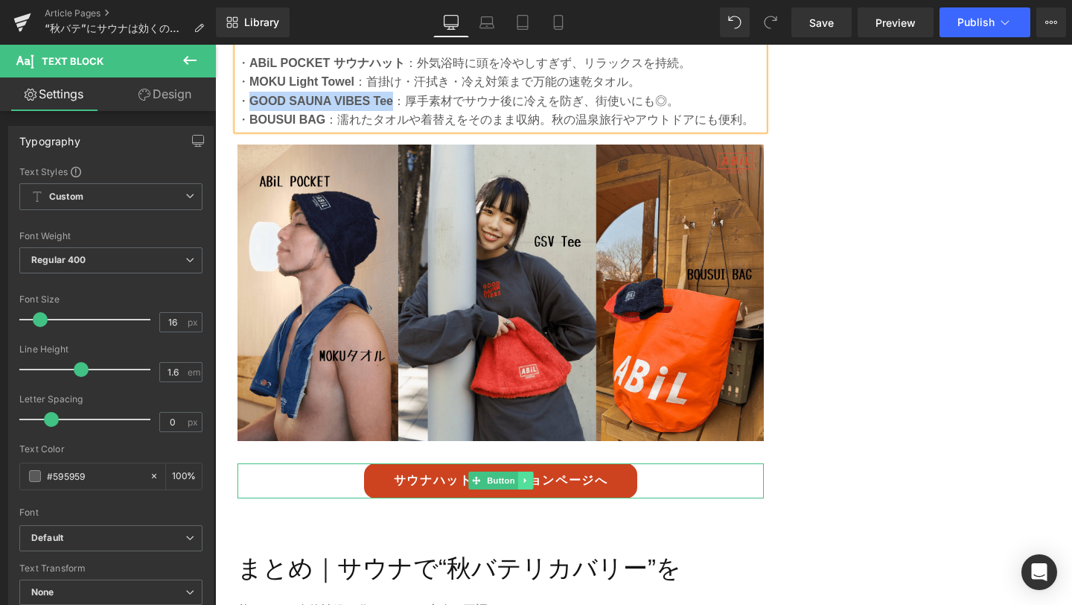
click at [520, 474] on link at bounding box center [526, 480] width 16 height 18
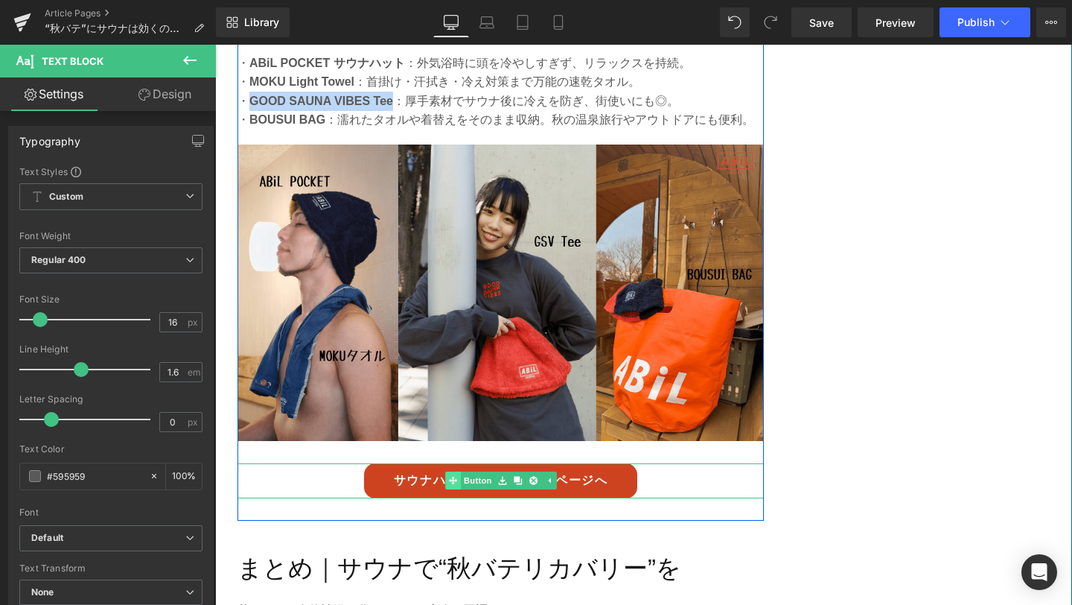
click at [476, 481] on link "Button" at bounding box center [469, 480] width 49 height 18
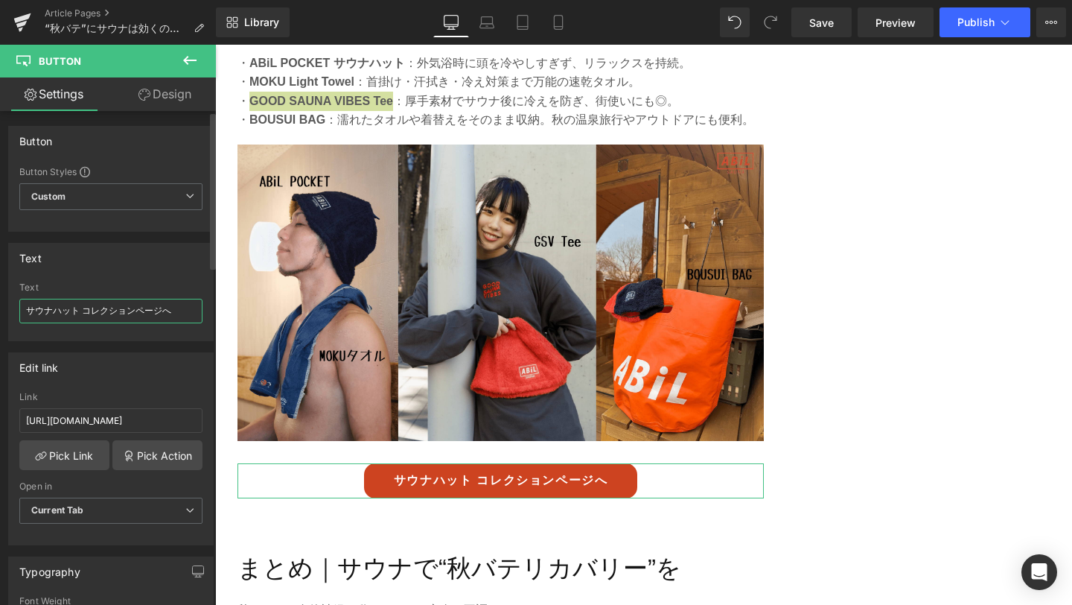
drag, startPoint x: 25, startPoint y: 309, endPoint x: 182, endPoint y: 309, distance: 157.1
click at [182, 309] on input "サウナハット コレクションページへ" at bounding box center [110, 311] width 183 height 25
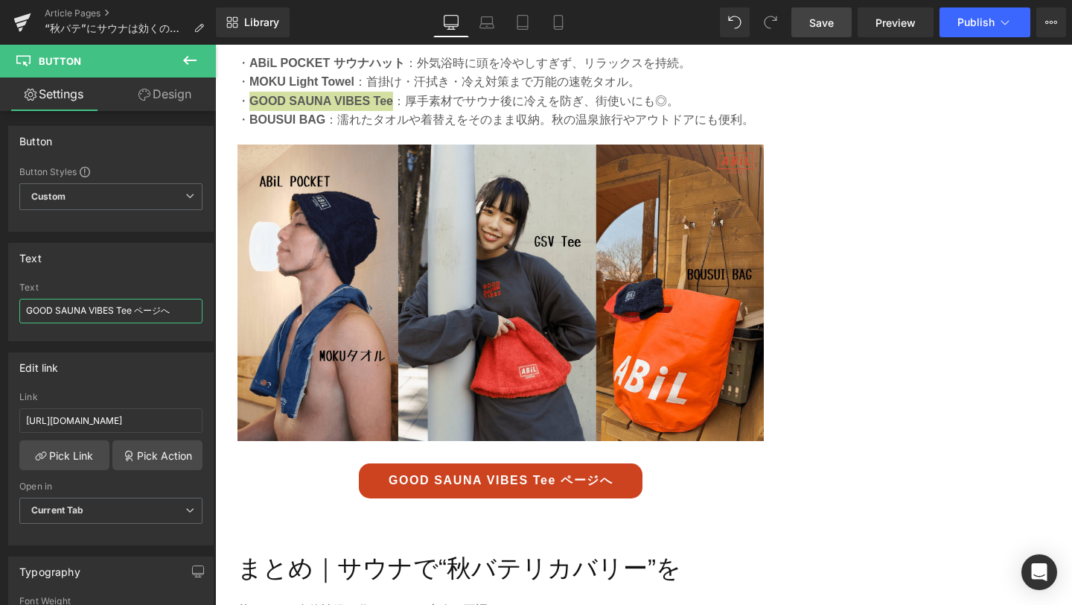
type input "GOOD SAUNA VIBES Tee ページへ"
click at [821, 20] on span "Save" at bounding box center [821, 23] width 25 height 16
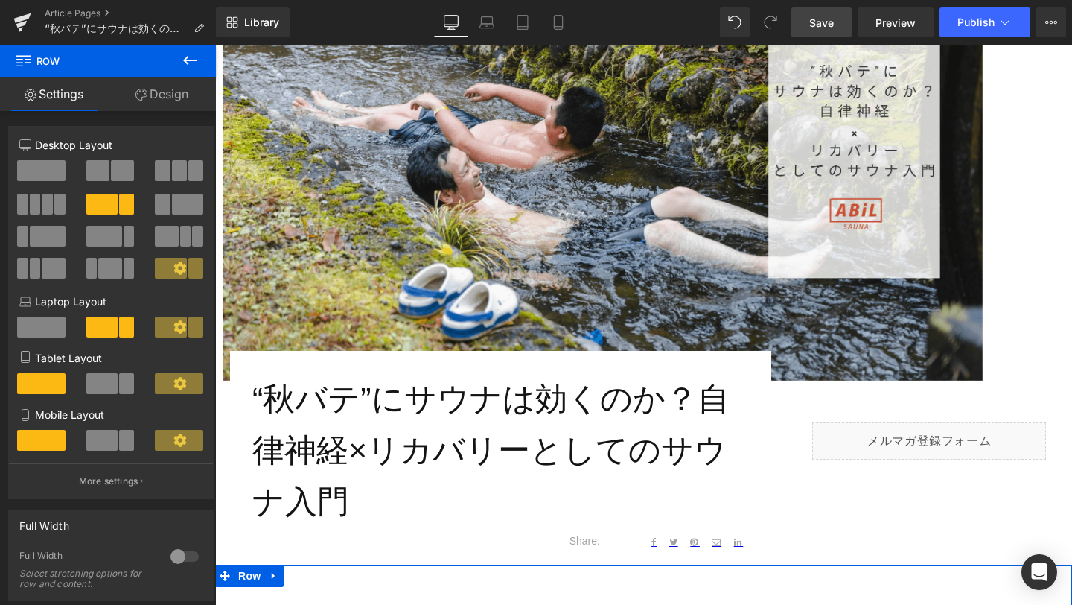
scroll to position [162, 0]
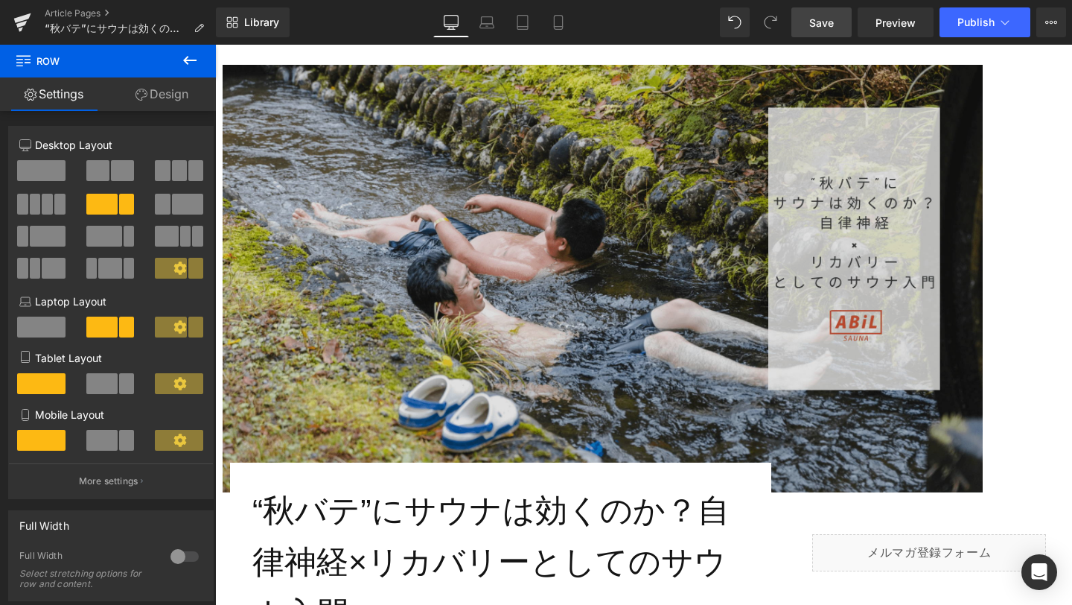
click at [375, 273] on img at bounding box center [603, 278] width 760 height 427
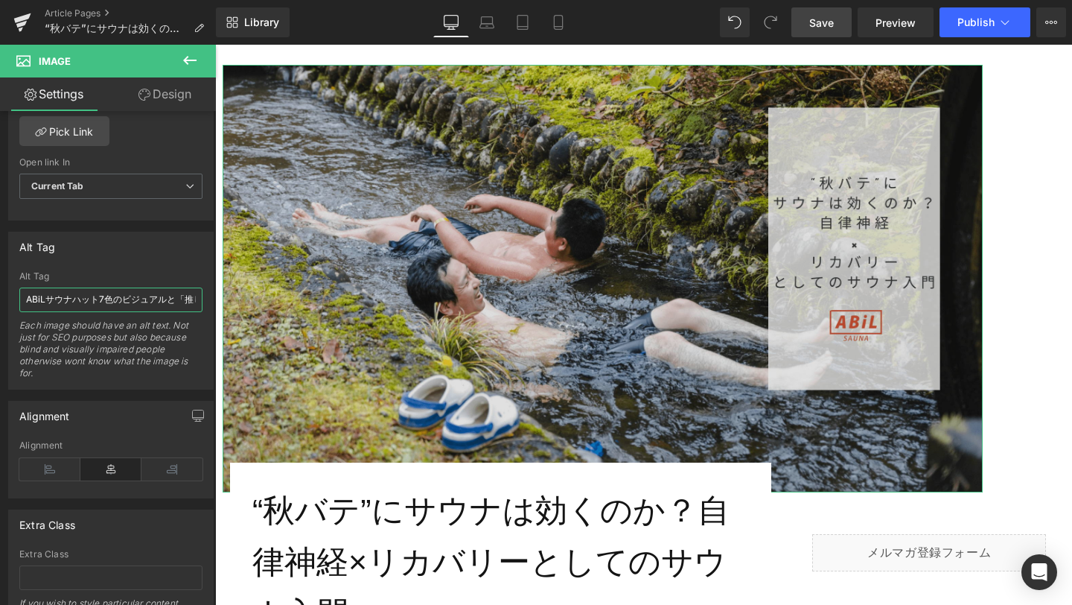
scroll to position [0, 99]
drag, startPoint x: 241, startPoint y: 345, endPoint x: 241, endPoint y: 319, distance: 26.1
paste input "秋サウナで[PERSON_NAME]に浸かりながらととのう様子と「秋バテにサウナは効くのか？」のタイトル文字"
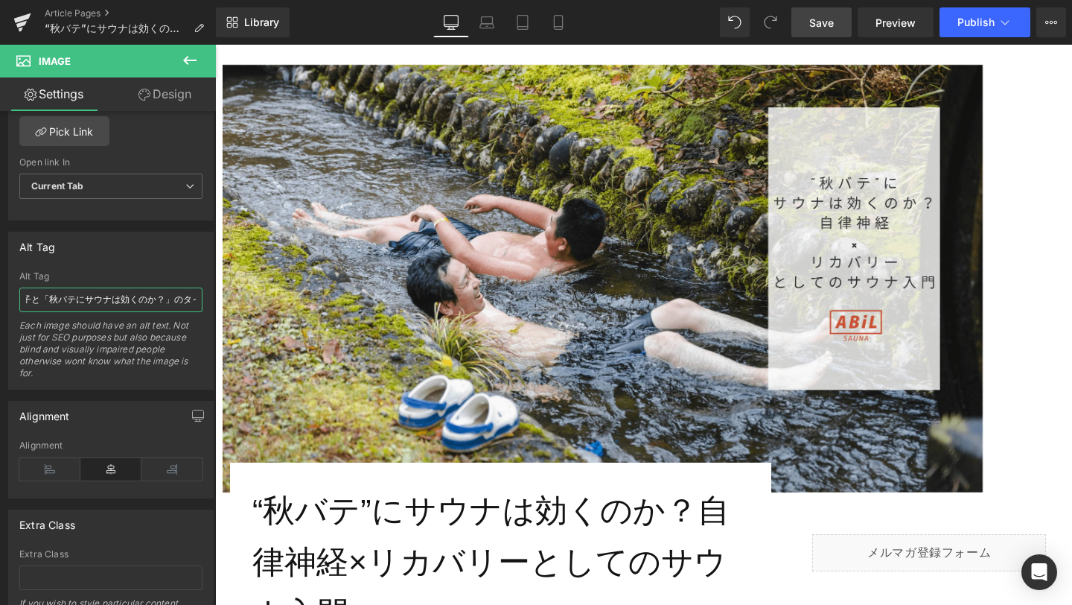
type input "秋サウナで[PERSON_NAME]に浸かりながらととのう様子と「秋バテにサウナは効くのか？」のタイトル文字"
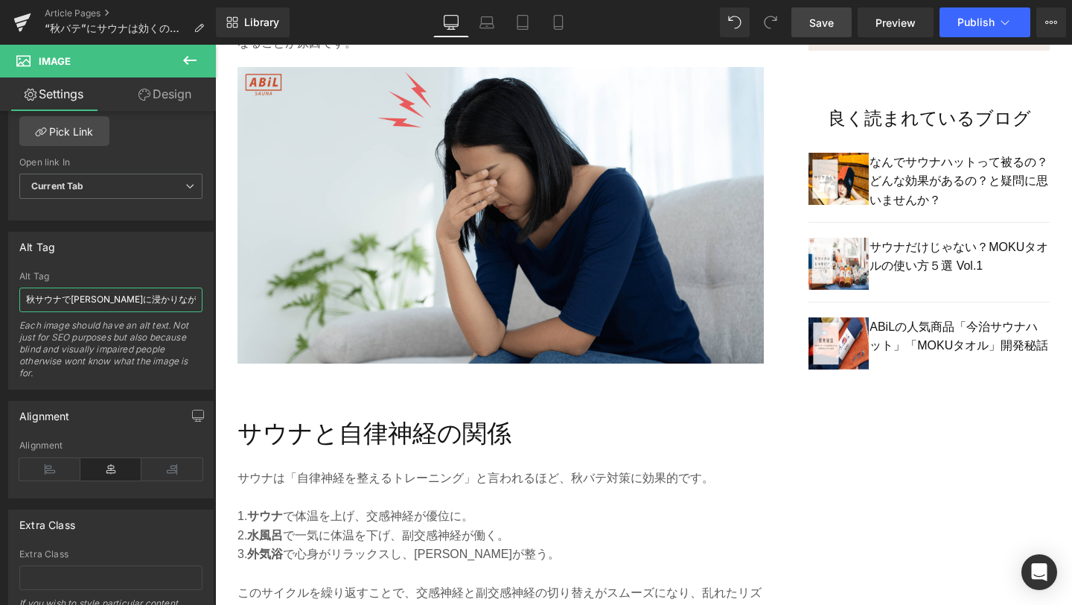
scroll to position [1139, 0]
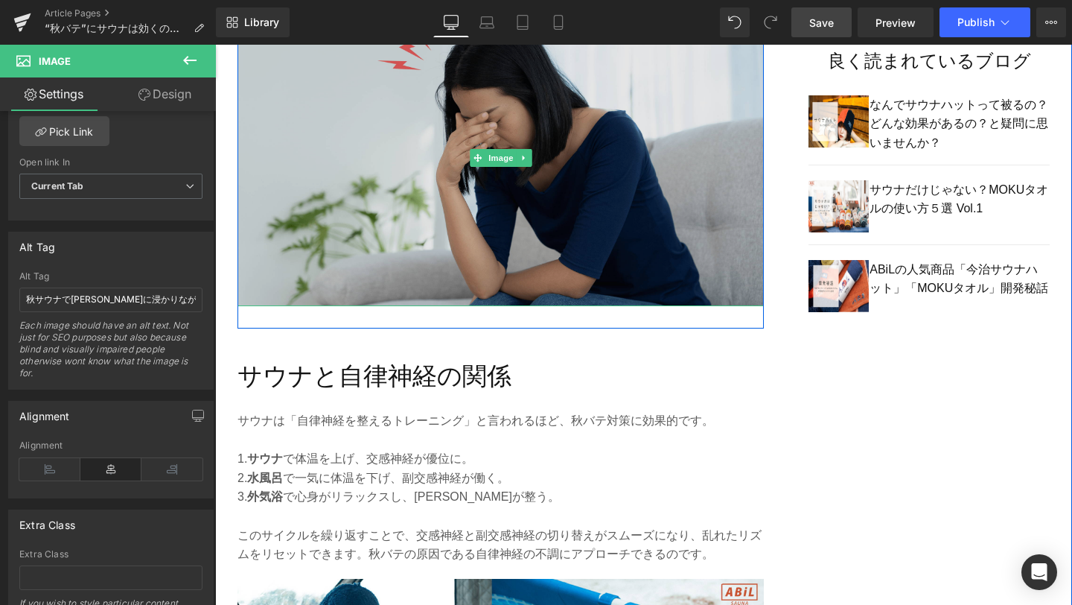
click at [473, 248] on img at bounding box center [501, 158] width 526 height 296
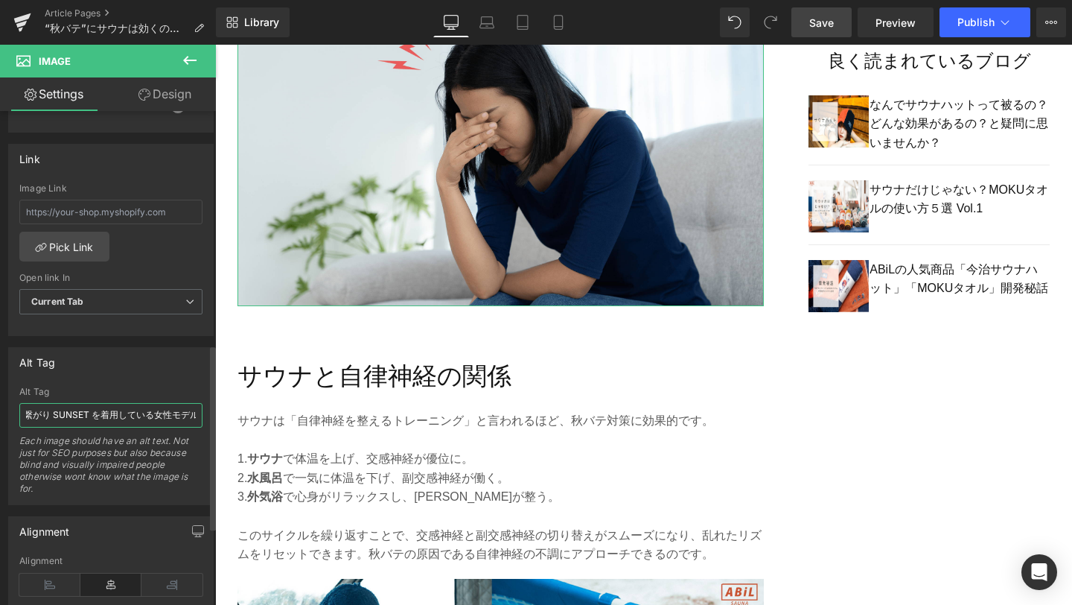
scroll to position [0, 163]
drag, startPoint x: 25, startPoint y: 413, endPoint x: 185, endPoint y: 429, distance: 160.9
click at [185, 429] on div "Alt Tag ABiL POCKETサウナハット Orange / 繋がり SUNSET を着用している女性モデル Each image should ha…" at bounding box center [110, 445] width 183 height 118
paste input "体調を崩してだるそうにしている人のイメージ"
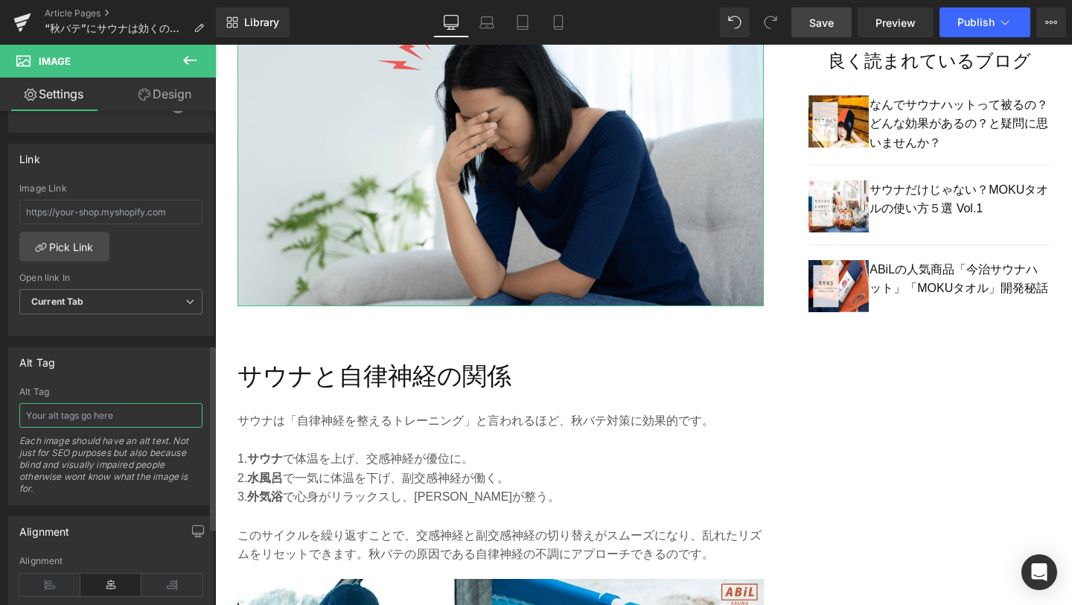
type input "体調を崩してだるそうにしている人のイメージ"
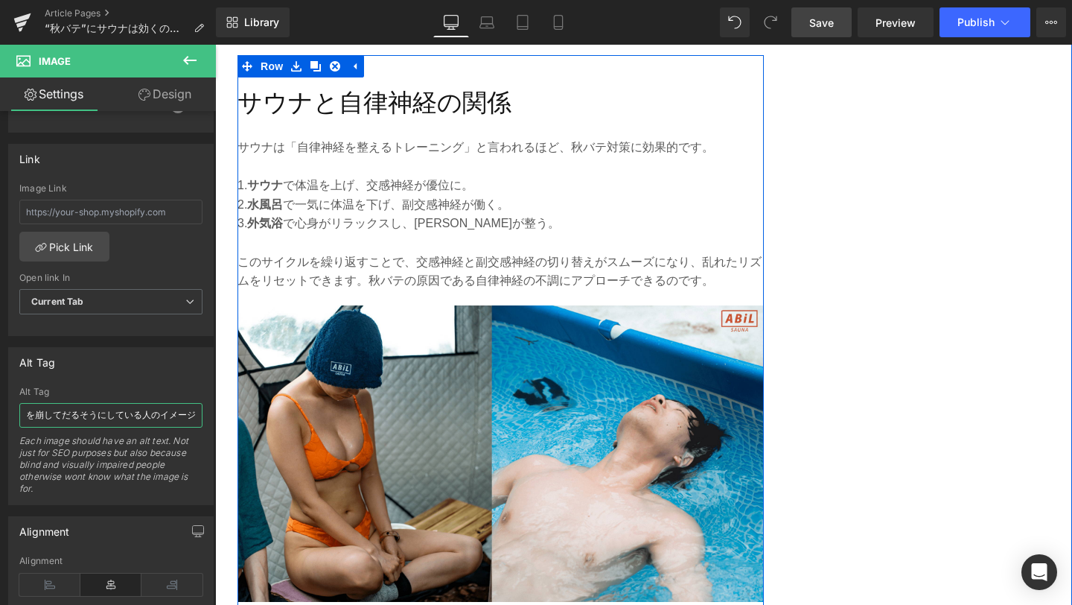
scroll to position [1468, 0]
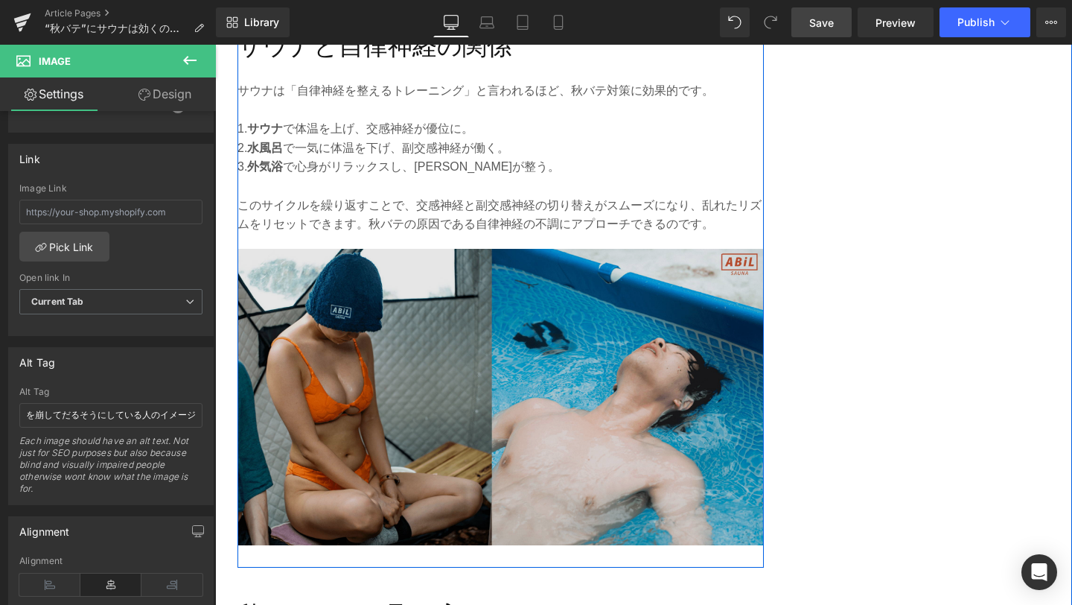
click at [452, 418] on img at bounding box center [501, 397] width 526 height 296
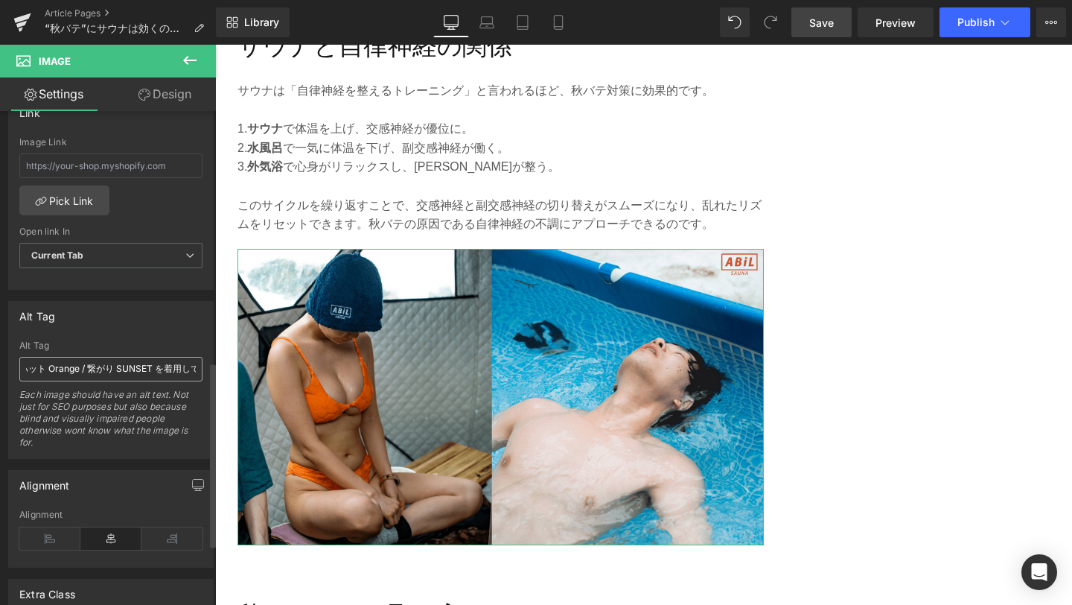
scroll to position [0, 163]
drag, startPoint x: 23, startPoint y: 369, endPoint x: 193, endPoint y: 378, distance: 170.1
click at [193, 378] on input "ABiL POCKETサウナハット Orange / 繋がり SUNSET を着用している女性モデル" at bounding box center [110, 369] width 183 height 25
type input "サウナ・水風呂・外気浴を繰り返す温冷交代浴の様子"
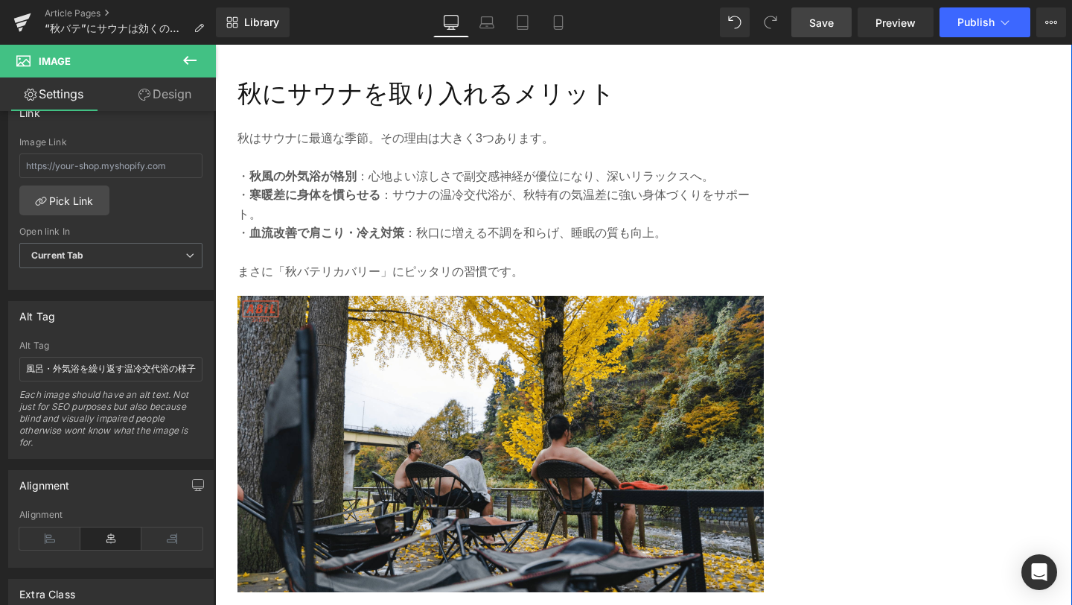
scroll to position [1997, 0]
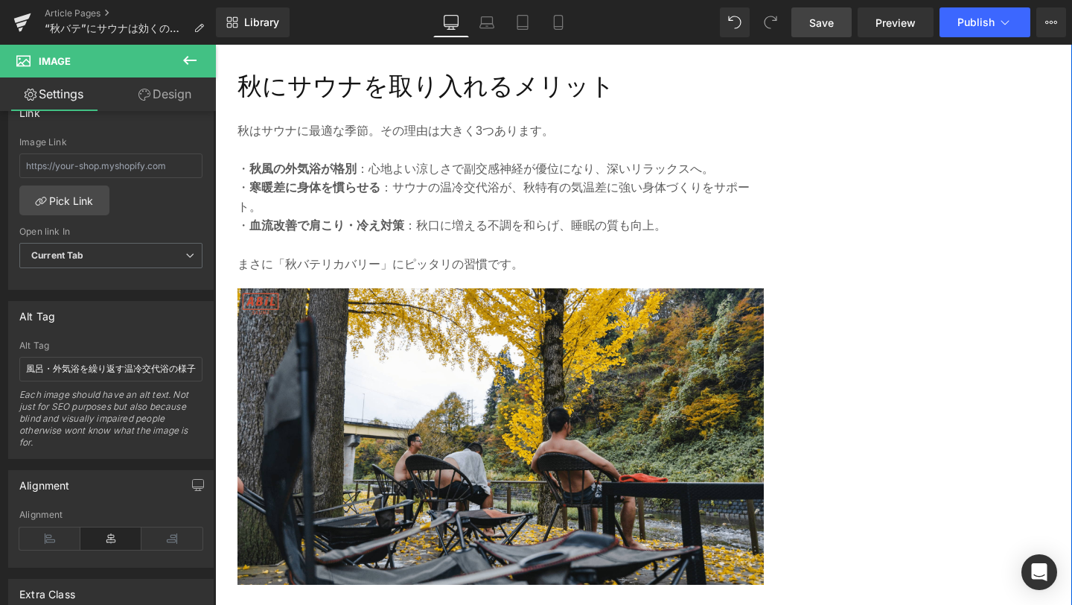
click at [390, 404] on img at bounding box center [501, 436] width 526 height 296
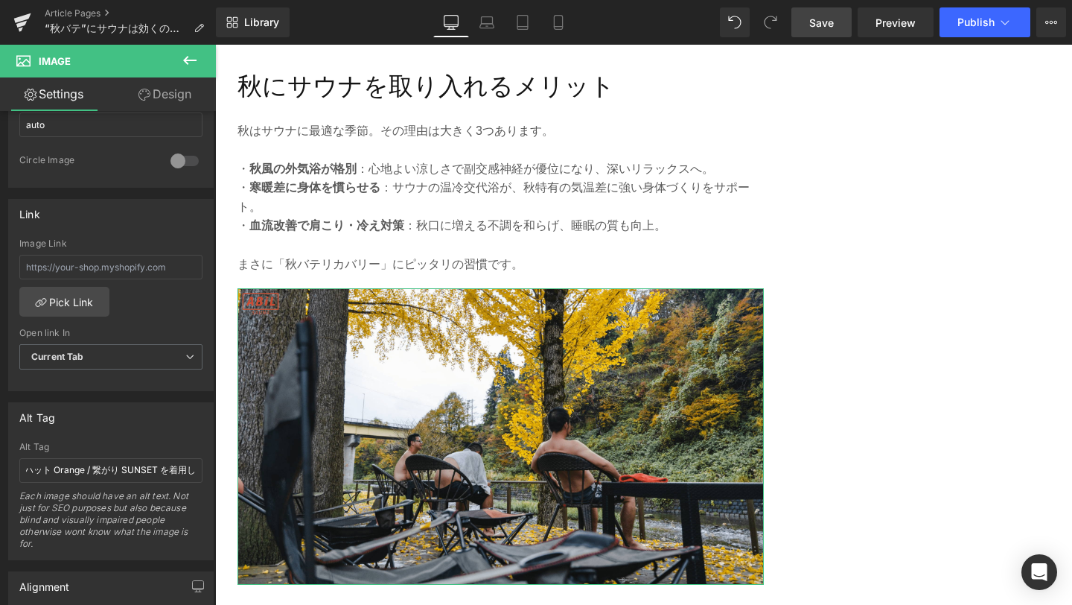
scroll to position [0, 163]
drag, startPoint x: 241, startPoint y: 515, endPoint x: 224, endPoint y: 465, distance: 52.0
type input "紅葉の風景を眺めながら外気浴をしてリラックスする人の様子"
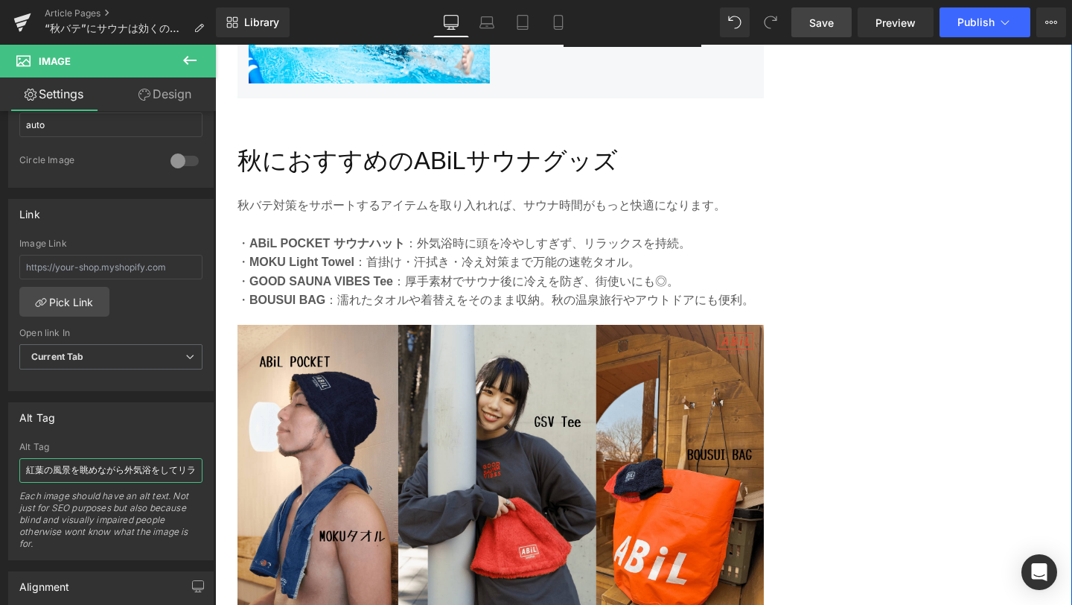
scroll to position [3066, 0]
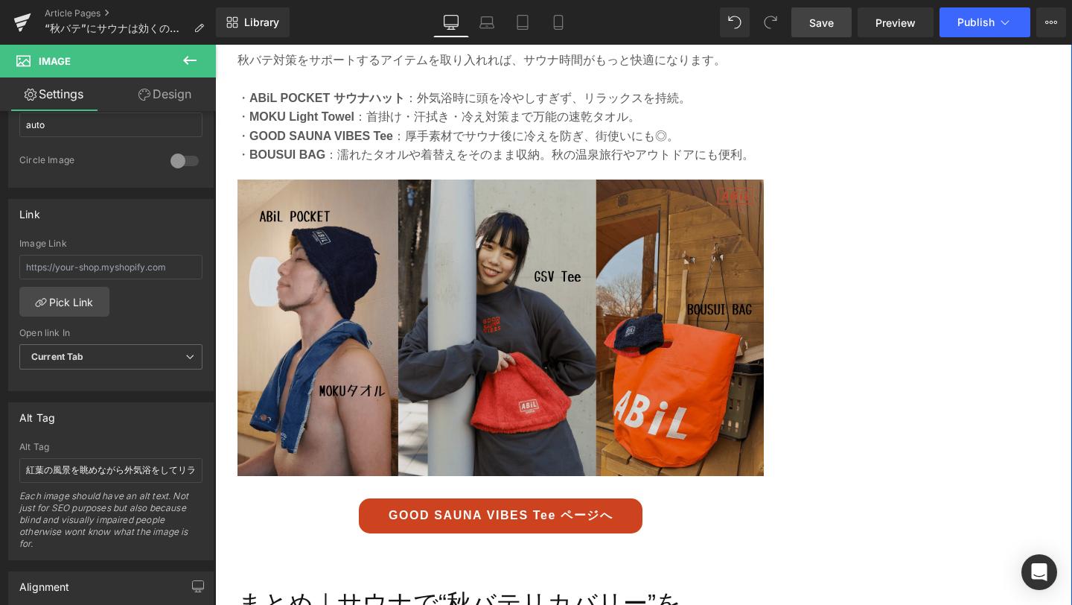
click at [378, 400] on img at bounding box center [501, 327] width 526 height 296
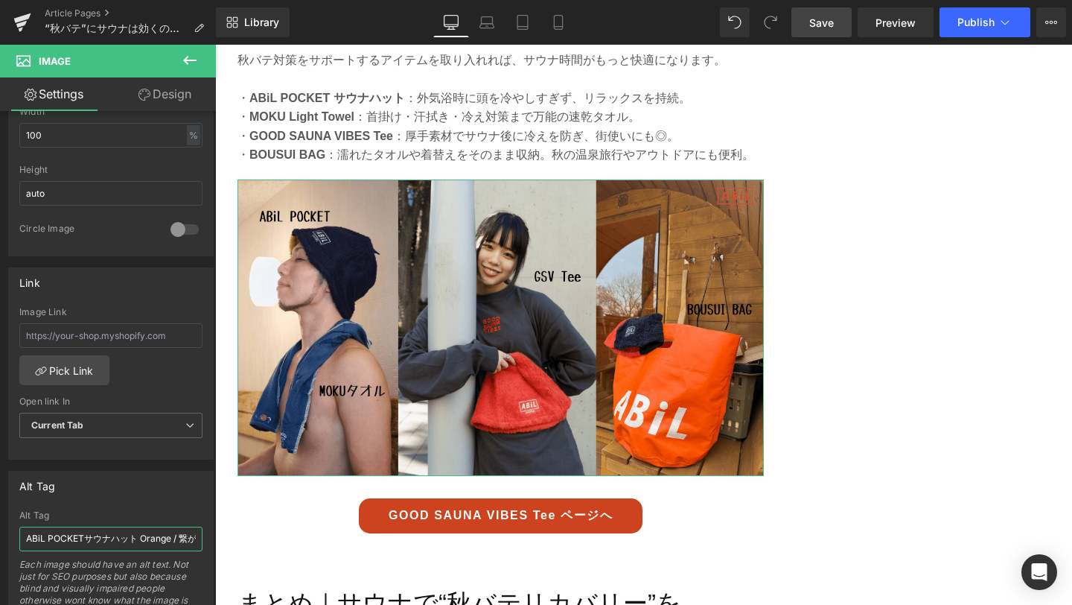
scroll to position [0, 163]
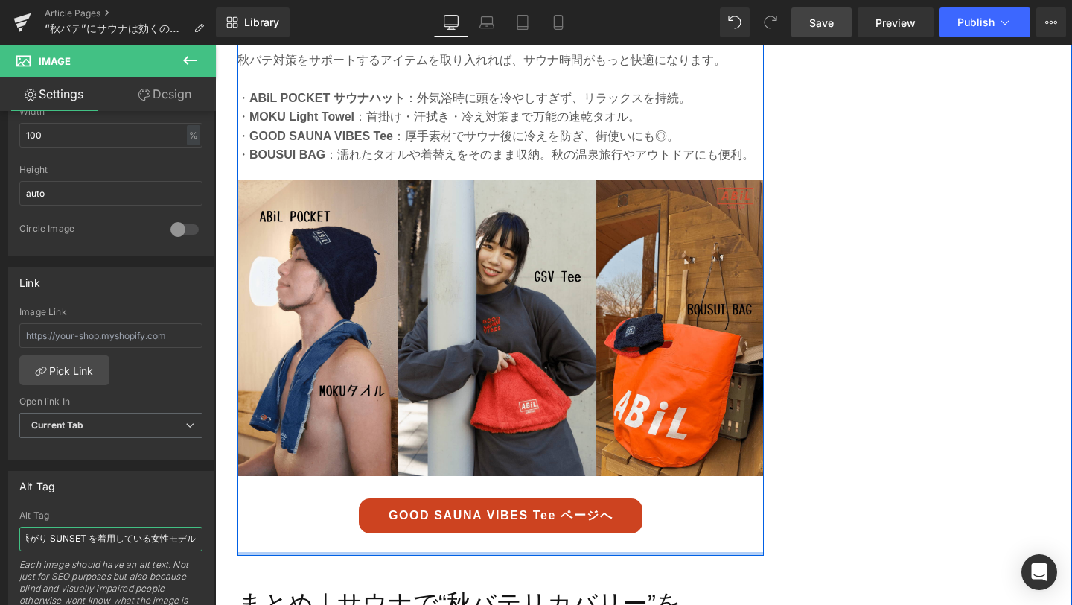
drag, startPoint x: 240, startPoint y: 584, endPoint x: 255, endPoint y: 550, distance: 37.4
paste input "ABiLのサウナハット・MOKUタオル・GSV Teeなど秋にぴったりのグッズを身につけたモデルと商品画像"
type input "ABiLのサウナハット・MOKUタオル・GSV Teeなど秋にぴったりのグッズを身につけたモデルと商品画像"
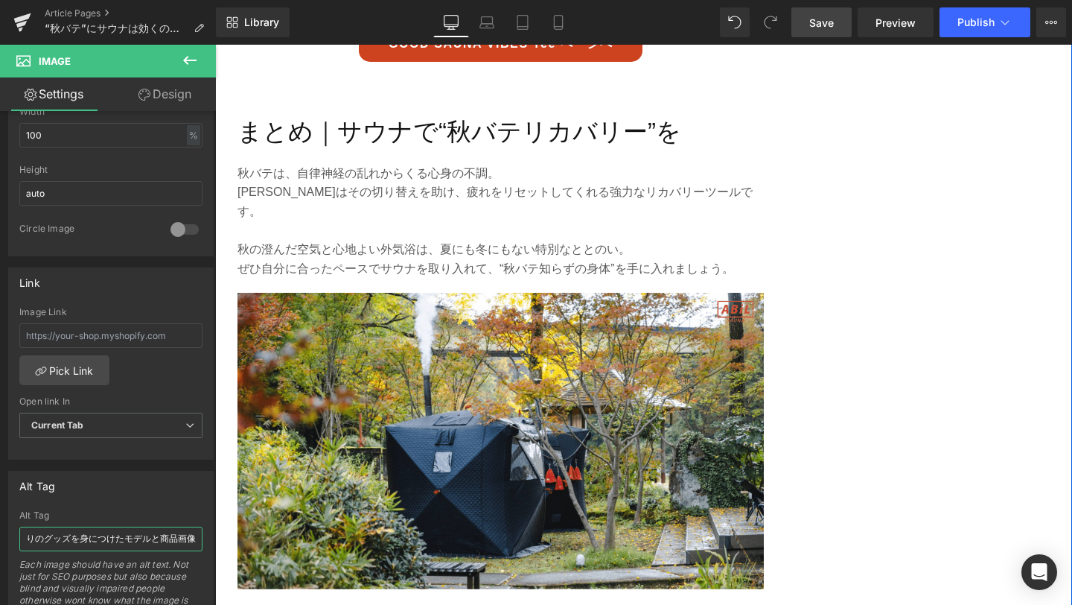
scroll to position [3585, 0]
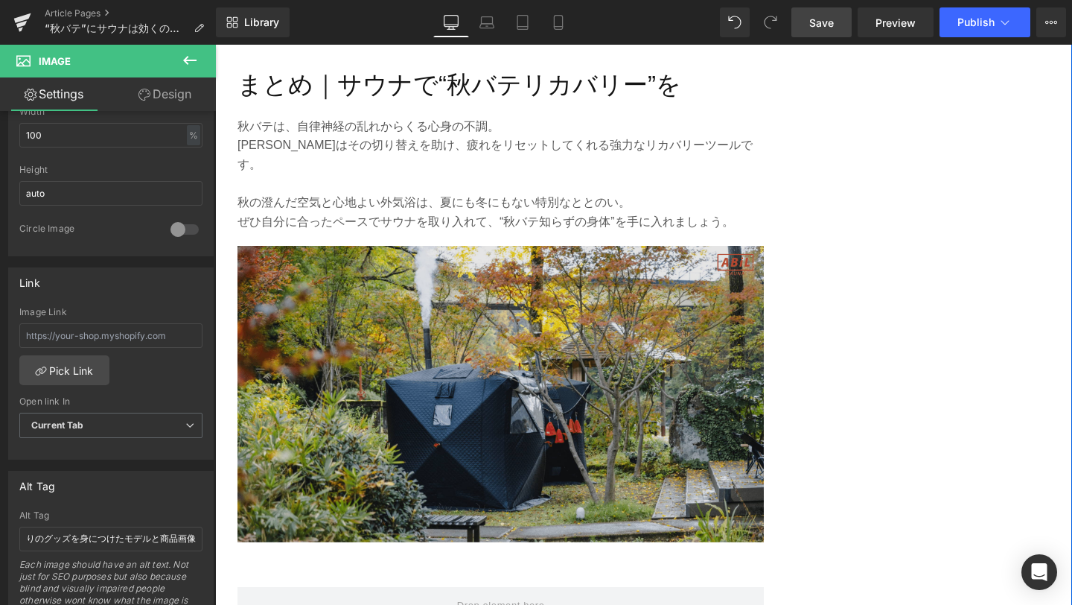
click at [398, 420] on img at bounding box center [501, 394] width 526 height 296
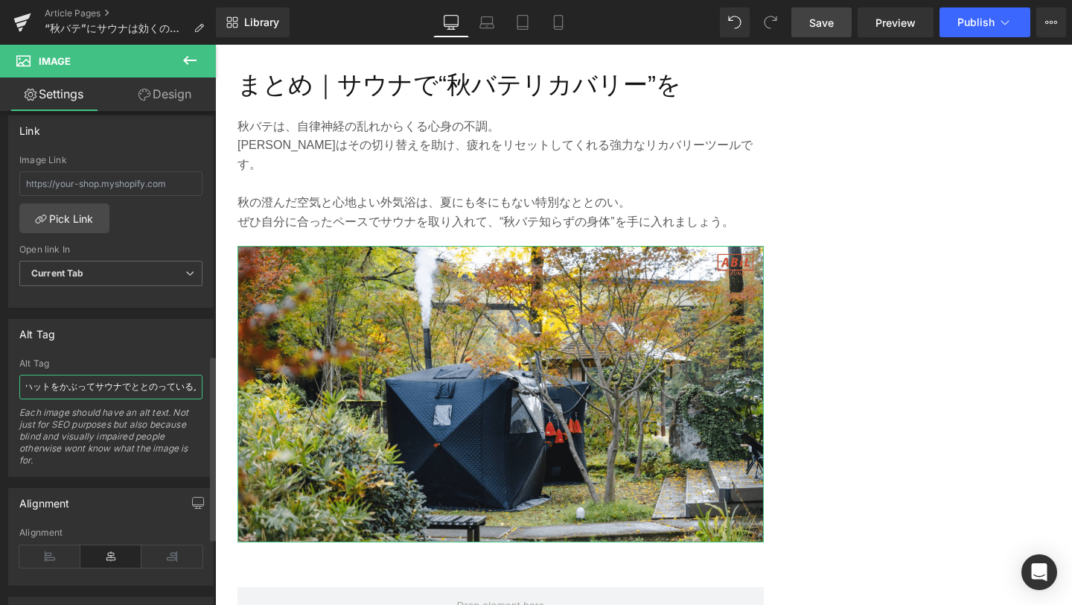
scroll to position [0, 85]
drag, startPoint x: 25, startPoint y: 386, endPoint x: 194, endPoint y: 396, distance: 168.6
click at [194, 396] on input "サウナハットをかぶってサウナでととのっている人たちの様子" at bounding box center [110, 387] width 183 height 25
type input "秋の大自然に囲まれて設営されたABiLテントサウナの外観"
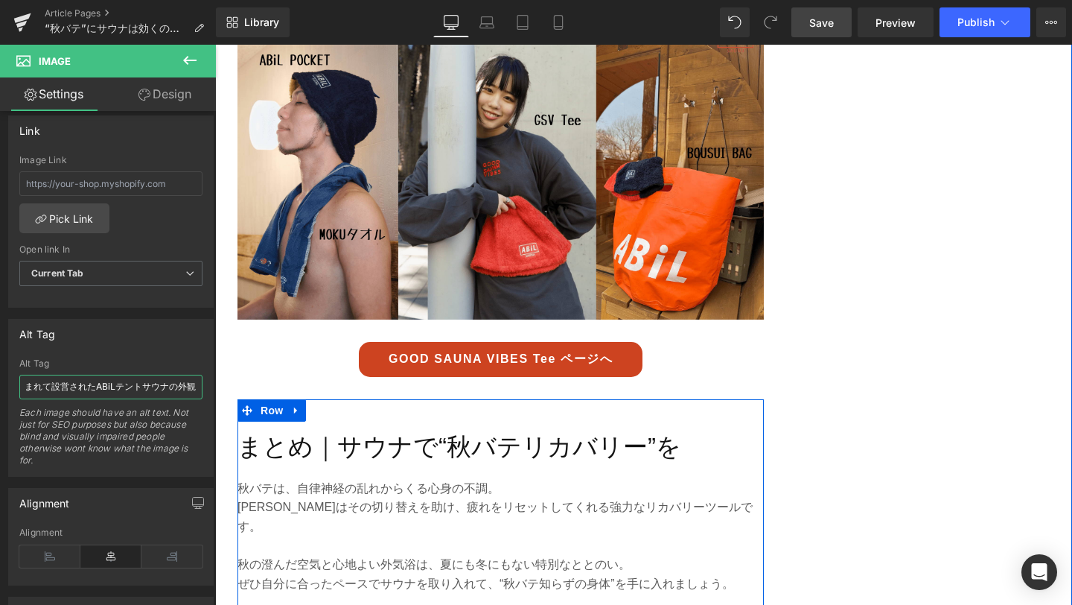
scroll to position [3221, 0]
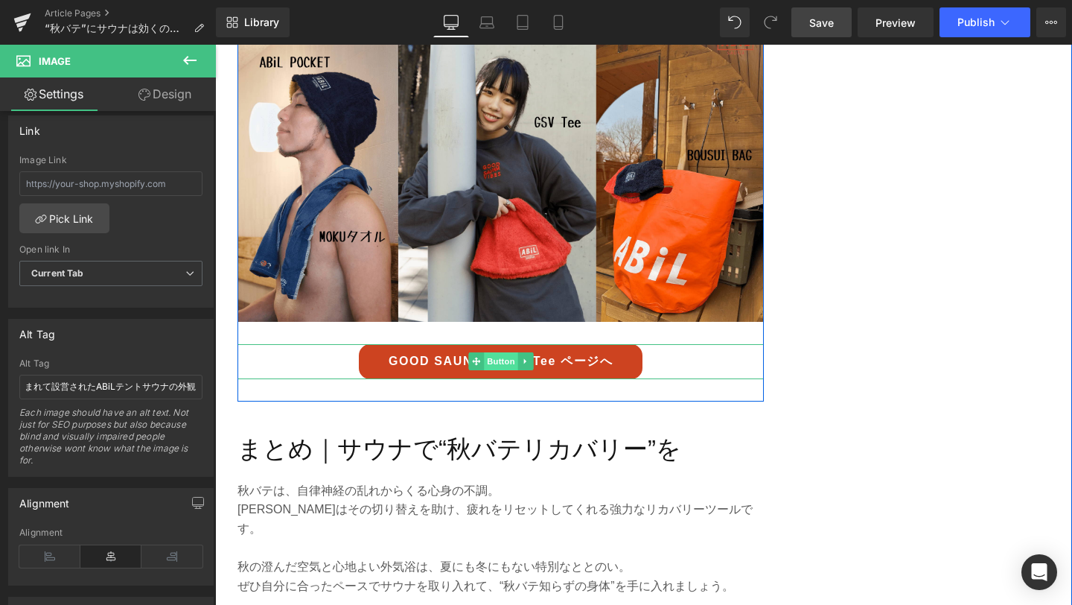
click at [503, 361] on span "Button" at bounding box center [501, 361] width 34 height 18
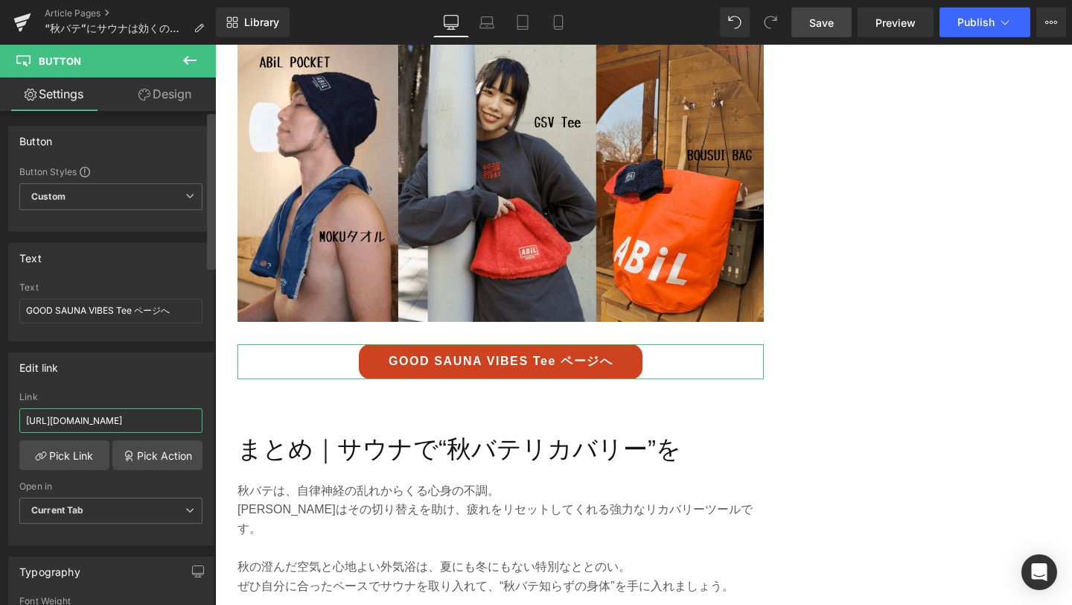
drag, startPoint x: 25, startPoint y: 419, endPoint x: 215, endPoint y: 433, distance: 190.4
click at [215, 433] on div "Button Button Styles Custom Custom Setup Global Style Custom Setup Global Style…" at bounding box center [108, 361] width 216 height 500
paste input "good-sauna-vibes-tee"
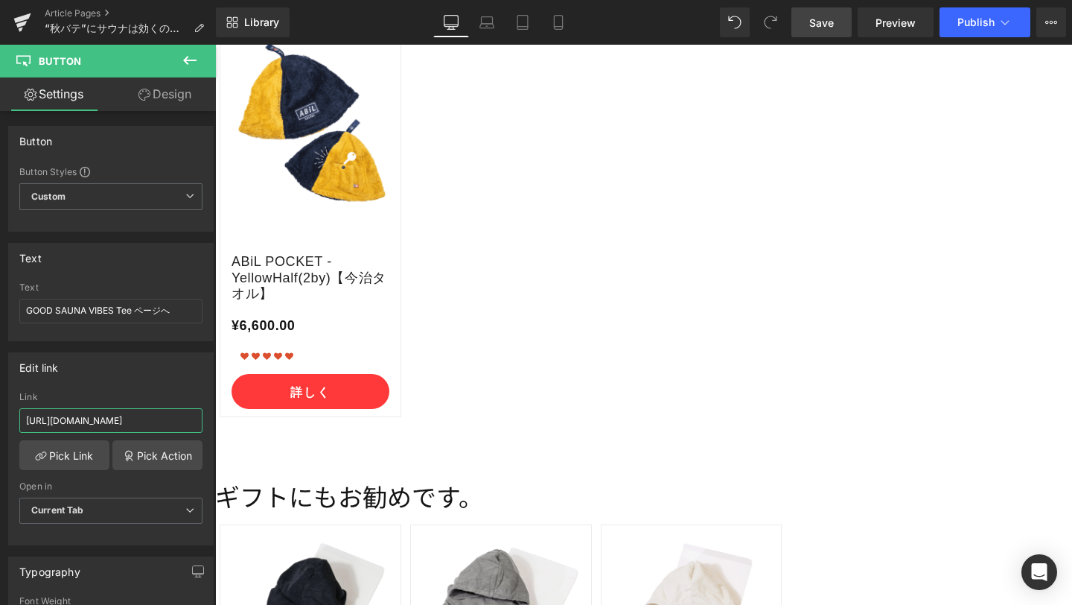
scroll to position [5393, 0]
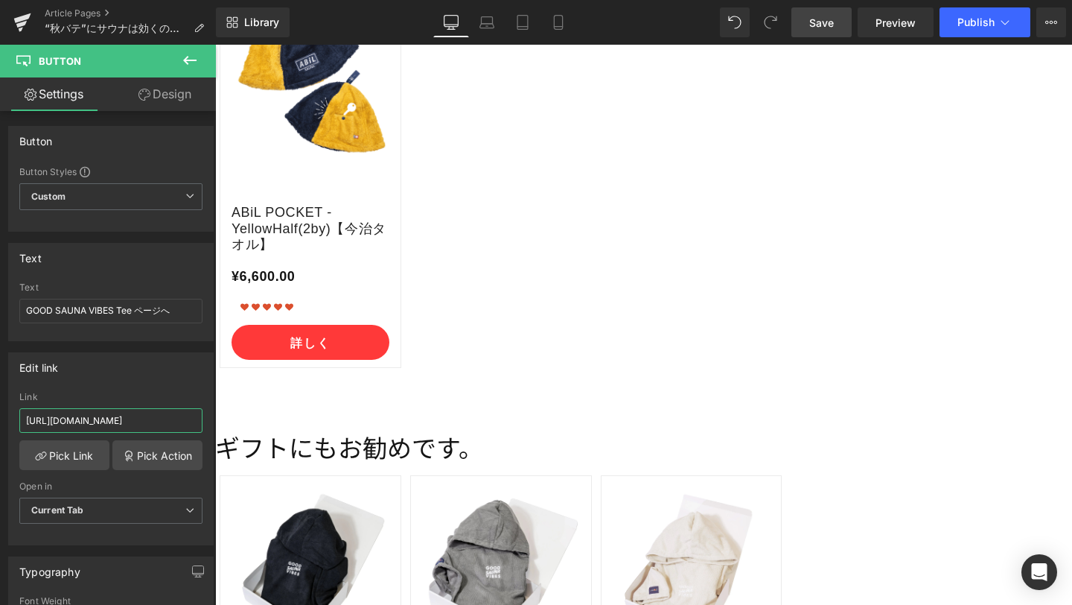
type input "[URL][DOMAIN_NAME]"
click at [821, 22] on span "Save" at bounding box center [821, 23] width 25 height 16
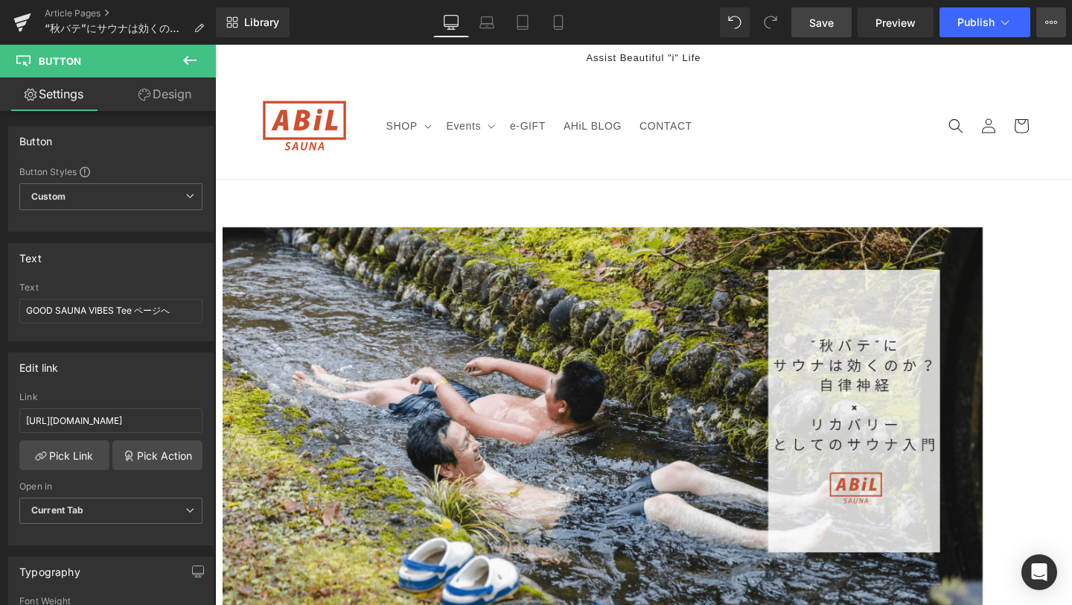
click at [1050, 22] on icon at bounding box center [1052, 22] width 4 height 3
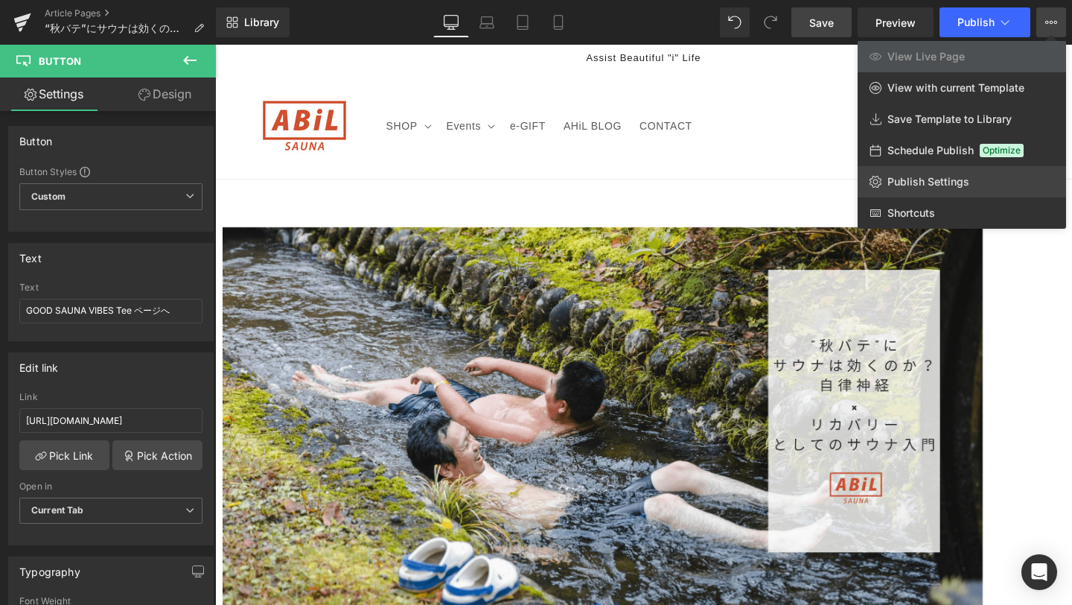
click at [952, 189] on link "Publish Settings" at bounding box center [962, 181] width 208 height 31
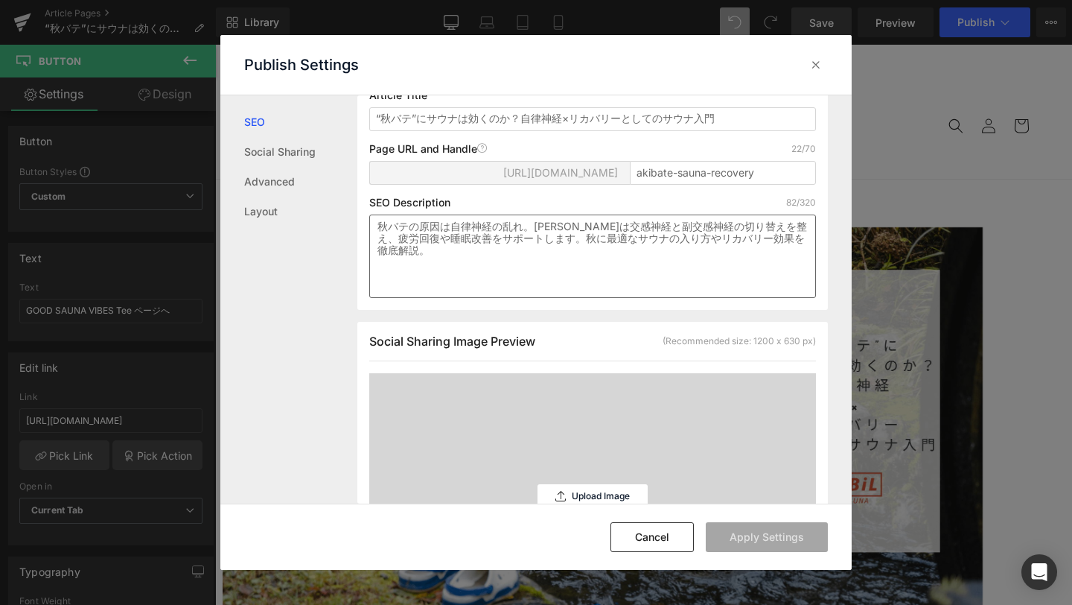
scroll to position [329, 0]
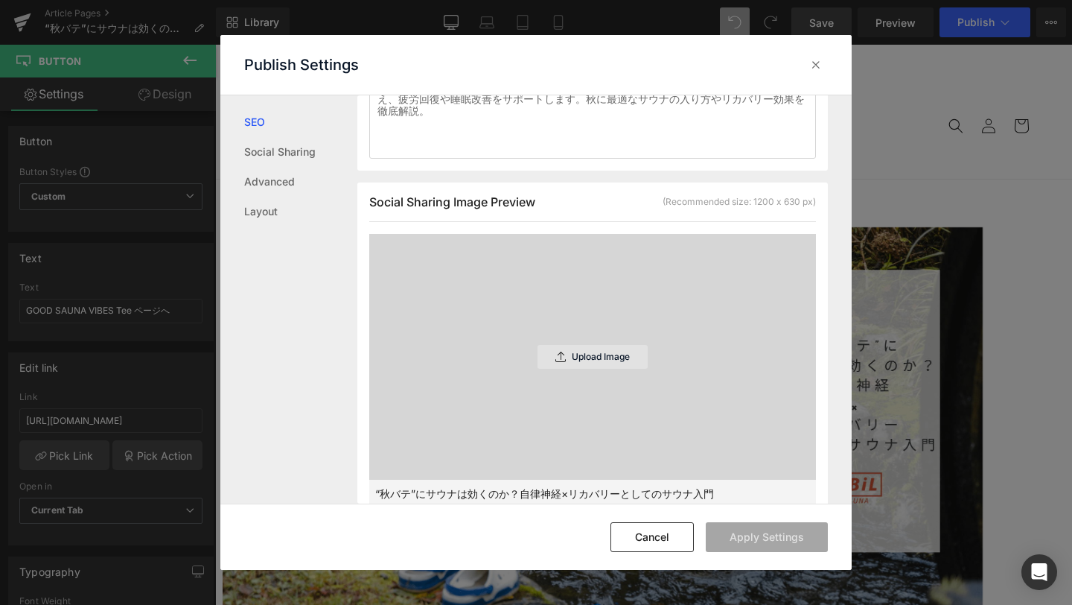
click at [585, 351] on div "Upload Image" at bounding box center [593, 357] width 110 height 24
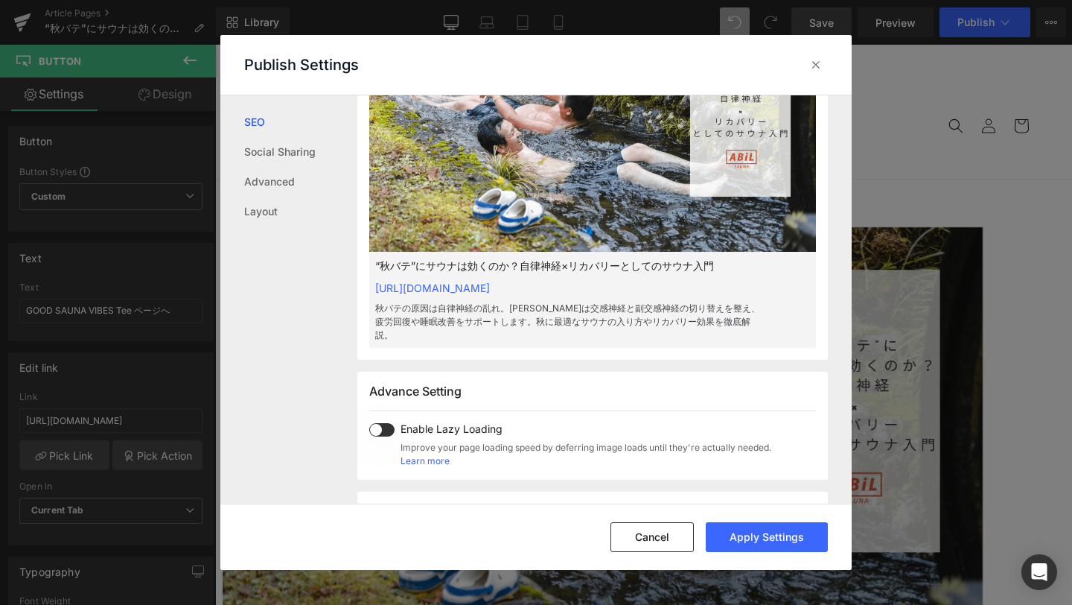
scroll to position [566, 0]
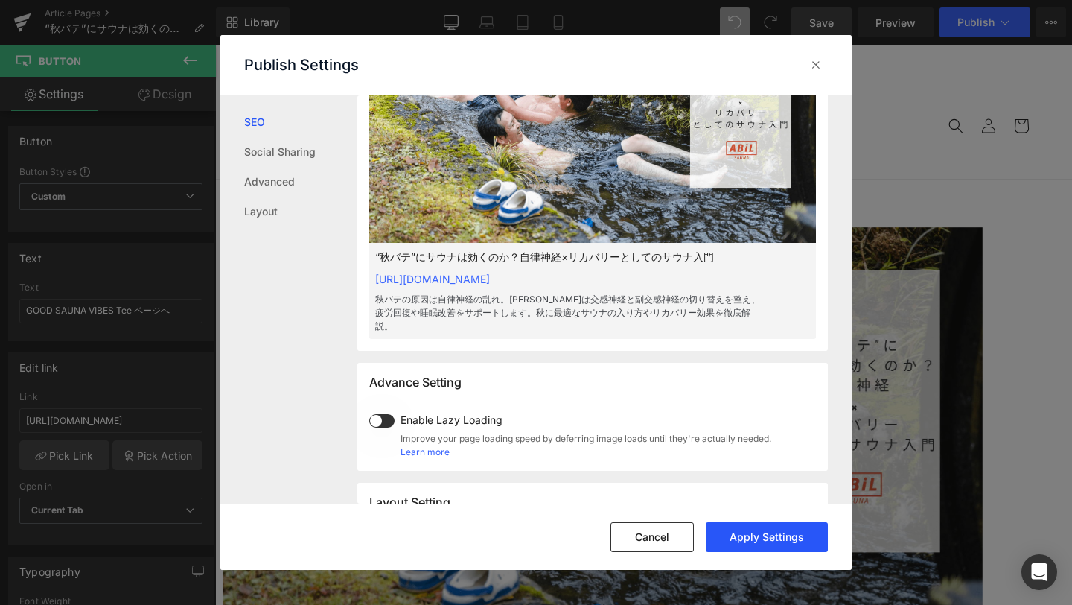
click at [785, 537] on button "Apply Settings" at bounding box center [767, 537] width 122 height 30
click at [818, 60] on icon at bounding box center [816, 64] width 15 height 15
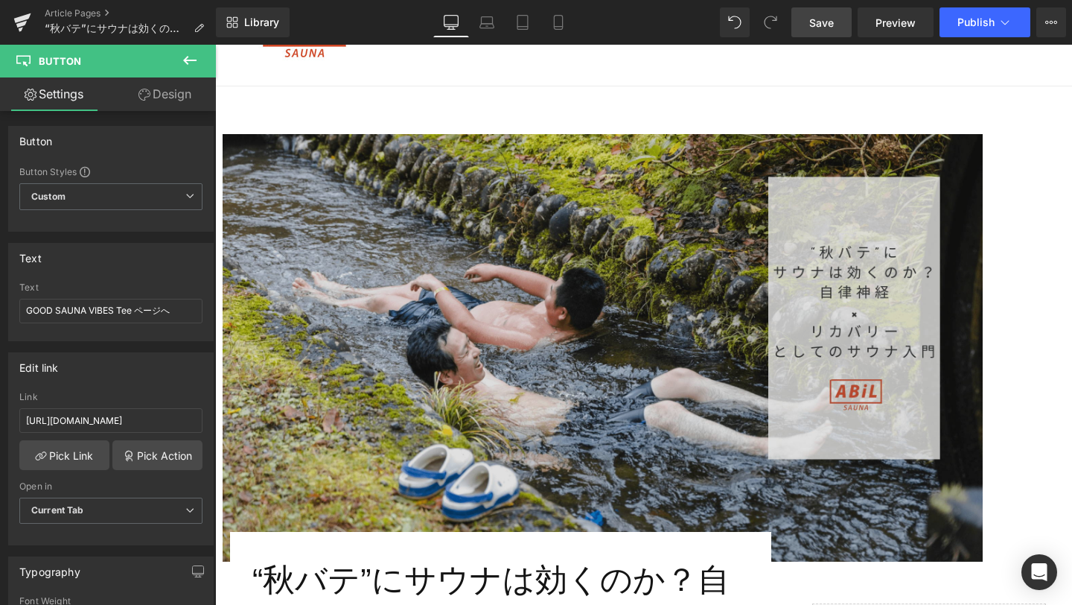
scroll to position [0, 0]
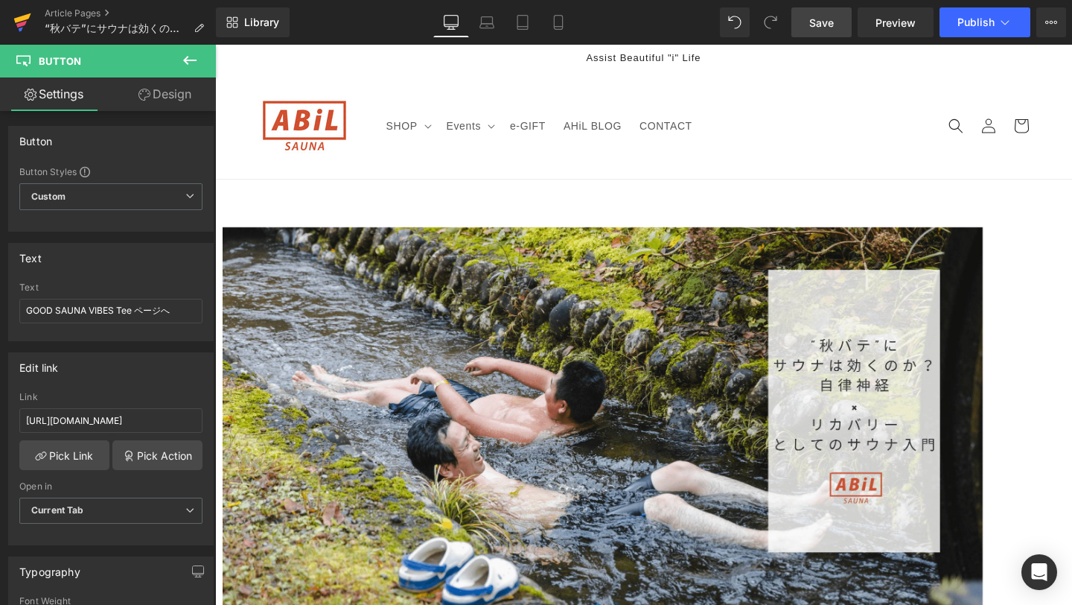
click at [10, 20] on link at bounding box center [22, 22] width 45 height 45
